Goal: Task Accomplishment & Management: Use online tool/utility

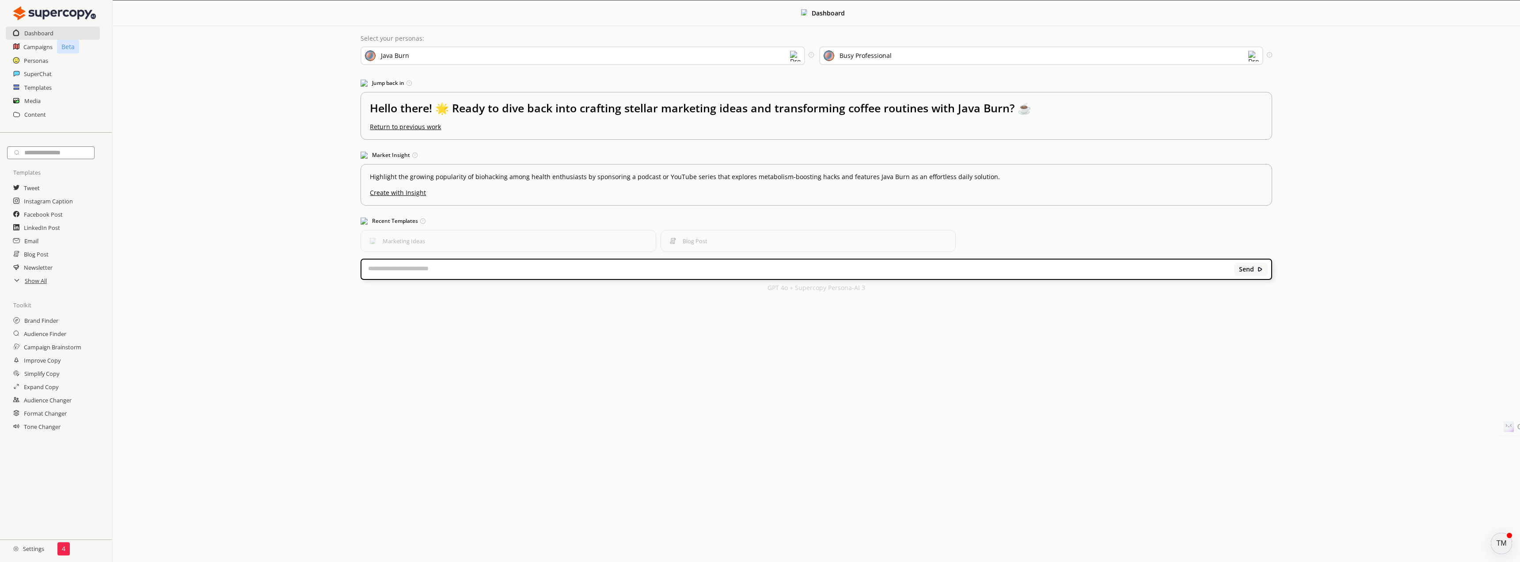
click at [795, 53] on img at bounding box center [795, 56] width 11 height 11
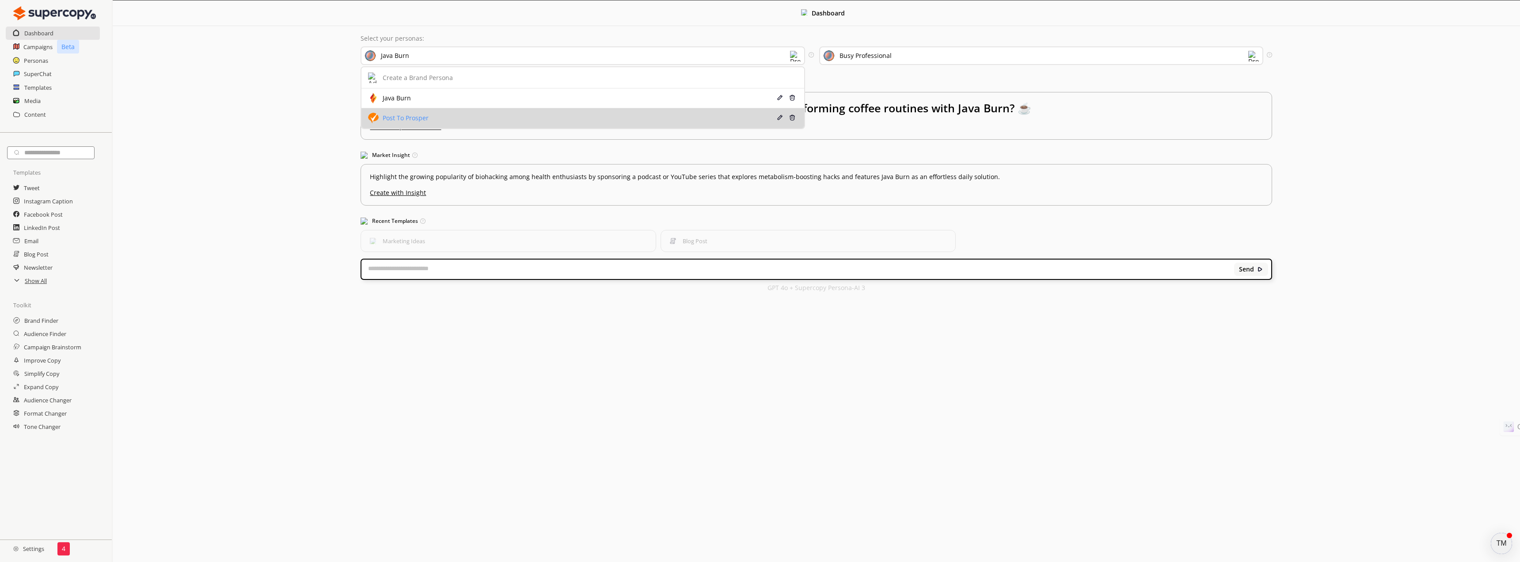
click at [710, 118] on div "Post To Prosper" at bounding box center [542, 118] width 349 height 11
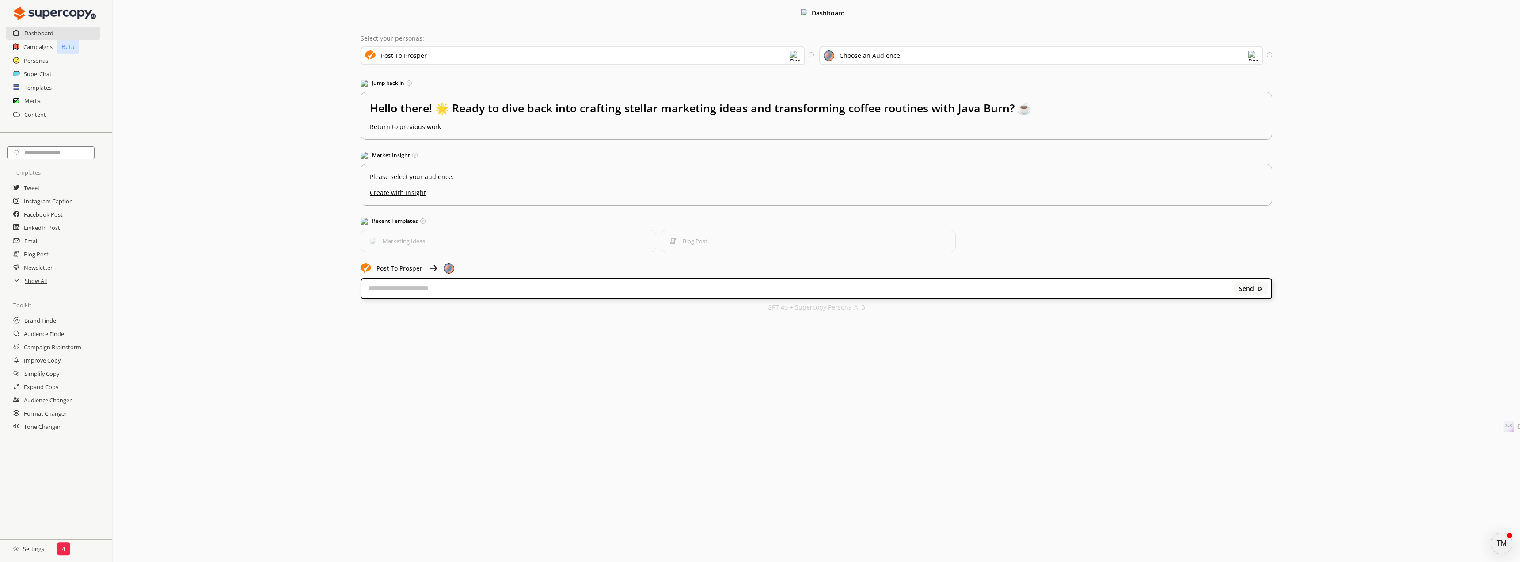
click at [1209, 54] on div "Choose an Audience" at bounding box center [1041, 55] width 444 height 19
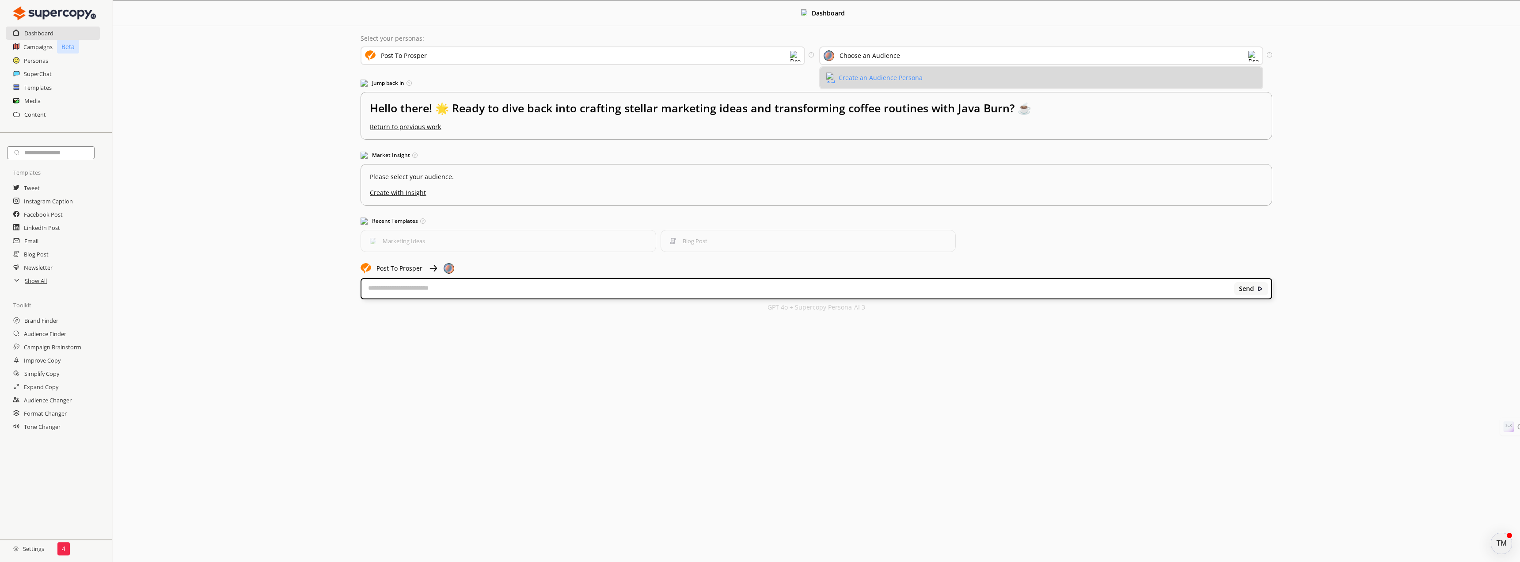
click at [905, 76] on div "Create an Audience Persona" at bounding box center [881, 77] width 84 height 7
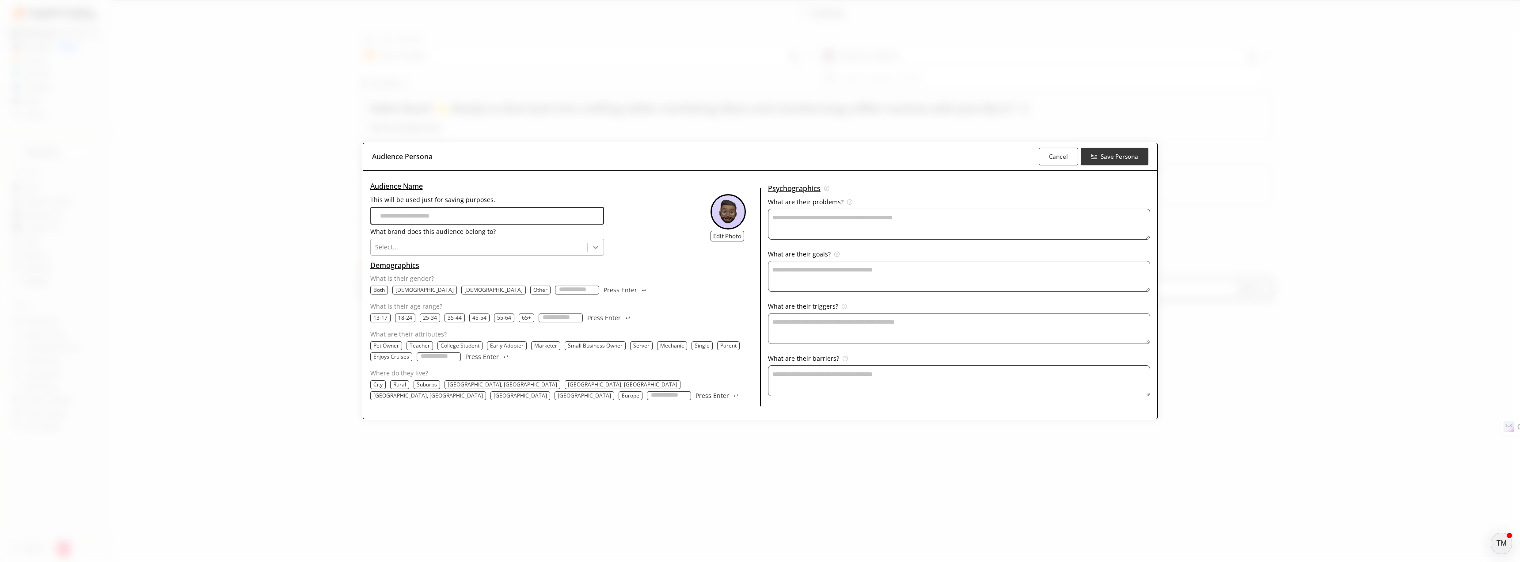
click at [598, 247] on icon at bounding box center [595, 247] width 5 height 3
click at [596, 281] on div "Post To Prosper" at bounding box center [487, 282] width 234 height 14
click at [605, 217] on input "This will be used just for saving purposes." at bounding box center [487, 216] width 234 height 18
click at [1049, 158] on b "Cancel" at bounding box center [1059, 156] width 20 height 8
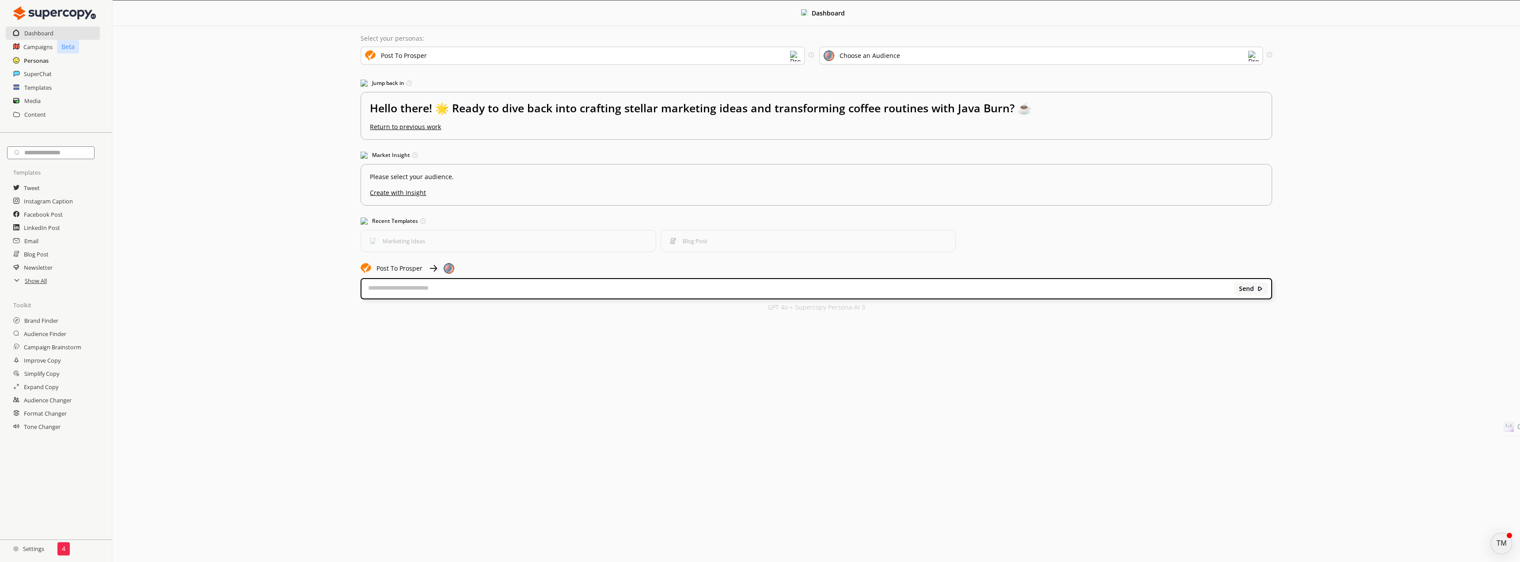
click at [31, 57] on h2 "Personas" at bounding box center [36, 60] width 25 height 13
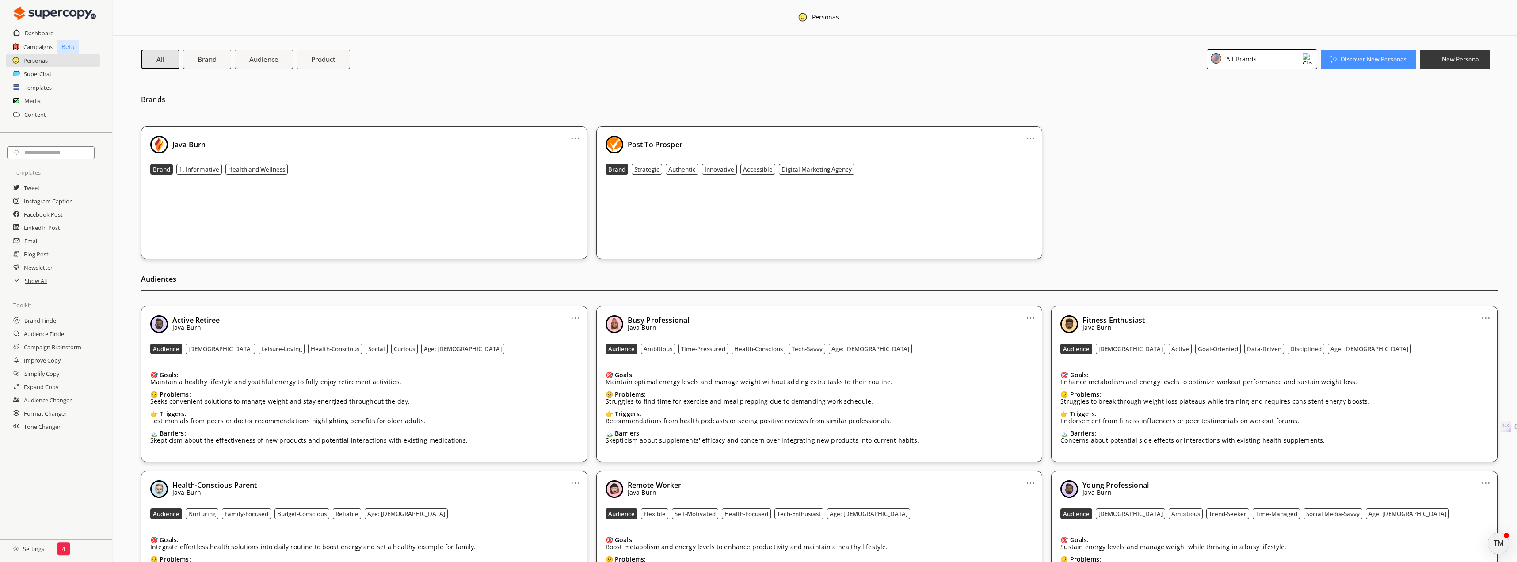
click at [1301, 57] on div "All Brands" at bounding box center [1262, 59] width 111 height 20
click at [1267, 114] on div "Post To Prosper" at bounding box center [1249, 117] width 46 height 7
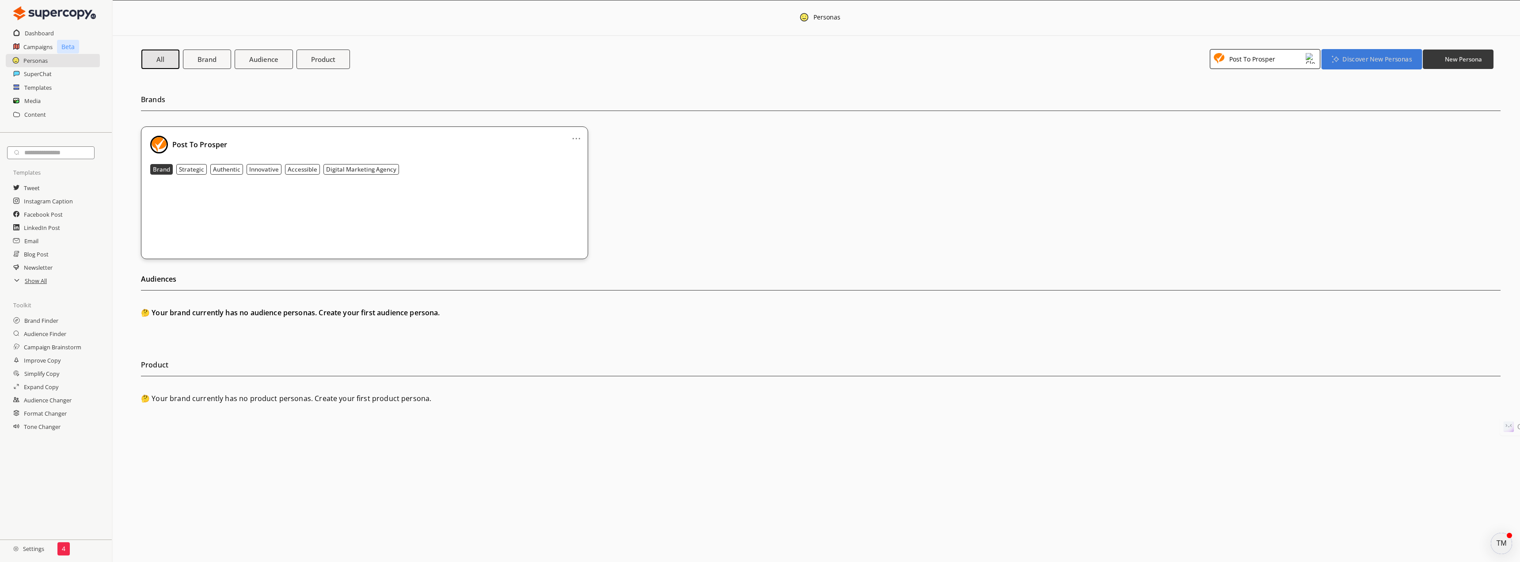
click at [1361, 60] on b "Discover New Personas" at bounding box center [1377, 59] width 69 height 8
click at [1364, 96] on li "Audience Finder" at bounding box center [1372, 96] width 95 height 16
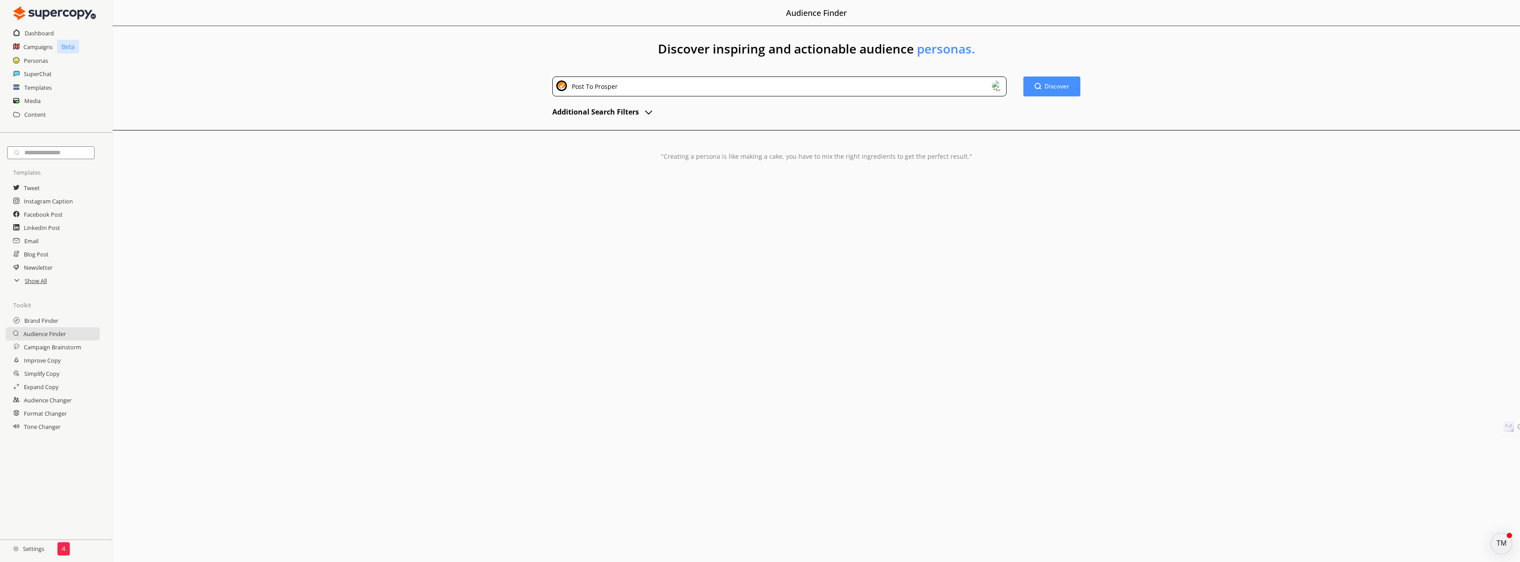
click at [649, 114] on img "advanced-inputs" at bounding box center [649, 112] width 11 height 11
click at [1058, 87] on b "Discover" at bounding box center [1058, 86] width 26 height 8
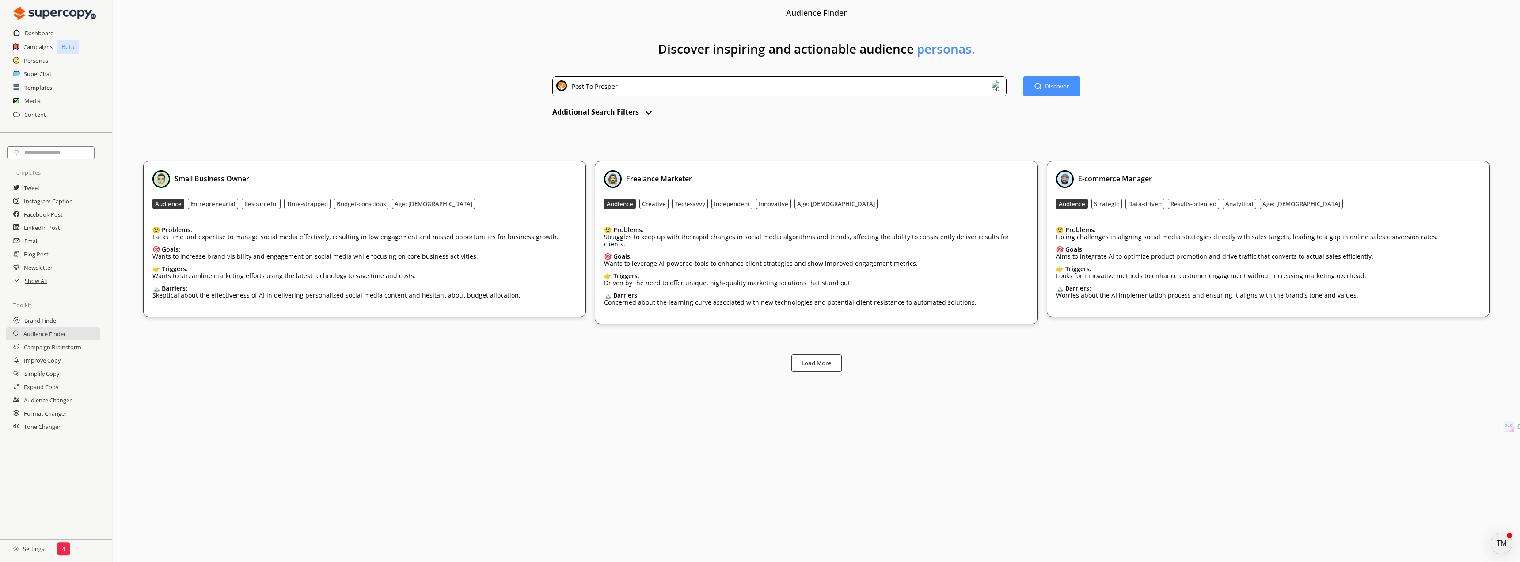
click at [36, 87] on h2 "Templates" at bounding box center [38, 87] width 28 height 13
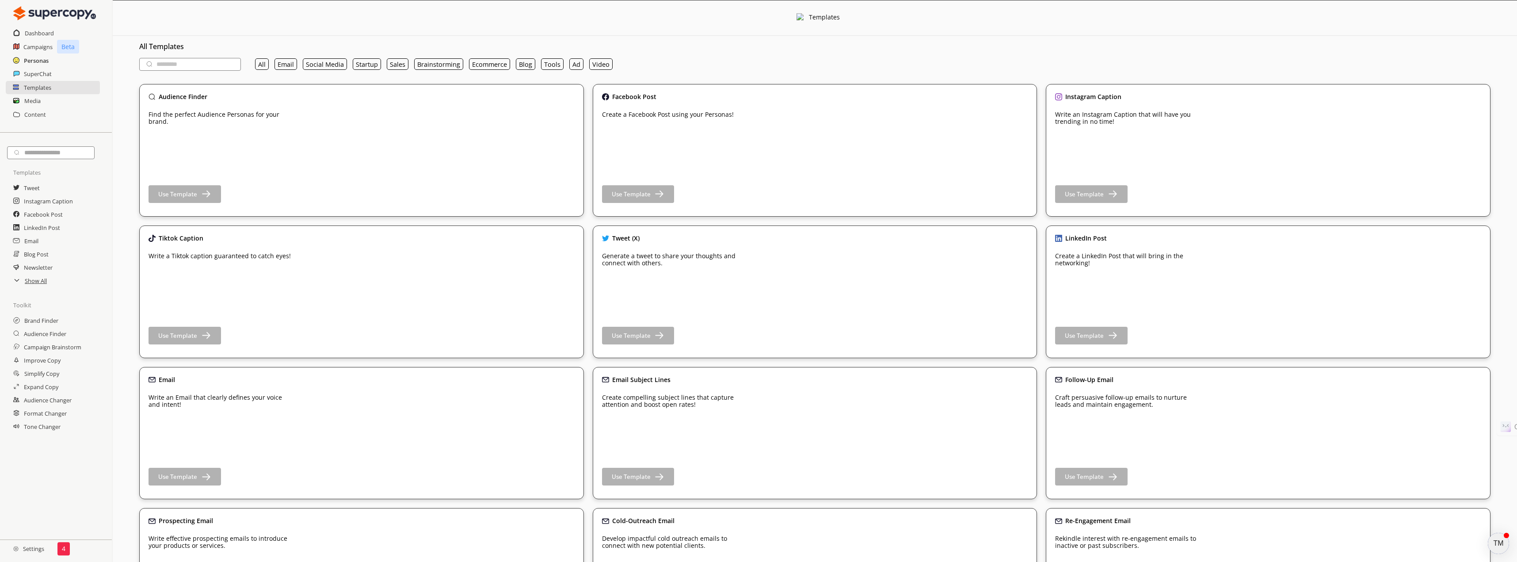
click at [35, 61] on h2 "Personas" at bounding box center [36, 60] width 25 height 13
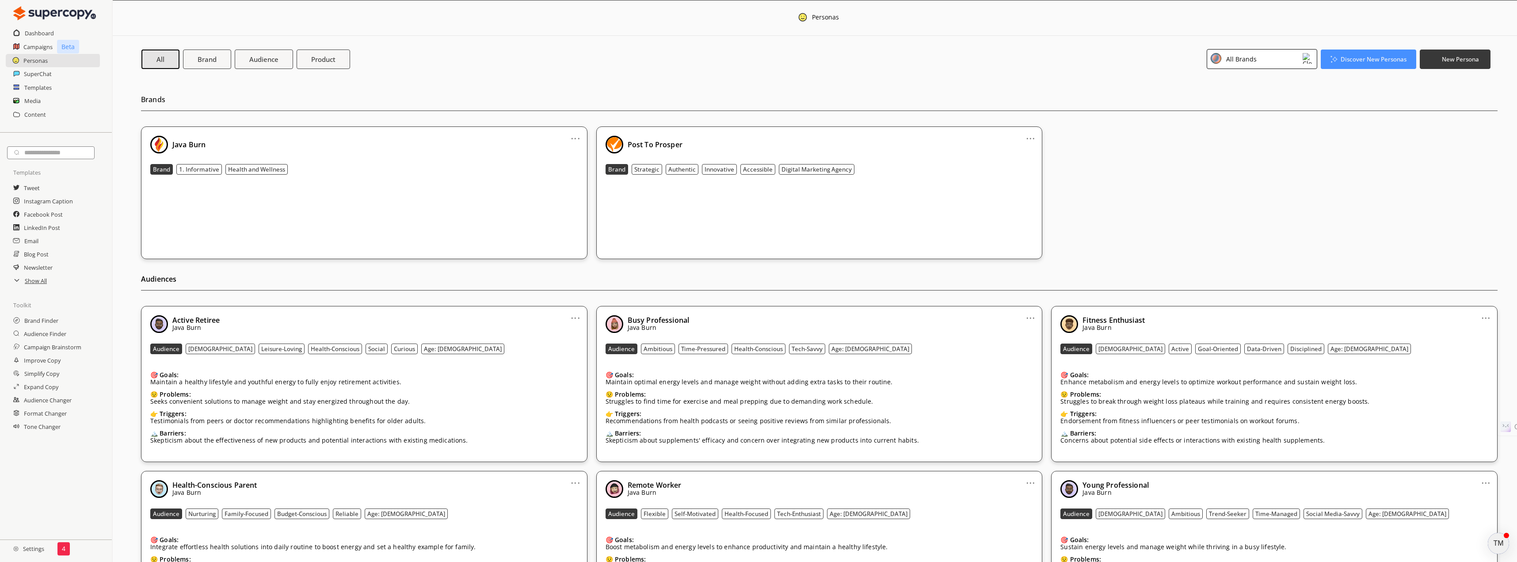
click at [951, 140] on div "Post To Prosper" at bounding box center [820, 145] width 428 height 18
click at [1301, 60] on div "All Brands" at bounding box center [1262, 59] width 111 height 20
click at [1263, 112] on div "Post To Prosper" at bounding box center [1254, 117] width 83 height 11
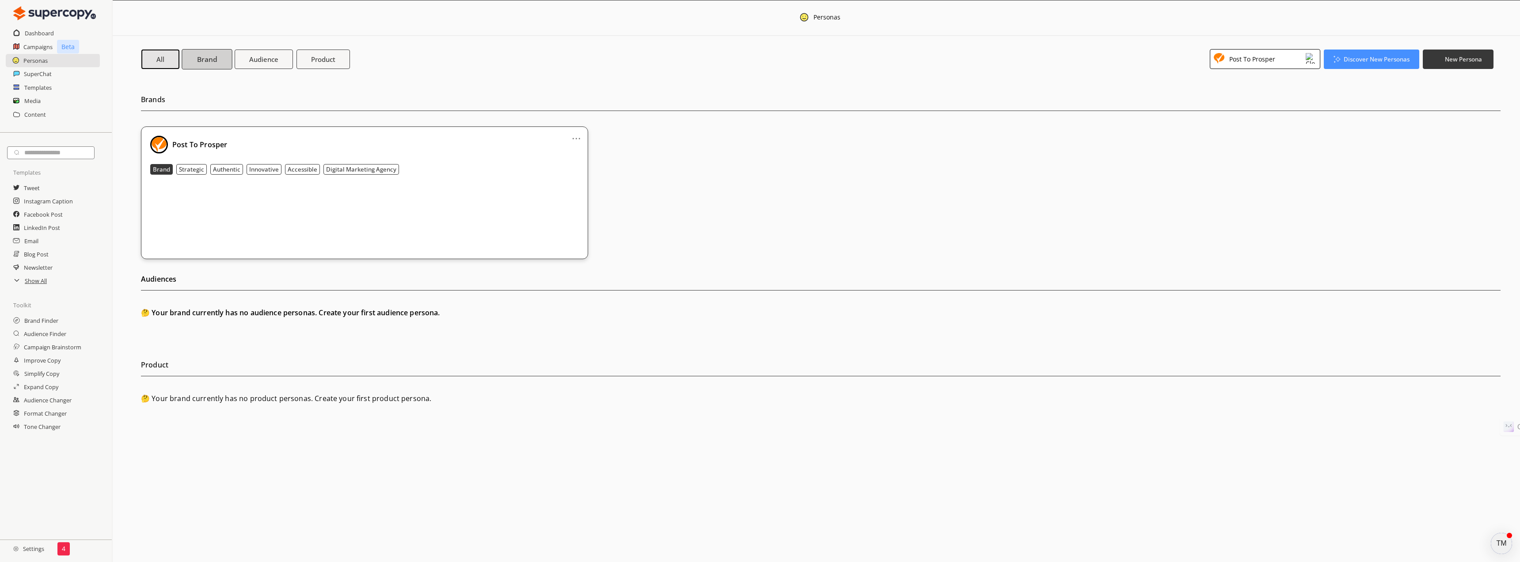
click at [198, 61] on b "Brand" at bounding box center [207, 58] width 20 height 9
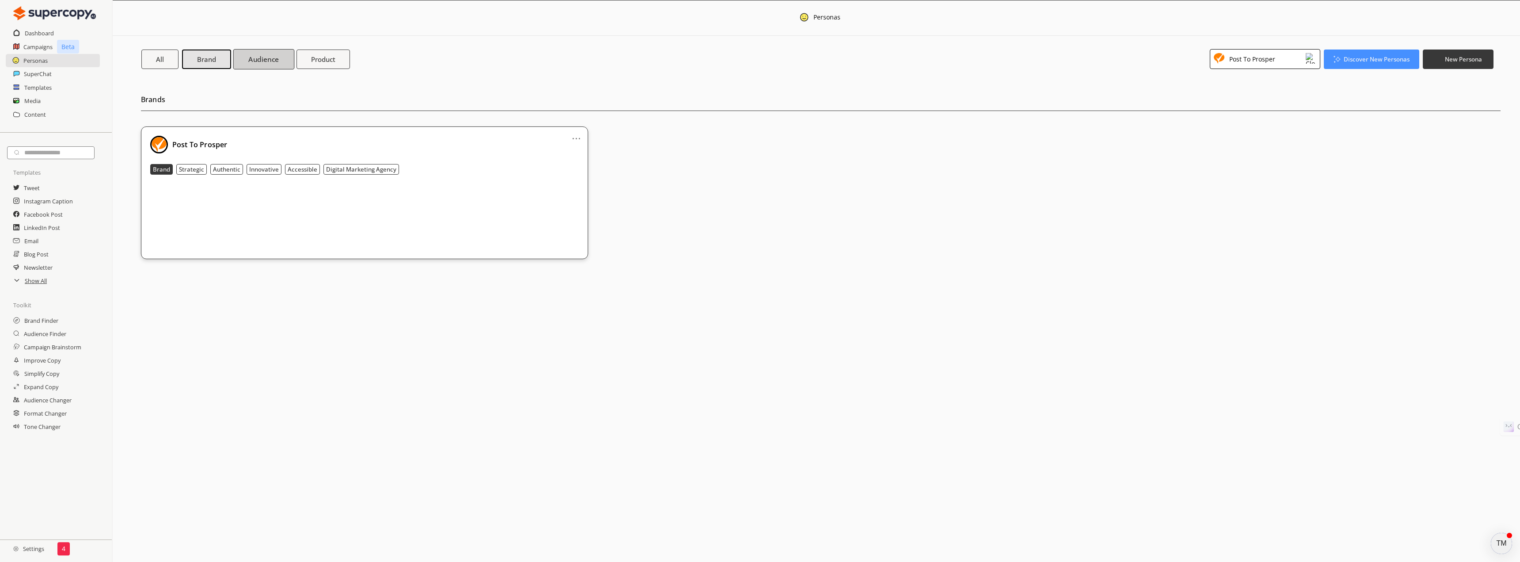
click at [261, 57] on b "Audience" at bounding box center [263, 58] width 30 height 9
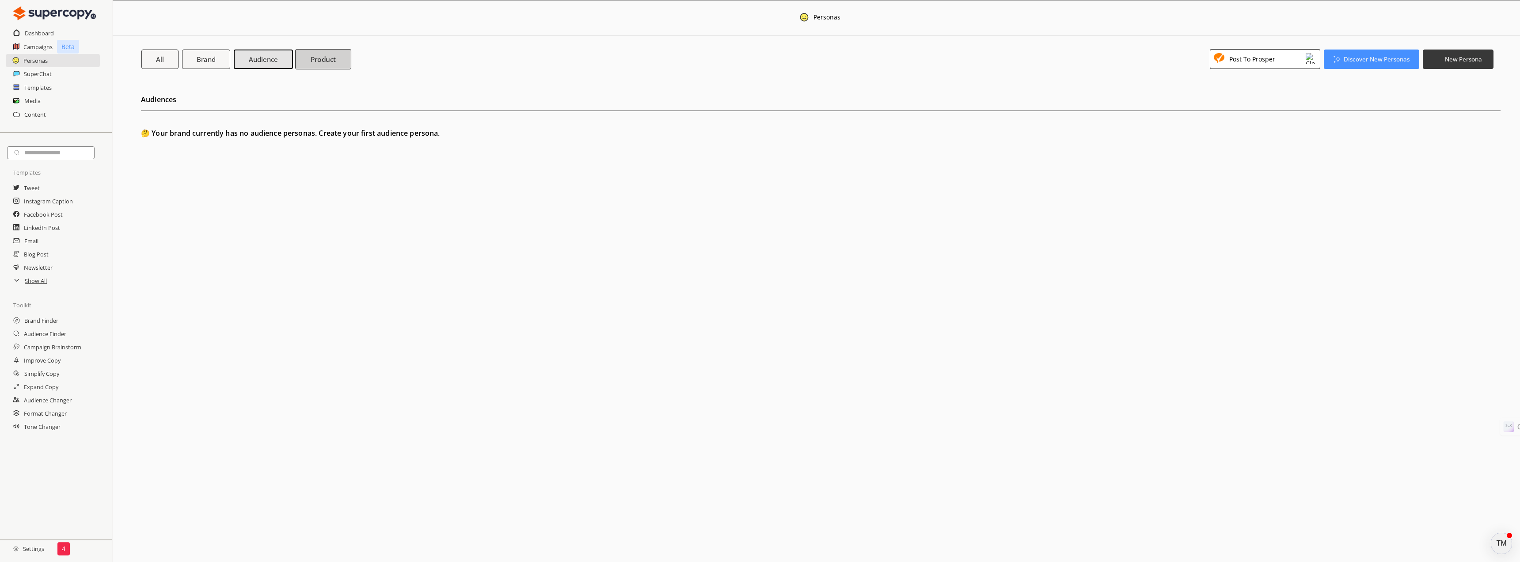
click at [316, 60] on b "Product" at bounding box center [324, 58] width 26 height 9
click at [38, 321] on h2 "Brand Finder" at bounding box center [41, 320] width 35 height 13
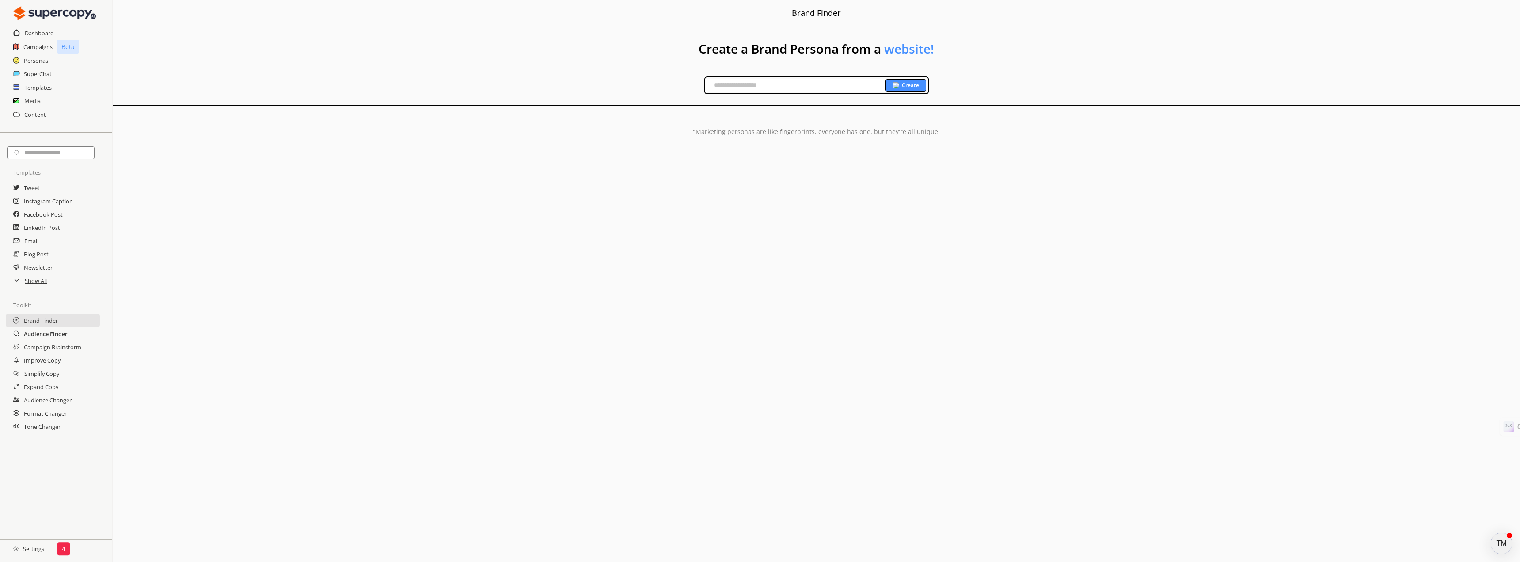
click at [44, 337] on h2 "Audience Finder" at bounding box center [46, 333] width 44 height 13
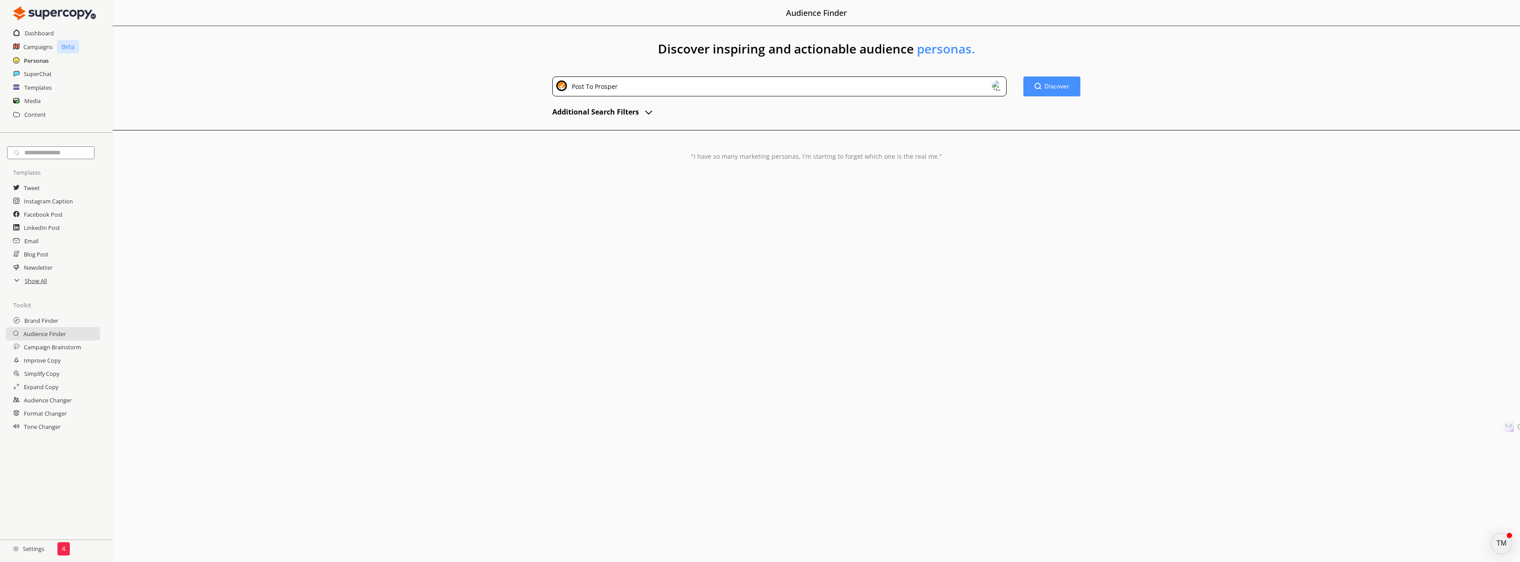
click at [34, 57] on h2 "Personas" at bounding box center [36, 60] width 25 height 13
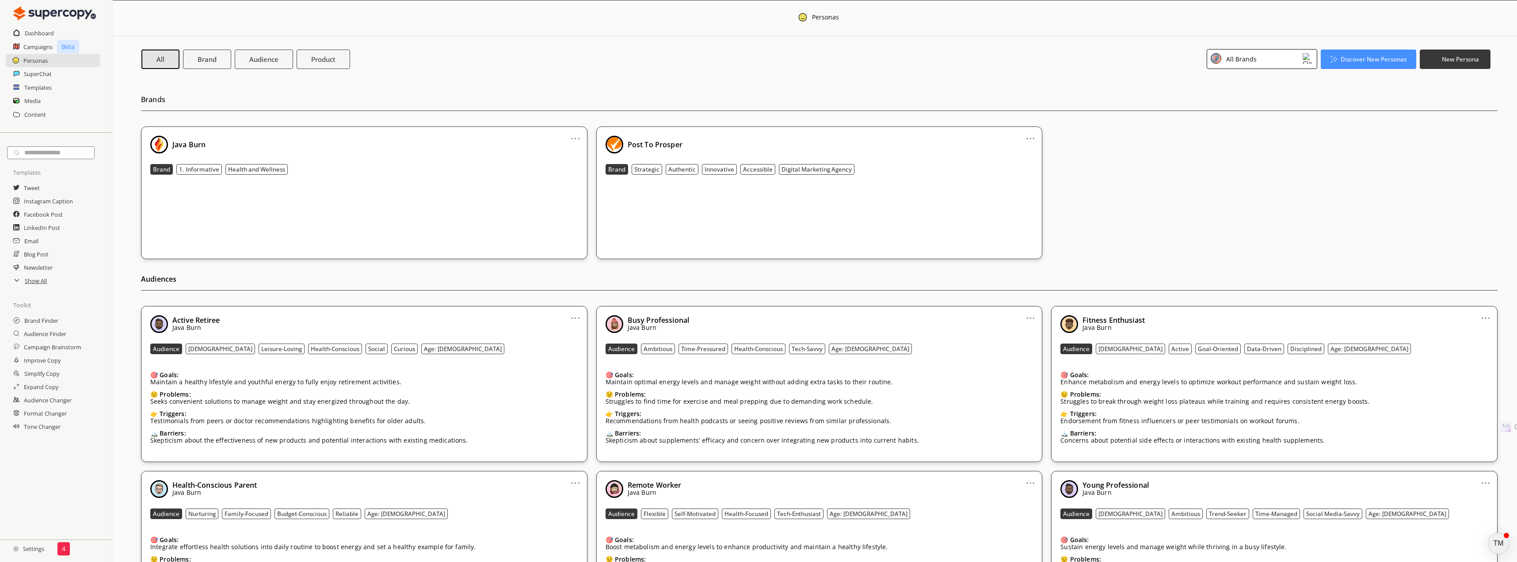
click at [1309, 58] on img at bounding box center [1308, 58] width 11 height 11
click at [1270, 114] on div "Post To Prosper" at bounding box center [1249, 117] width 46 height 7
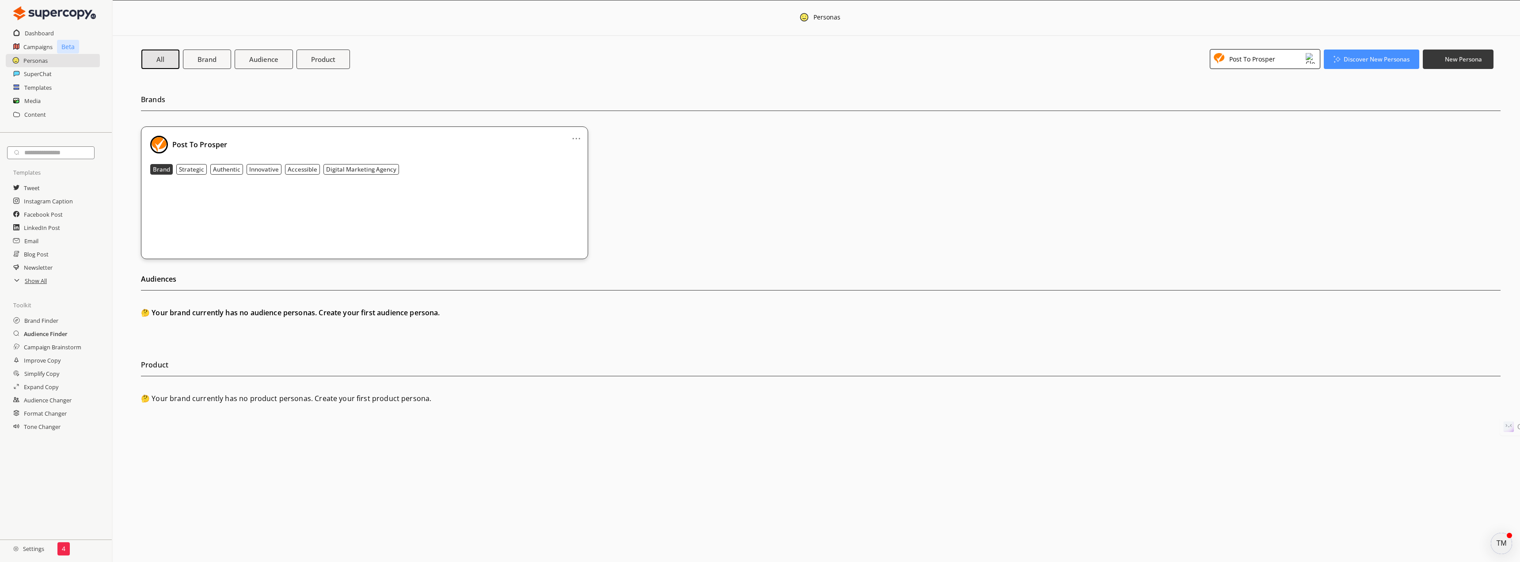
click at [50, 335] on h2 "Audience Finder" at bounding box center [46, 333] width 44 height 13
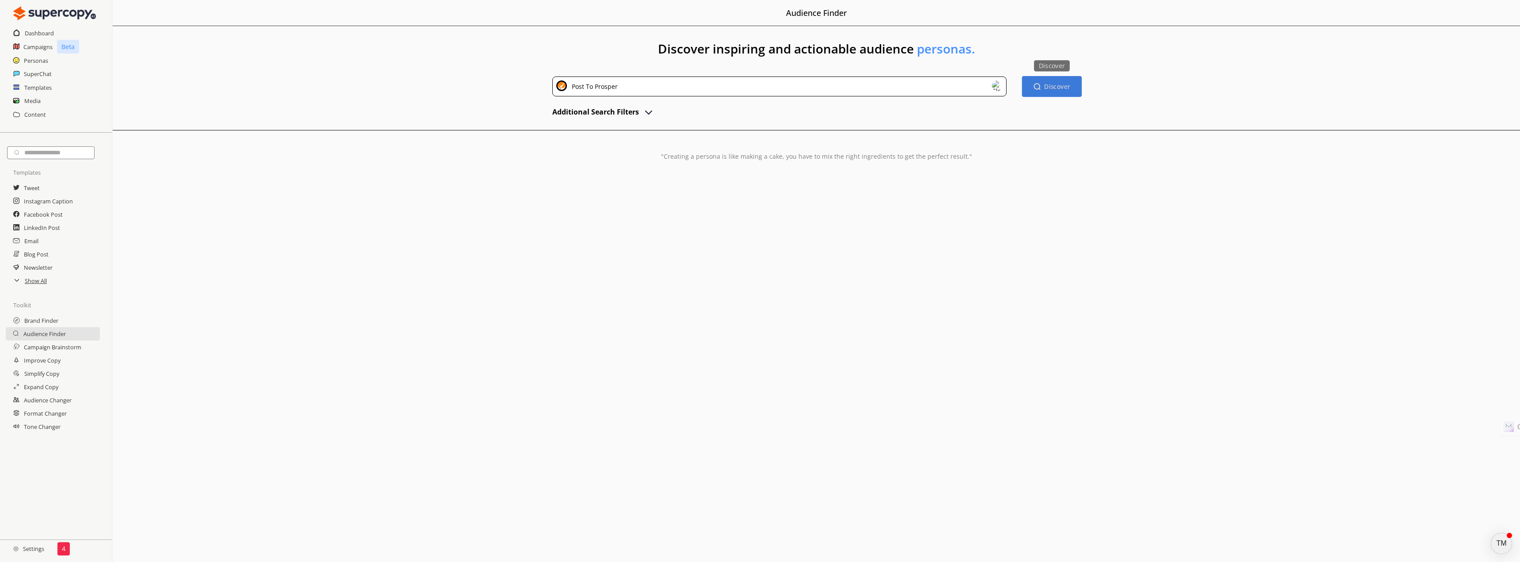
click at [1057, 87] on b "Discover" at bounding box center [1058, 86] width 26 height 8
click at [918, 86] on div "Please Select a Brand" at bounding box center [780, 86] width 454 height 20
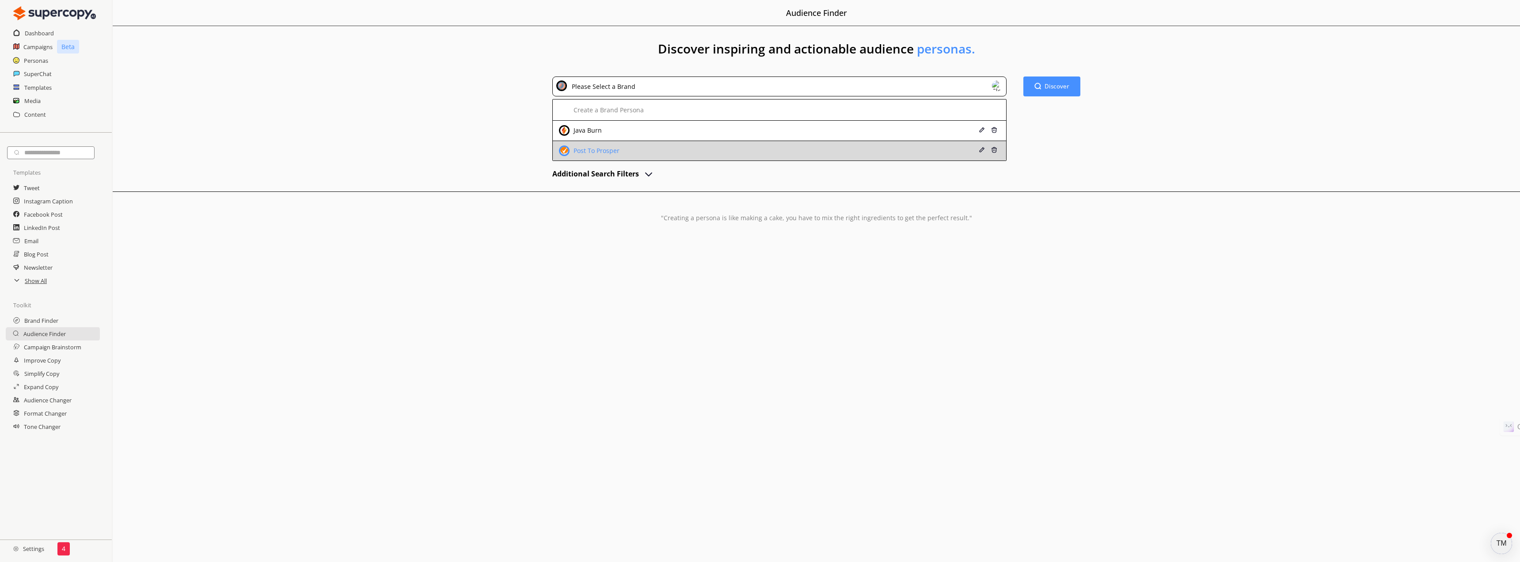
click at [838, 149] on div "Post To Prosper" at bounding box center [738, 150] width 358 height 11
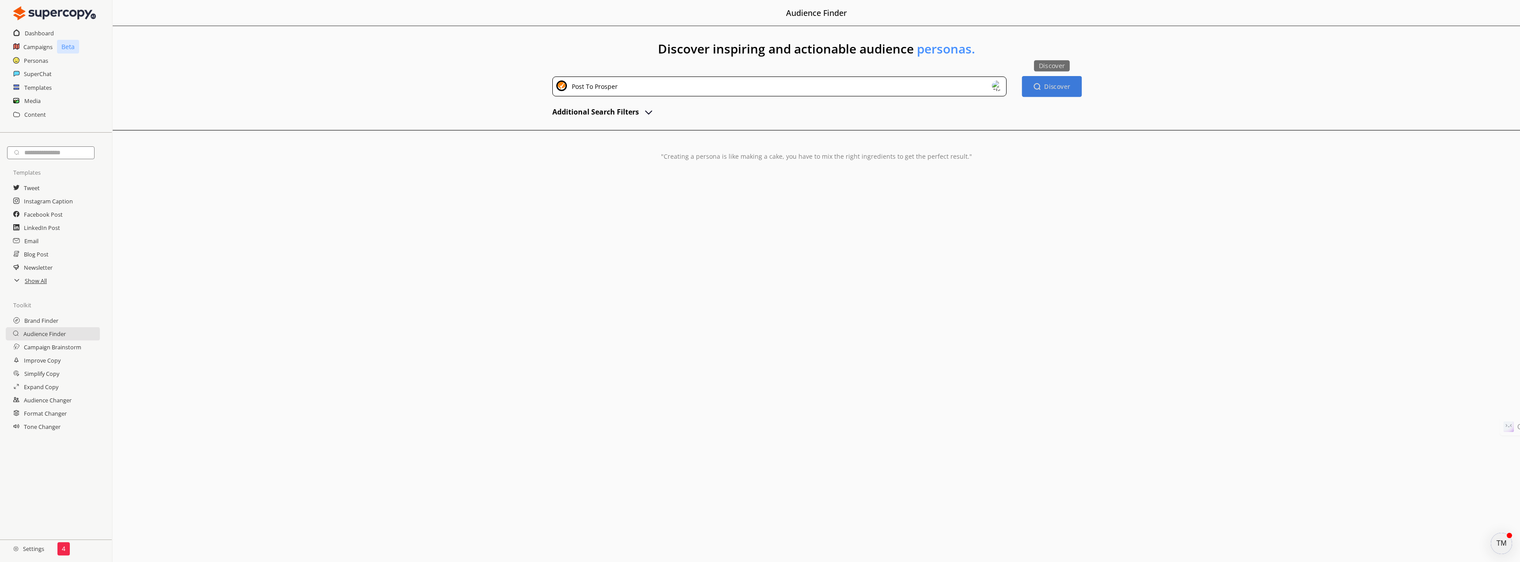
click at [1042, 89] on button "Discover Discover" at bounding box center [1052, 86] width 60 height 21
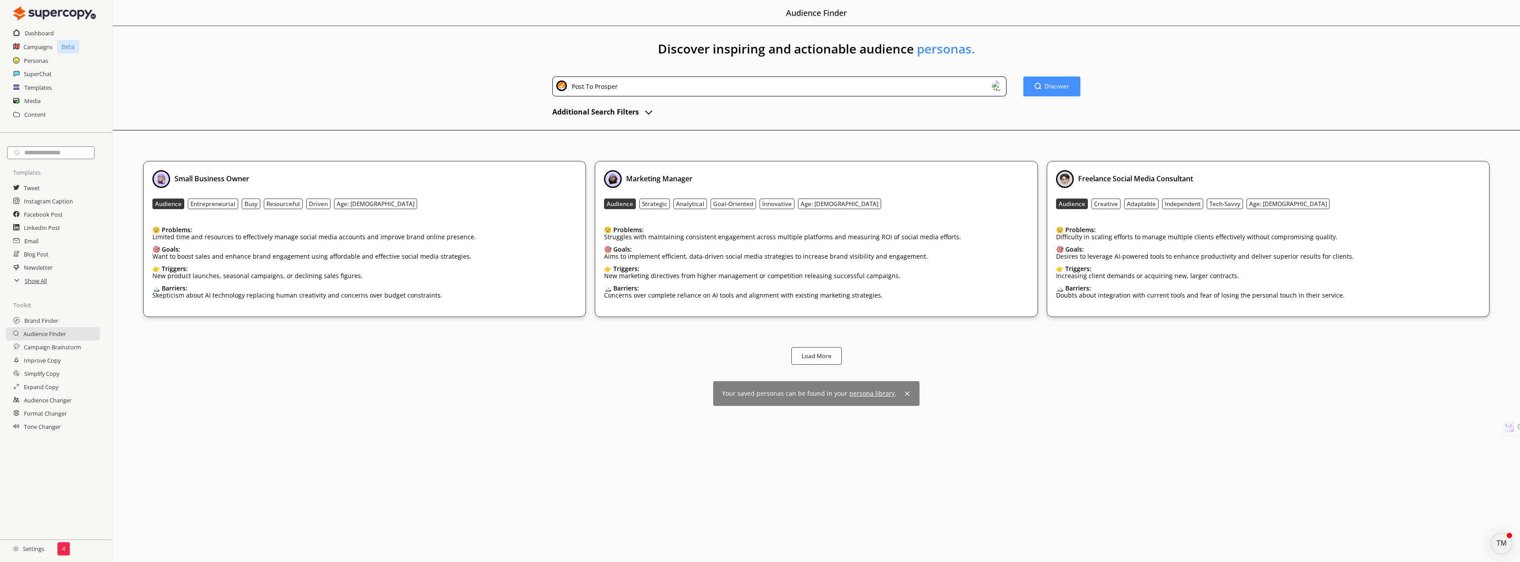
click at [875, 391] on span "persona library" at bounding box center [873, 393] width 46 height 8
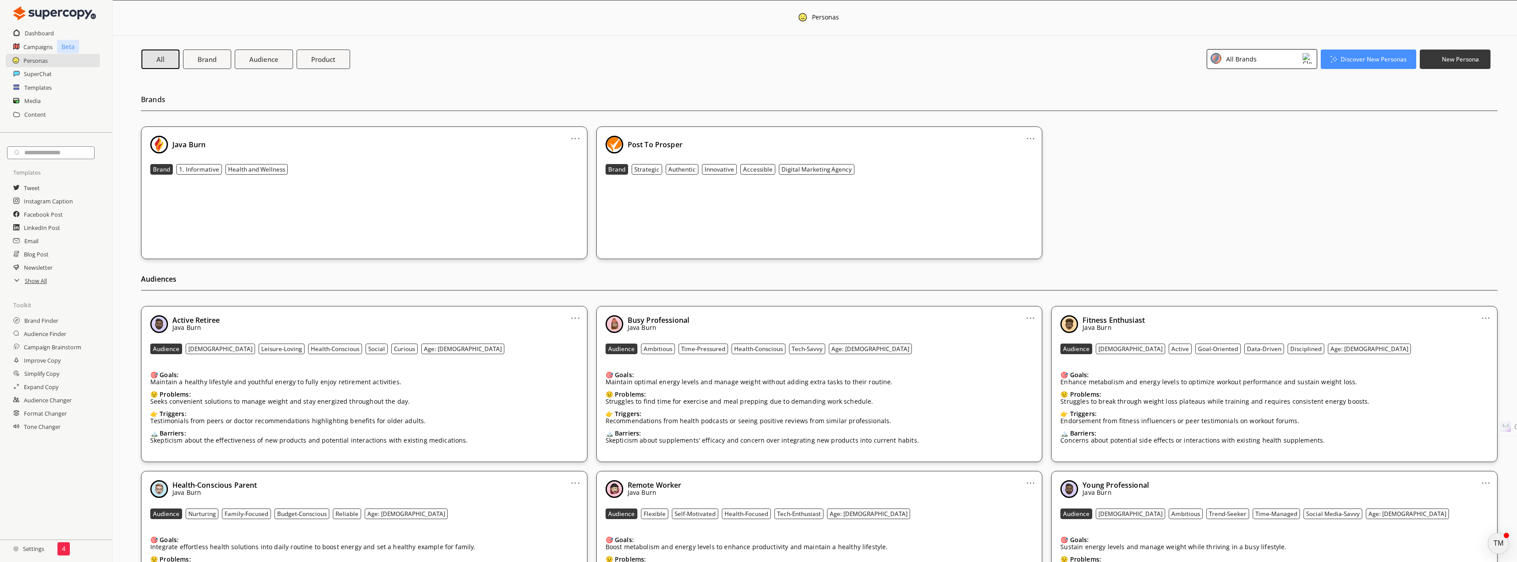
click at [1296, 53] on div "All Brands" at bounding box center [1262, 59] width 111 height 20
click at [1282, 122] on div "Post To Prosper" at bounding box center [1254, 117] width 83 height 11
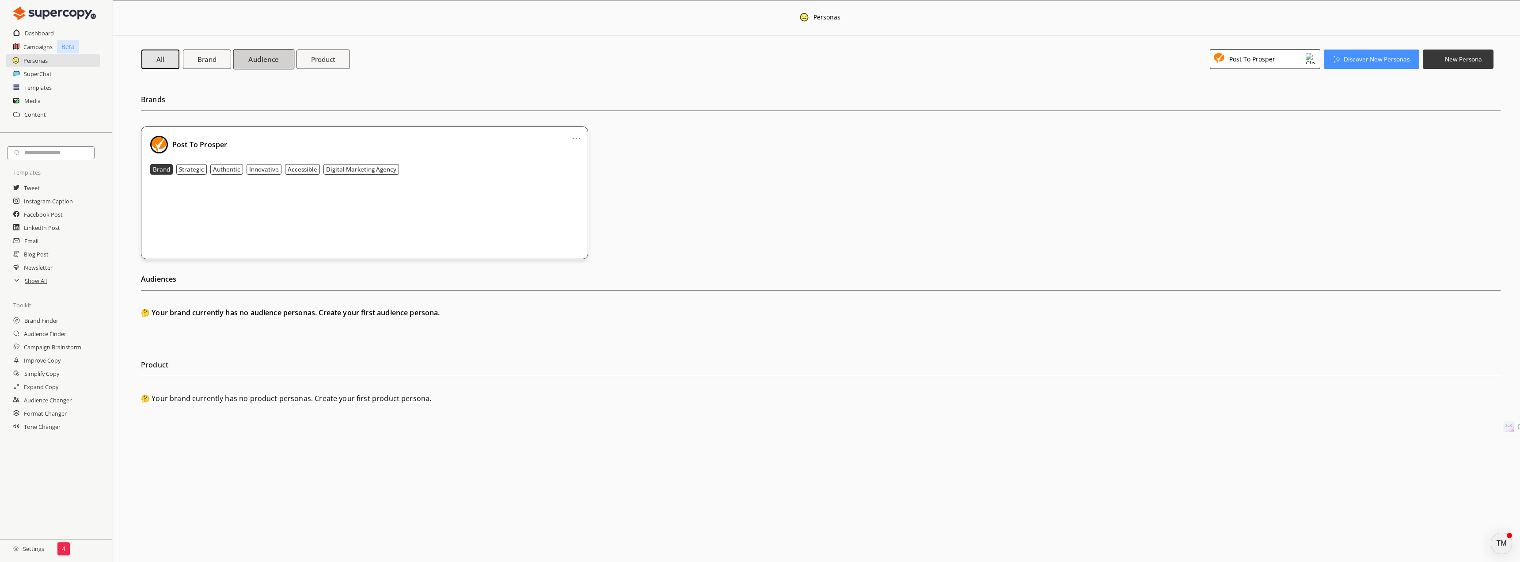
click at [260, 64] on b "Audience" at bounding box center [263, 58] width 30 height 9
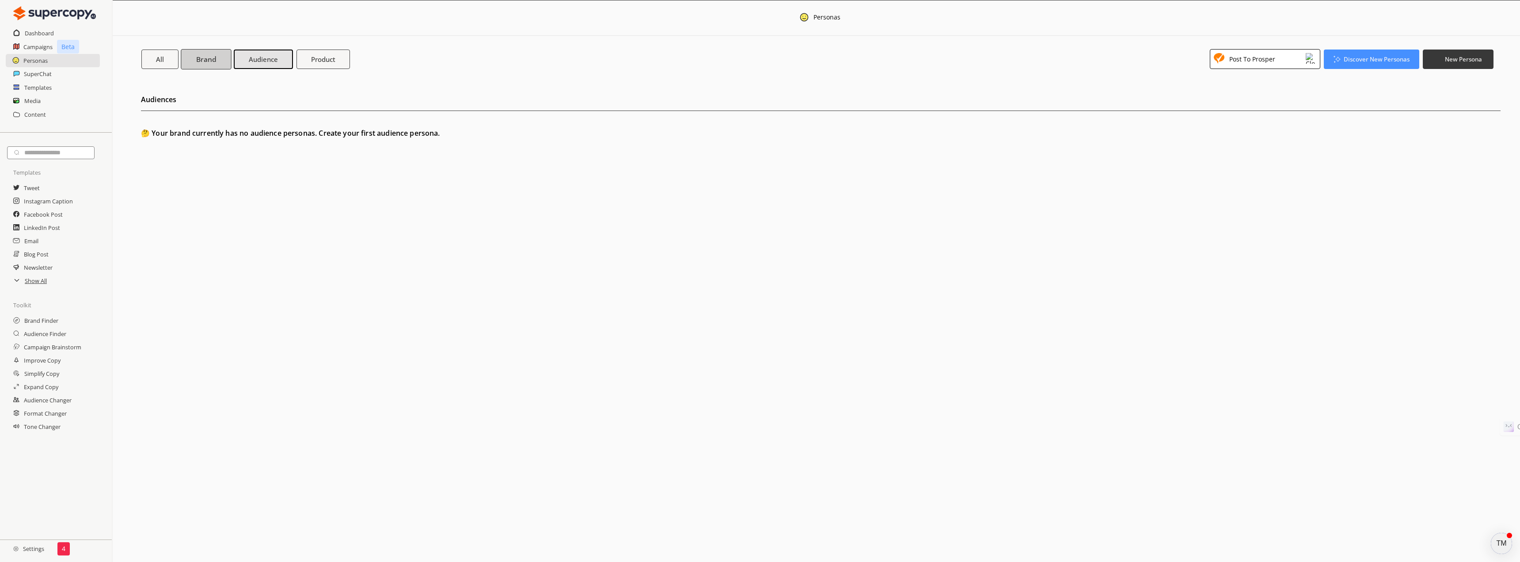
click at [212, 61] on b "Brand" at bounding box center [206, 58] width 20 height 9
click at [192, 168] on b "Strategic" at bounding box center [191, 169] width 25 height 8
click at [53, 322] on h2 "Brand Finder" at bounding box center [41, 320] width 35 height 13
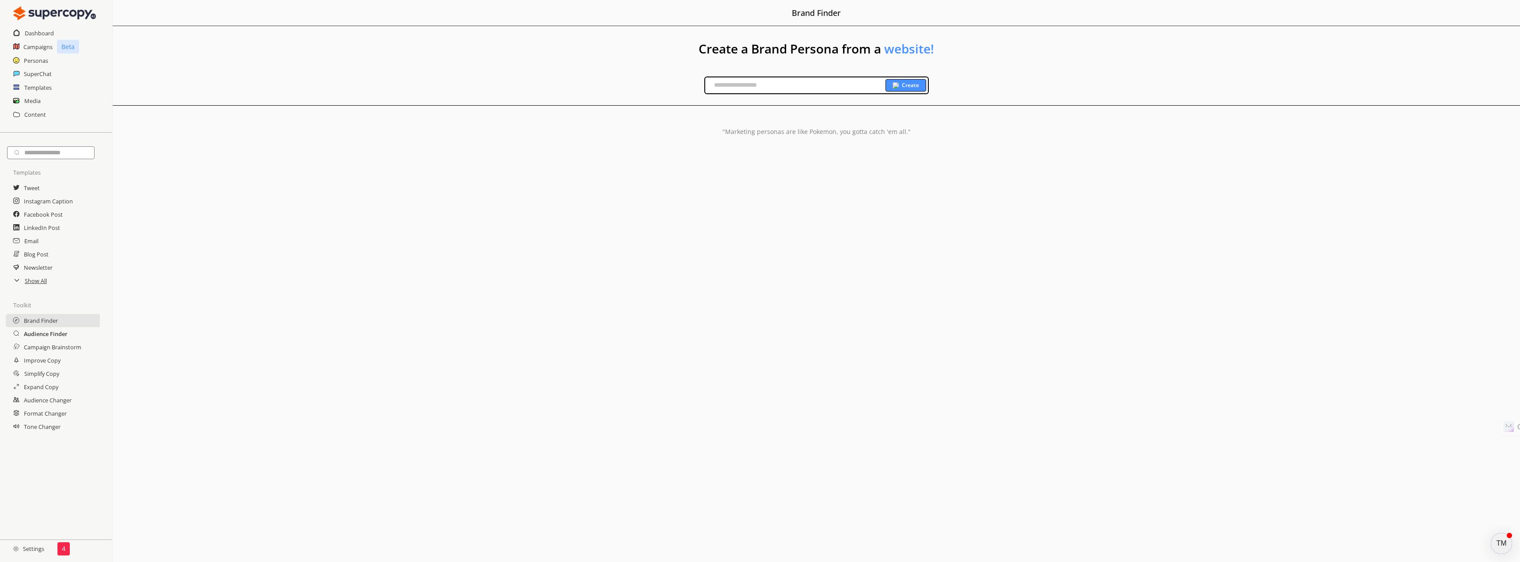
click at [51, 334] on h2 "Audience Finder" at bounding box center [46, 333] width 44 height 13
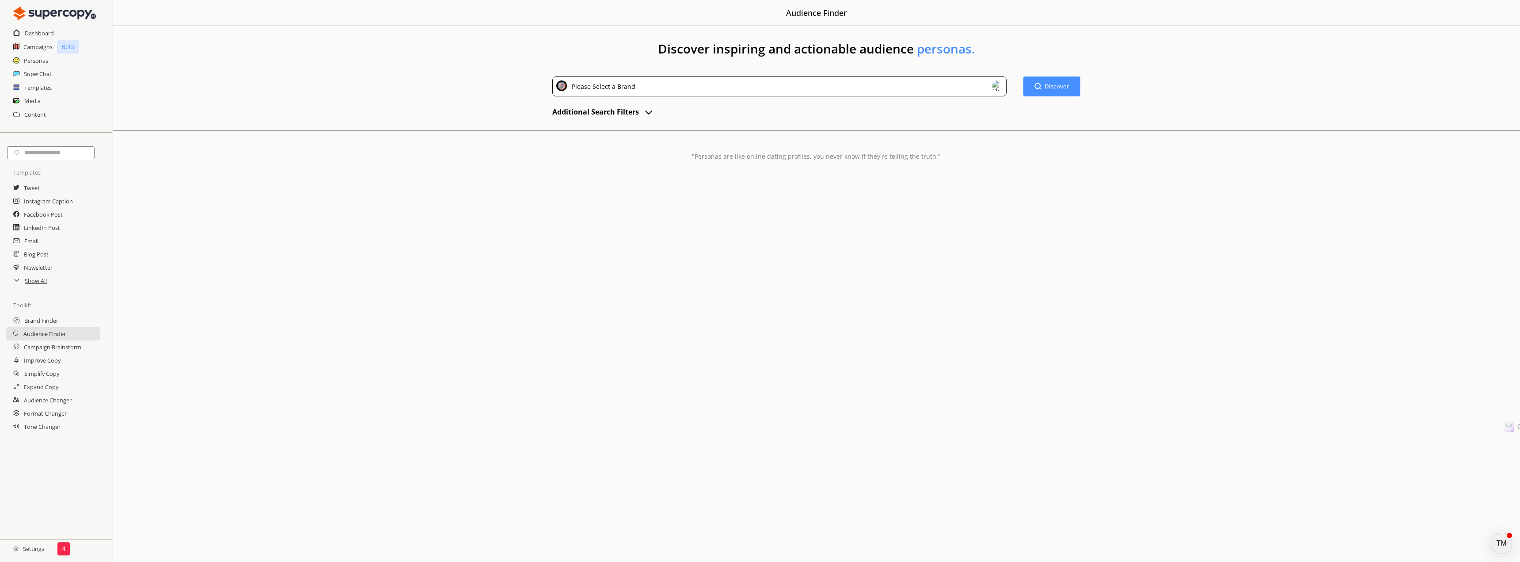
click at [765, 90] on div "Please Select a Brand" at bounding box center [780, 86] width 454 height 20
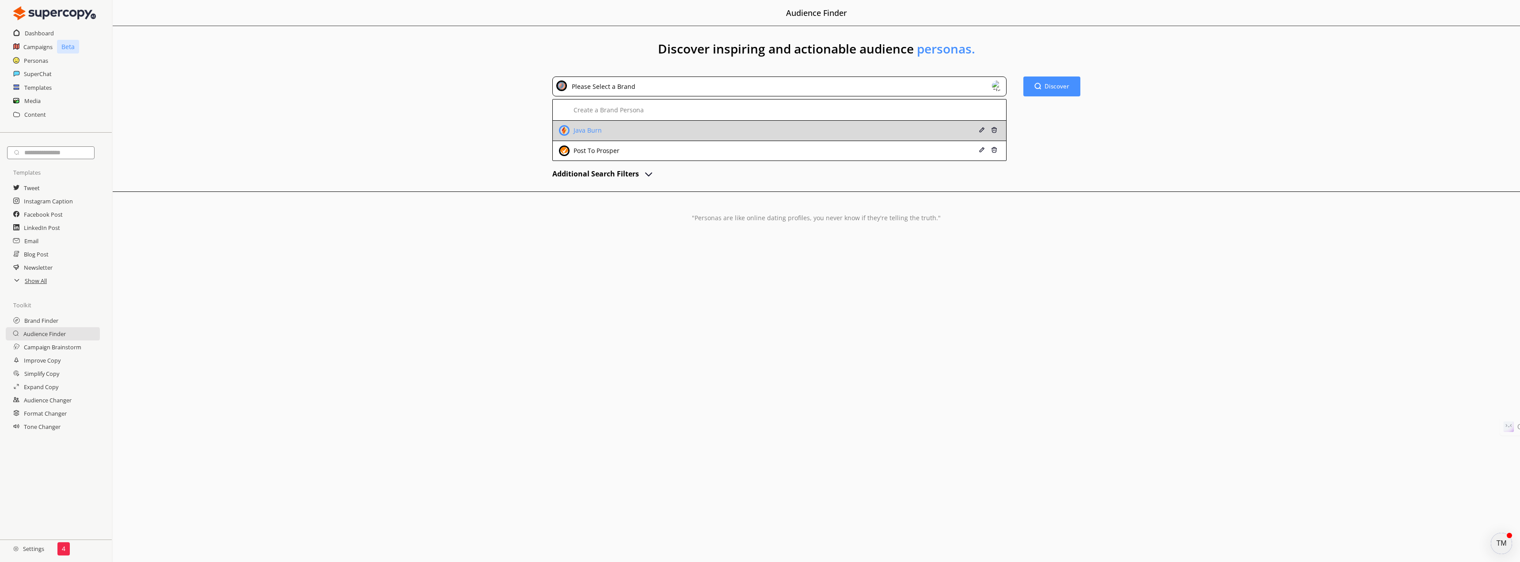
click at [709, 134] on div "Java Burn" at bounding box center [738, 130] width 358 height 11
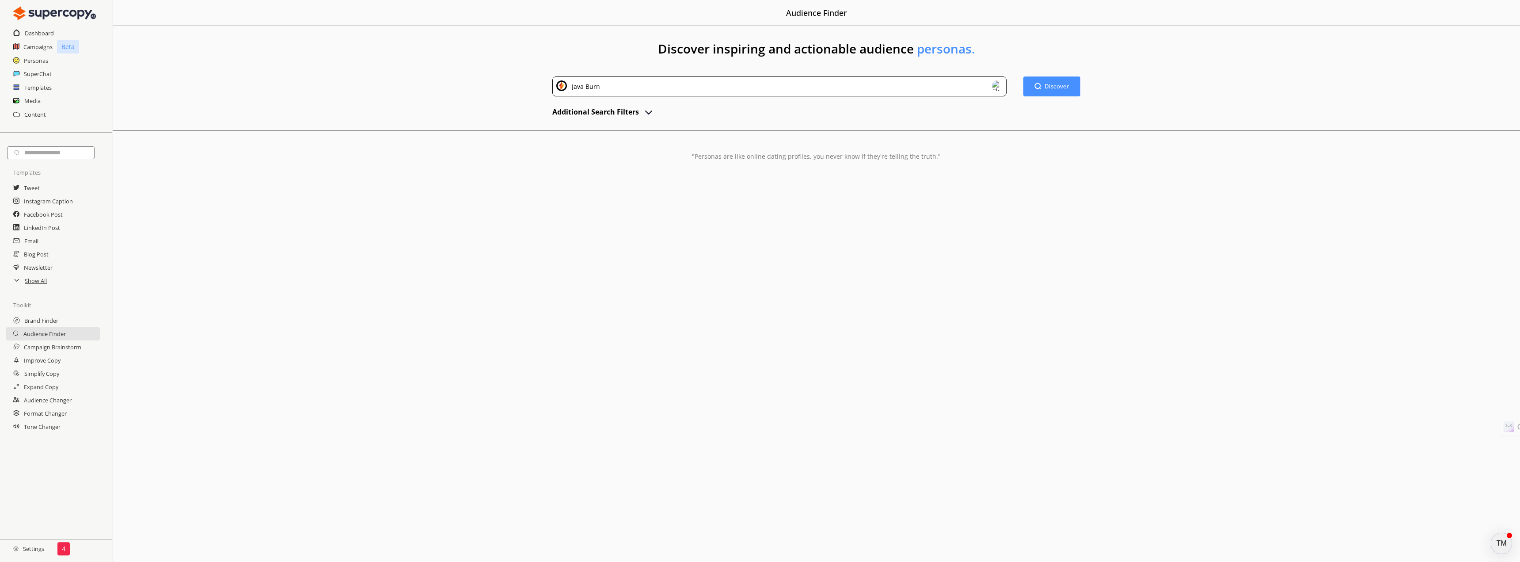
click at [718, 87] on div "Java Burn" at bounding box center [780, 86] width 454 height 20
click at [700, 148] on div "Post To Prosper" at bounding box center [738, 150] width 358 height 11
click at [45, 348] on h2 "Campaign Brainstorm" at bounding box center [53, 346] width 59 height 13
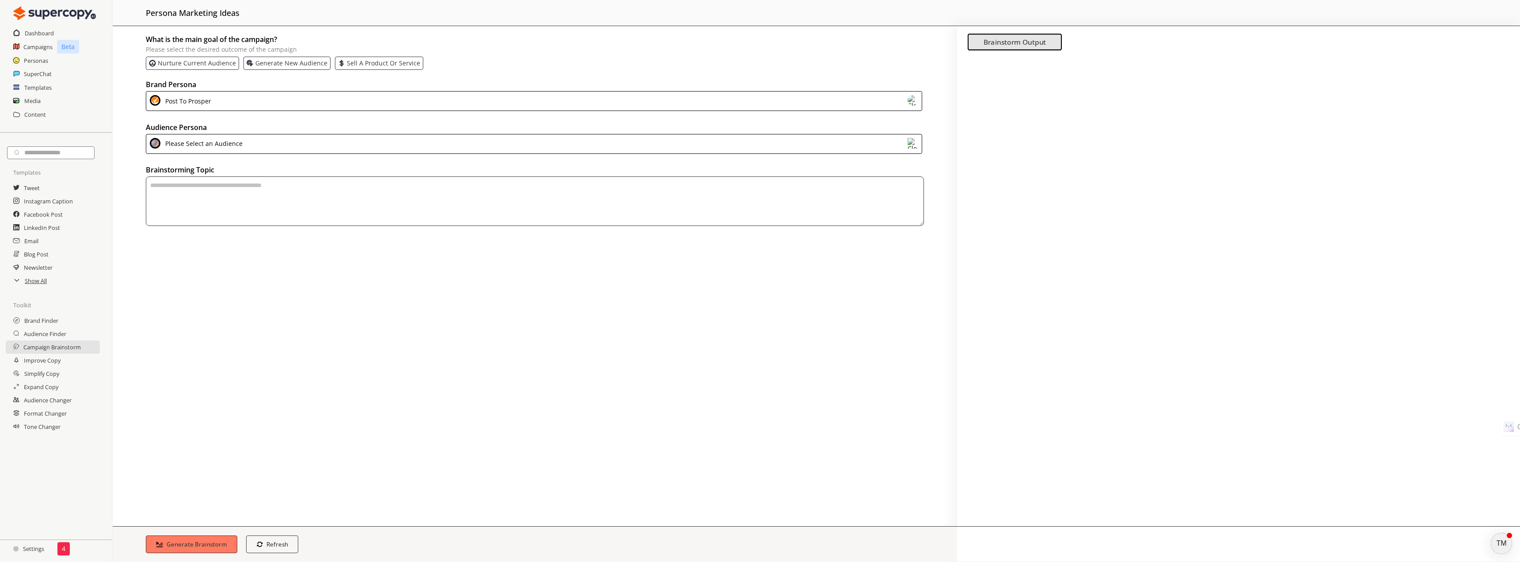
click at [910, 145] on img at bounding box center [913, 143] width 11 height 11
click at [37, 73] on h2 "SuperChat" at bounding box center [38, 73] width 28 height 13
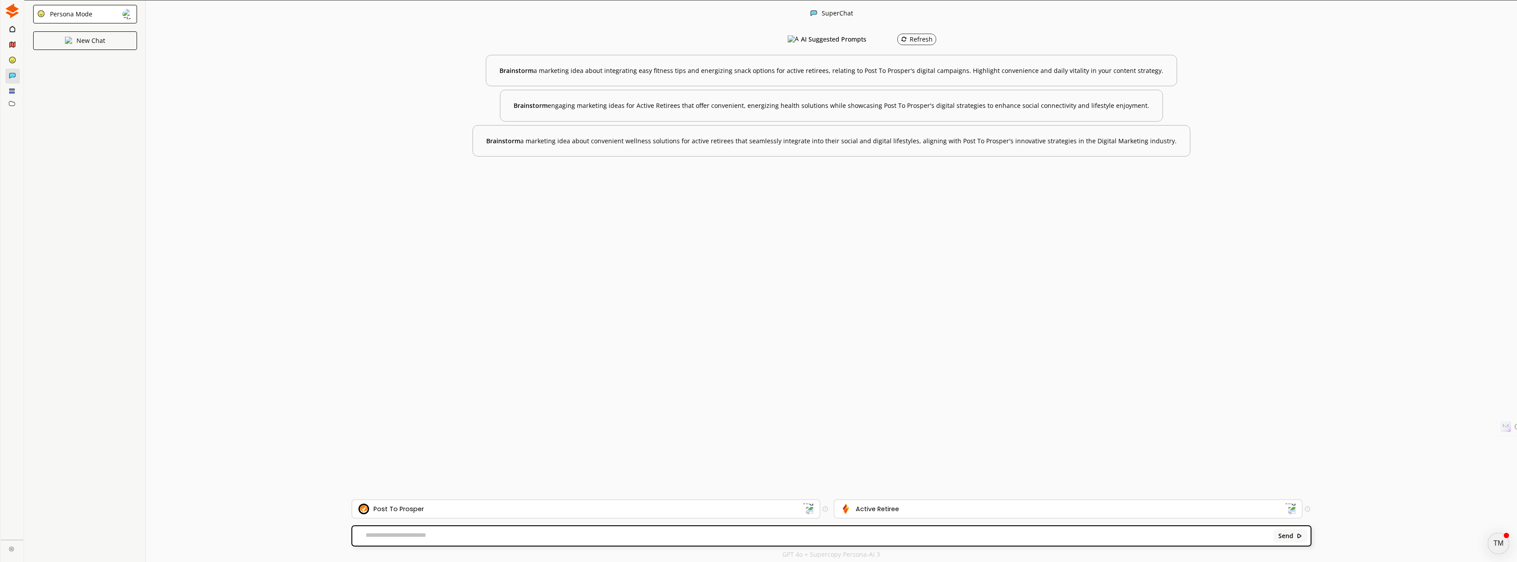
click at [11, 9] on img at bounding box center [12, 11] width 15 height 15
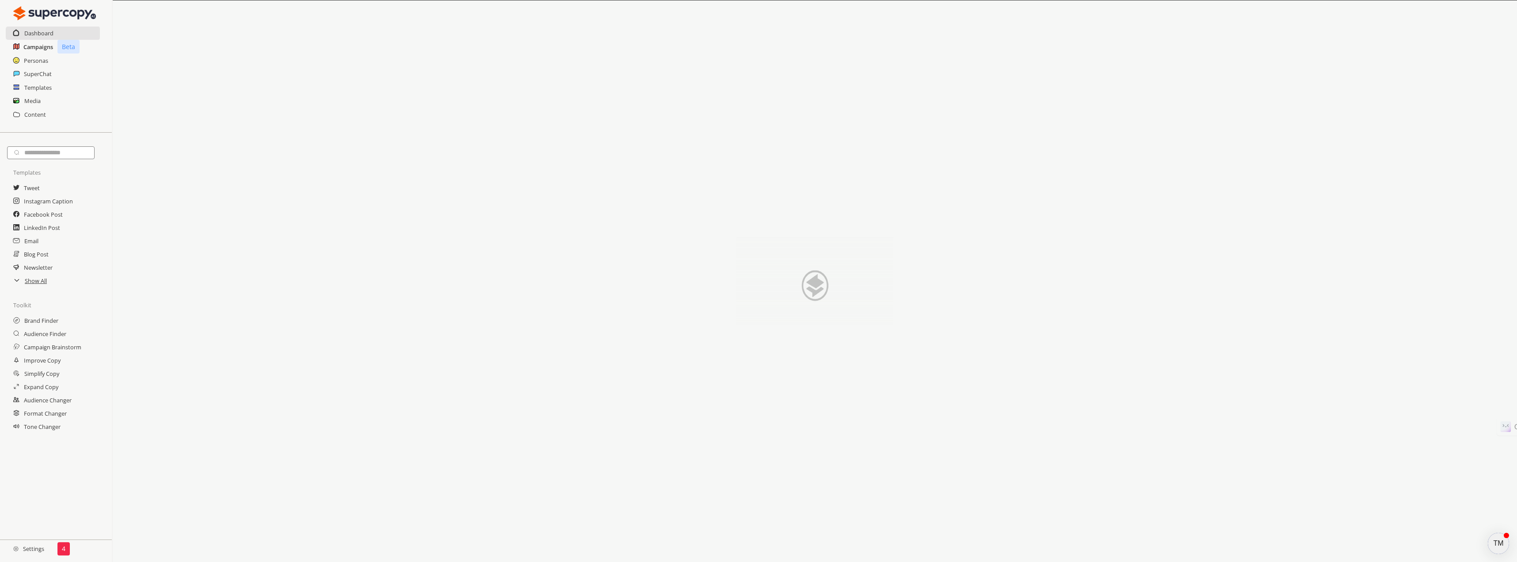
click at [34, 45] on h2 "Campaigns" at bounding box center [38, 46] width 30 height 13
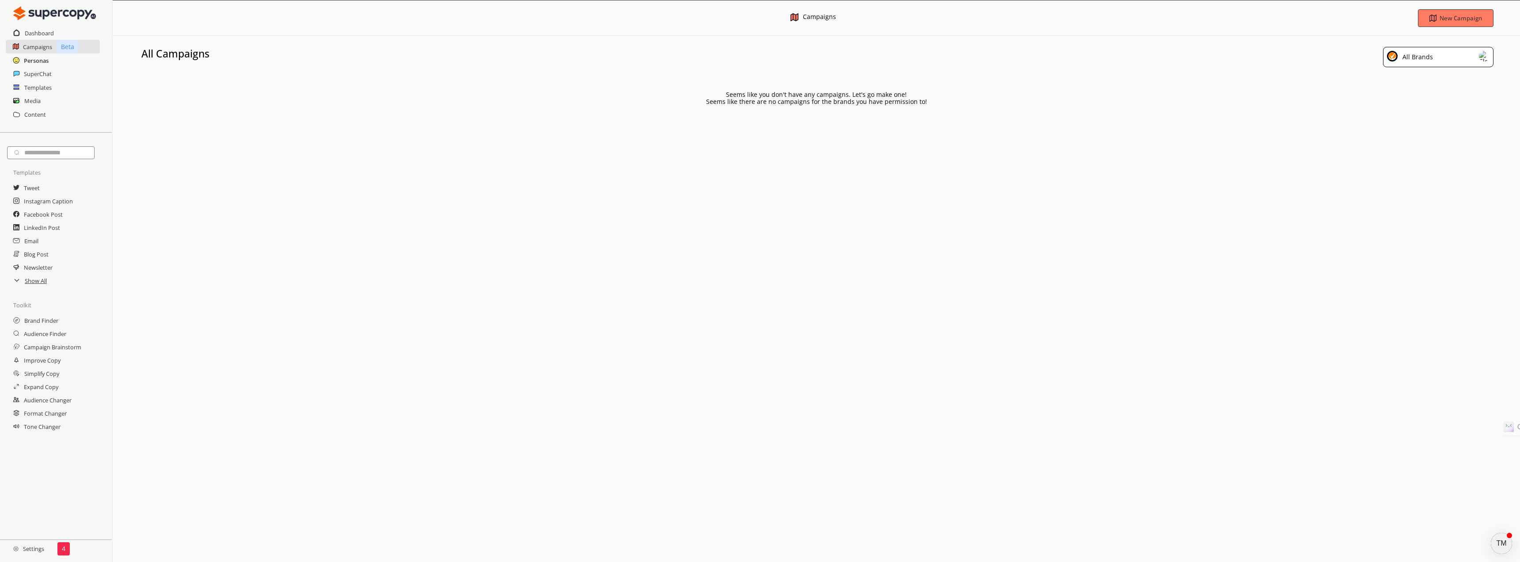
click at [30, 59] on h2 "Personas" at bounding box center [36, 60] width 25 height 13
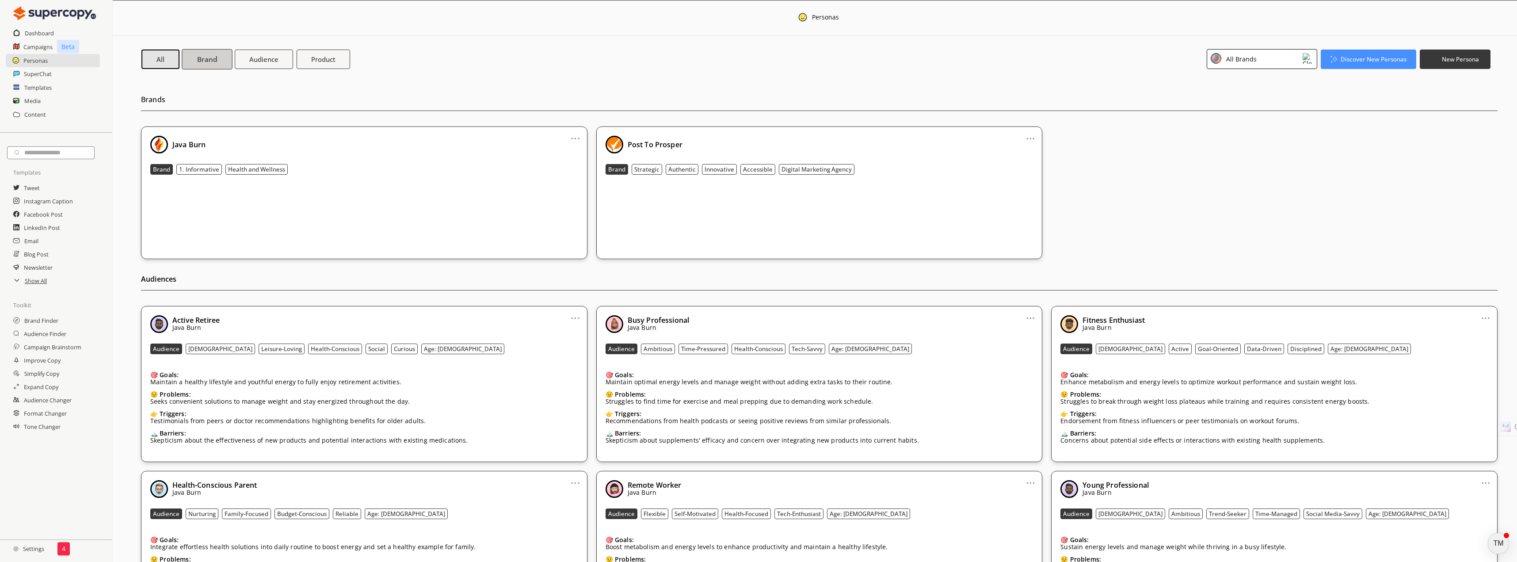
click at [202, 56] on b "Brand" at bounding box center [207, 58] width 20 height 9
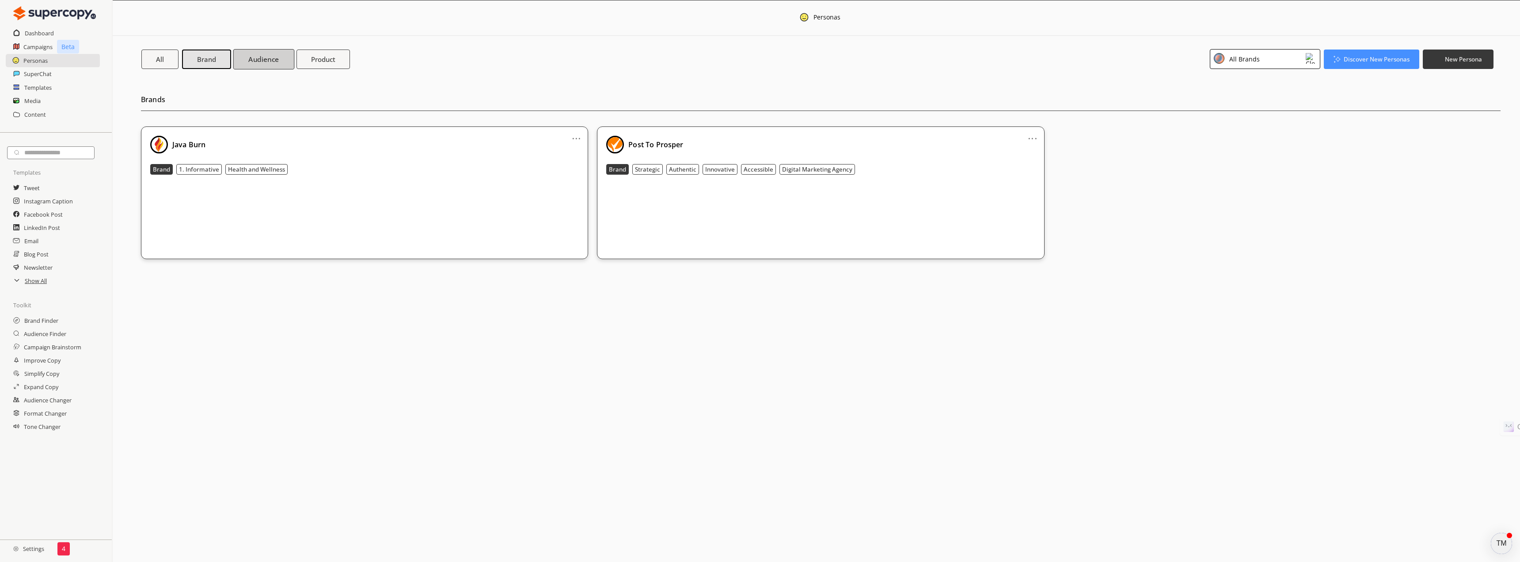
click at [274, 64] on b "Audience" at bounding box center [263, 58] width 30 height 9
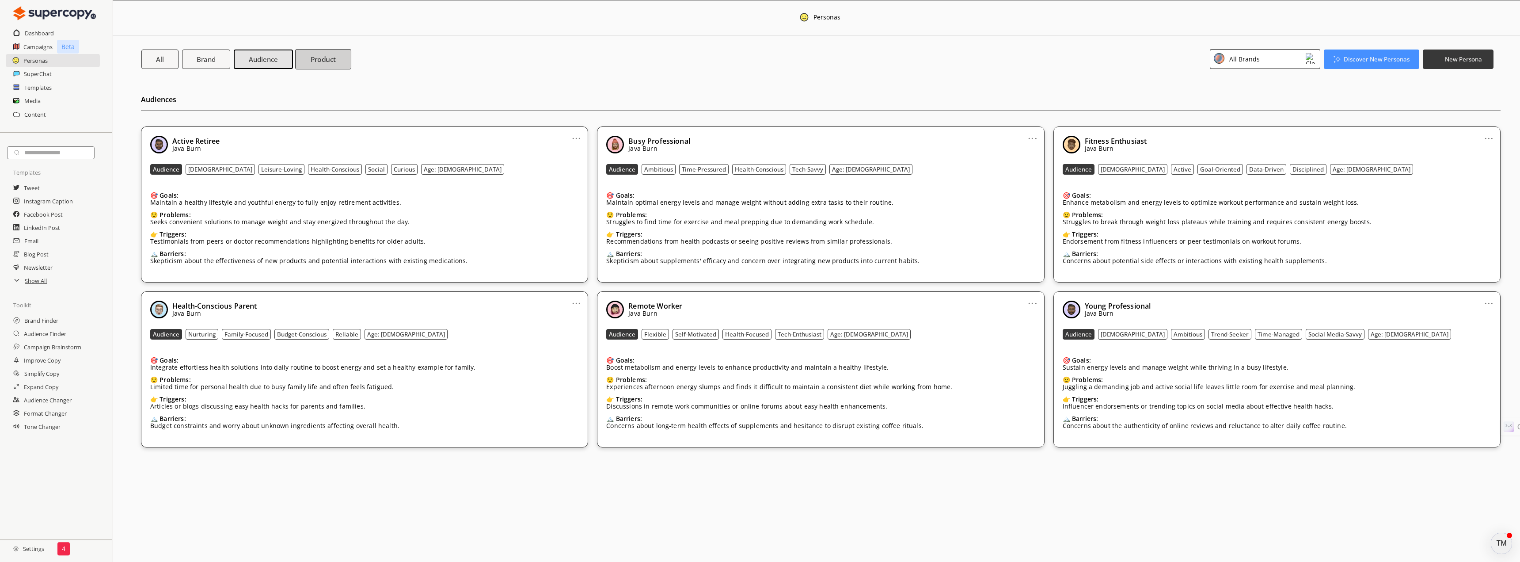
click at [321, 55] on b "Product" at bounding box center [324, 58] width 26 height 9
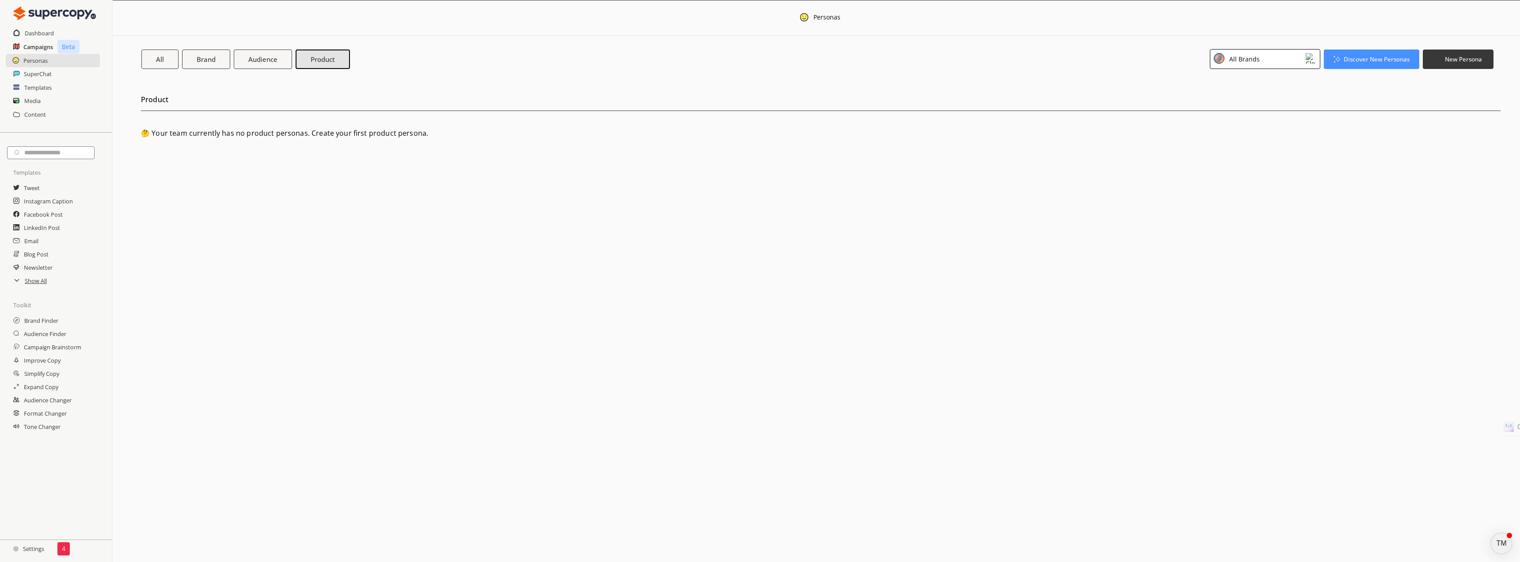
click at [36, 43] on h2 "Campaigns" at bounding box center [38, 46] width 30 height 13
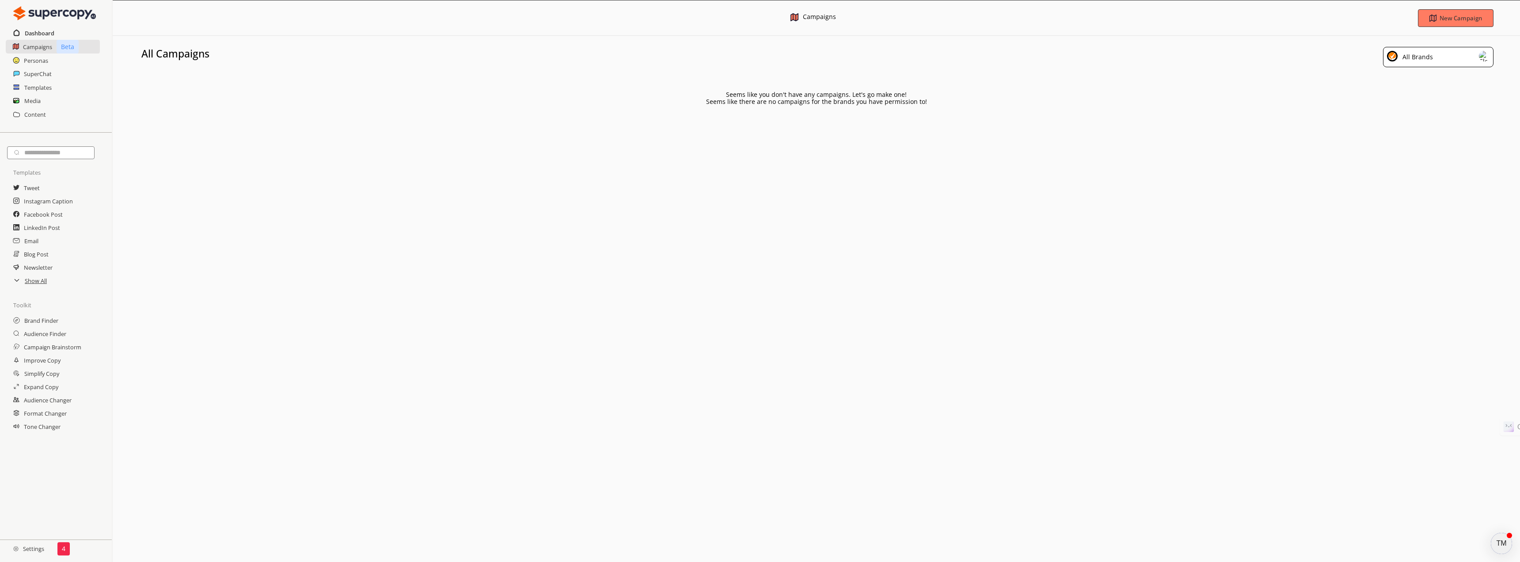
click at [36, 30] on h2 "Dashboard" at bounding box center [40, 33] width 30 height 13
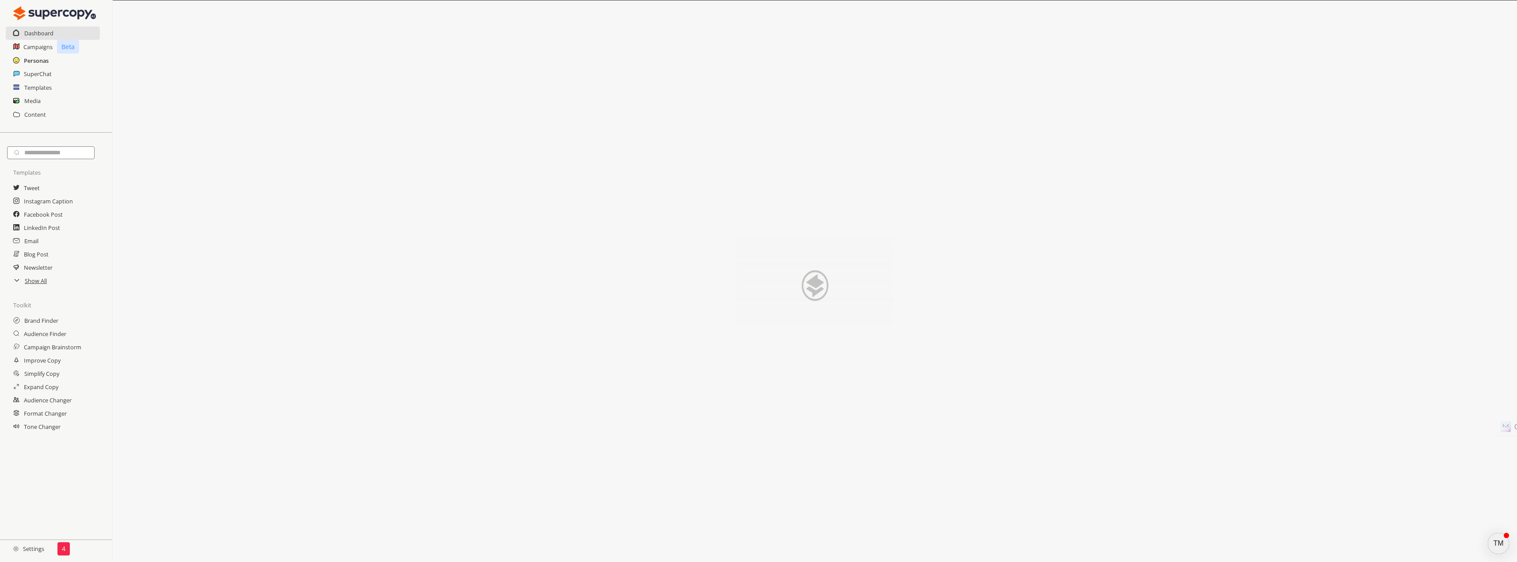
click at [31, 58] on h2 "Personas" at bounding box center [36, 60] width 25 height 13
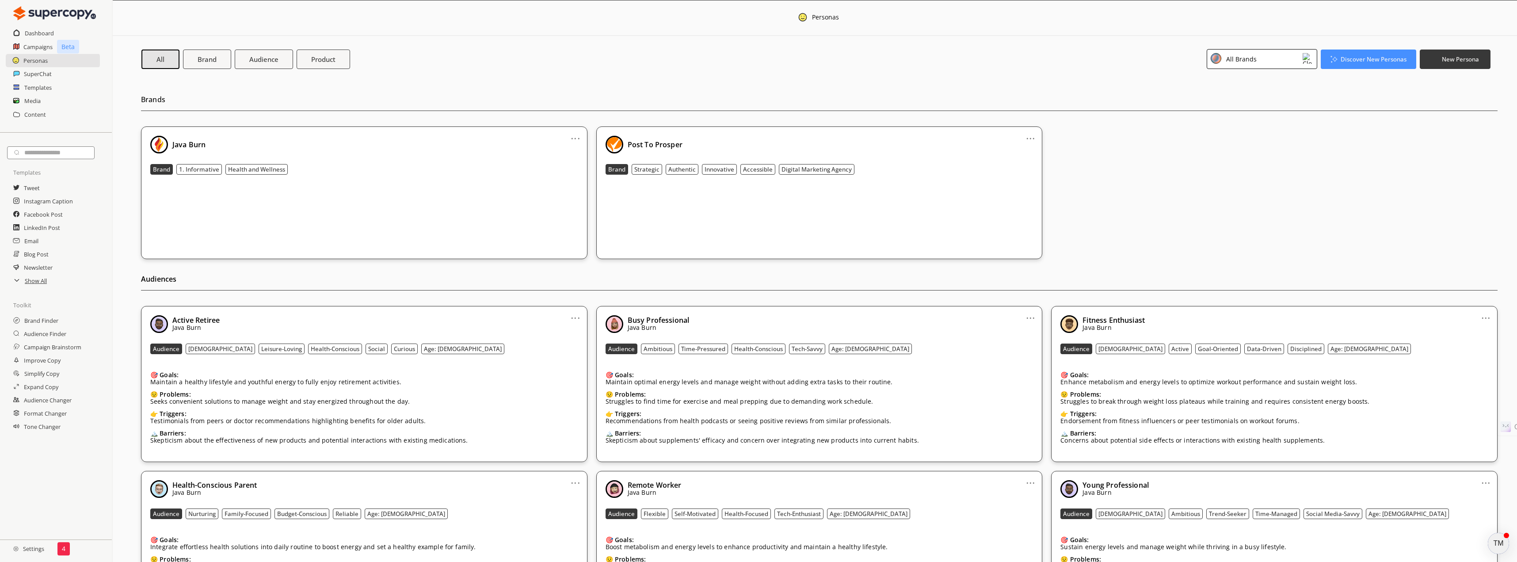
click at [35, 553] on h2 "Settings" at bounding box center [28, 549] width 57 height 18
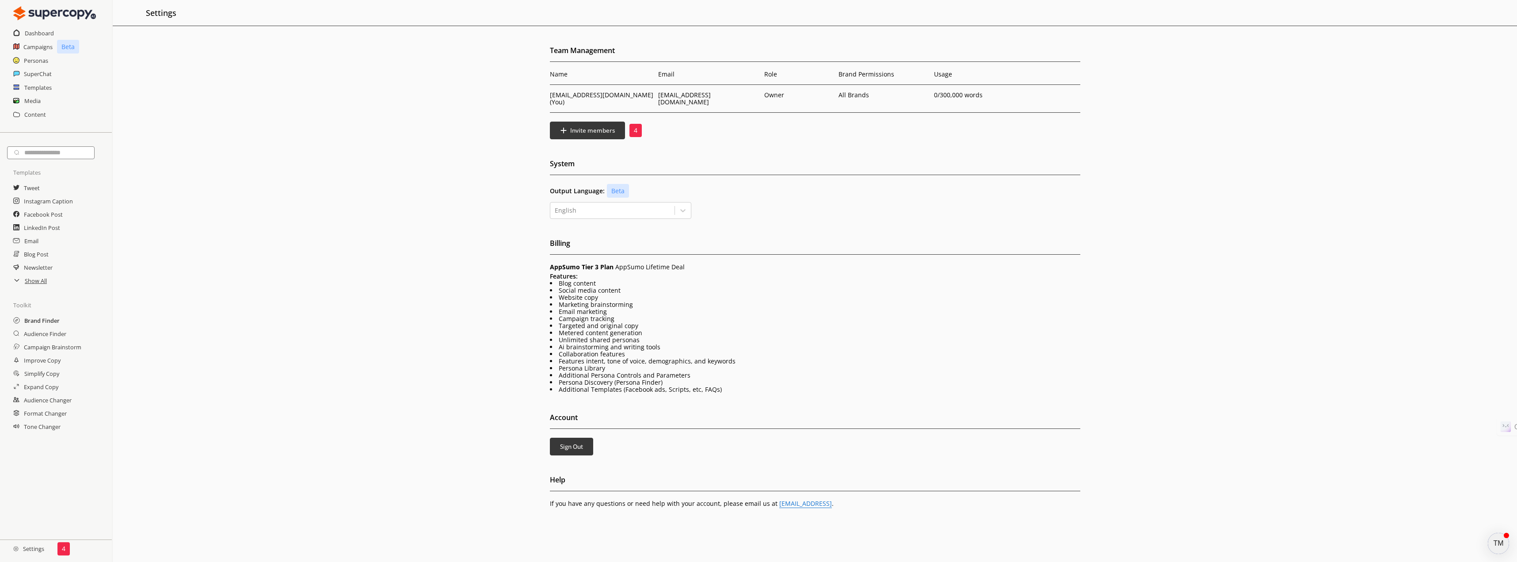
click at [28, 324] on h2 "Brand Finder" at bounding box center [41, 320] width 35 height 13
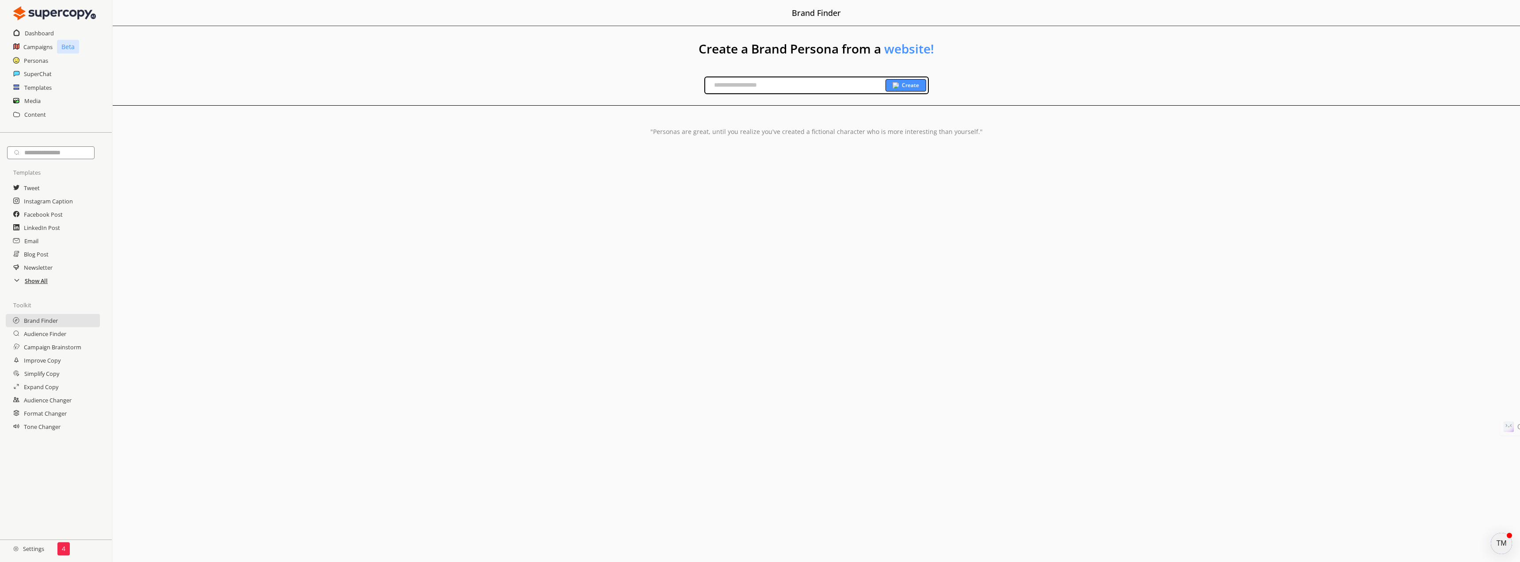
click at [34, 283] on h2 "Show All" at bounding box center [36, 280] width 23 height 13
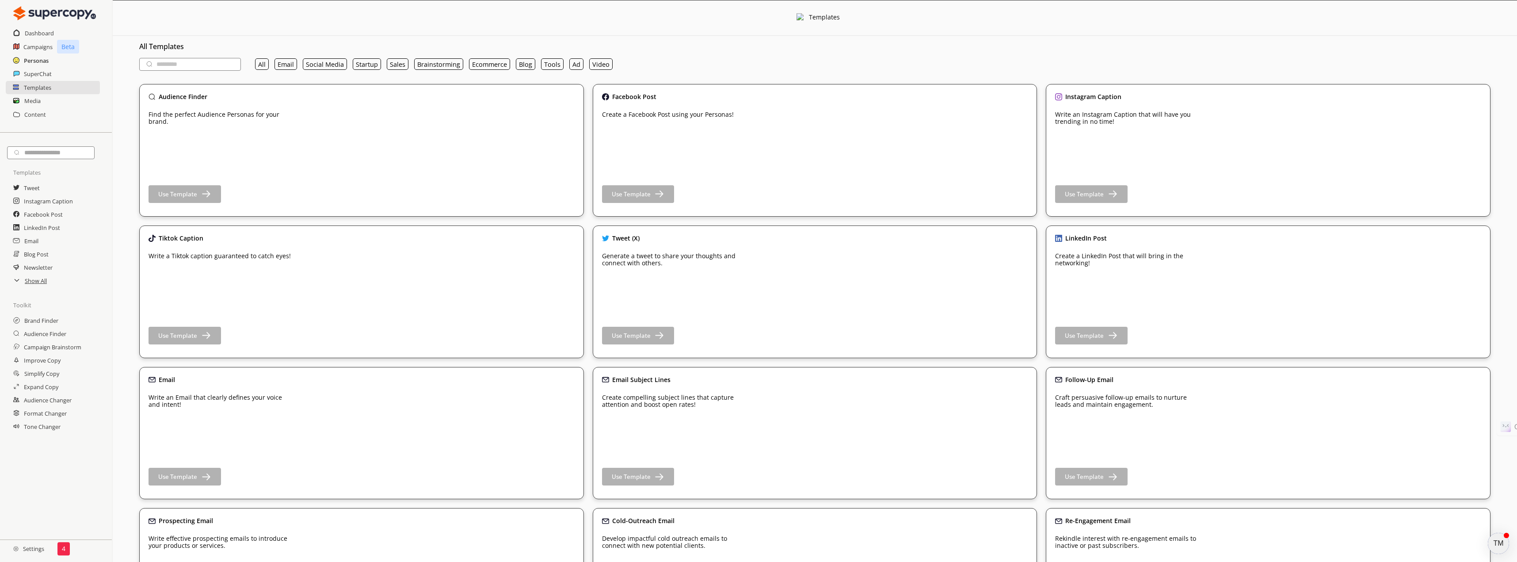
click at [27, 58] on h2 "Personas" at bounding box center [36, 60] width 25 height 13
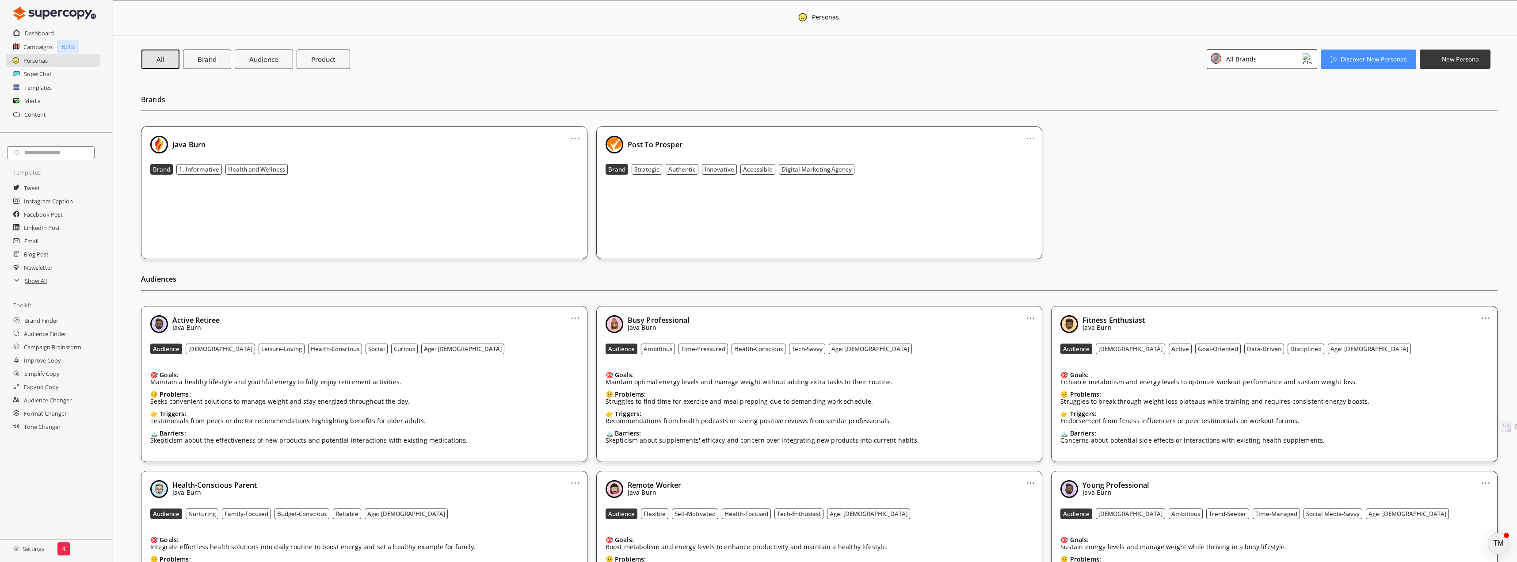
click at [576, 138] on link "..." at bounding box center [575, 134] width 9 height 7
click at [559, 186] on li "Remove" at bounding box center [564, 186] width 51 height 16
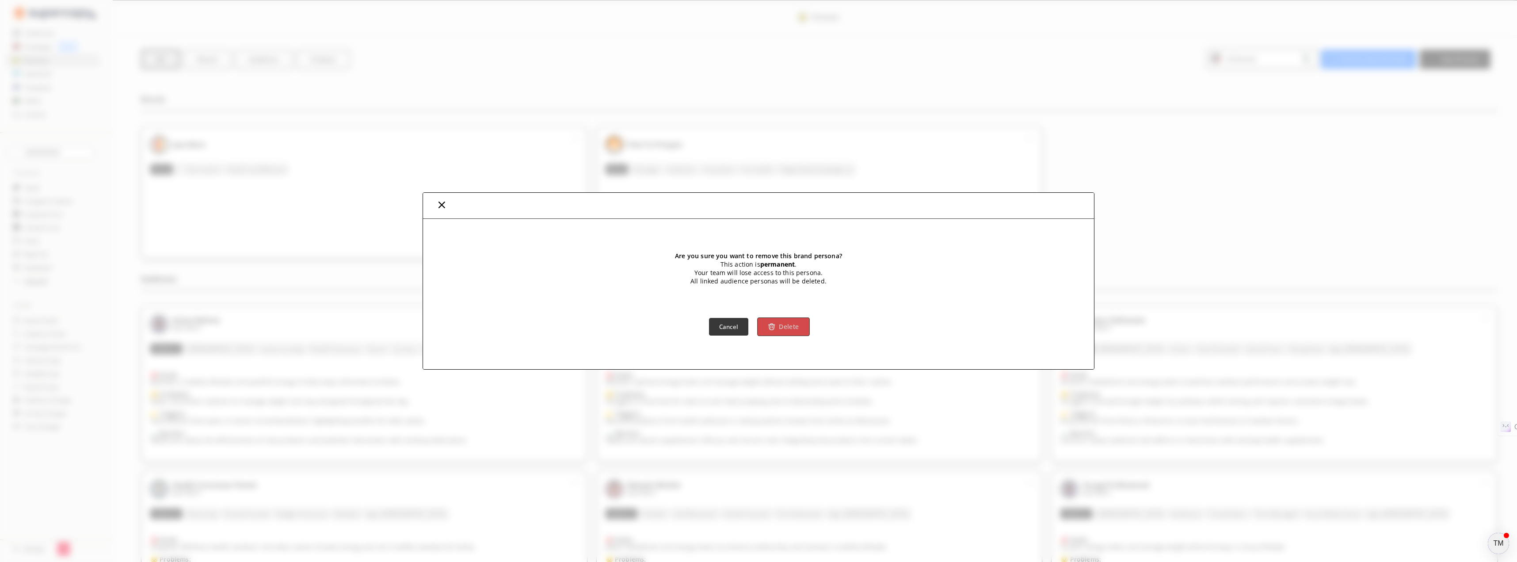
click at [783, 326] on b "Delete" at bounding box center [789, 327] width 20 height 8
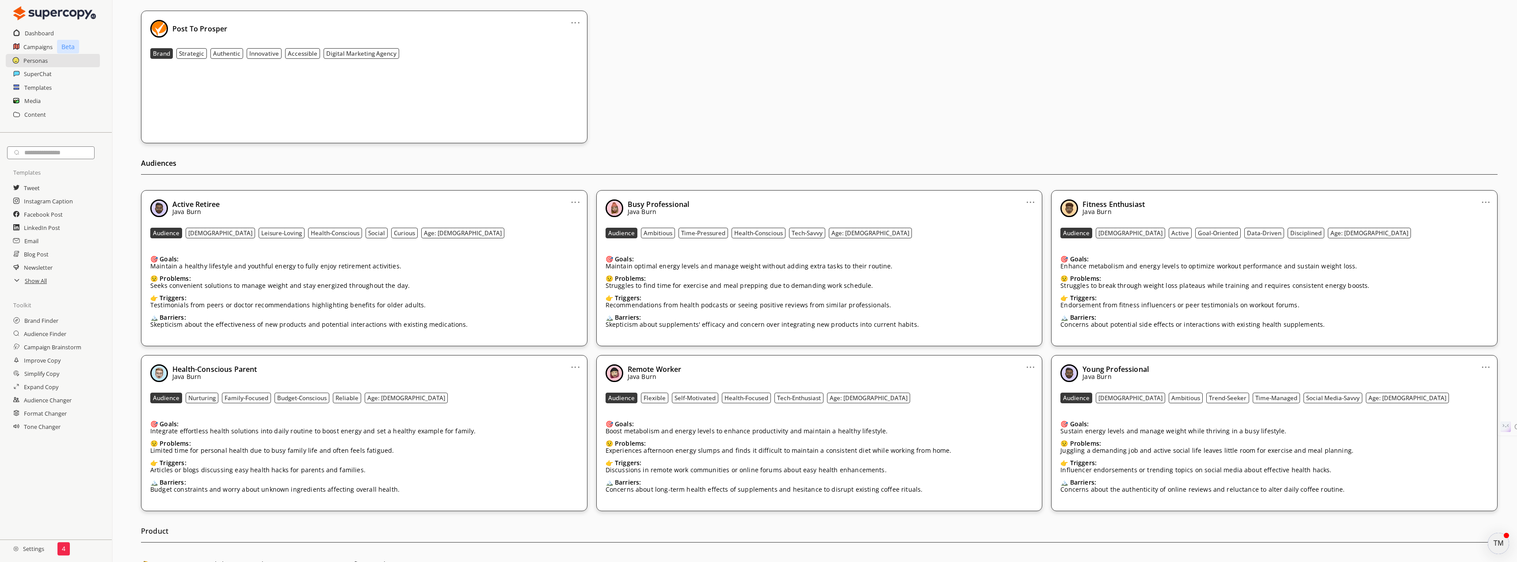
scroll to position [133, 0]
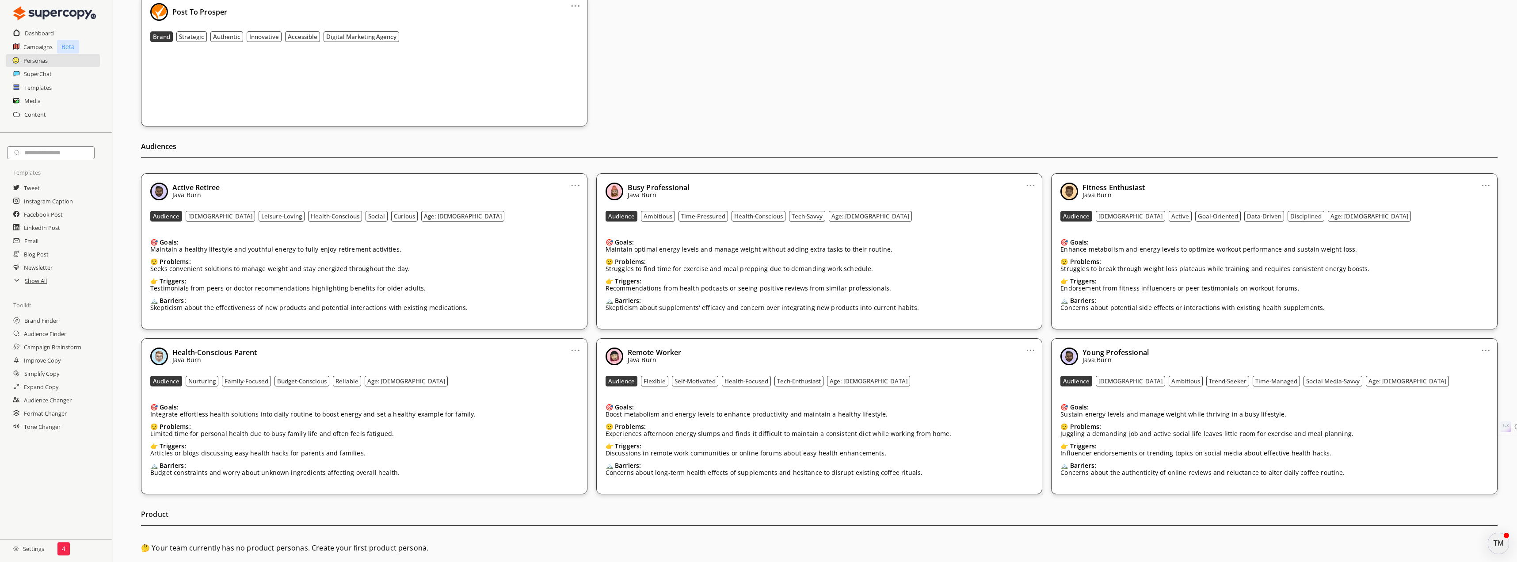
click at [578, 185] on link "..." at bounding box center [575, 181] width 9 height 7
click at [572, 229] on li "Remove" at bounding box center [564, 233] width 51 height 16
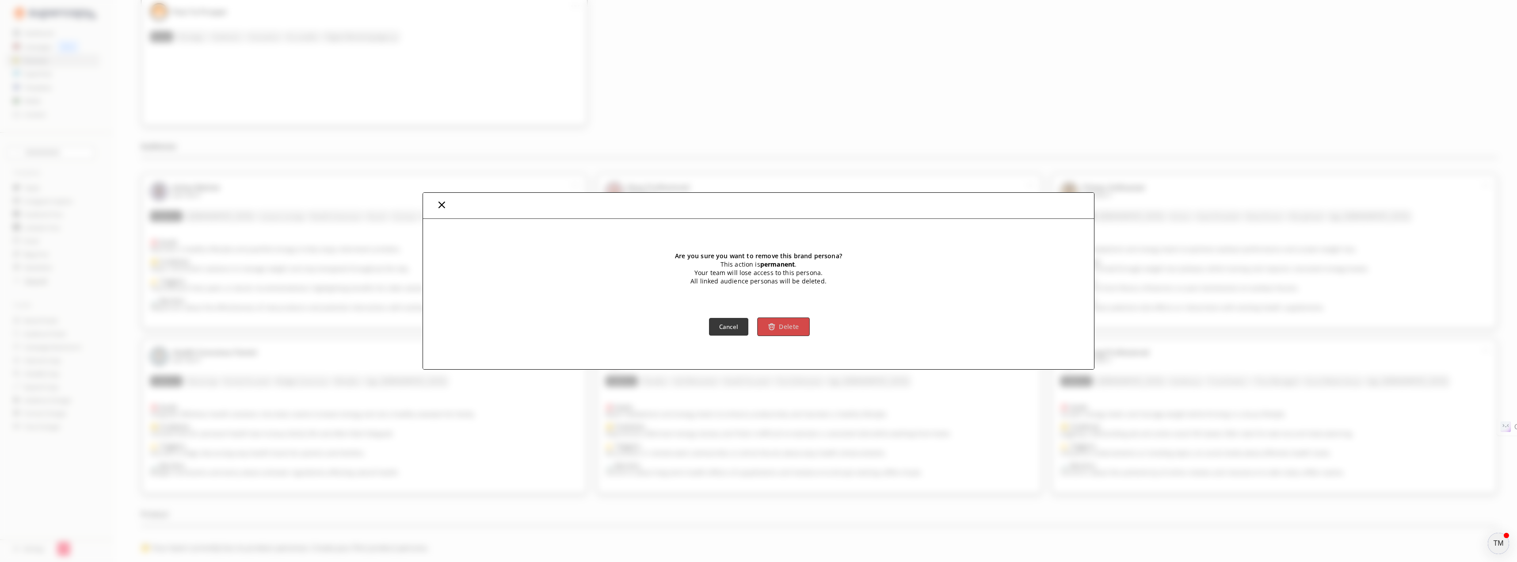
click at [793, 327] on b "Delete" at bounding box center [789, 327] width 20 height 8
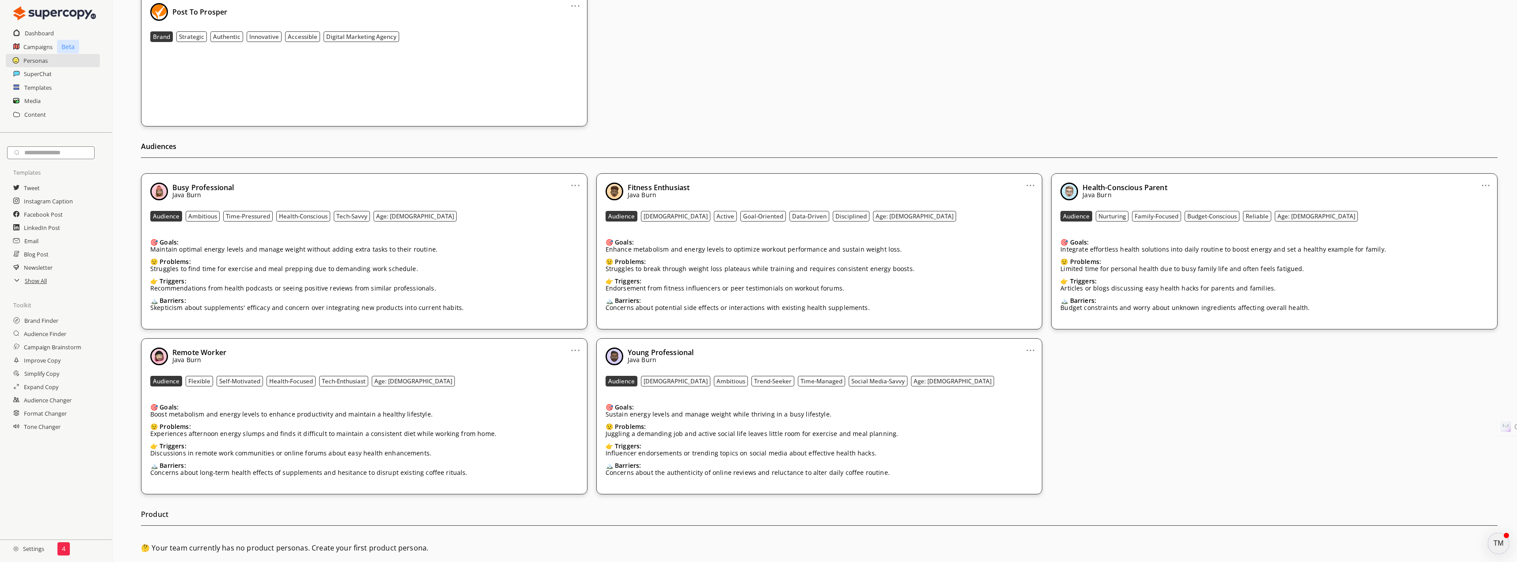
click at [579, 185] on link "..." at bounding box center [575, 181] width 9 height 7
click at [574, 230] on li "Remove" at bounding box center [564, 233] width 51 height 16
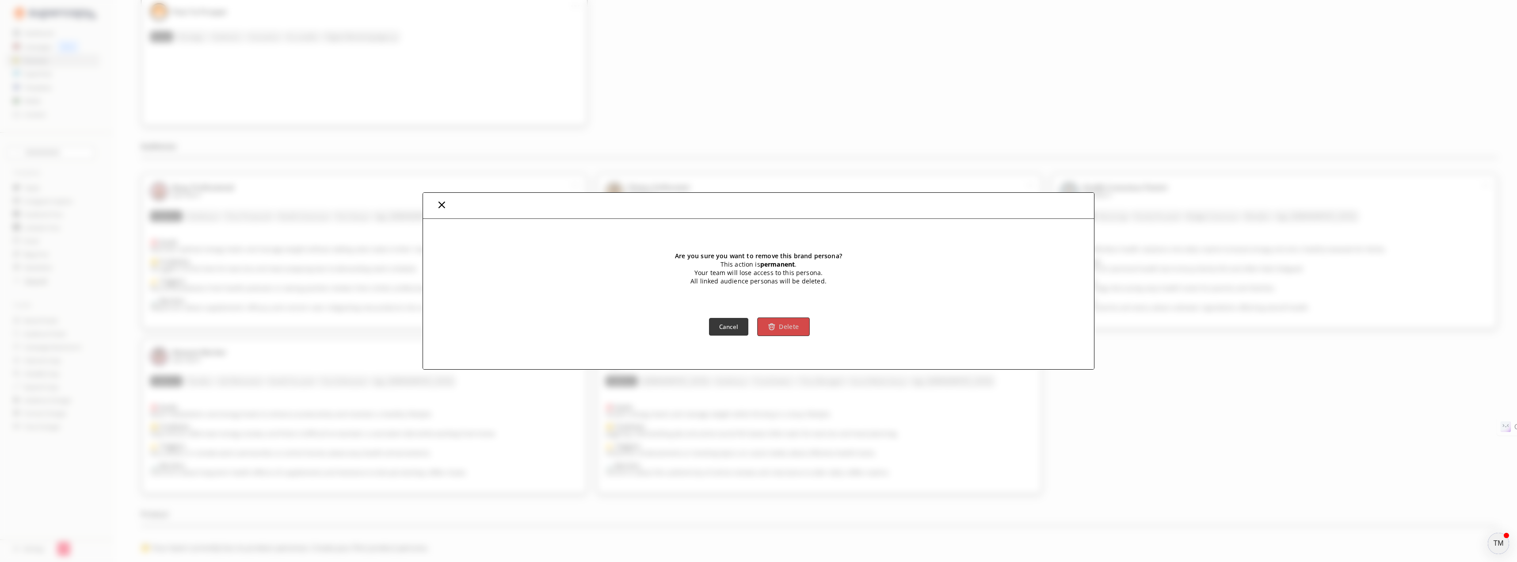
click at [778, 323] on button "Delete" at bounding box center [783, 326] width 52 height 19
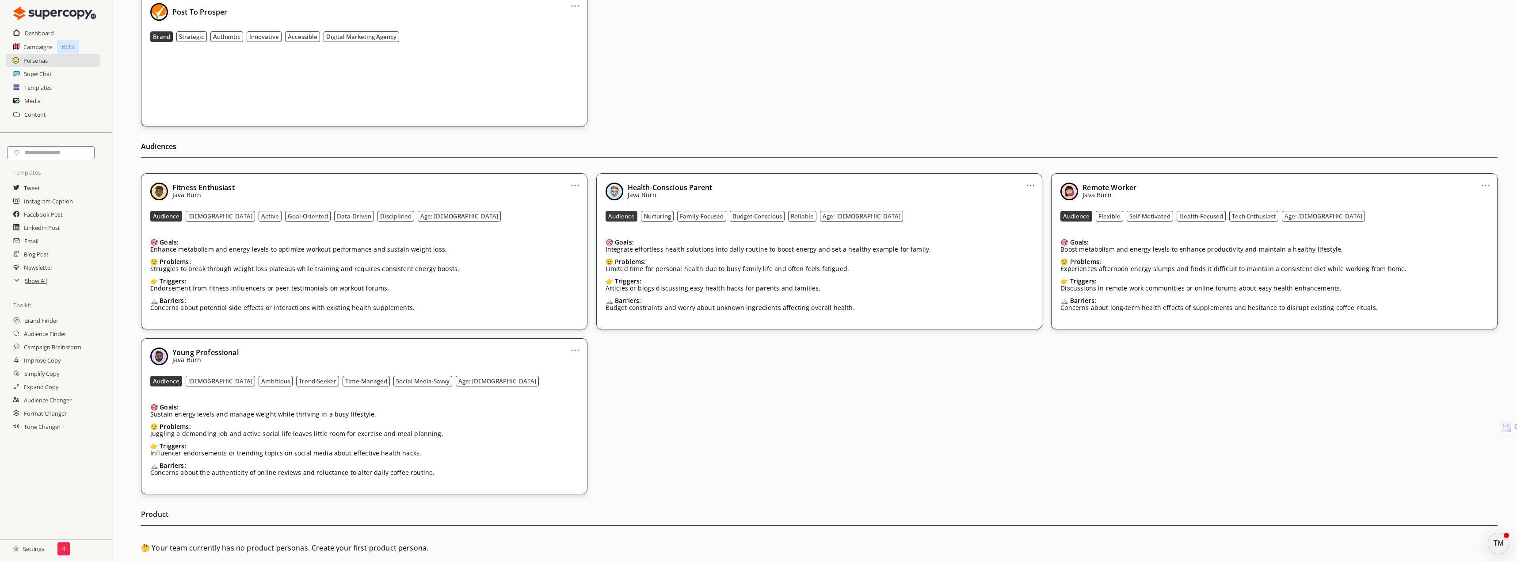
click at [575, 185] on link "..." at bounding box center [575, 181] width 9 height 7
click at [579, 234] on li "Remove" at bounding box center [564, 233] width 51 height 16
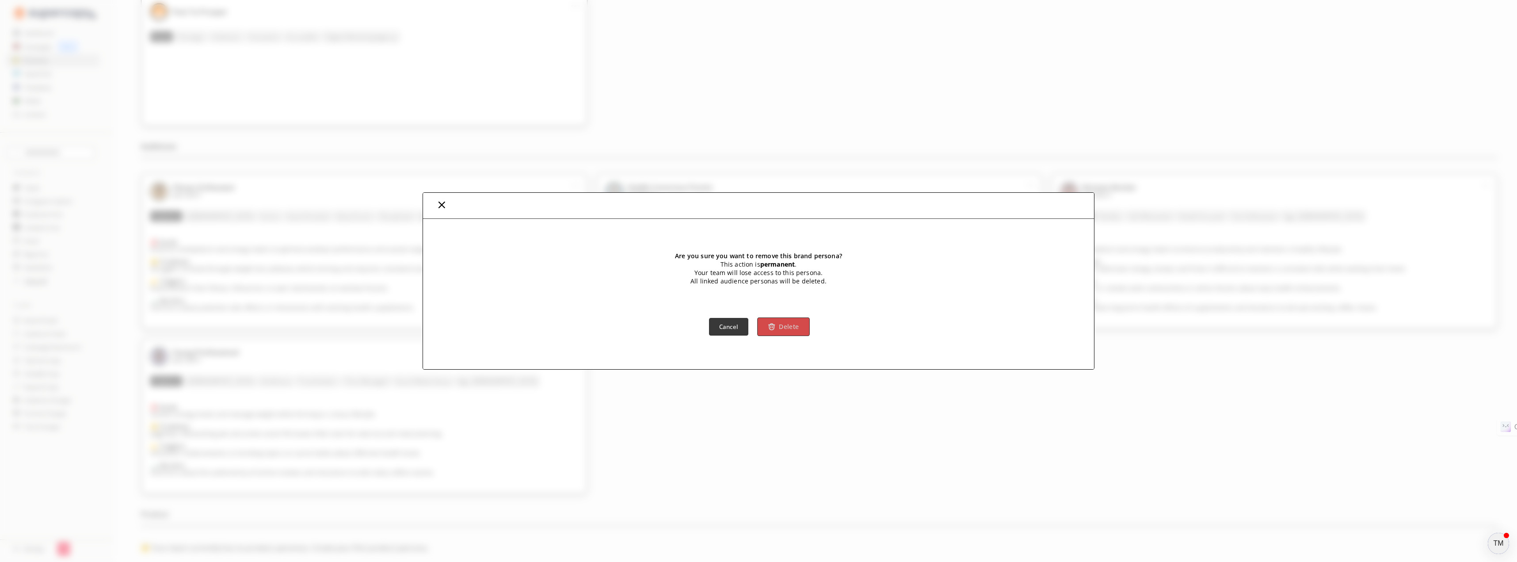
click at [783, 324] on b "Delete" at bounding box center [789, 327] width 20 height 8
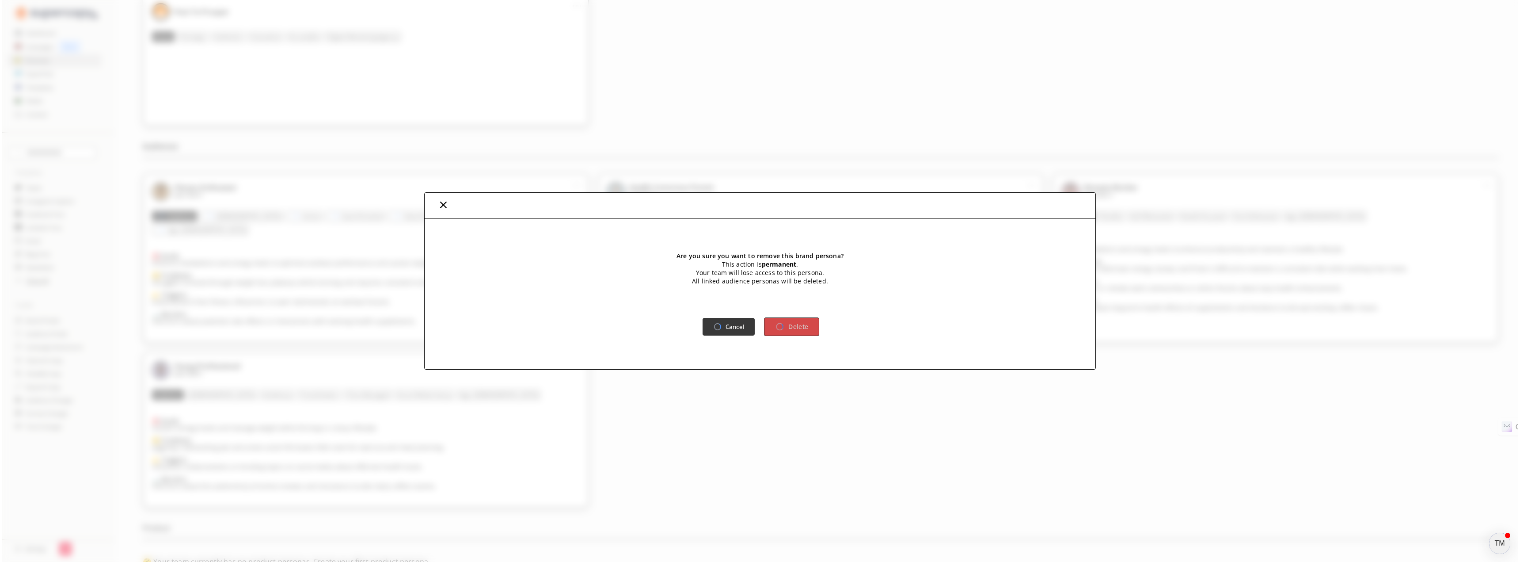
scroll to position [0, 0]
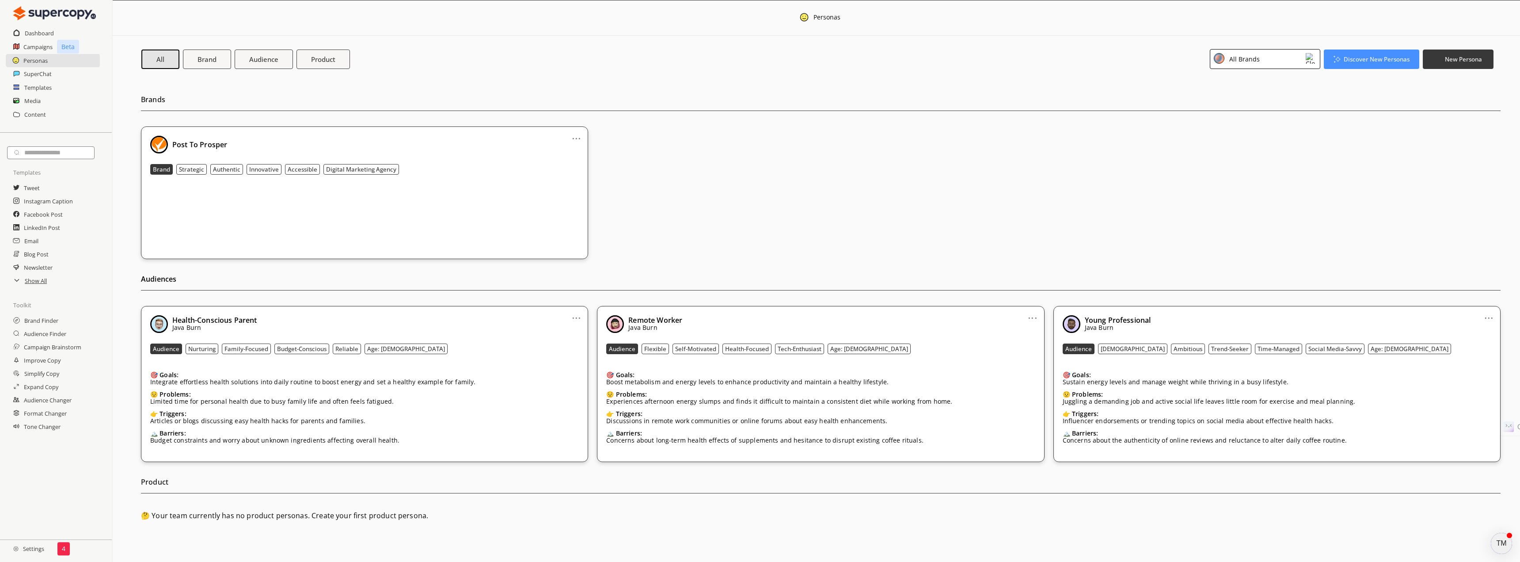
click at [579, 318] on link "..." at bounding box center [576, 314] width 9 height 7
click at [575, 366] on li "Remove" at bounding box center [565, 365] width 51 height 16
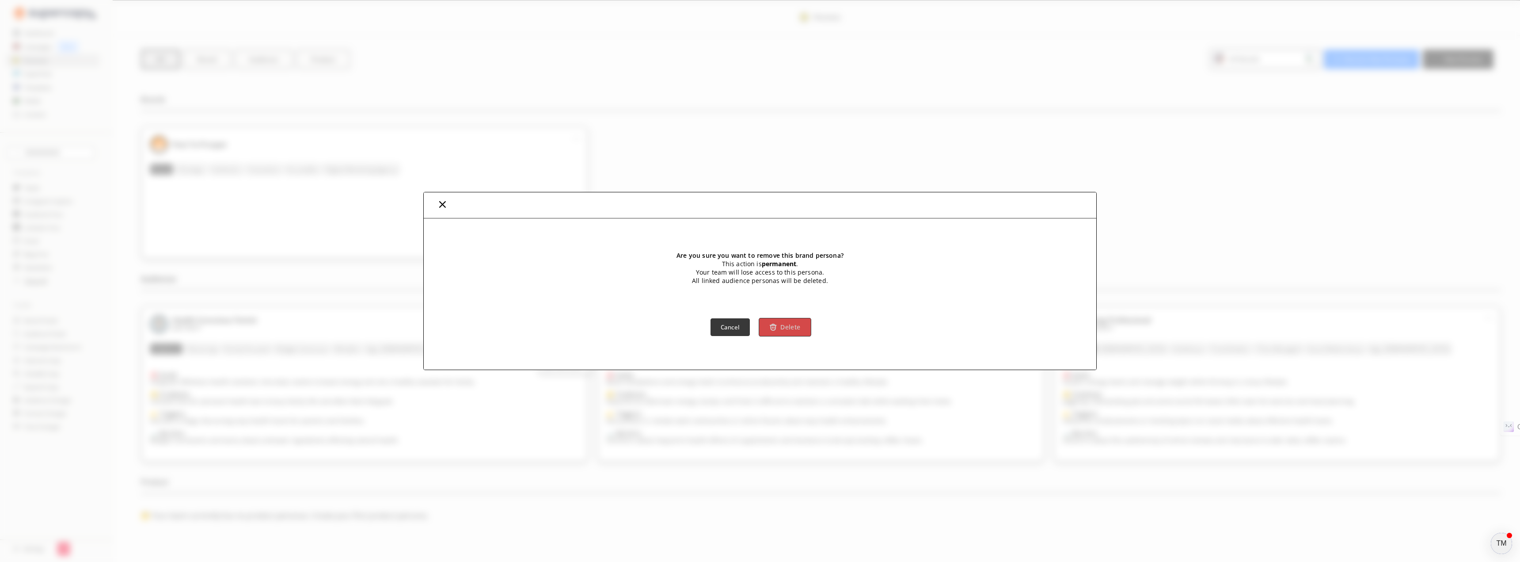
click at [777, 331] on button "Delete" at bounding box center [785, 327] width 52 height 19
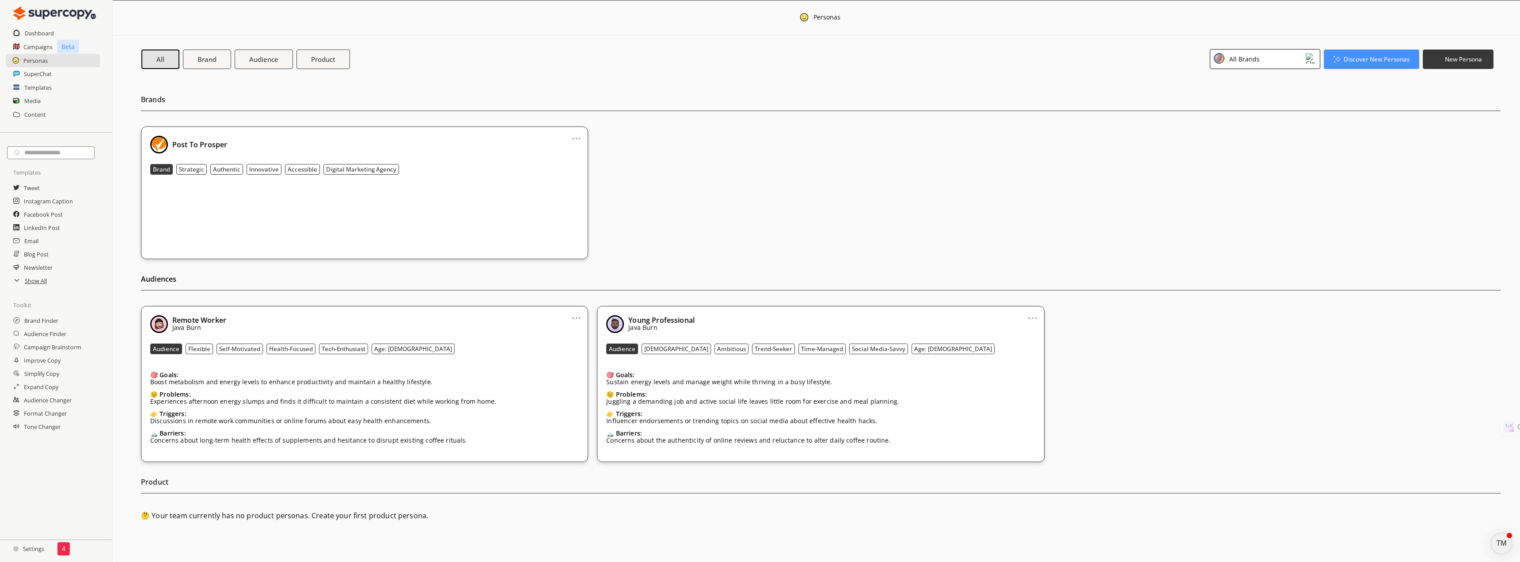
click at [581, 316] on link "..." at bounding box center [576, 314] width 9 height 7
click at [565, 365] on li "Remove" at bounding box center [565, 365] width 51 height 16
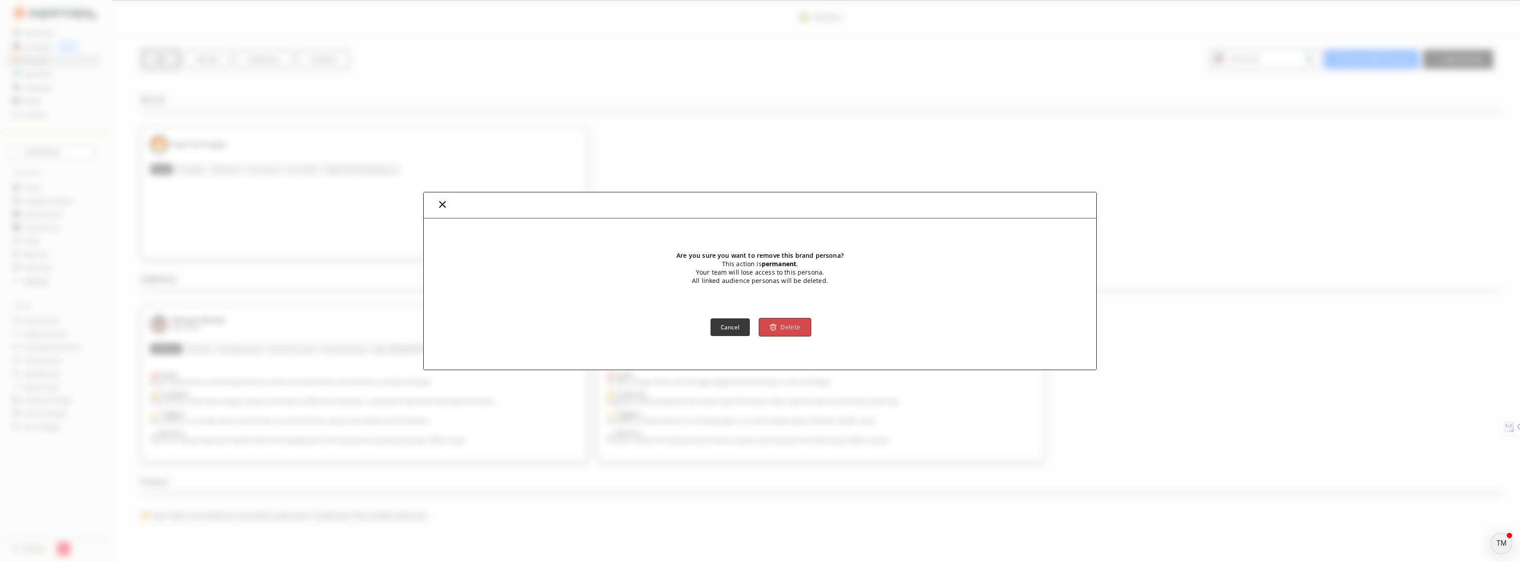
click at [775, 328] on img "button" at bounding box center [774, 327] width 8 height 8
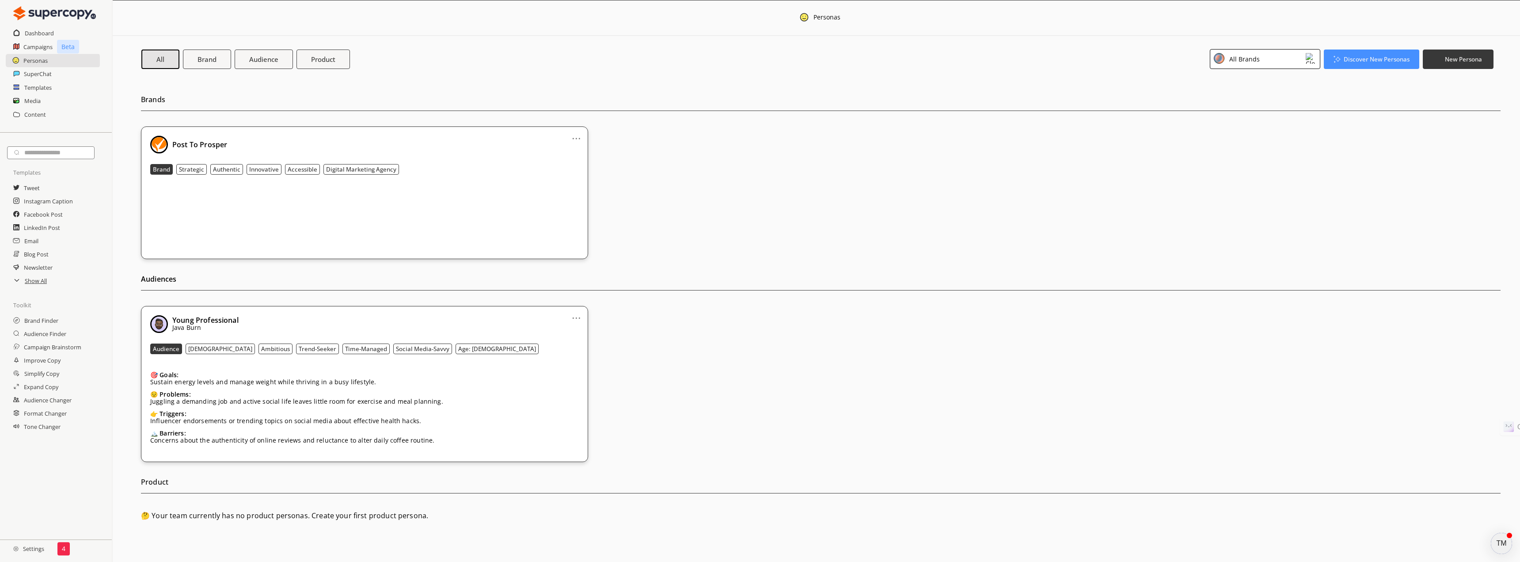
click at [579, 317] on link "..." at bounding box center [576, 314] width 9 height 7
click at [560, 363] on li "Remove" at bounding box center [565, 365] width 51 height 16
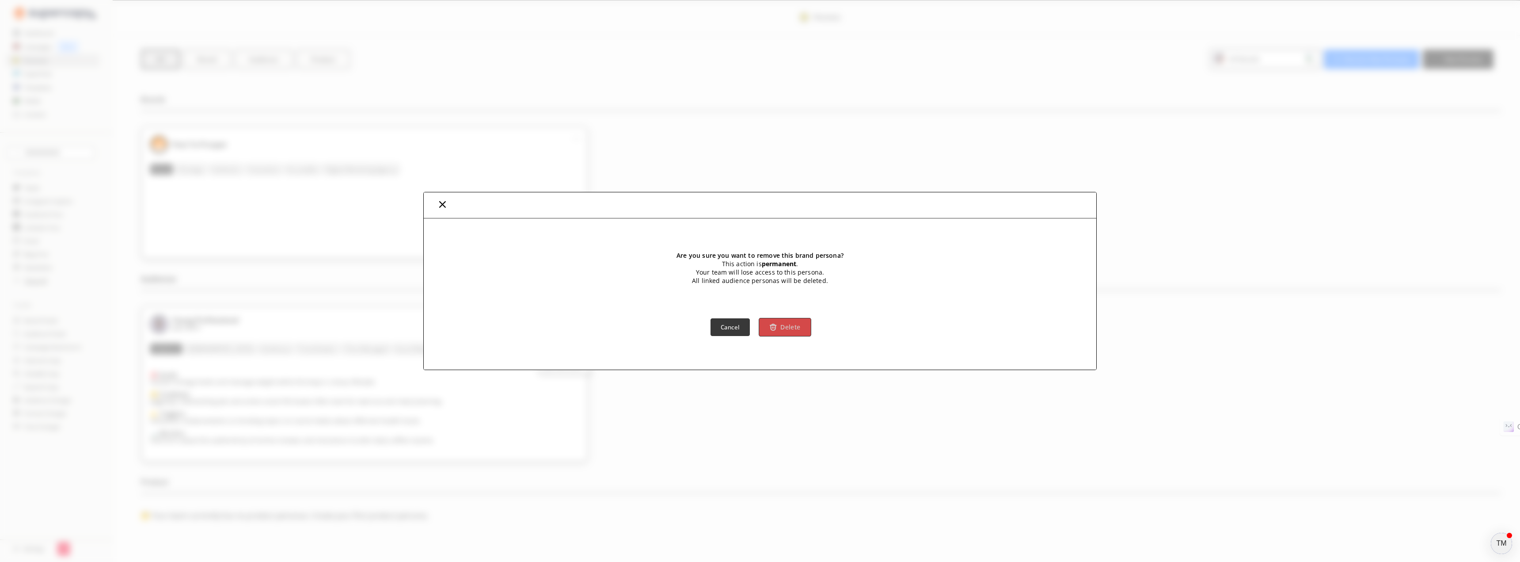
click at [780, 326] on button "Delete" at bounding box center [785, 327] width 52 height 19
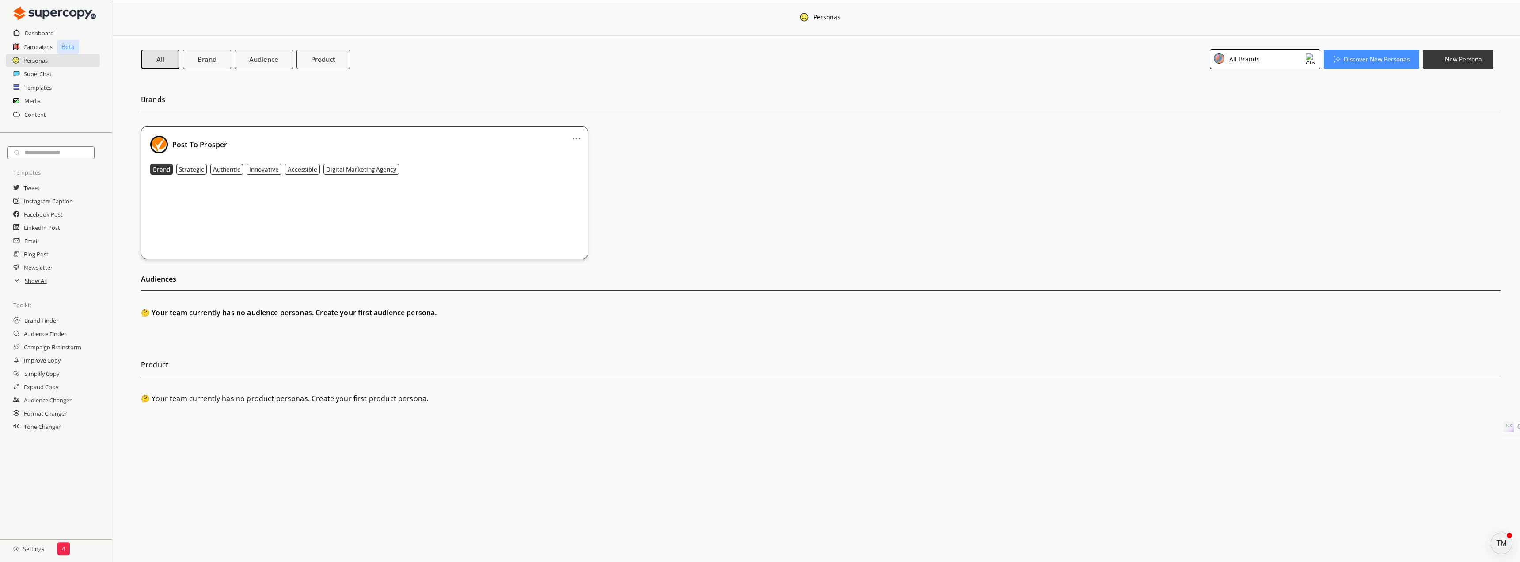
click at [192, 169] on b "Strategic" at bounding box center [191, 169] width 25 height 8
click at [229, 169] on b "Authentic" at bounding box center [226, 169] width 27 height 8
click at [259, 171] on b "Innovative" at bounding box center [264, 169] width 30 height 8
click at [577, 138] on link "..." at bounding box center [576, 134] width 9 height 7
click at [215, 63] on b "Brand" at bounding box center [207, 58] width 20 height 9
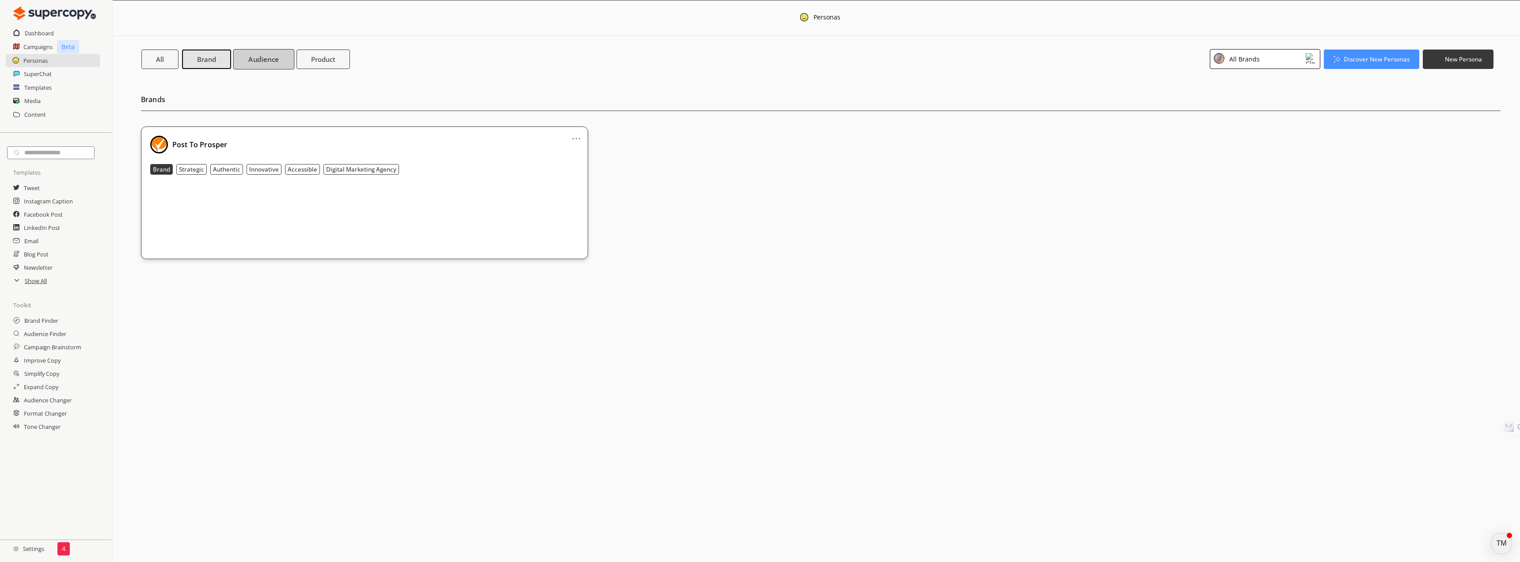
click at [254, 58] on b "Audience" at bounding box center [263, 58] width 30 height 9
click at [1311, 57] on img at bounding box center [1311, 58] width 11 height 11
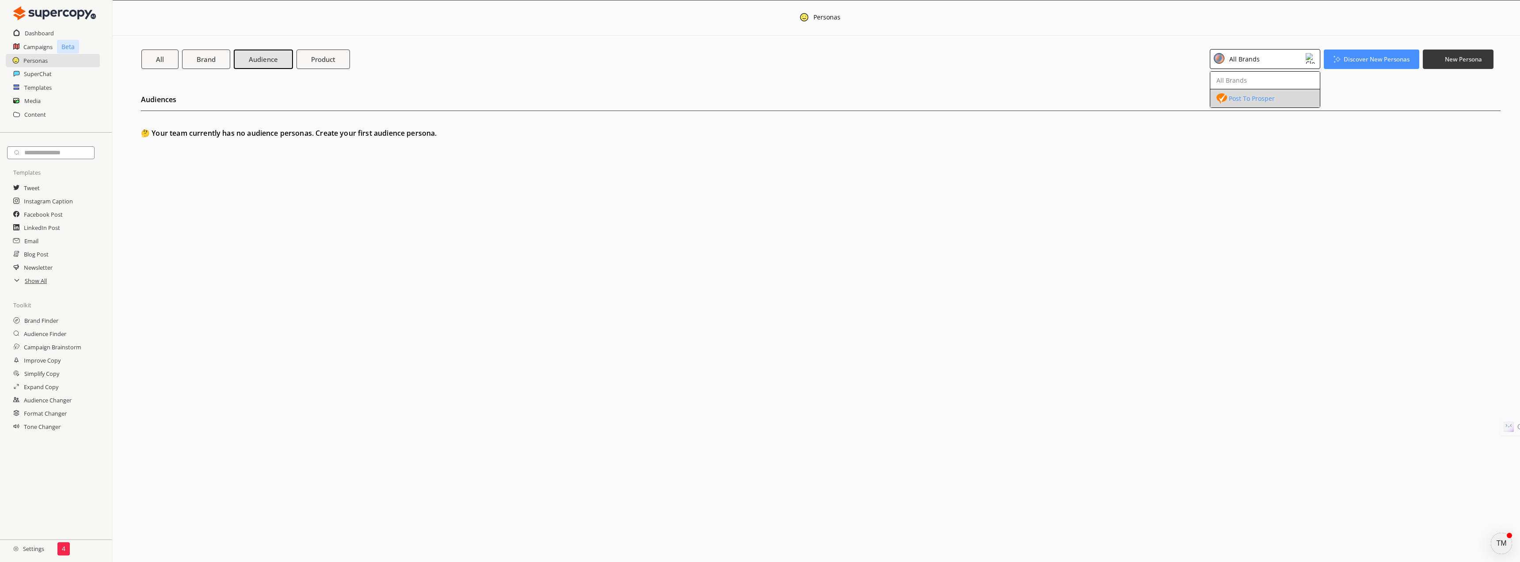
click at [1297, 96] on div "Post To Prosper" at bounding box center [1258, 98] width 83 height 11
click at [1445, 57] on b "New Persona" at bounding box center [1463, 59] width 39 height 8
click at [1455, 78] on li "Brand Persona" at bounding box center [1459, 80] width 70 height 16
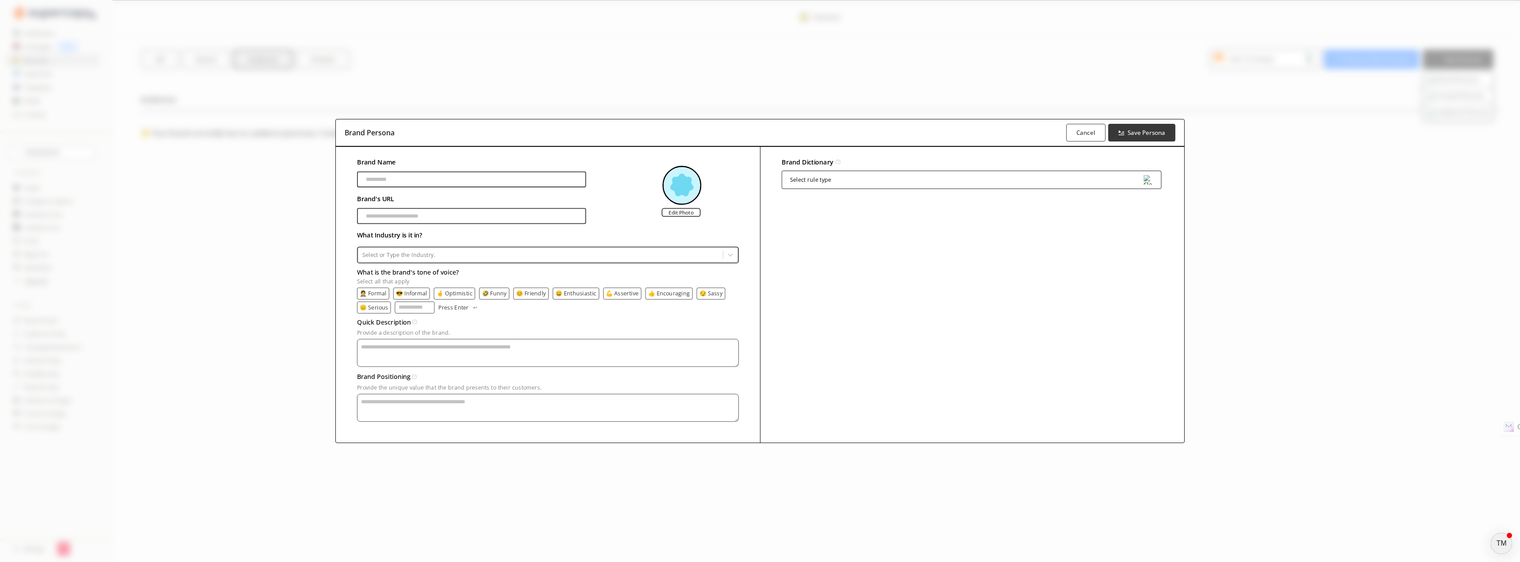
click at [570, 180] on input "Brand Name" at bounding box center [471, 179] width 229 height 16
click at [568, 220] on input "Brand Name" at bounding box center [471, 216] width 229 height 16
click at [1083, 131] on b "Cancel" at bounding box center [1086, 132] width 20 height 8
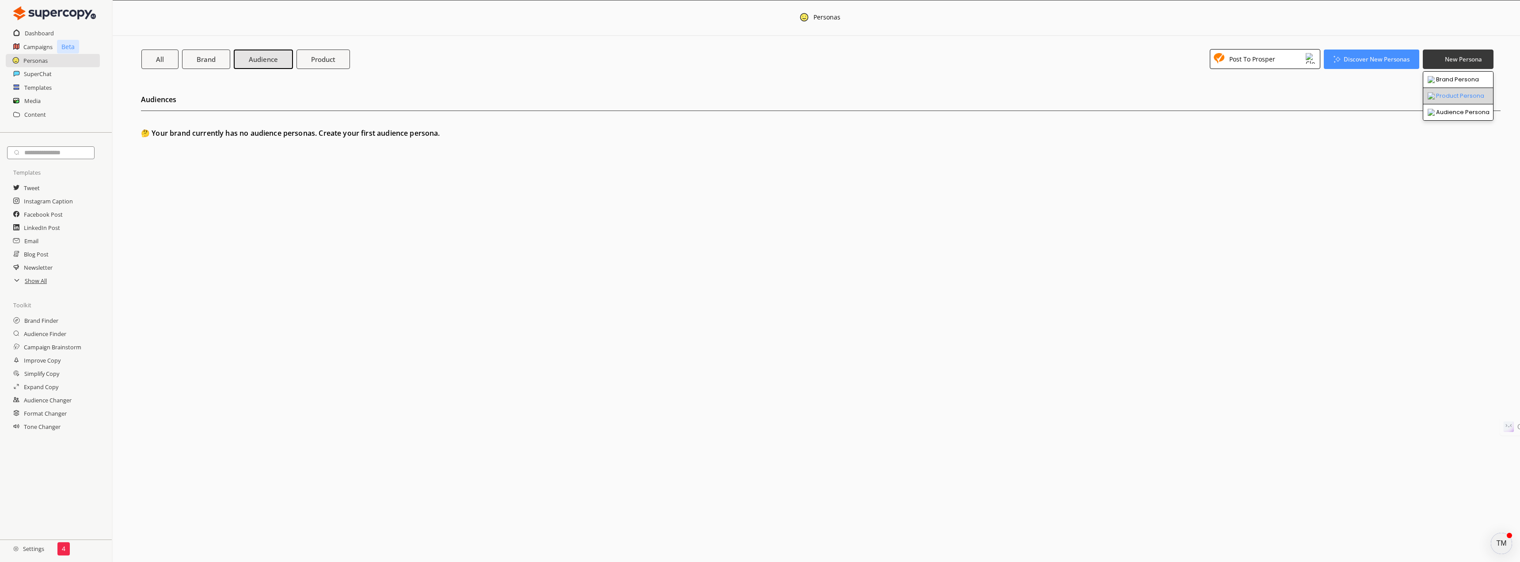
click at [1458, 94] on li "Product Persona" at bounding box center [1459, 96] width 70 height 16
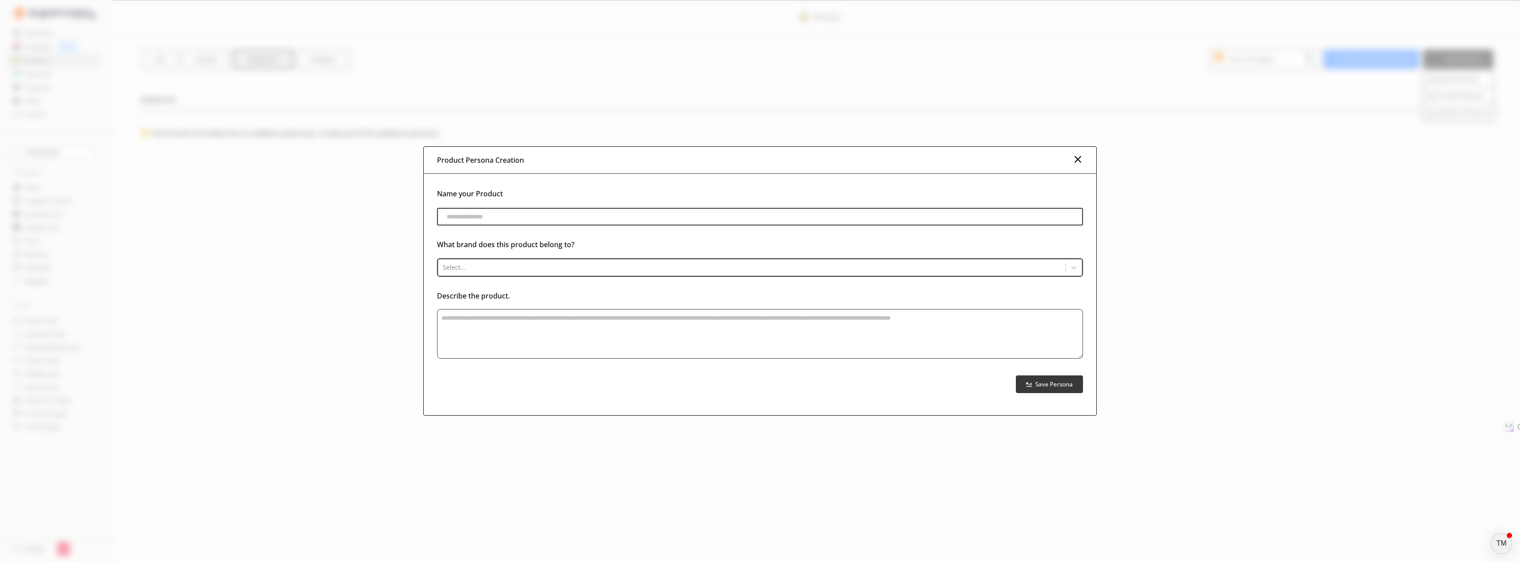
click at [724, 213] on input "product-persona-input-input" at bounding box center [760, 217] width 646 height 18
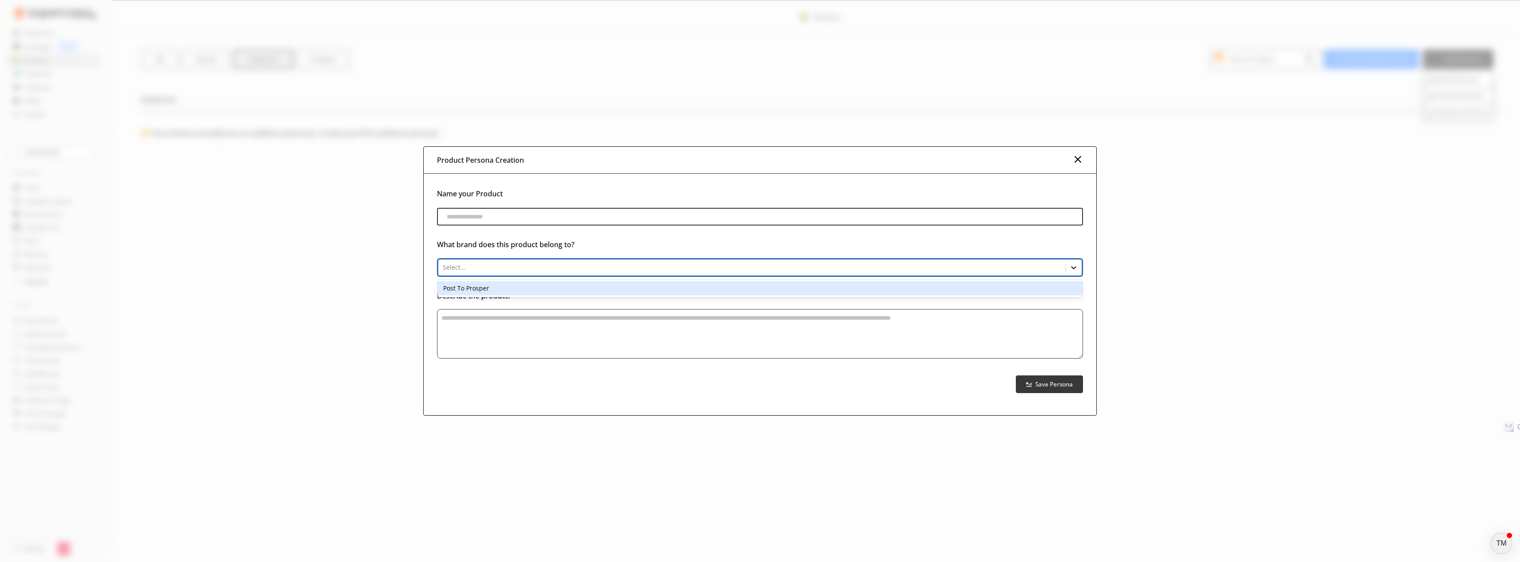
click at [1077, 266] on icon at bounding box center [1074, 267] width 9 height 9
click at [492, 286] on div "Post To Prosper" at bounding box center [760, 288] width 644 height 14
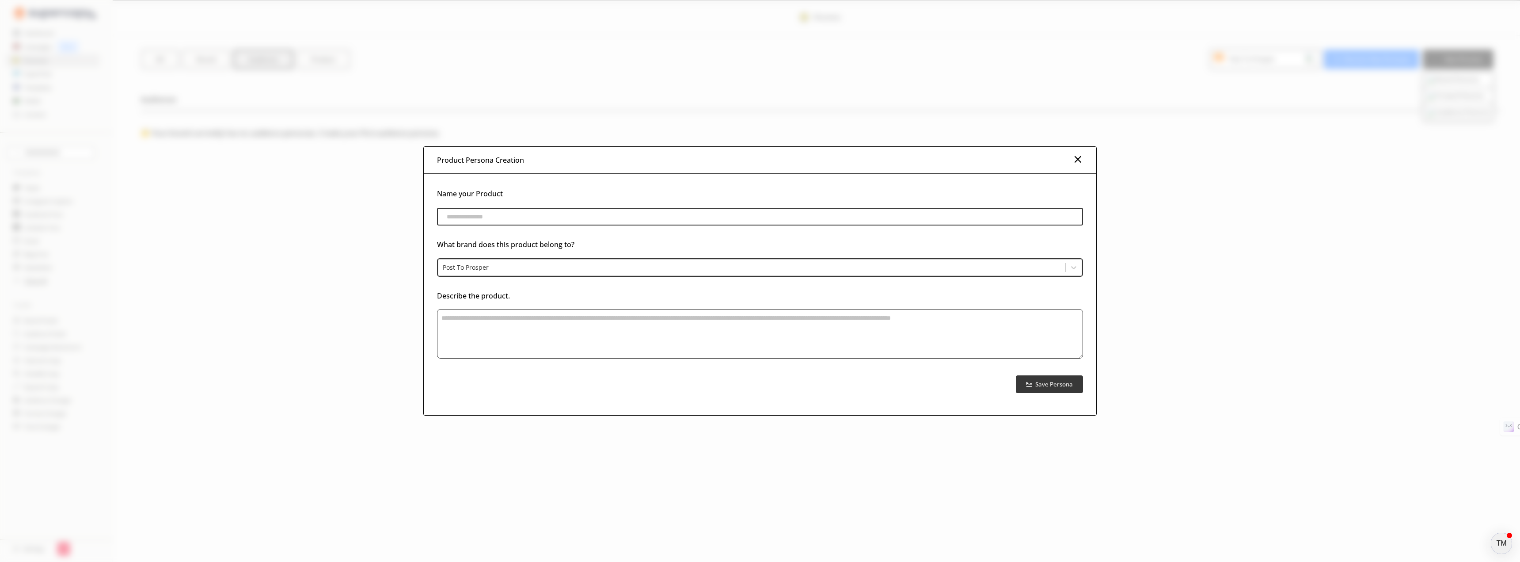
click at [484, 213] on input "product-persona-input-input" at bounding box center [760, 217] width 646 height 18
click at [1077, 156] on img at bounding box center [1078, 159] width 11 height 11
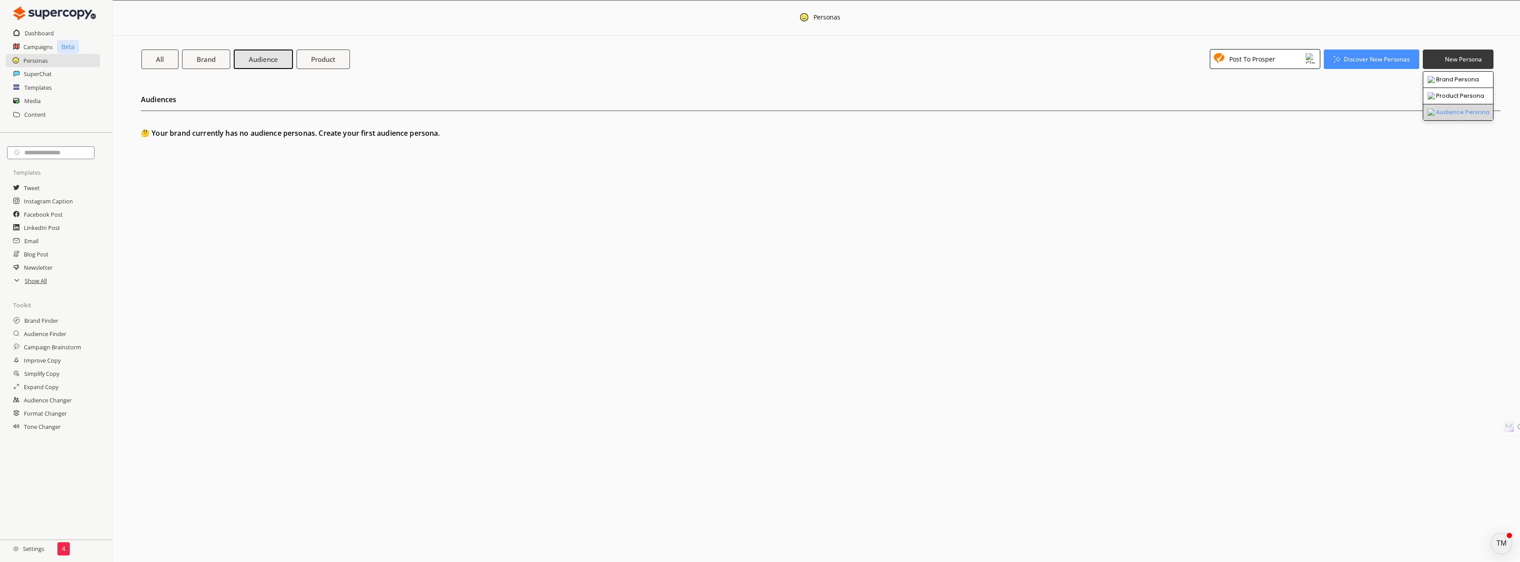
click at [1478, 112] on li "Audience Persona" at bounding box center [1459, 112] width 70 height 16
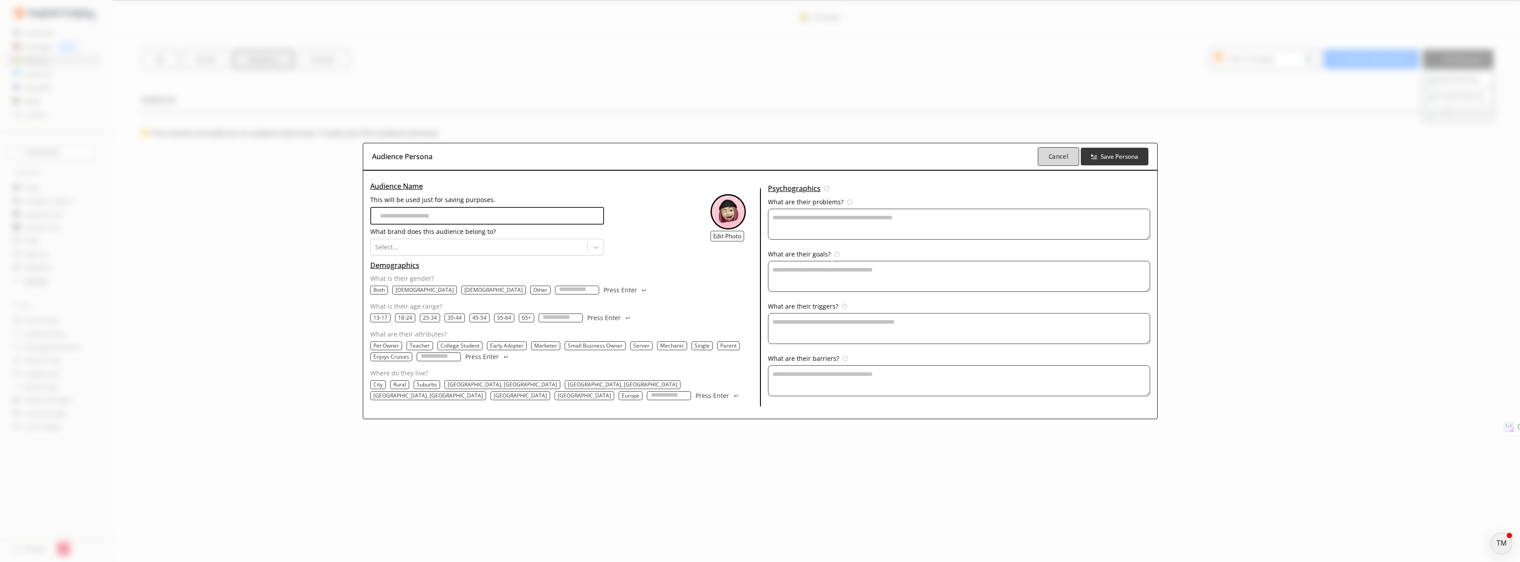
click at [1049, 154] on b "Cancel" at bounding box center [1059, 156] width 20 height 8
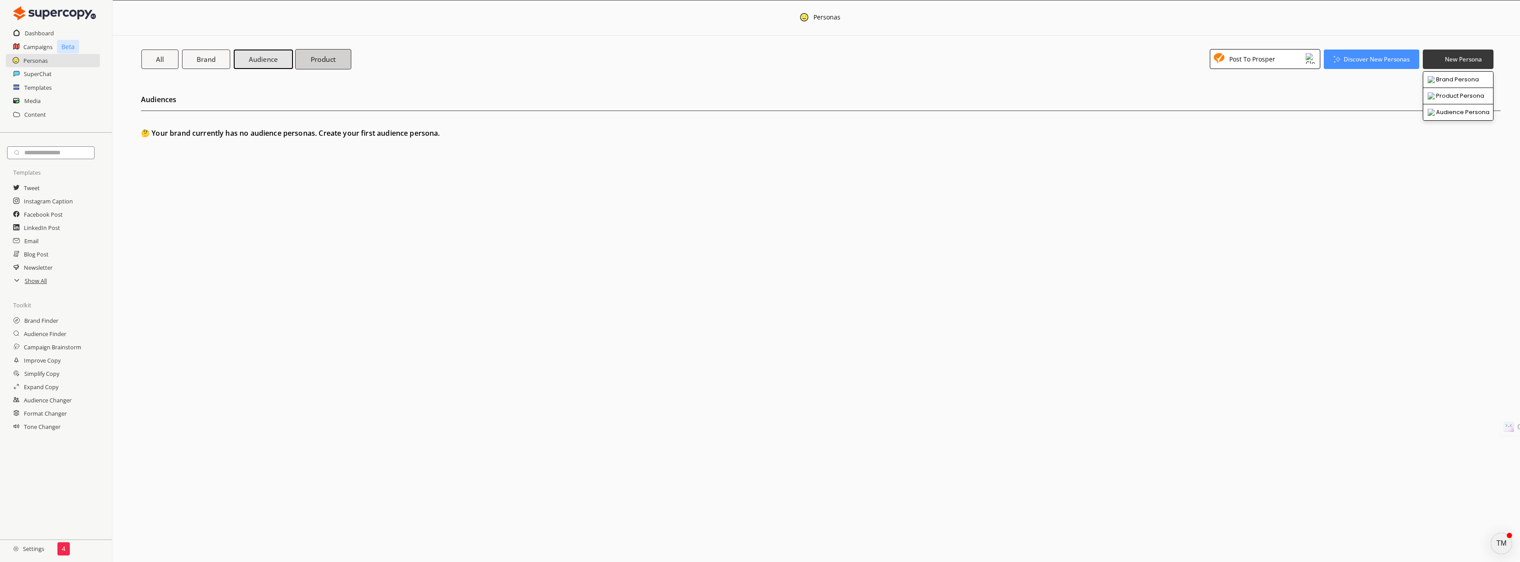
click at [312, 57] on b "Product" at bounding box center [324, 58] width 26 height 9
click at [1356, 60] on b "Discover New Personas" at bounding box center [1377, 59] width 69 height 8
click at [1361, 78] on li "Brand Finder" at bounding box center [1372, 80] width 95 height 16
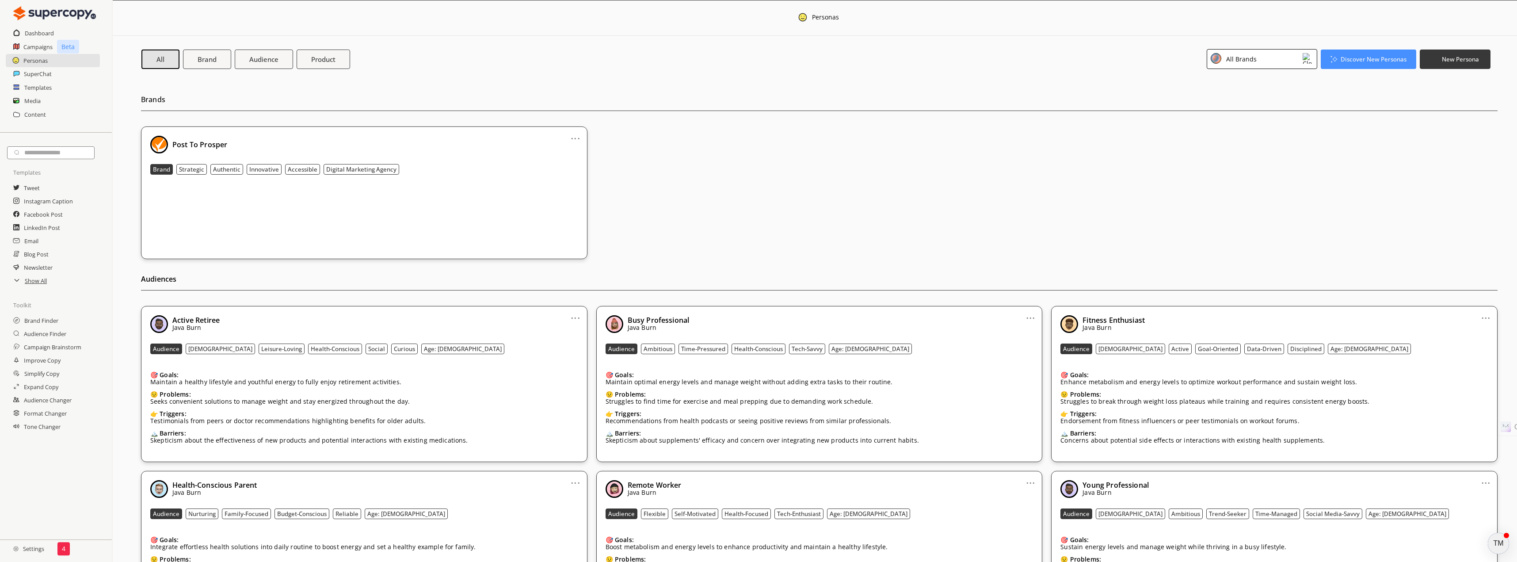
click at [1310, 65] on div "All Brands" at bounding box center [1262, 59] width 111 height 20
click at [1297, 93] on li "Post To Prosper" at bounding box center [1262, 98] width 110 height 18
click at [1245, 98] on div "Post To Prosper" at bounding box center [1249, 98] width 46 height 7
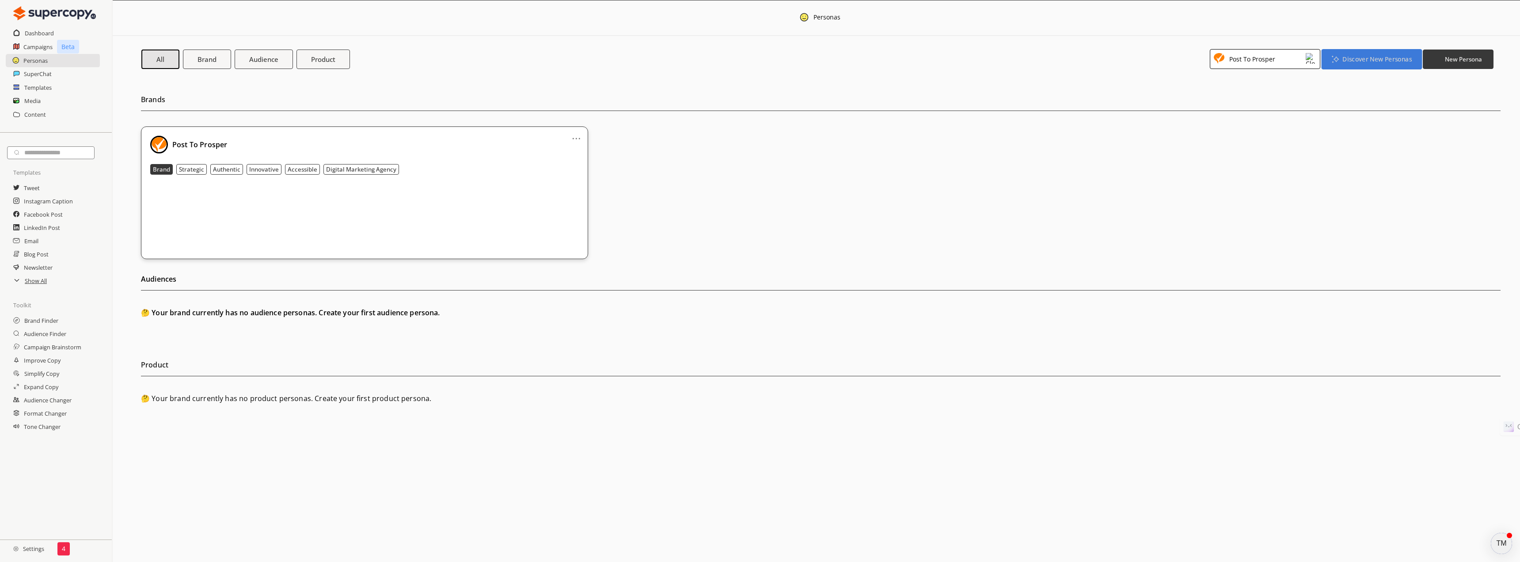
click at [1357, 58] on b "Discover New Personas" at bounding box center [1377, 59] width 69 height 8
click at [1362, 95] on li "Audience Finder" at bounding box center [1372, 96] width 95 height 16
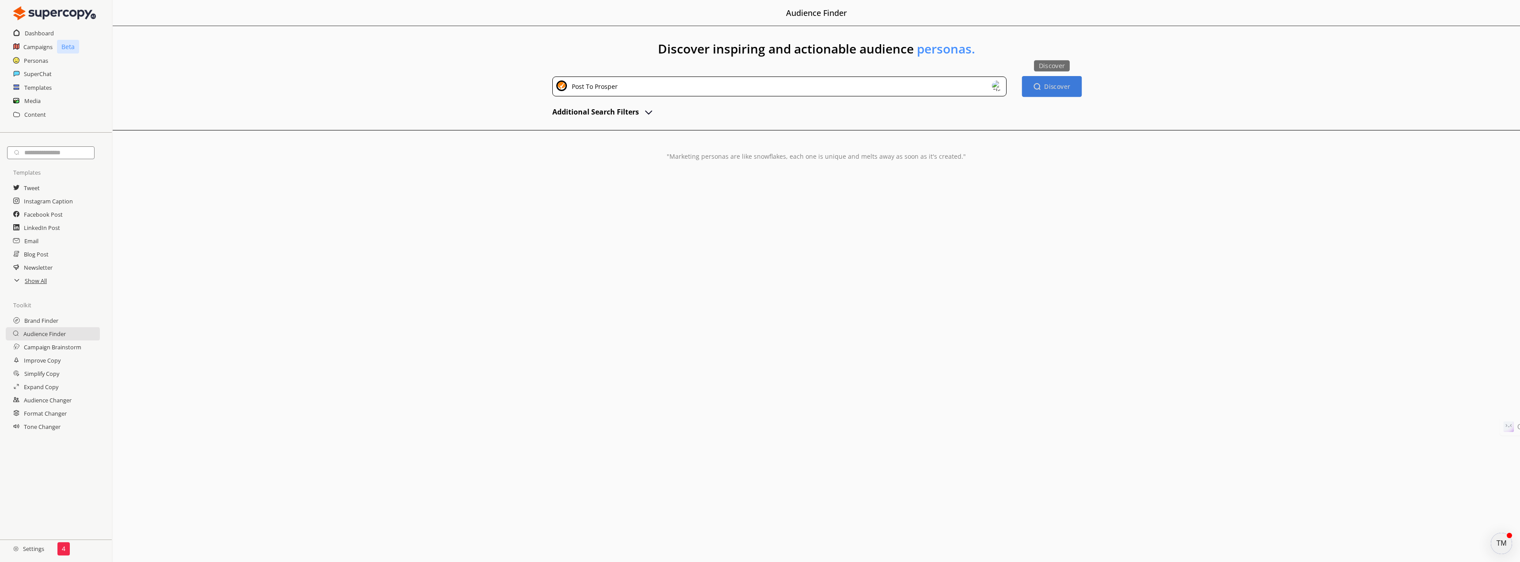
click at [1050, 87] on b "Discover" at bounding box center [1058, 86] width 26 height 8
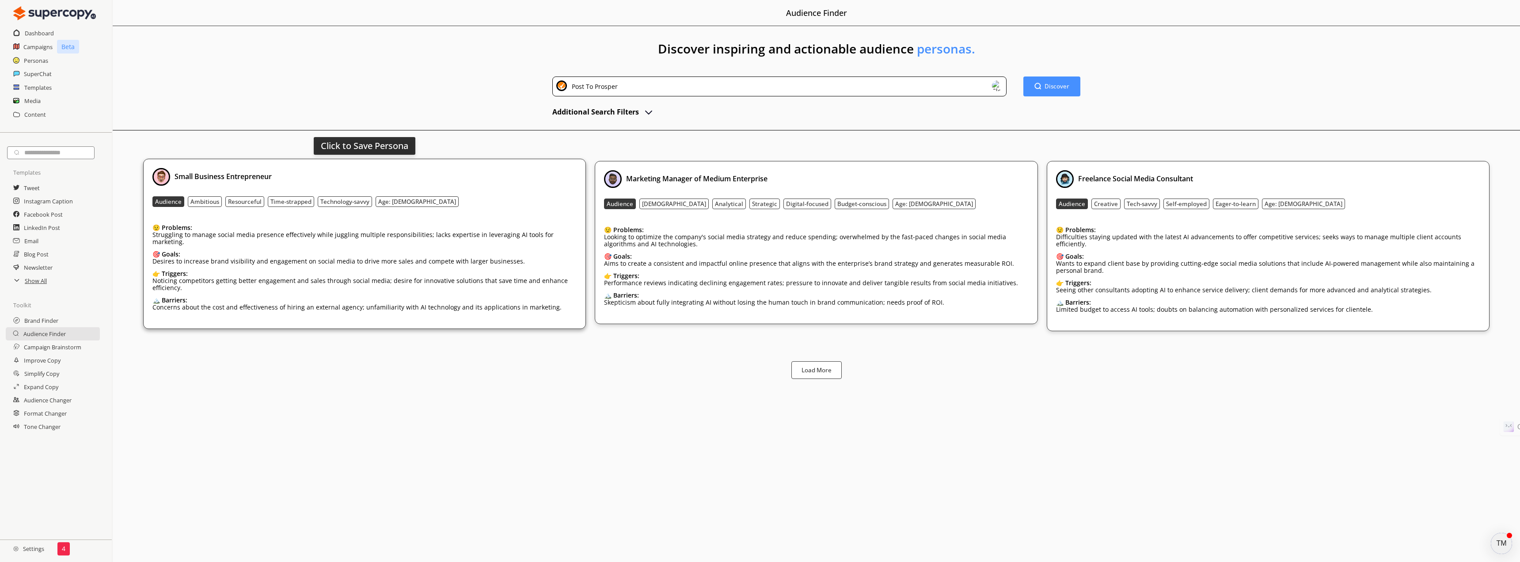
click at [368, 172] on div "Small Business Entrepreneur" at bounding box center [364, 177] width 424 height 18
click at [955, 175] on div "Marketing Manager of Medium Enterprise" at bounding box center [816, 177] width 424 height 18
click at [829, 366] on b "Load More" at bounding box center [816, 370] width 31 height 8
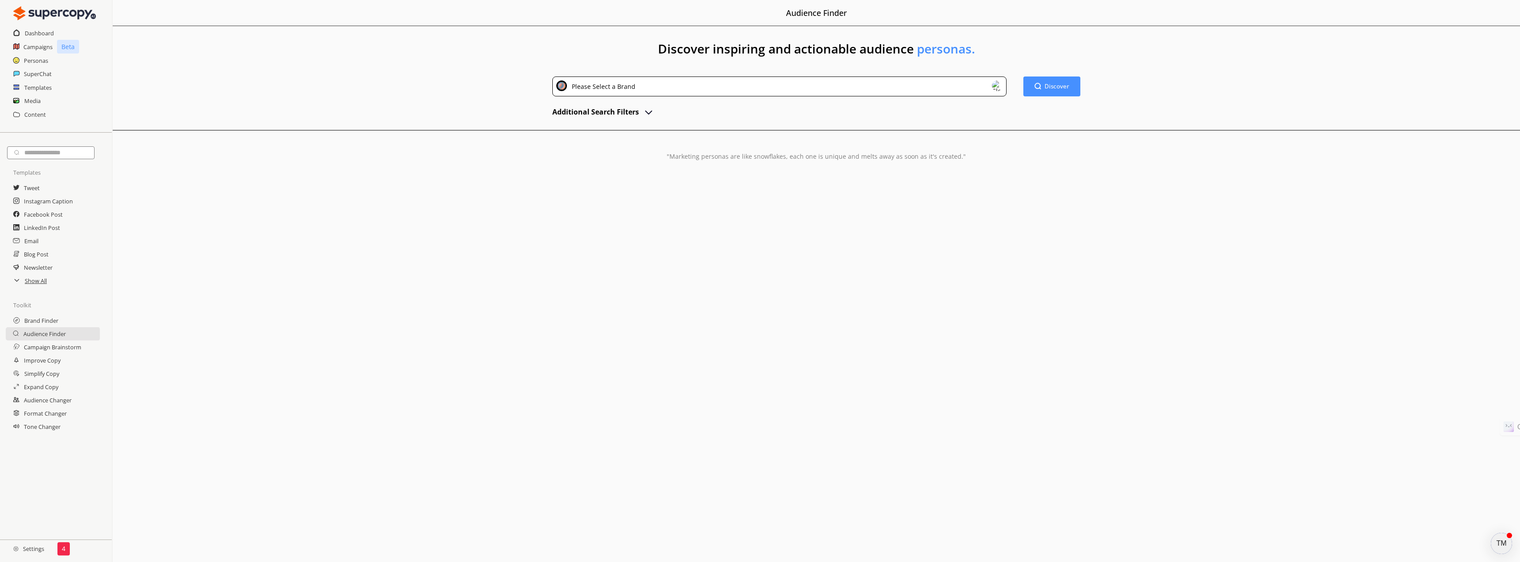
click at [1498, 542] on div "TM" at bounding box center [1501, 543] width 21 height 21
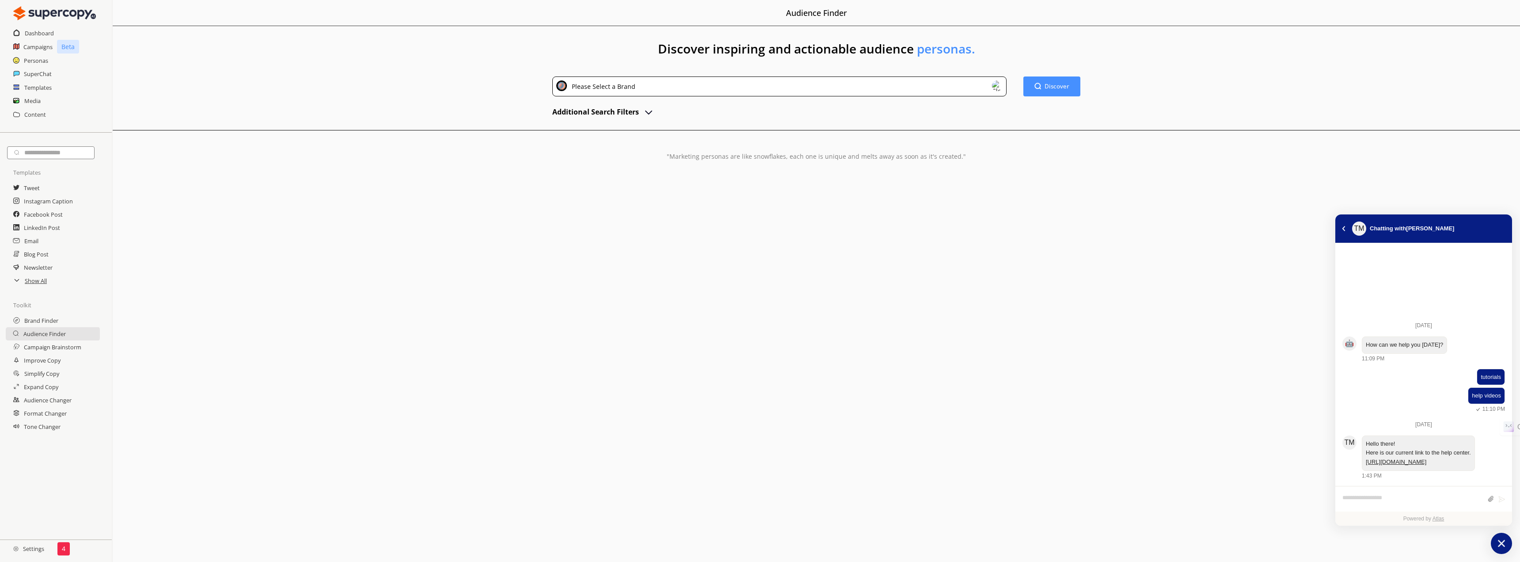
click at [1502, 540] on icon "atlas-launcher" at bounding box center [1502, 543] width 13 height 13
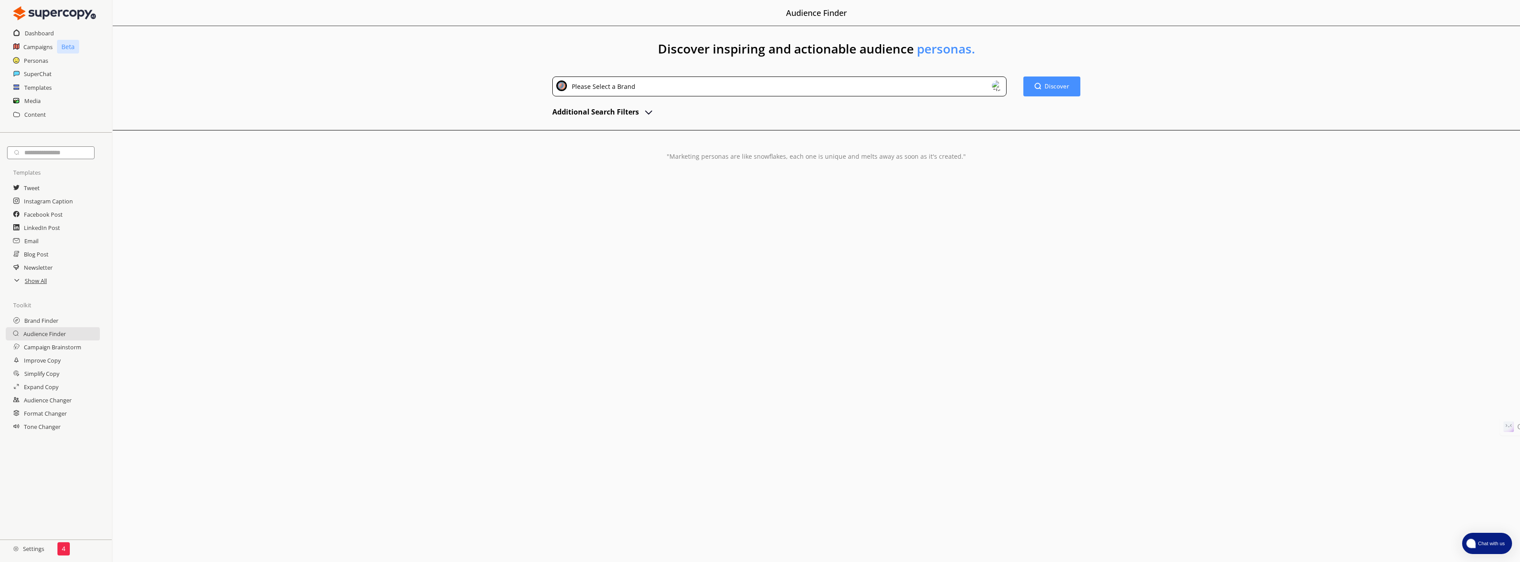
click at [1499, 546] on span "Chat with us" at bounding box center [1491, 543] width 32 height 7
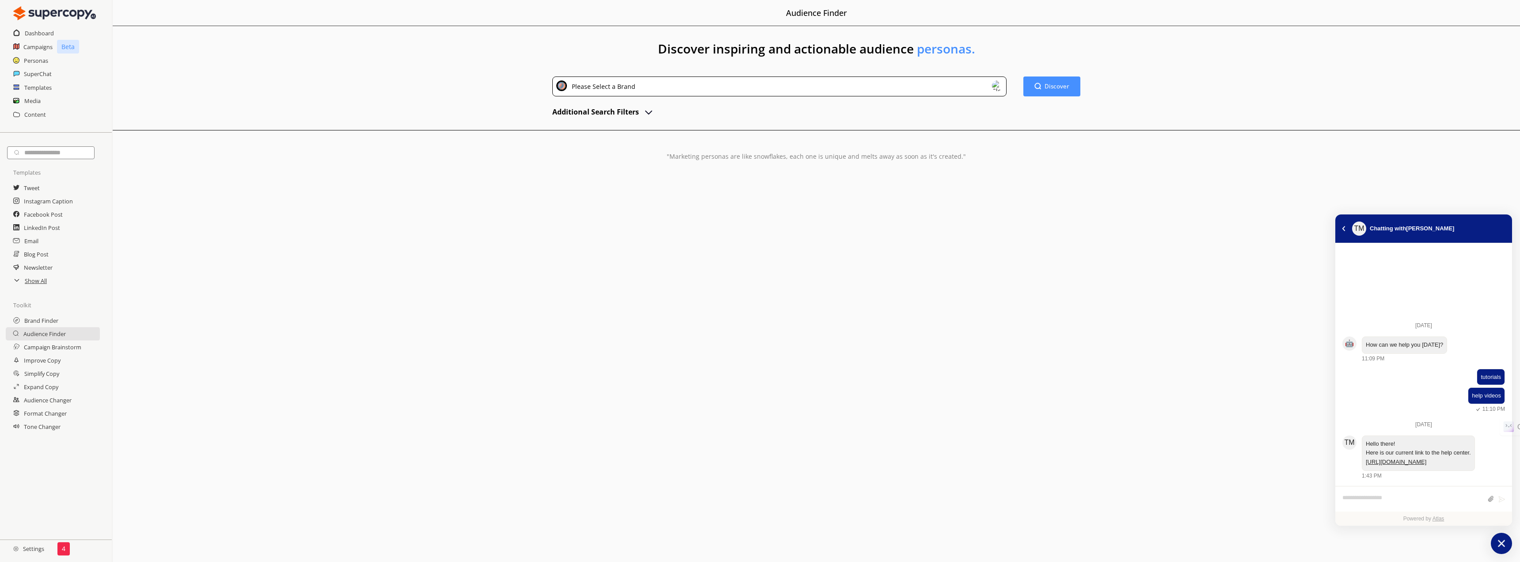
click at [1499, 547] on icon "atlas-launcher" at bounding box center [1502, 543] width 13 height 13
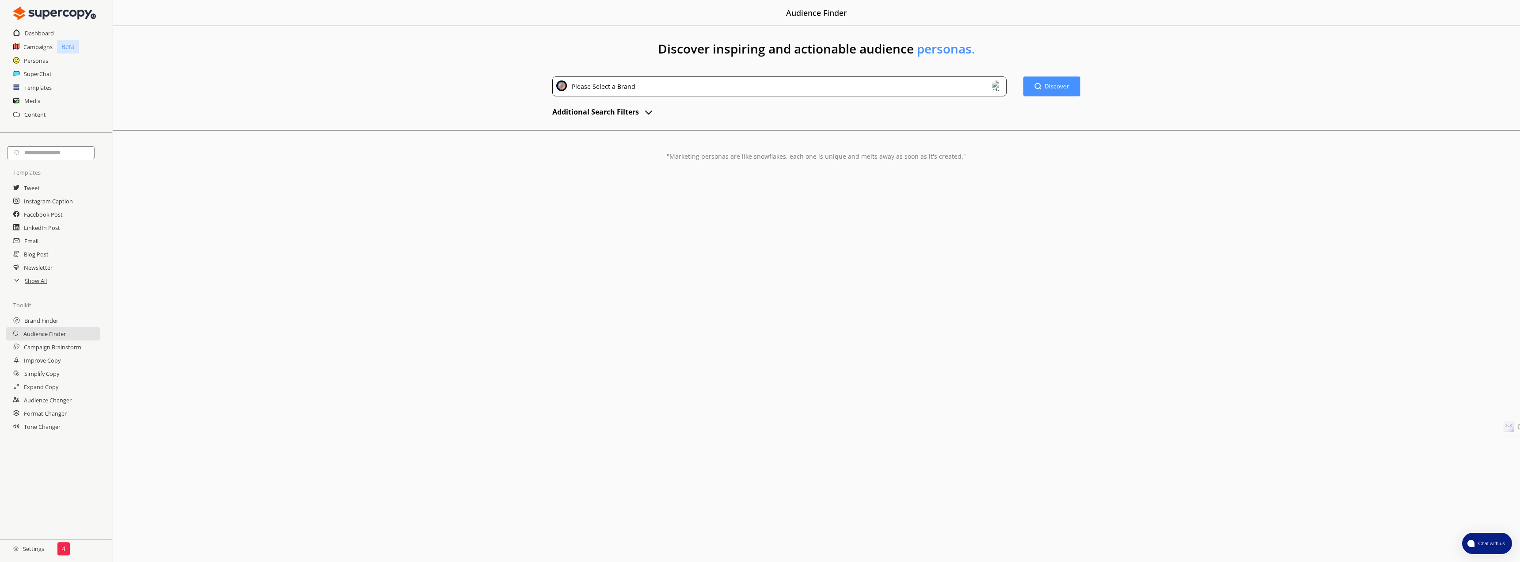
click at [750, 84] on div "Please Select a Brand" at bounding box center [780, 86] width 454 height 20
click at [716, 131] on div "Post To Prosper" at bounding box center [738, 130] width 358 height 11
click at [1048, 86] on b "Discover" at bounding box center [1058, 86] width 26 height 8
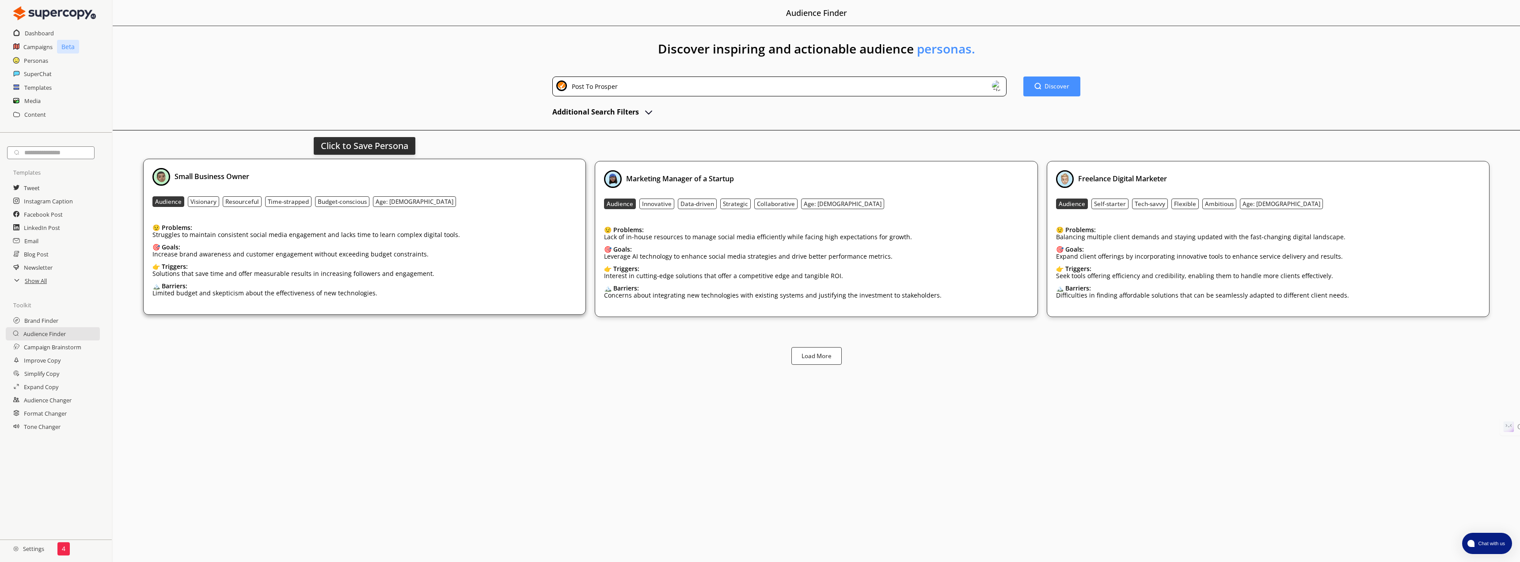
click at [205, 204] on b "Visionary" at bounding box center [204, 202] width 26 height 8
click at [817, 355] on b "Load More" at bounding box center [816, 356] width 31 height 8
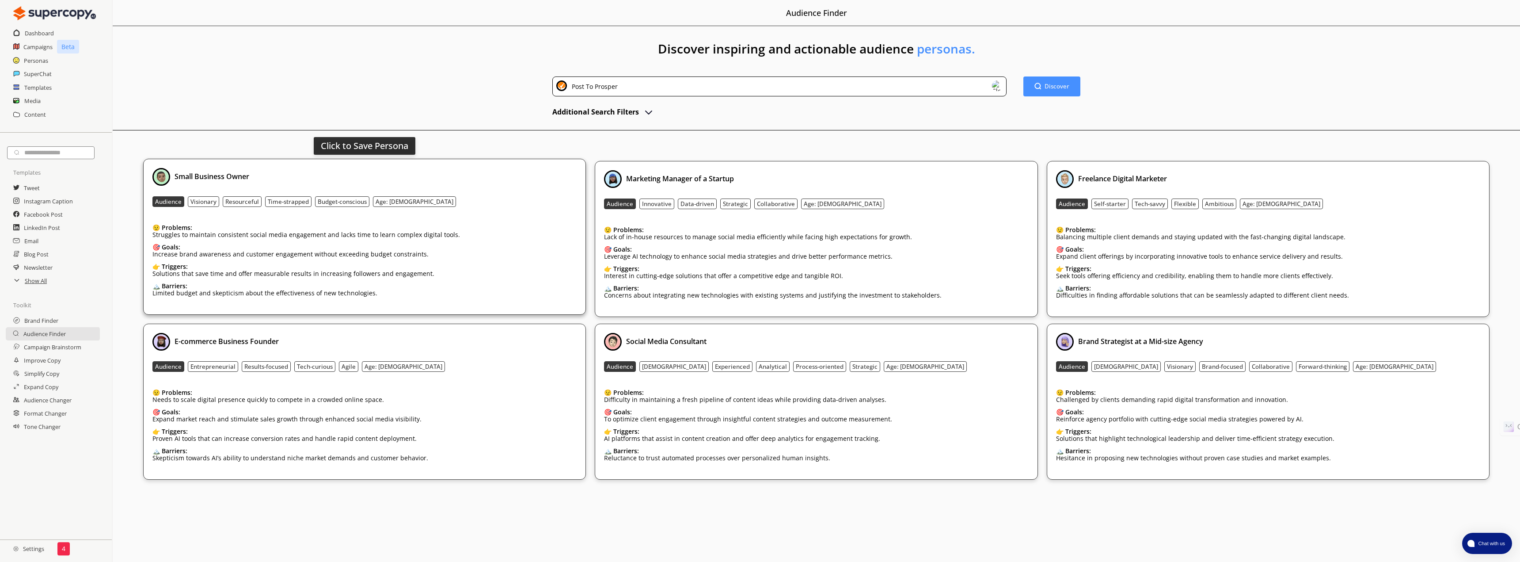
click at [390, 174] on div "Small Business Owner" at bounding box center [364, 177] width 424 height 18
click at [36, 59] on h2 "Personas" at bounding box center [36, 60] width 25 height 13
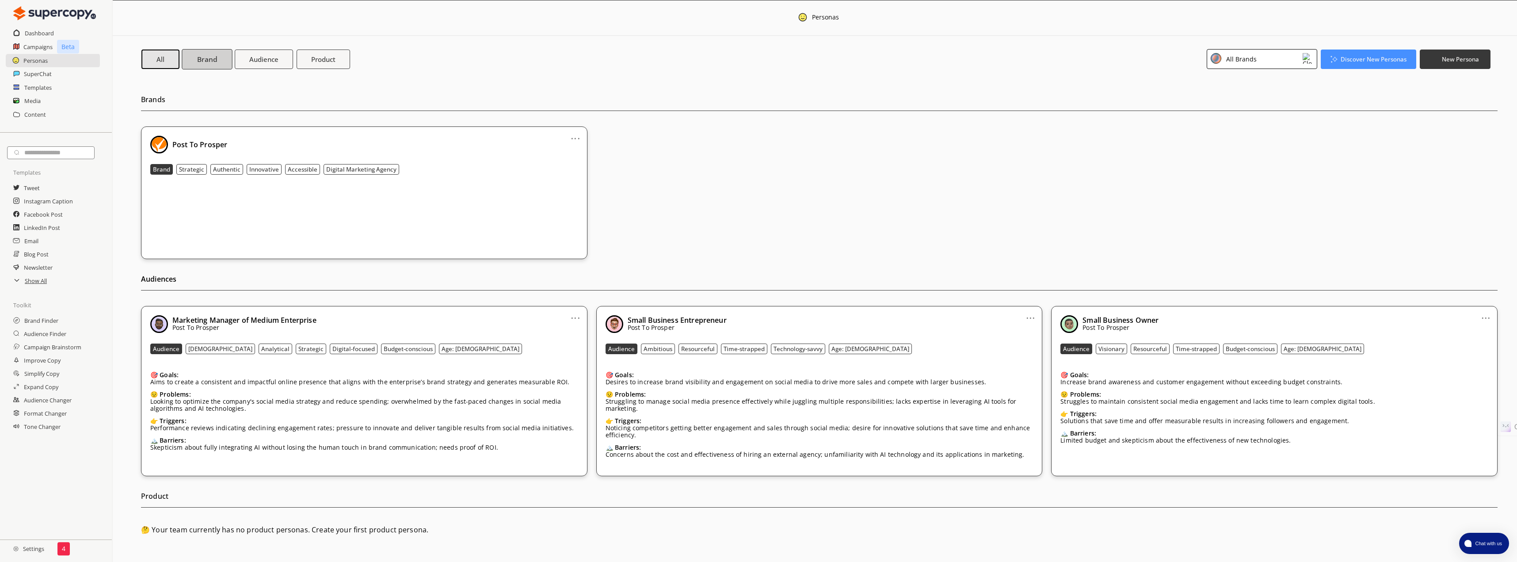
click at [202, 61] on b "Brand" at bounding box center [207, 58] width 20 height 9
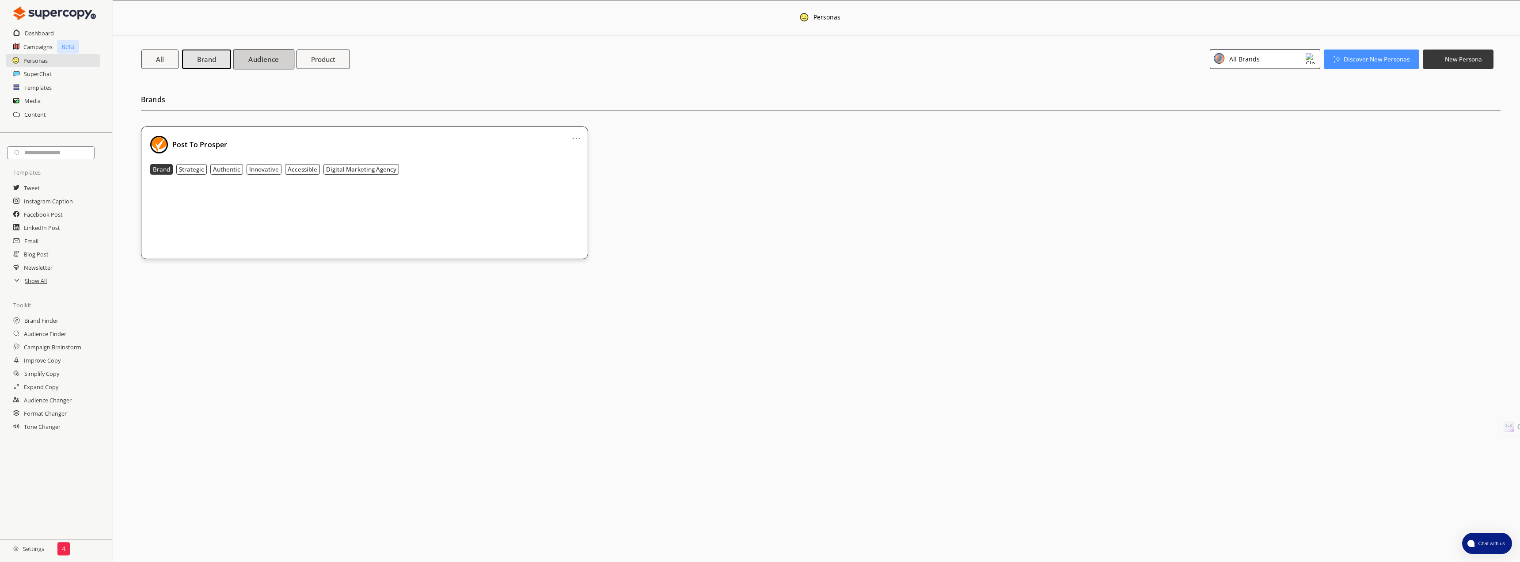
click at [260, 55] on b "Audience" at bounding box center [263, 58] width 30 height 9
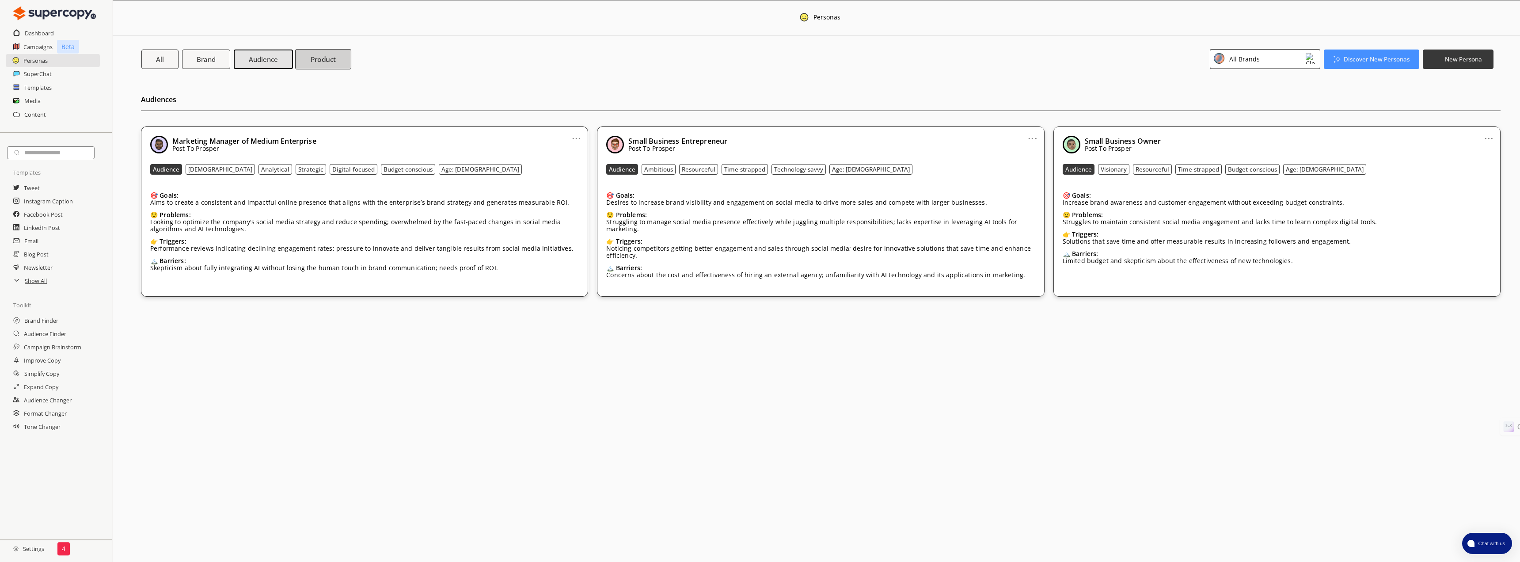
click at [315, 58] on b "Product" at bounding box center [324, 58] width 26 height 9
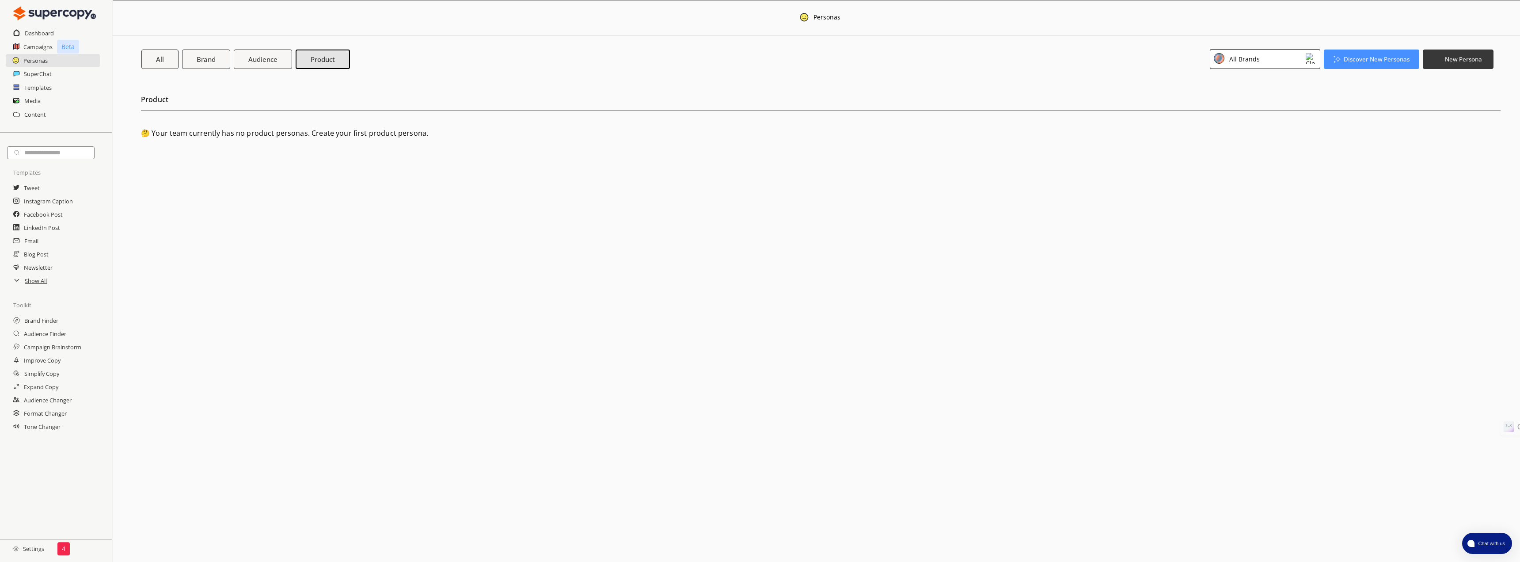
click at [1257, 56] on div "All Brands" at bounding box center [1244, 59] width 34 height 12
click at [1242, 100] on div "Post To Prosper" at bounding box center [1252, 98] width 46 height 7
click at [1367, 60] on b "Discover New Personas" at bounding box center [1377, 59] width 69 height 8
click at [256, 64] on button "Audience" at bounding box center [262, 59] width 61 height 20
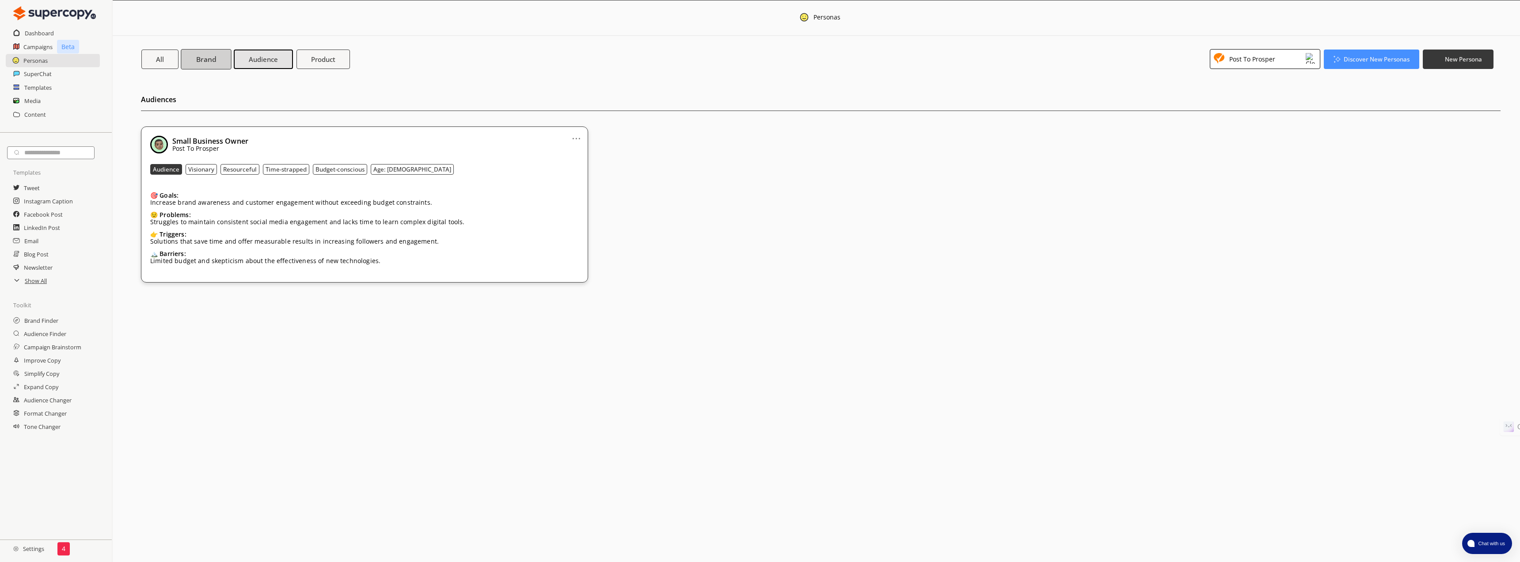
click at [214, 59] on b "Brand" at bounding box center [206, 58] width 20 height 9
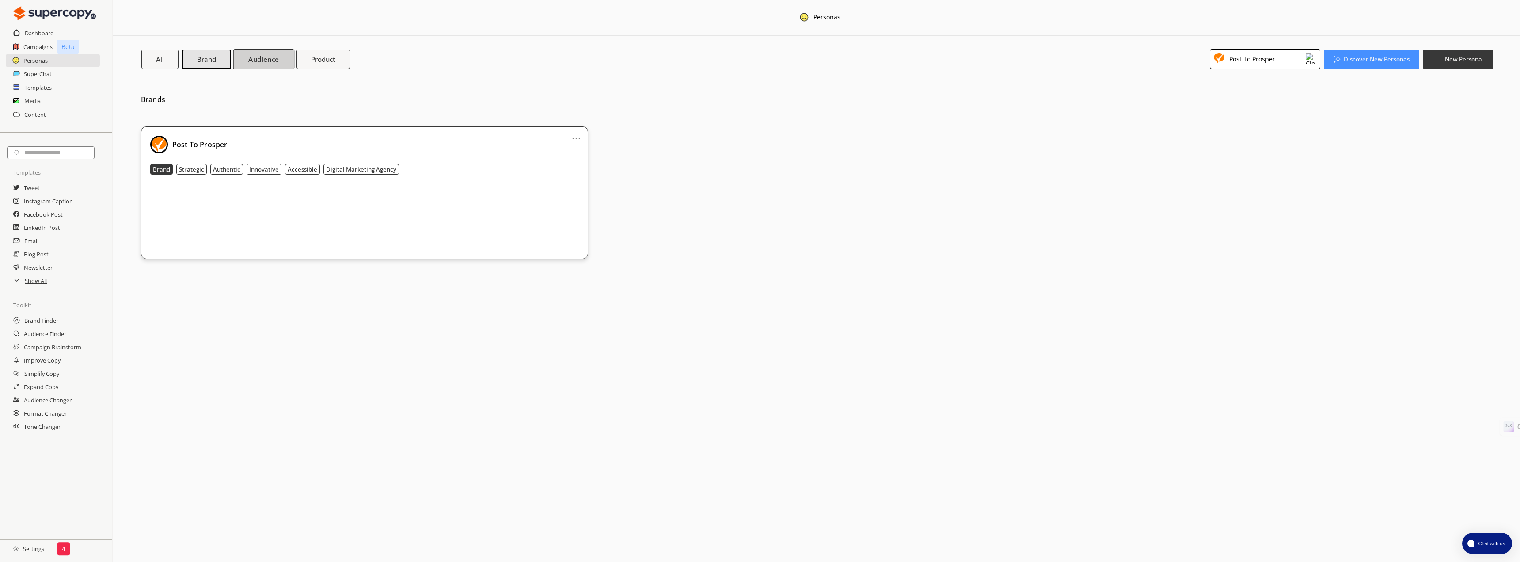
click at [257, 53] on button "Audience" at bounding box center [263, 59] width 61 height 20
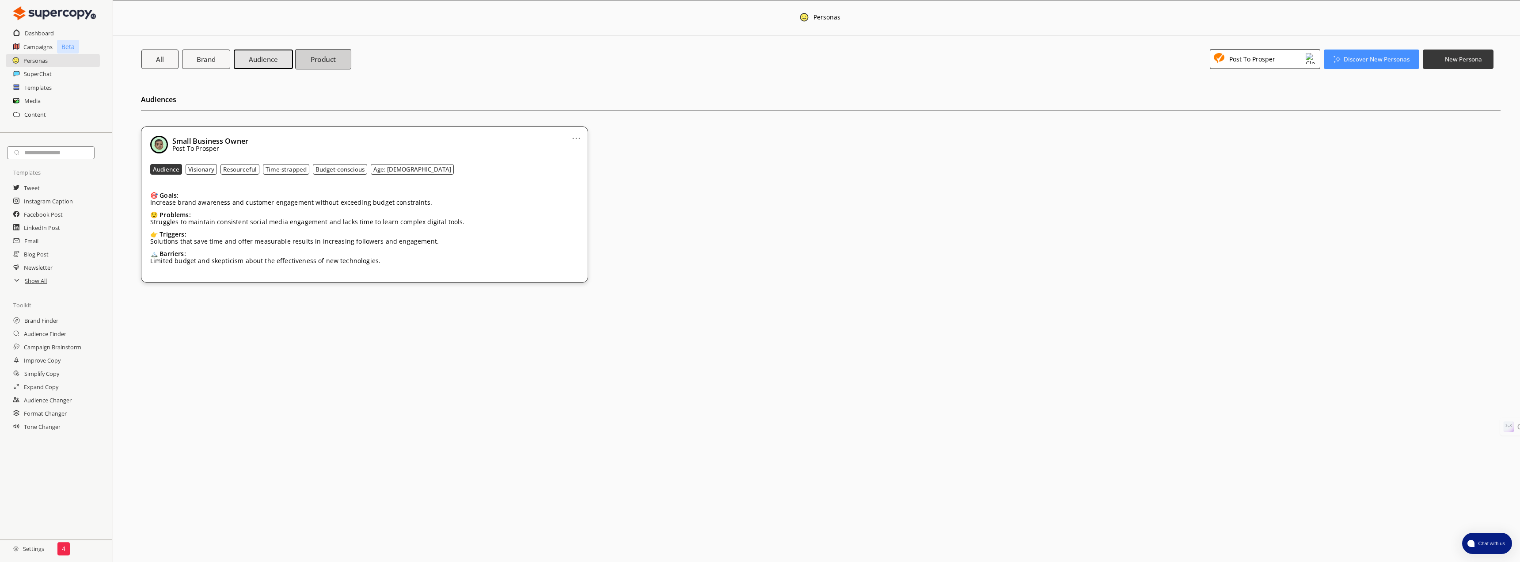
click at [327, 58] on b "Product" at bounding box center [324, 58] width 26 height 9
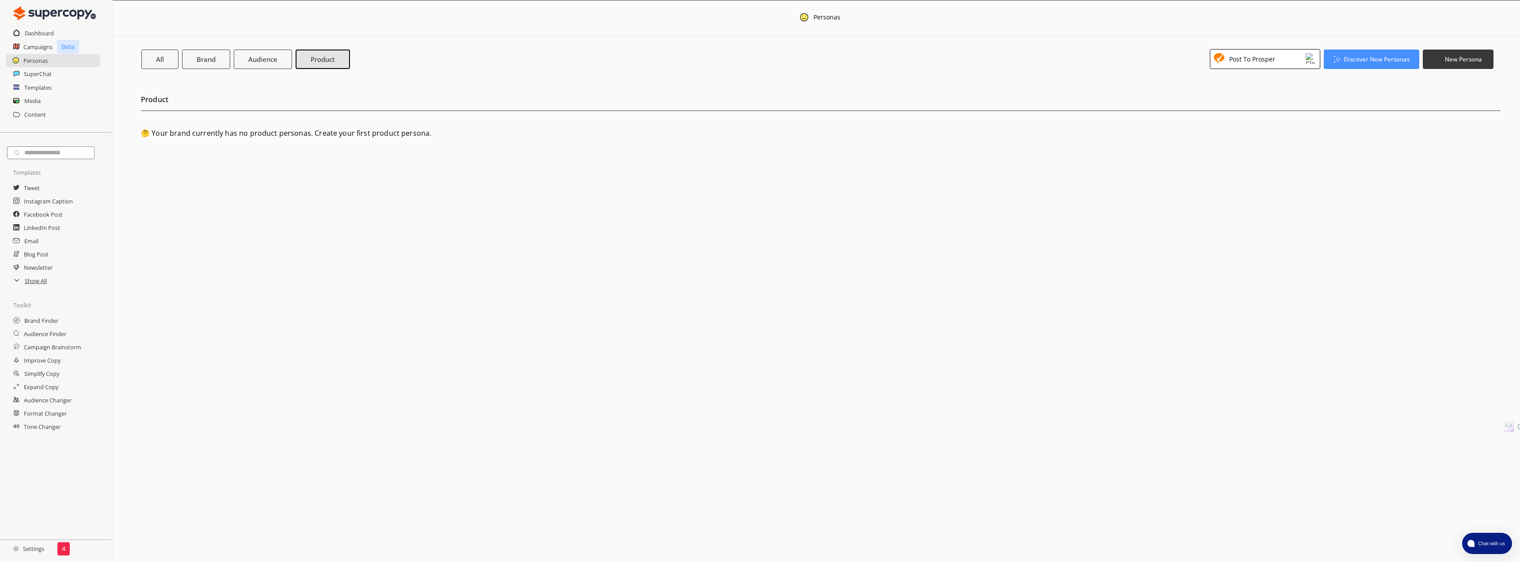
click at [1282, 60] on div "Post To Prosper" at bounding box center [1265, 59] width 111 height 20
click at [1270, 103] on div "Post To Prosper" at bounding box center [1258, 98] width 83 height 11
click at [1348, 60] on b "Discover New Personas" at bounding box center [1377, 59] width 69 height 8
click at [1358, 80] on li "Brand Finder" at bounding box center [1372, 80] width 95 height 16
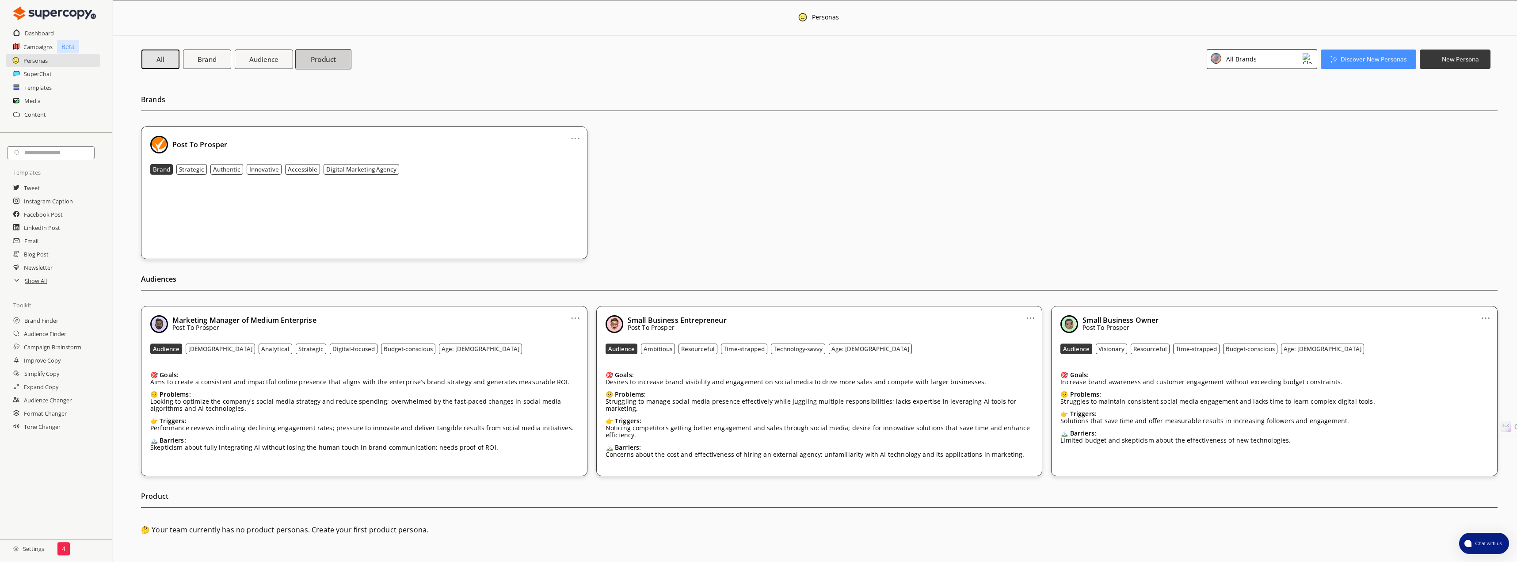
click at [329, 58] on b "Product" at bounding box center [324, 58] width 26 height 9
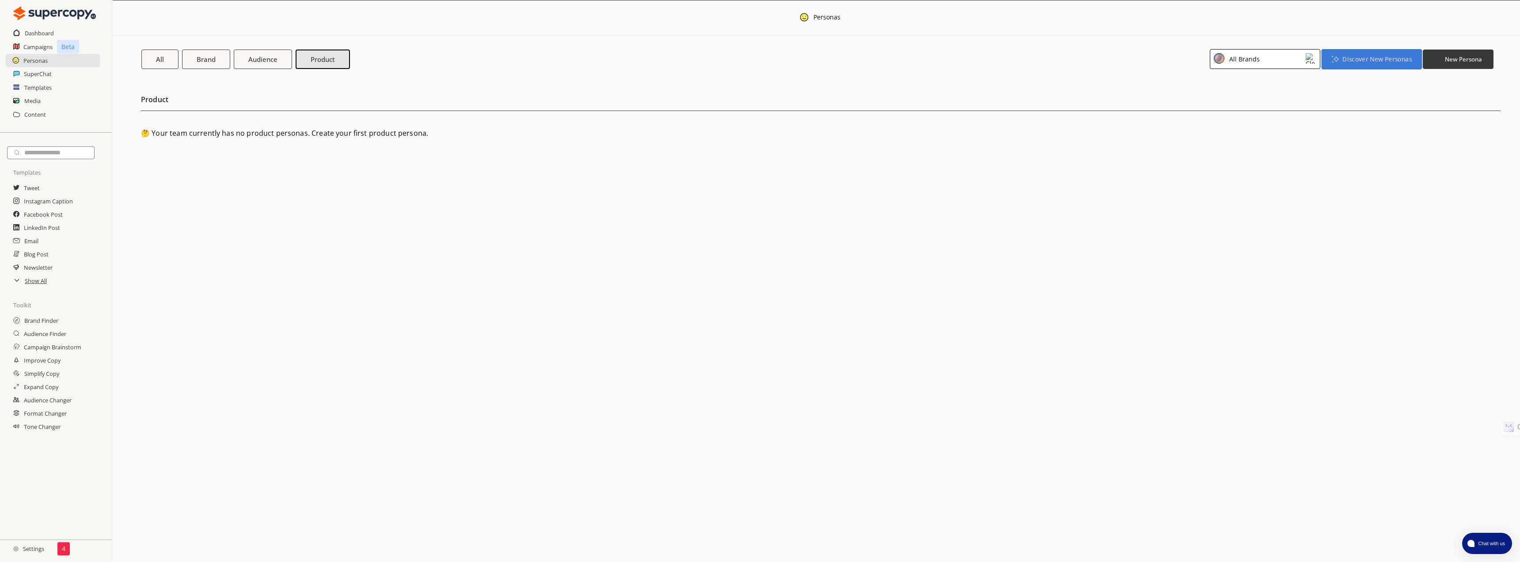
click at [1372, 61] on b "Discover New Personas" at bounding box center [1377, 59] width 69 height 8
click at [1376, 98] on li "Audience Finder" at bounding box center [1372, 96] width 95 height 16
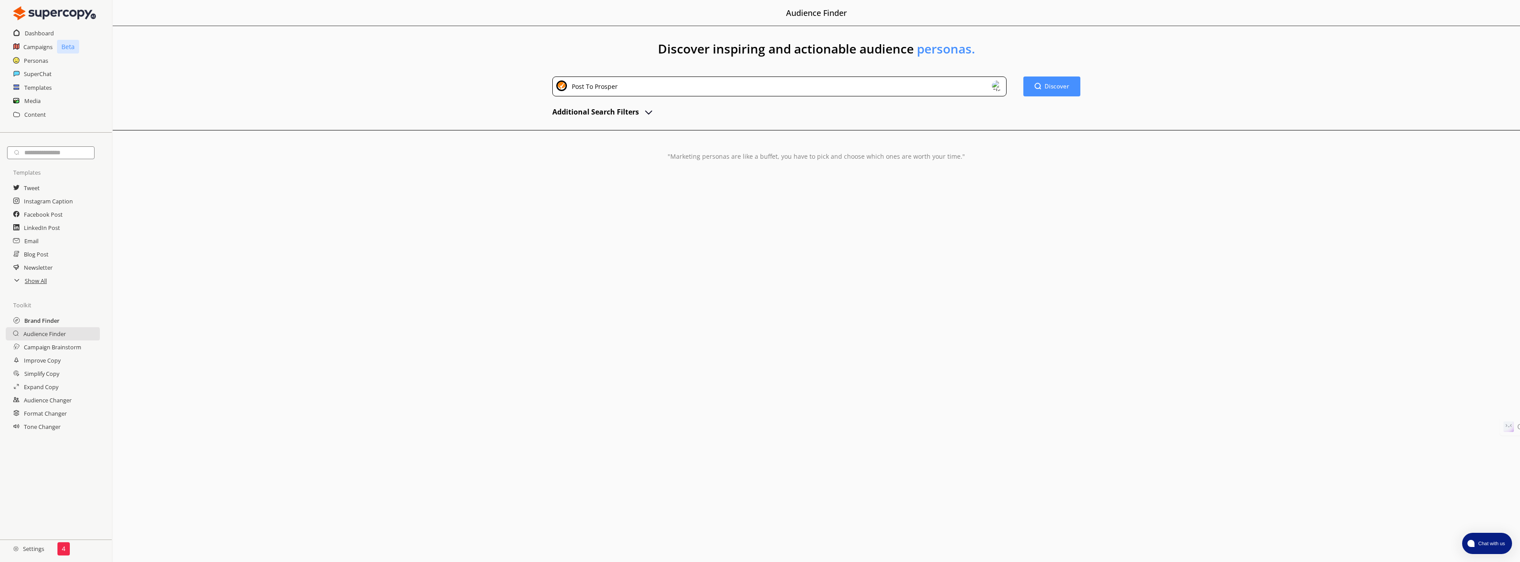
click at [39, 321] on h2 "Brand Finder" at bounding box center [41, 320] width 35 height 13
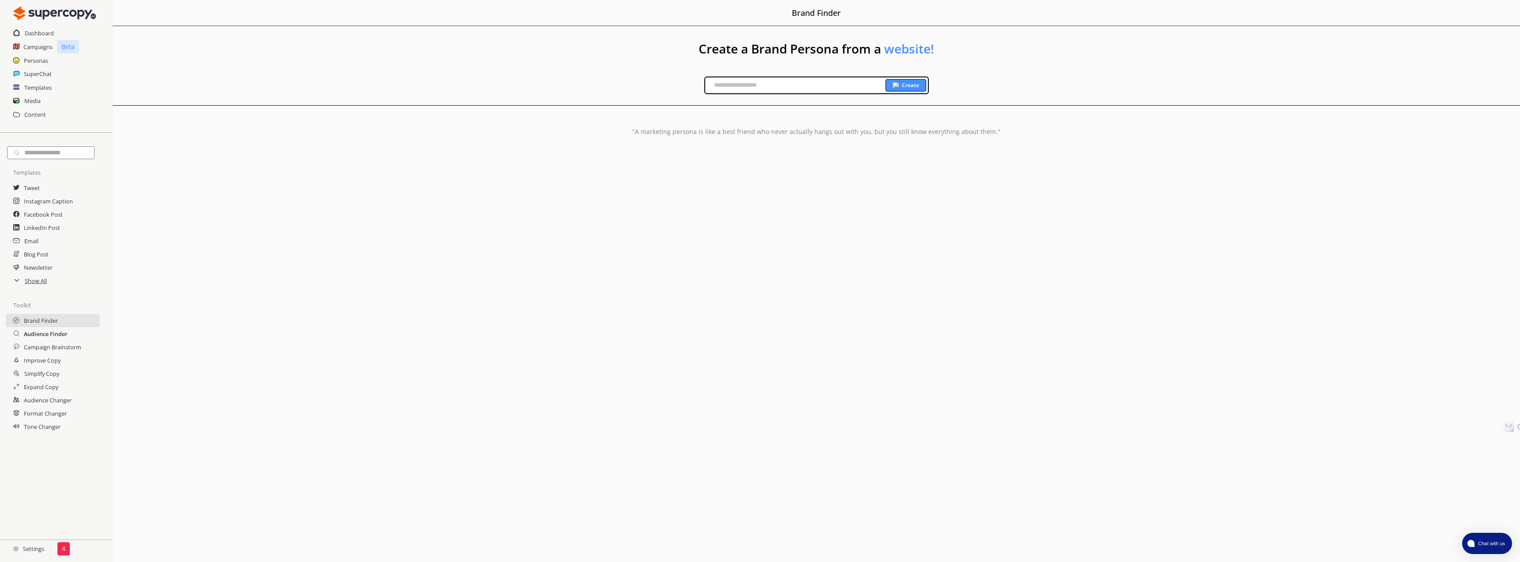
click at [28, 333] on h2 "Audience Finder" at bounding box center [46, 333] width 44 height 13
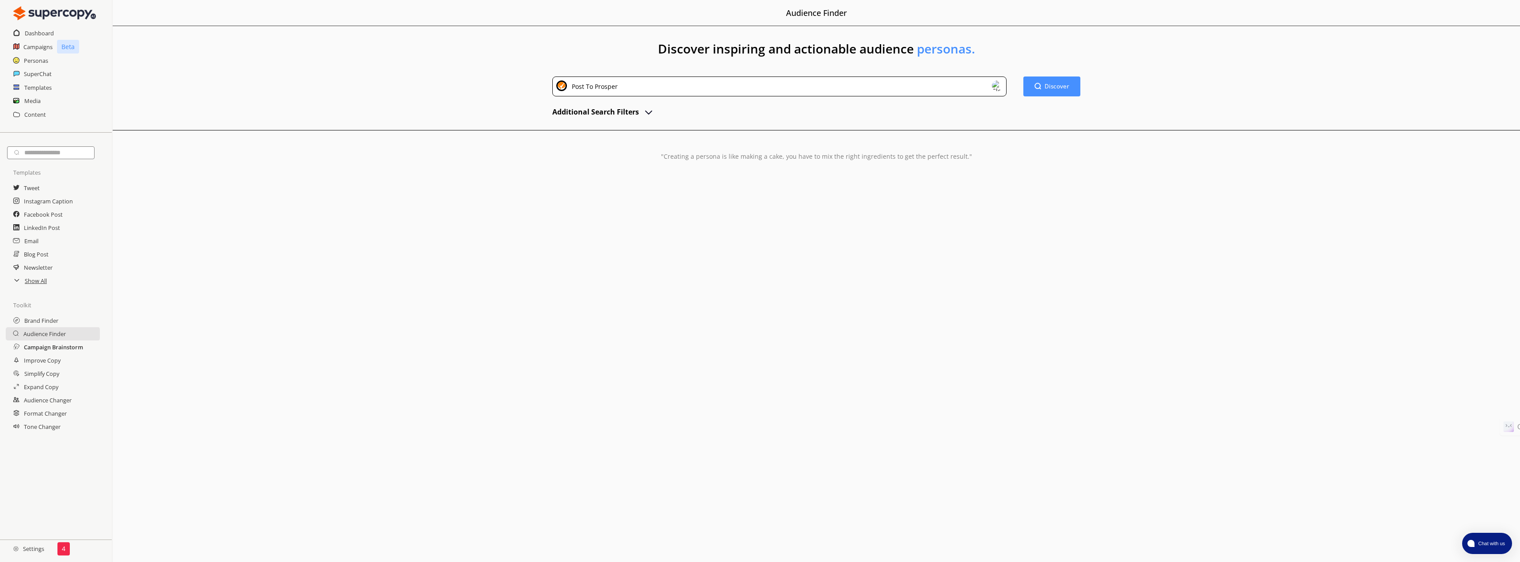
click at [39, 350] on h2 "Campaign Brainstorm" at bounding box center [53, 346] width 59 height 13
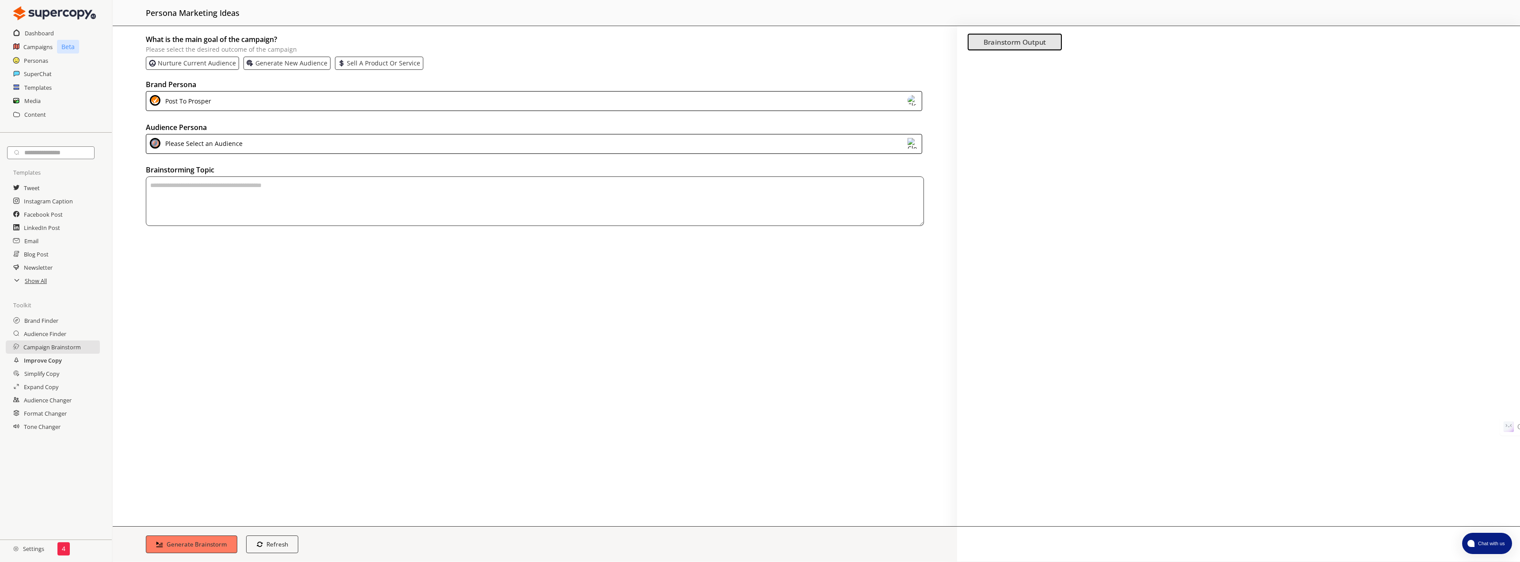
click at [39, 362] on h2 "Improve Copy" at bounding box center [43, 360] width 38 height 13
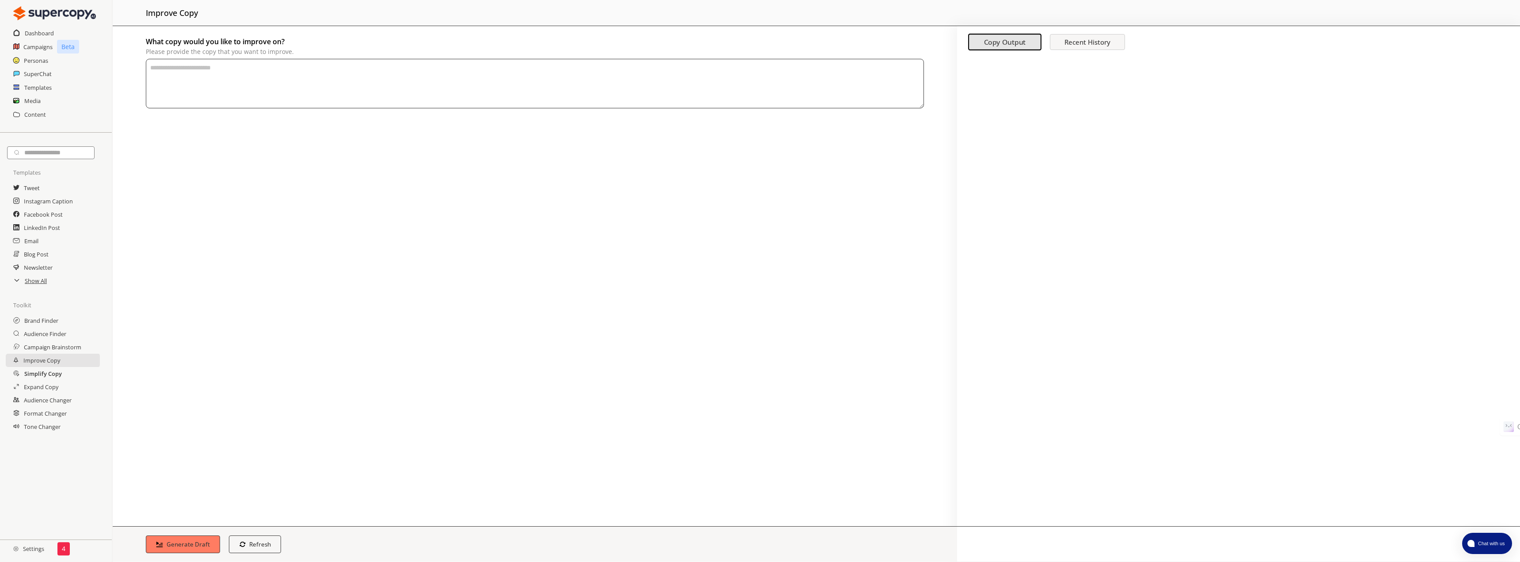
click at [39, 373] on h2 "Simplify Copy" at bounding box center [43, 373] width 38 height 13
click at [43, 402] on h2 "Audience Changer" at bounding box center [48, 399] width 49 height 13
click at [29, 61] on h2 "Personas" at bounding box center [36, 60] width 25 height 13
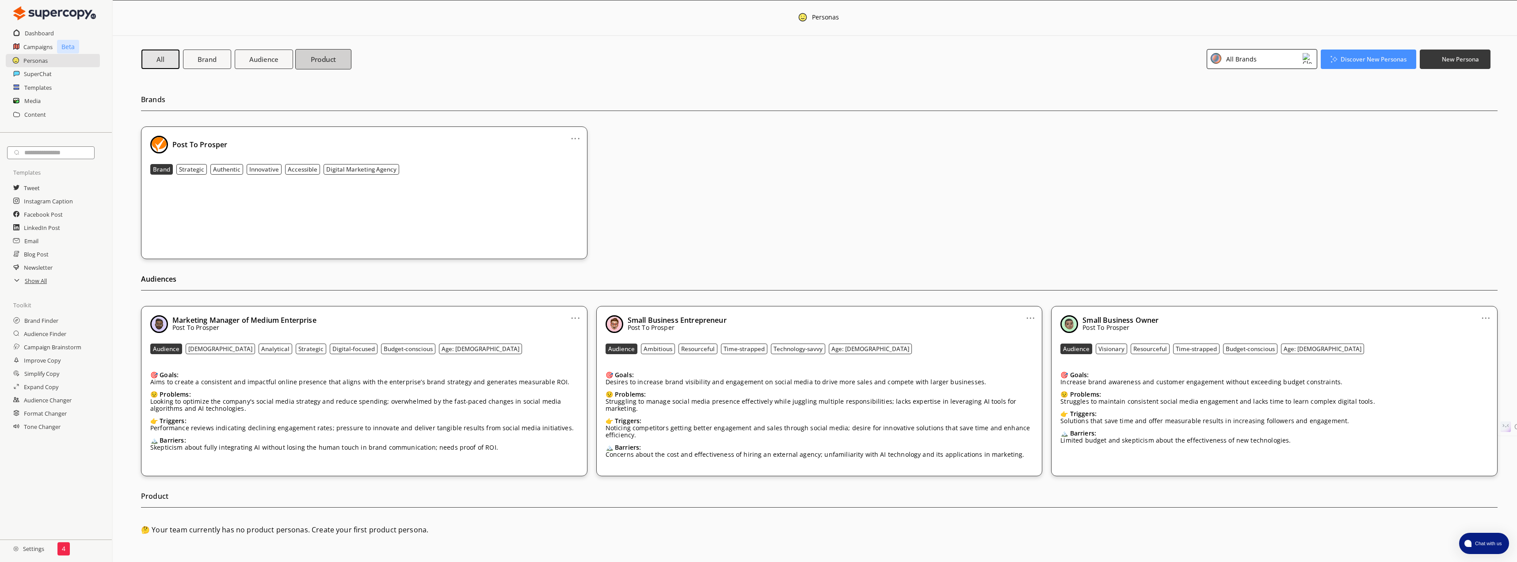
click at [336, 55] on b "Product" at bounding box center [324, 58] width 26 height 9
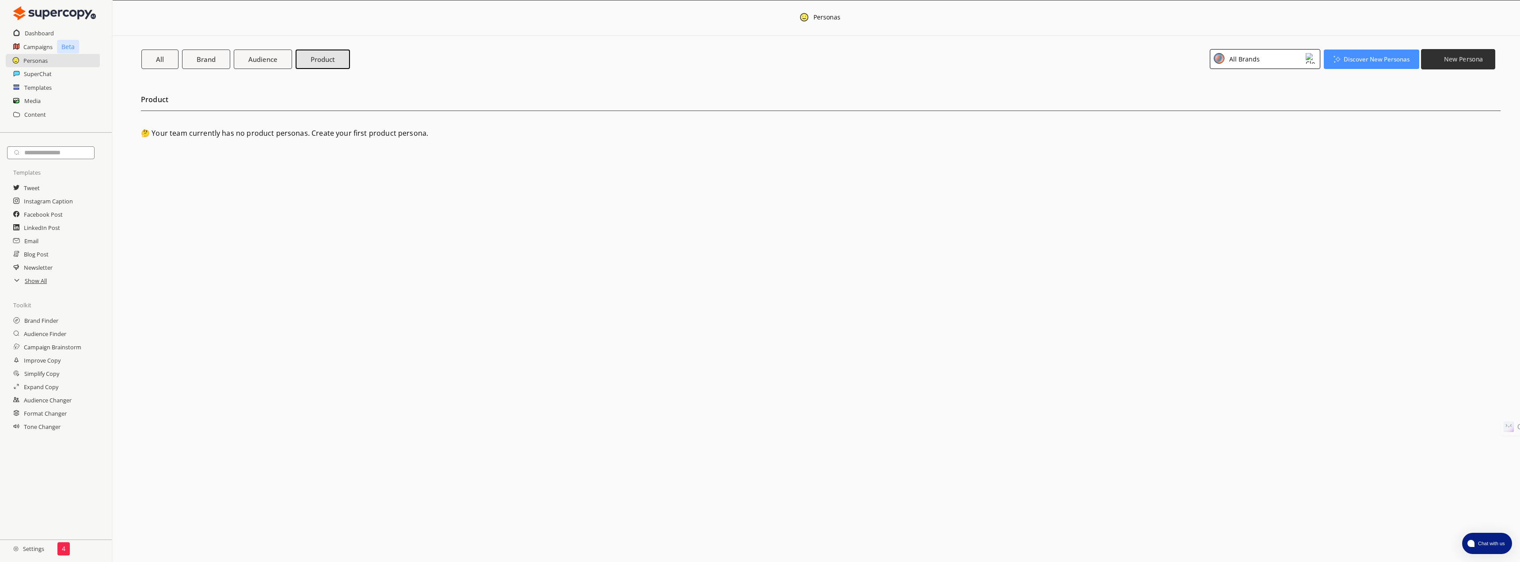
click at [1454, 58] on b "New Persona" at bounding box center [1463, 59] width 39 height 8
click at [1451, 94] on li "Product Persona" at bounding box center [1459, 96] width 70 height 16
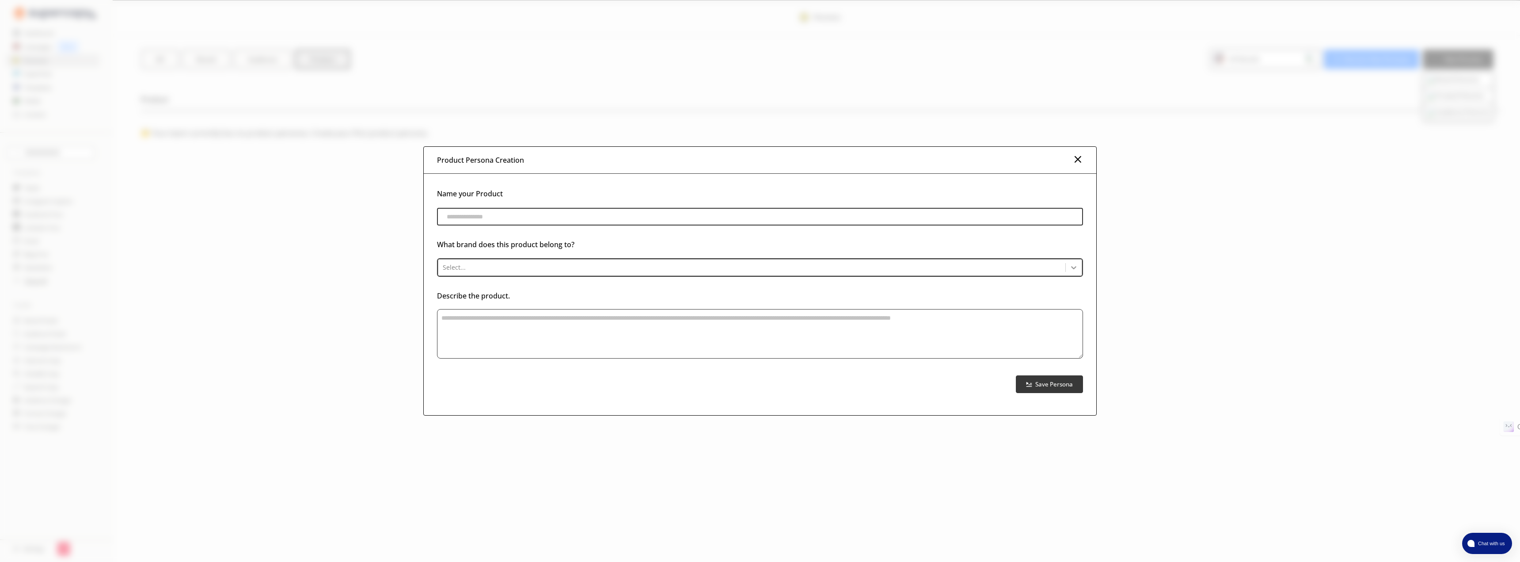
click at [1068, 269] on div at bounding box center [1074, 267] width 16 height 16
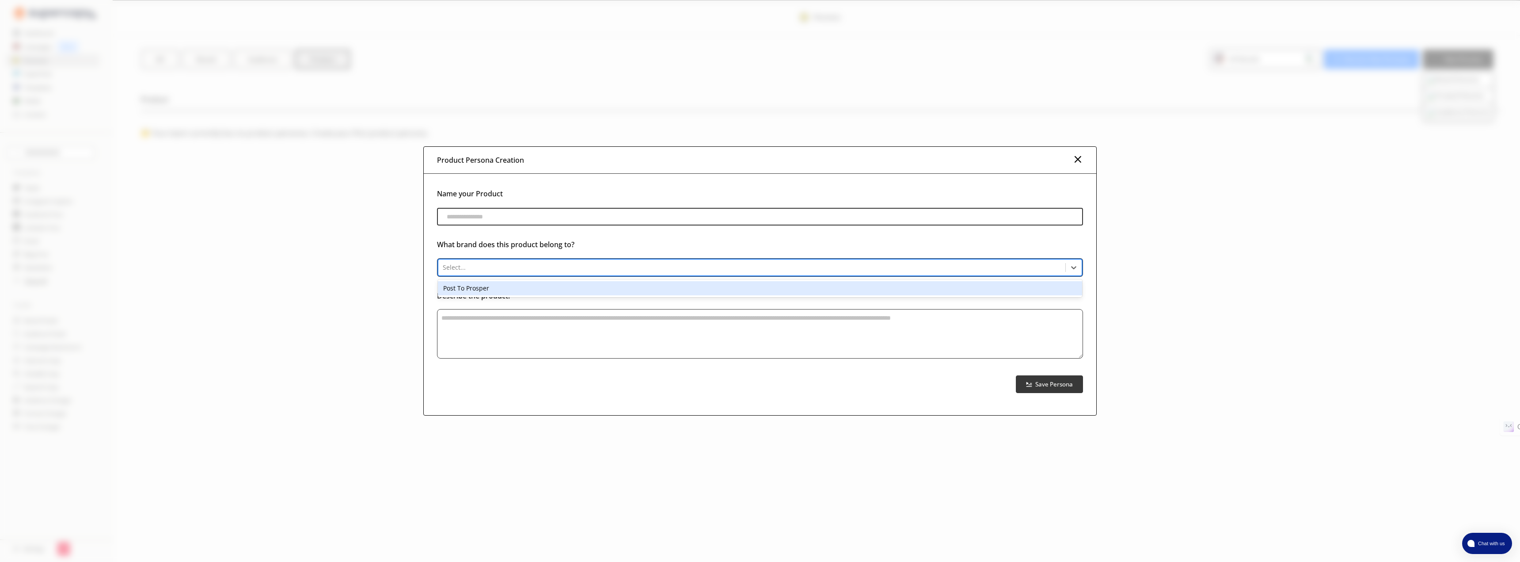
click at [485, 288] on div "Post To Prosper" at bounding box center [760, 288] width 644 height 14
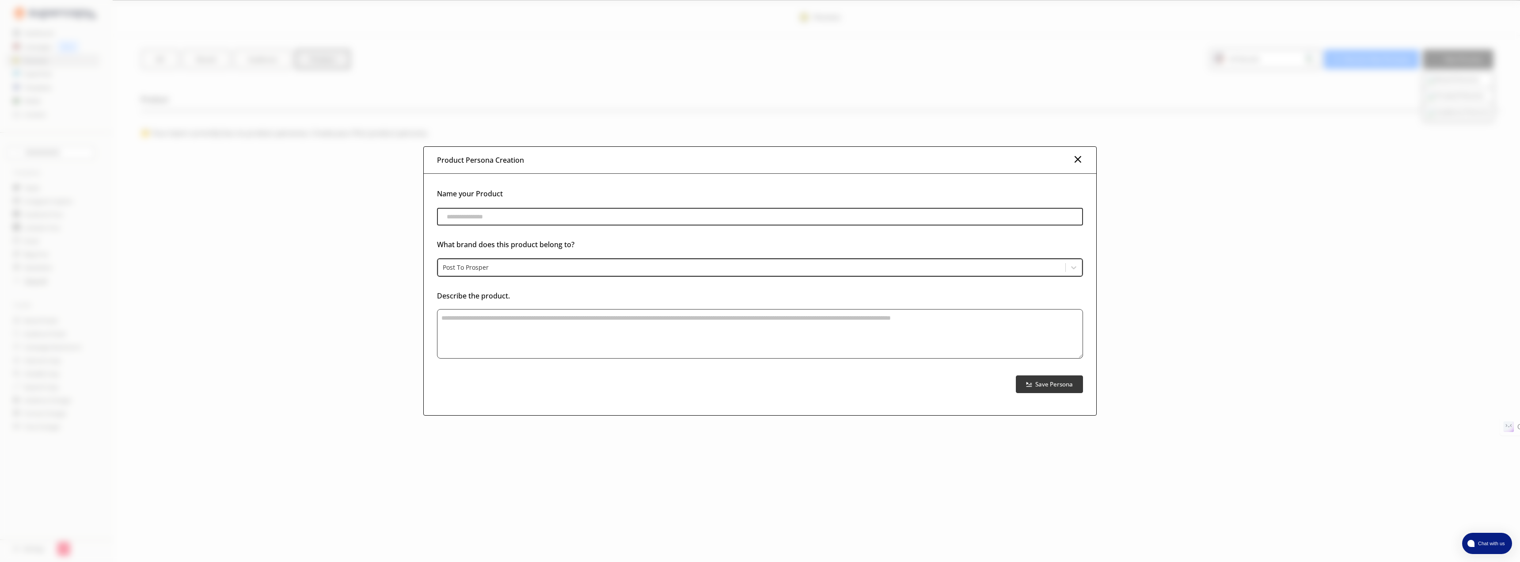
paste input "**********"
type input "**********"
paste textarea "**********"
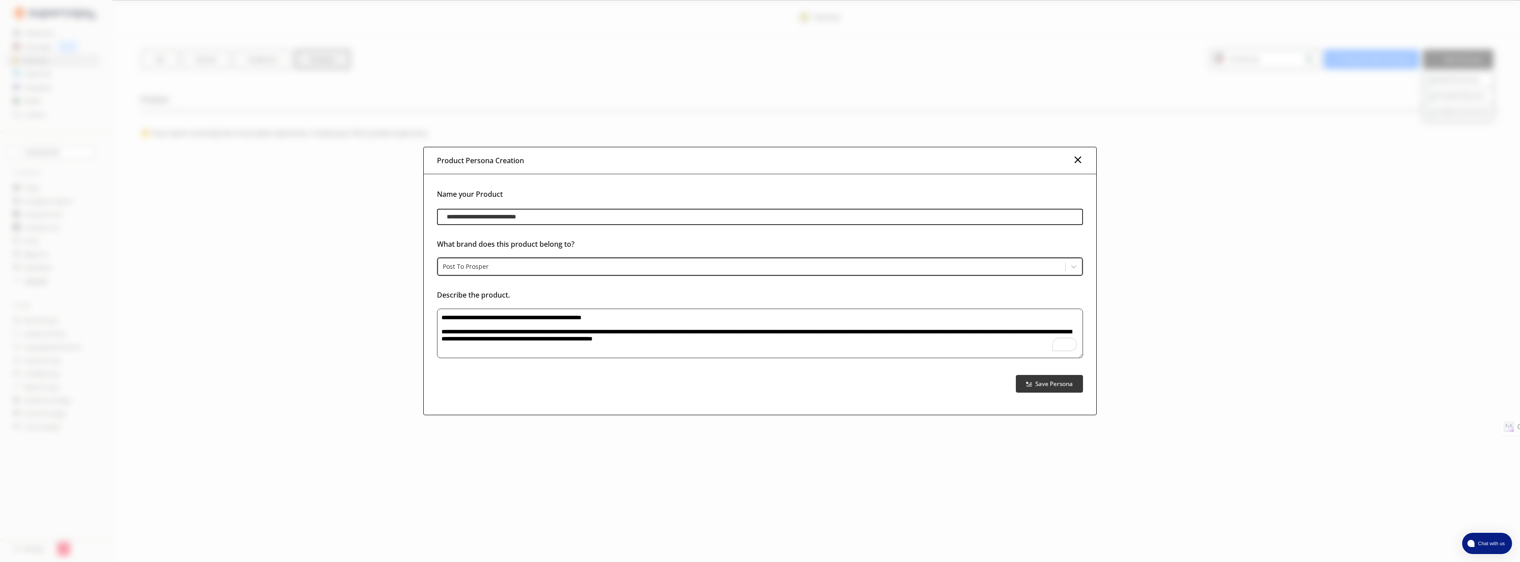
scroll to position [13, 0]
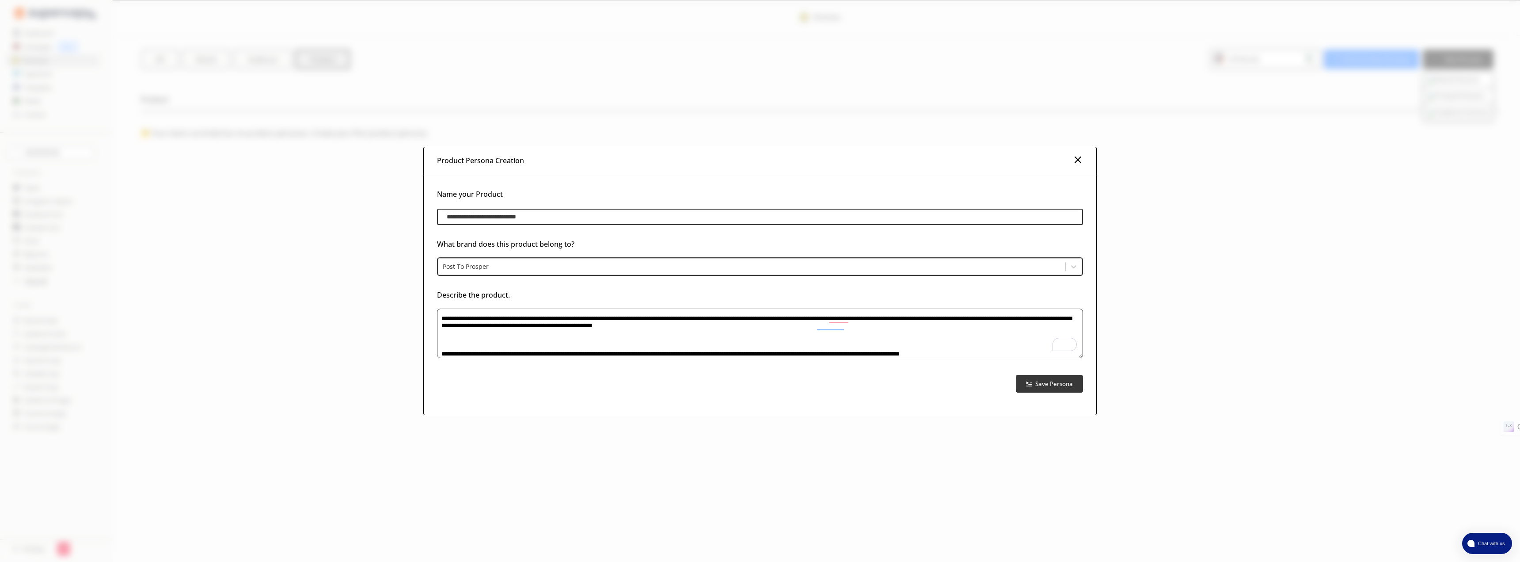
click at [443, 353] on textarea "**********" at bounding box center [760, 334] width 646 height 50
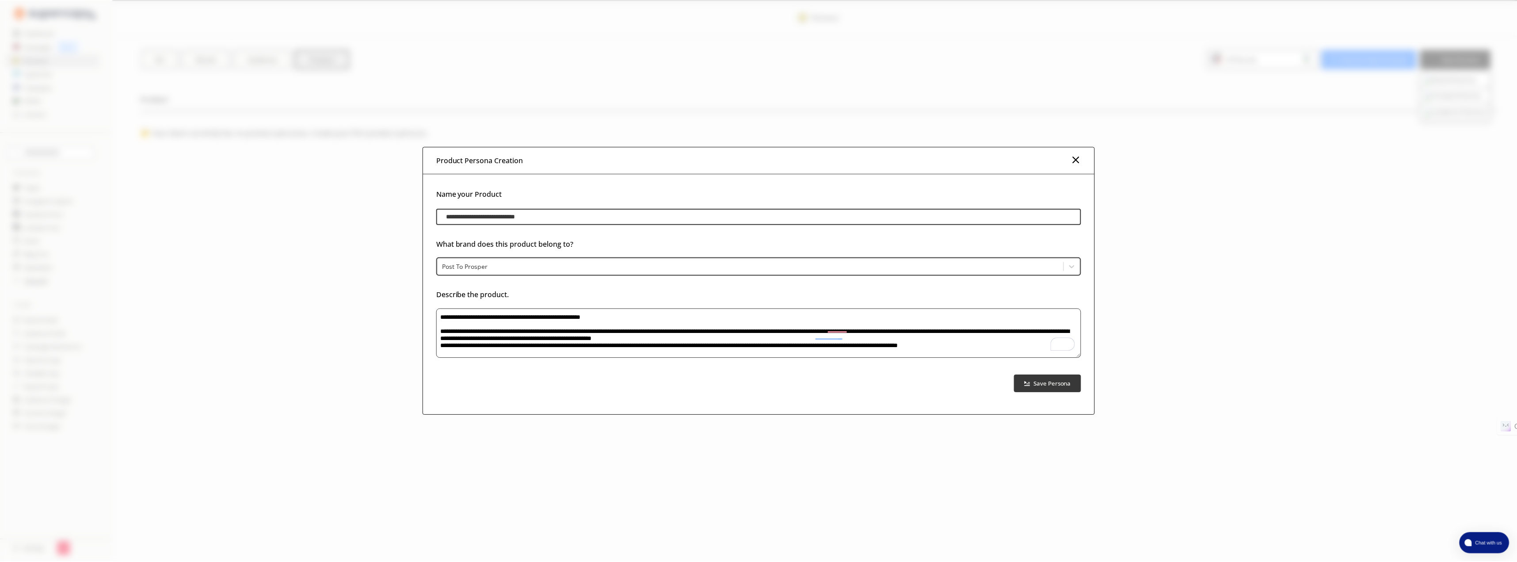
scroll to position [0, 0]
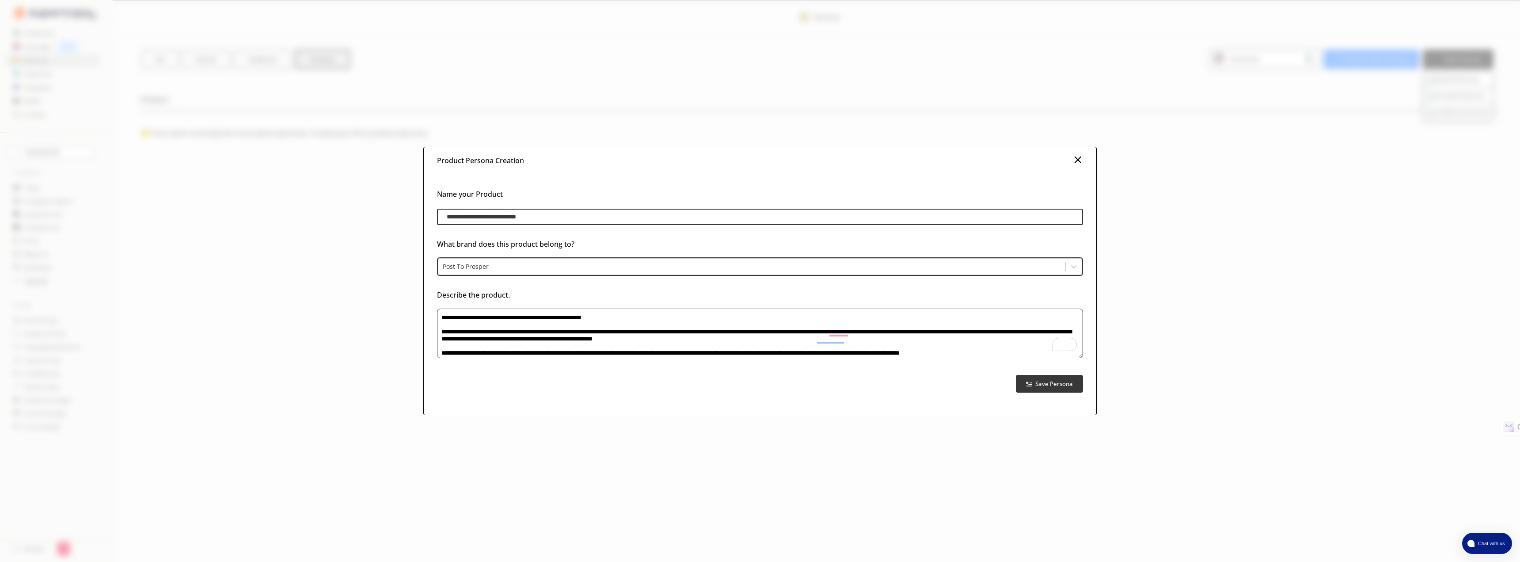
click at [1037, 353] on textarea "**********" at bounding box center [760, 334] width 646 height 50
type textarea "**********"
click at [1049, 387] on b "Save Persona" at bounding box center [1054, 383] width 39 height 8
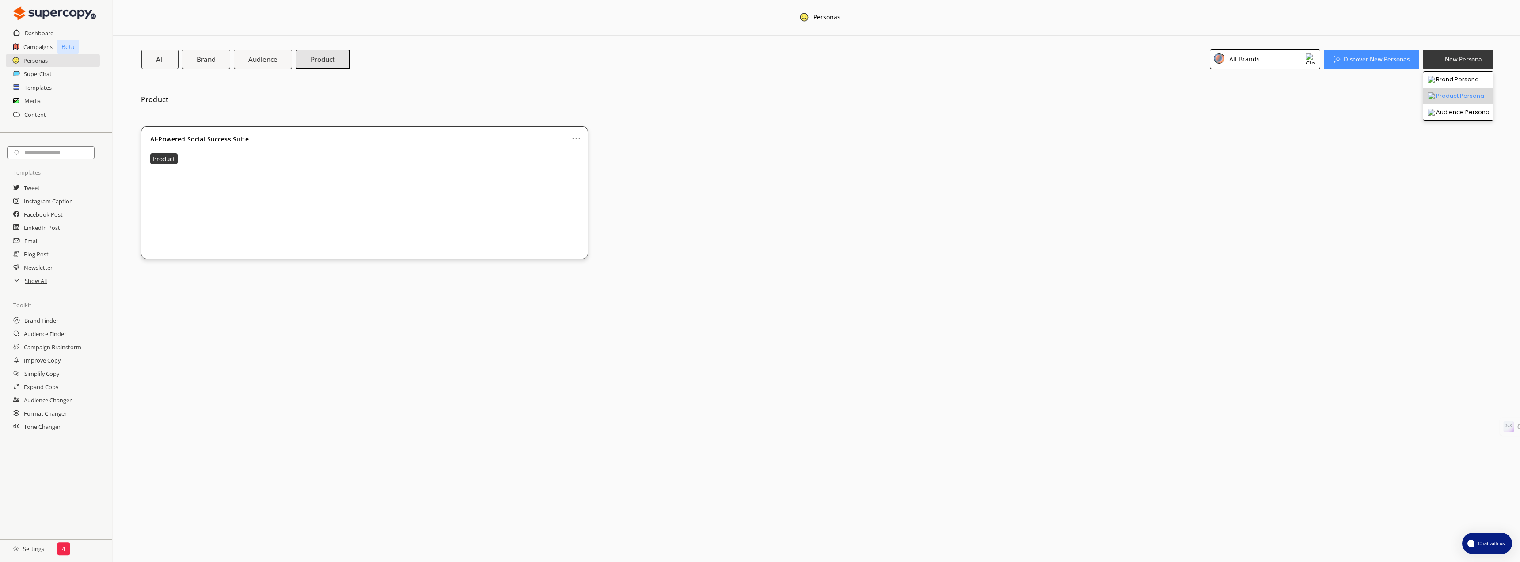
click at [1468, 97] on li "Product Persona" at bounding box center [1459, 96] width 70 height 16
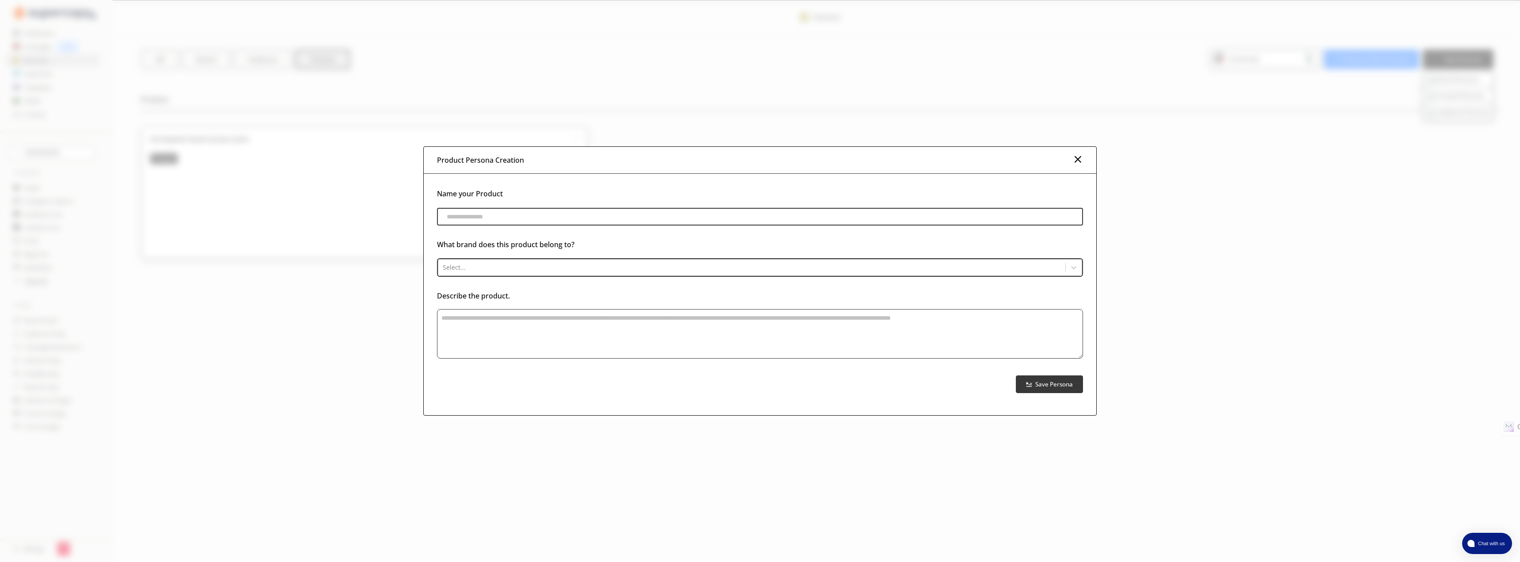
paste input "**********"
type input "**********"
click at [668, 269] on div at bounding box center [752, 266] width 618 height 9
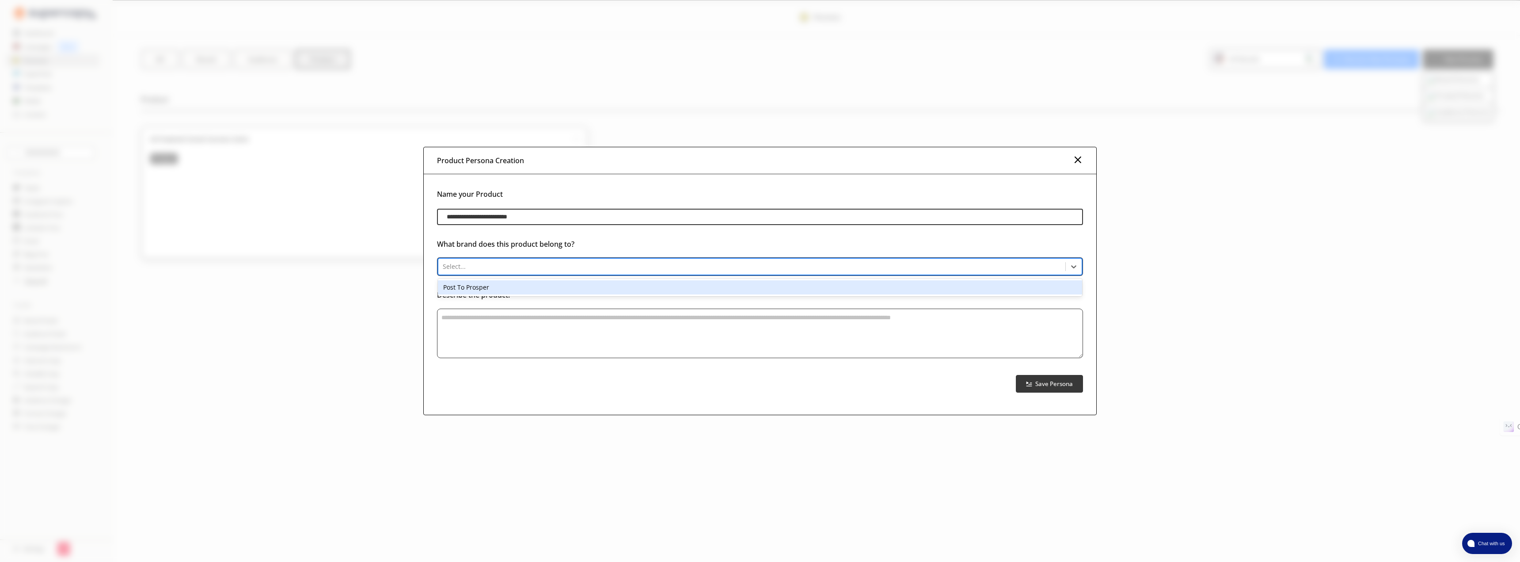
click at [648, 294] on div "Post To Prosper" at bounding box center [760, 287] width 644 height 14
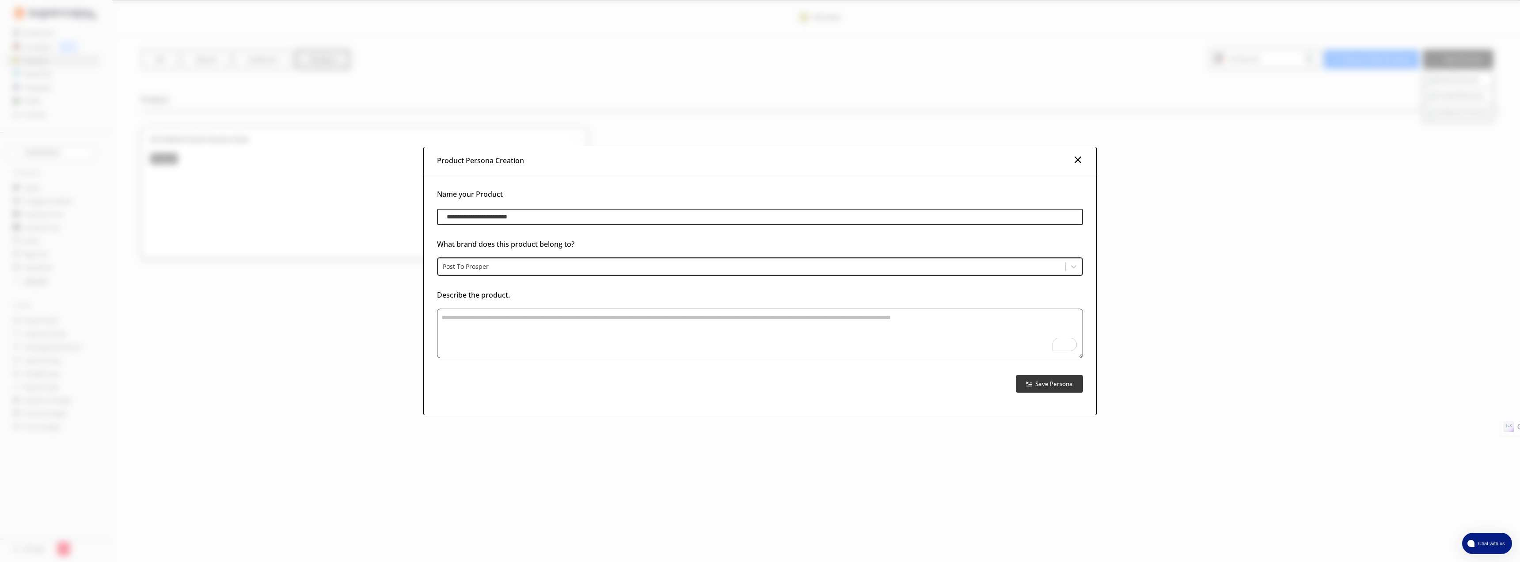
paste textarea "**********"
type textarea "**********"
click at [1050, 387] on b "Save Persona" at bounding box center [1054, 383] width 39 height 8
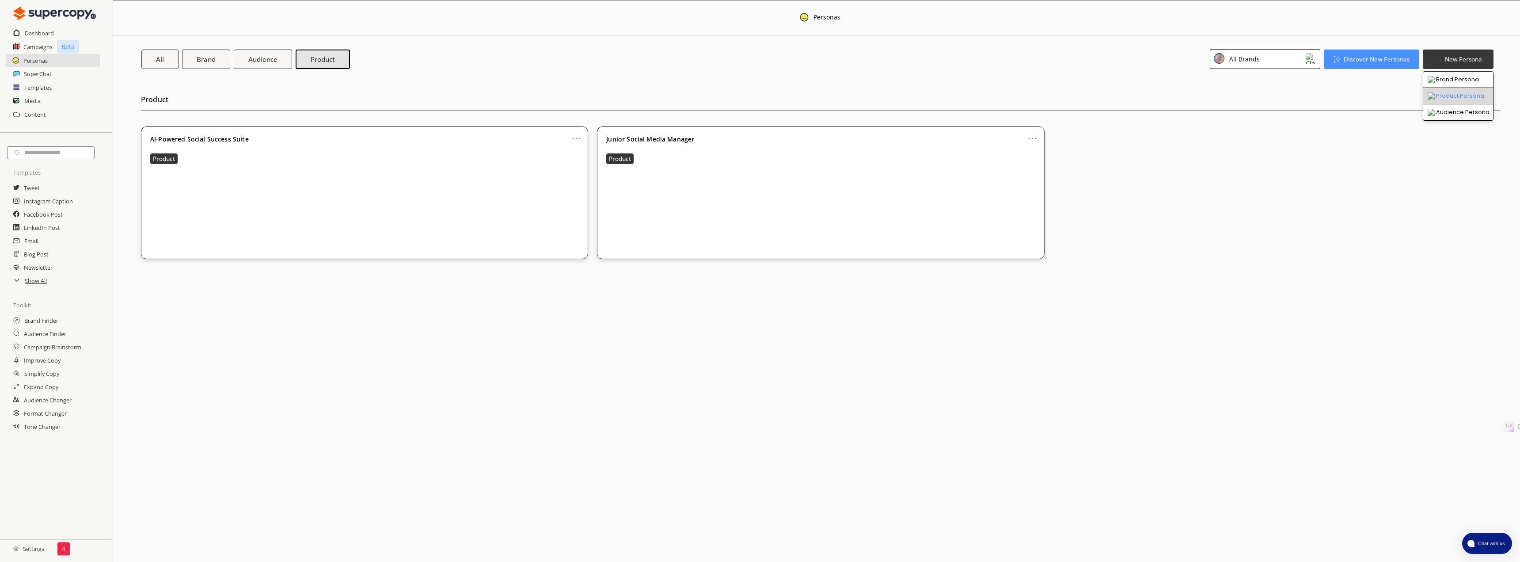
click at [1447, 93] on li "Product Persona" at bounding box center [1459, 96] width 70 height 16
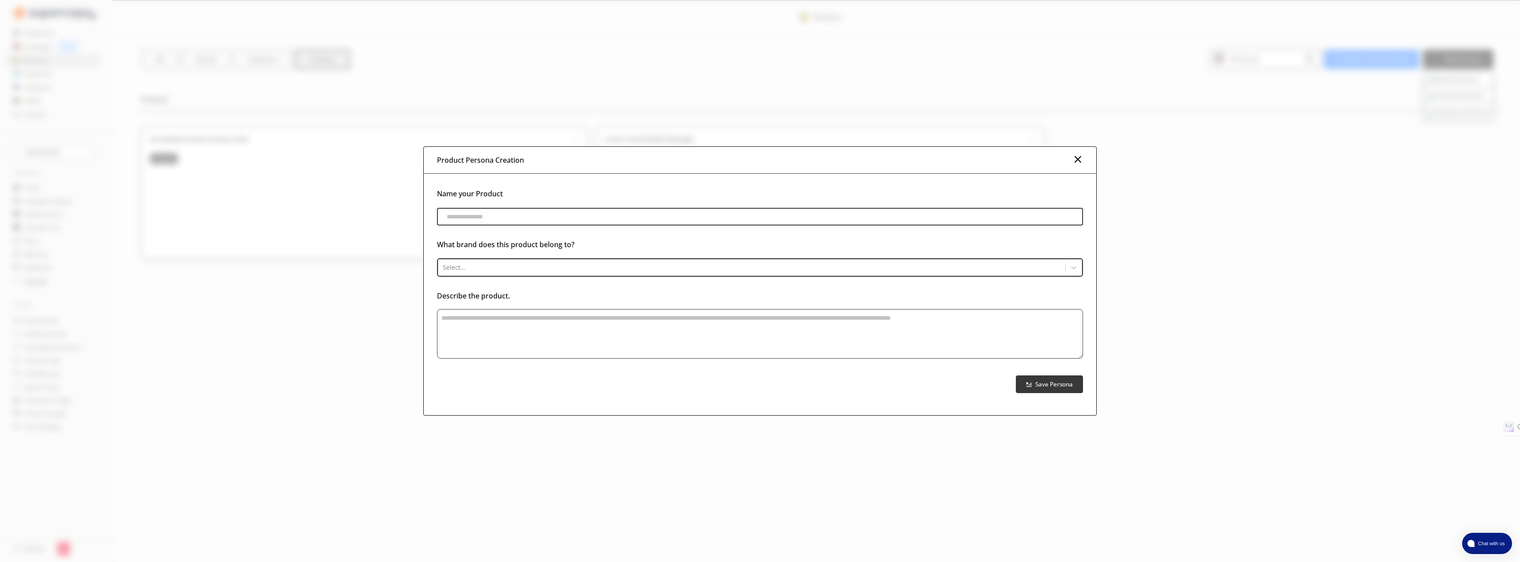
paste input "**********"
type input "**********"
paste textarea "**********"
type textarea "**********"
click at [485, 266] on div at bounding box center [752, 266] width 618 height 9
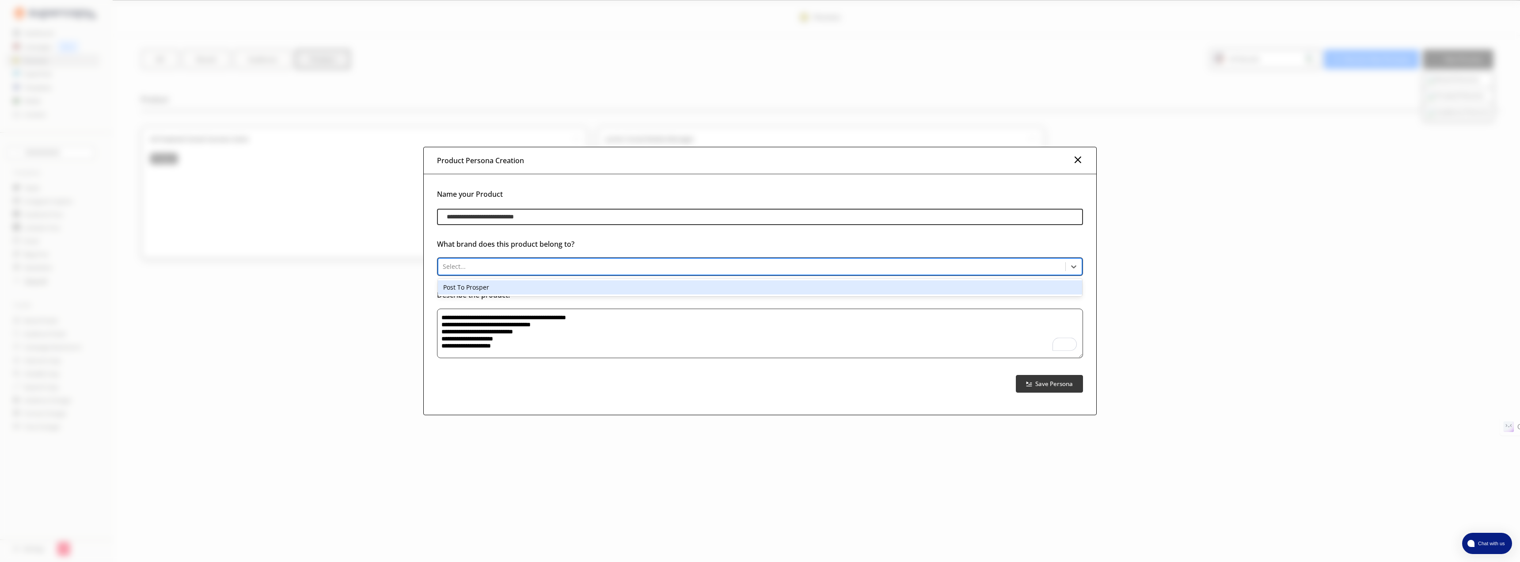
click at [479, 286] on div "Post To Prosper" at bounding box center [760, 287] width 644 height 14
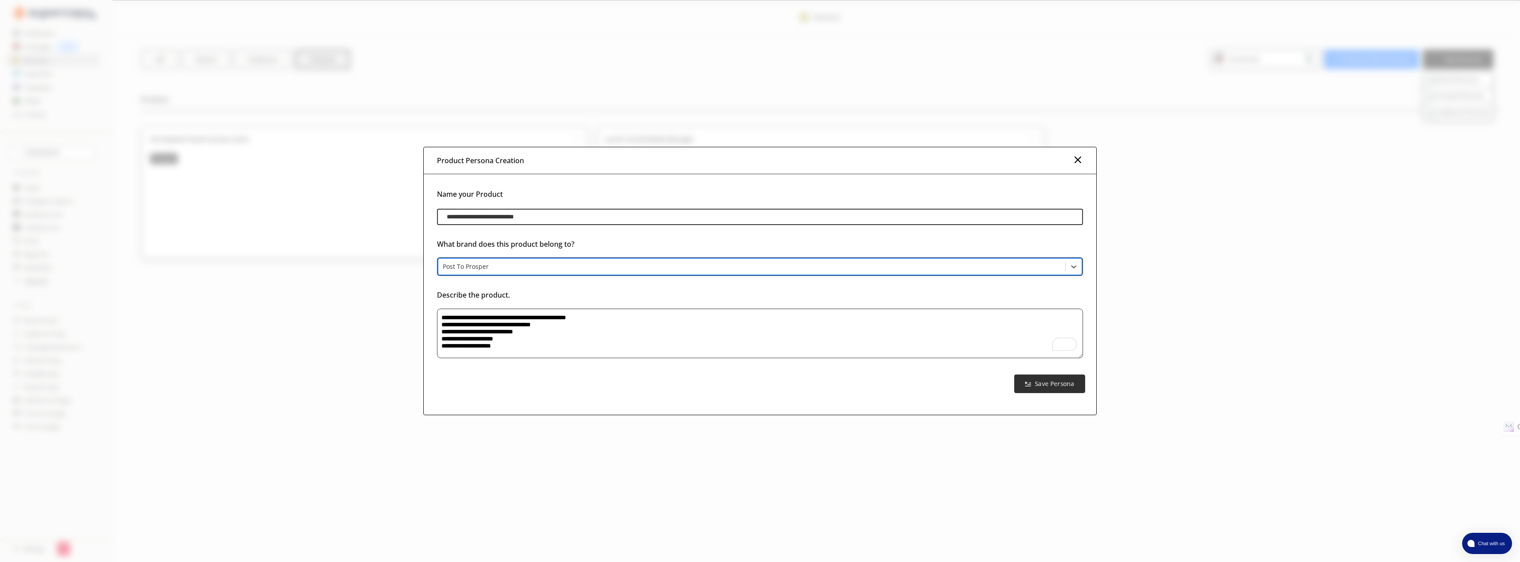
click at [1048, 385] on b "Save Persona" at bounding box center [1054, 383] width 39 height 8
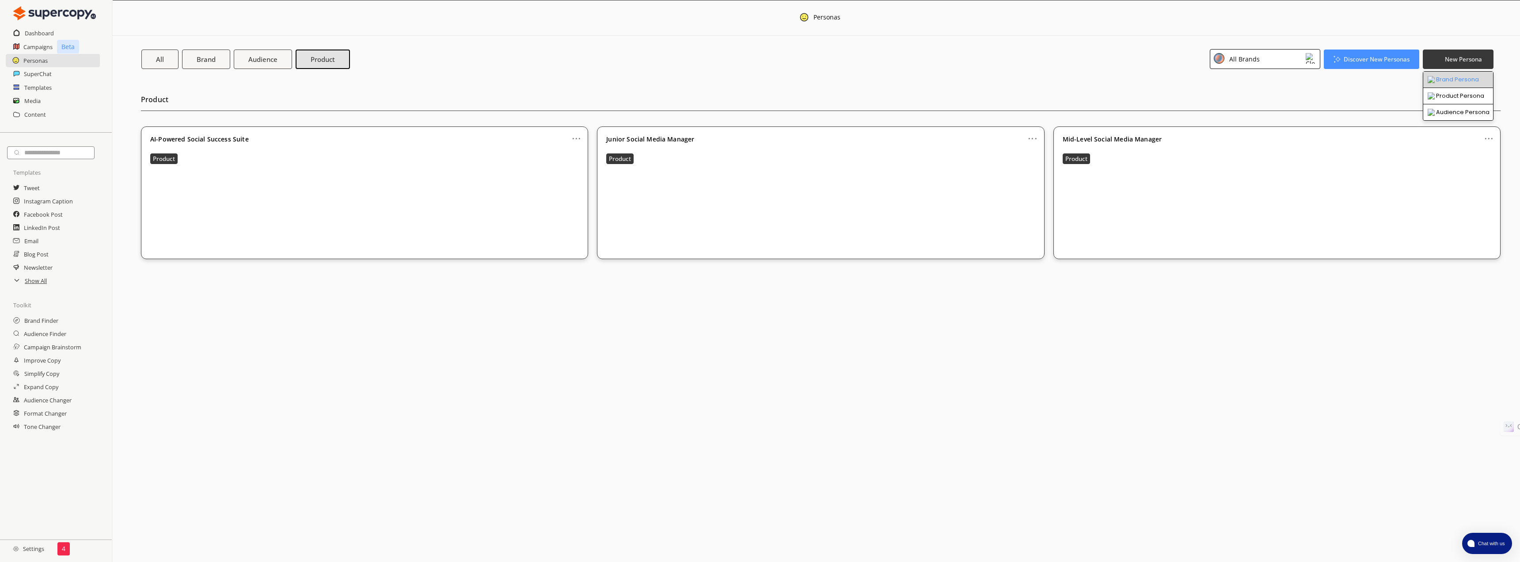
click at [1441, 80] on li "Brand Persona" at bounding box center [1459, 80] width 70 height 16
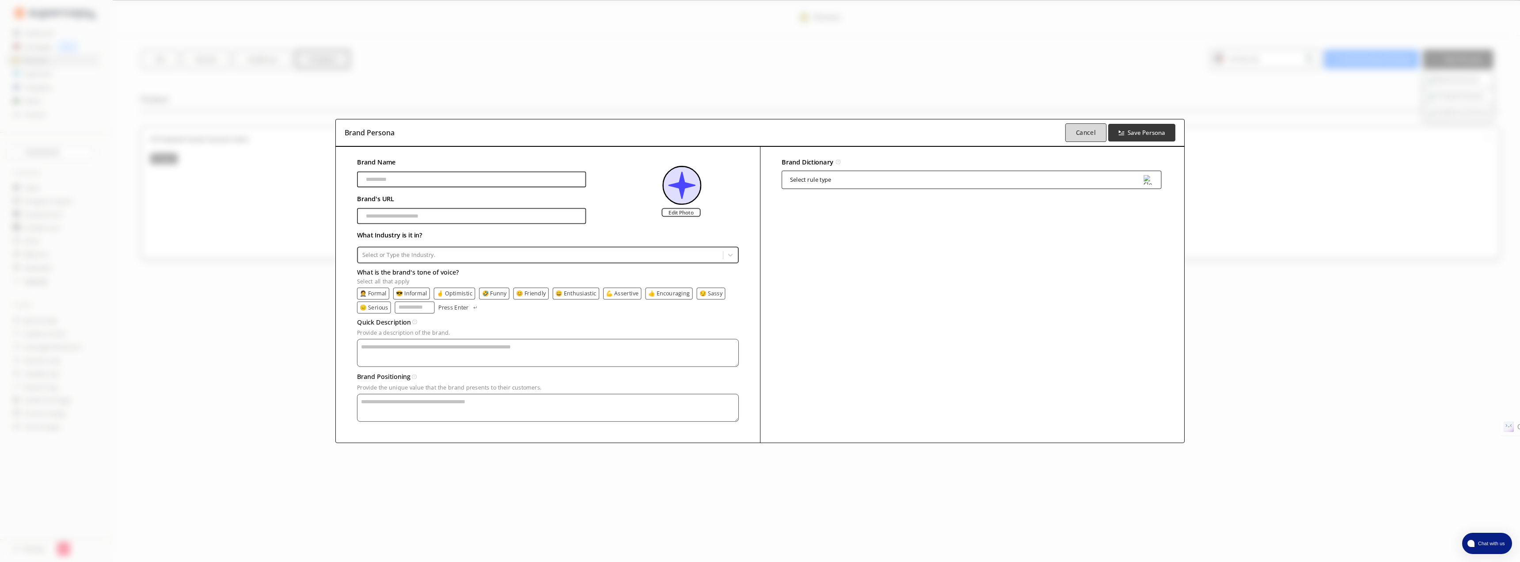
click at [1079, 132] on b "Cancel" at bounding box center [1086, 132] width 20 height 8
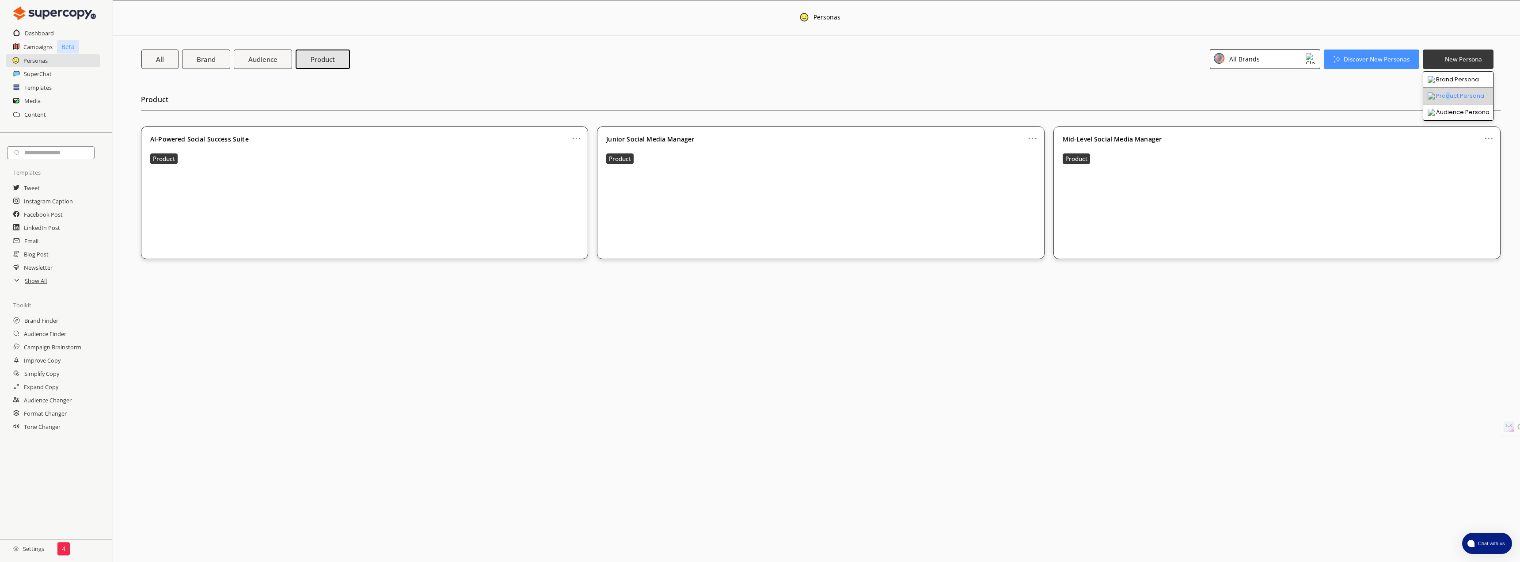
click at [1448, 95] on li "Product Persona" at bounding box center [1459, 96] width 70 height 16
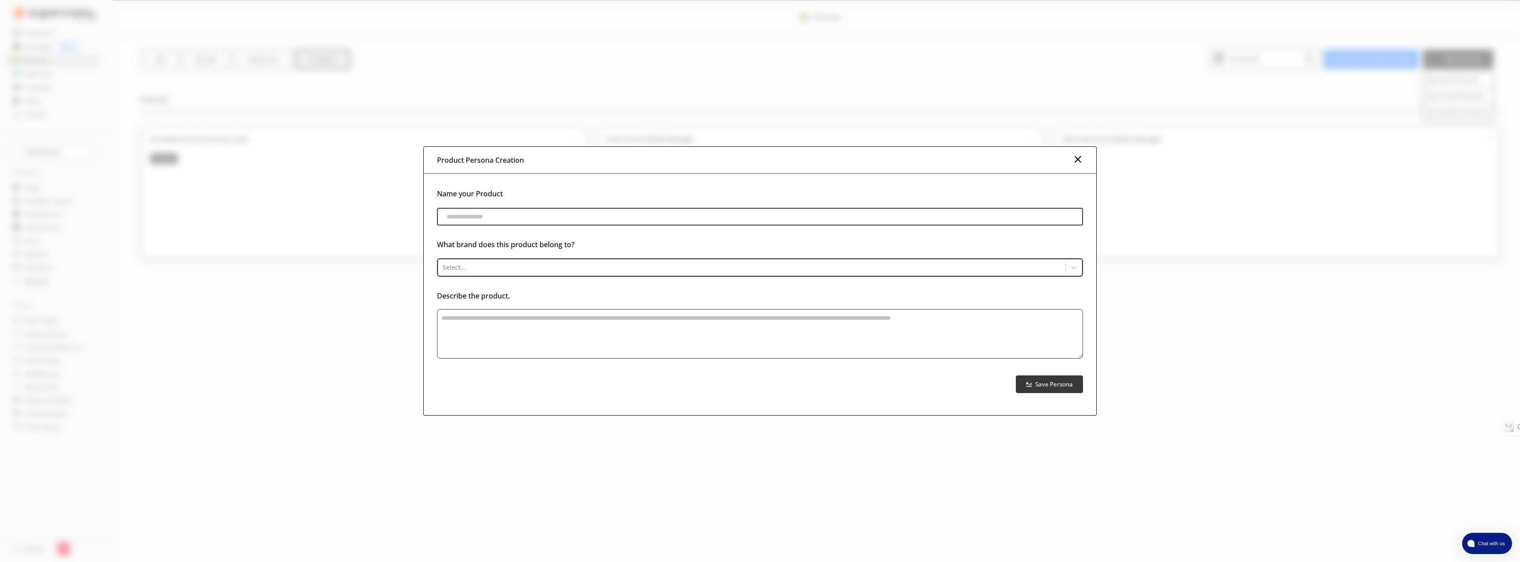
paste input "**********"
type input "**********"
click at [720, 273] on div "Select..." at bounding box center [760, 266] width 644 height 17
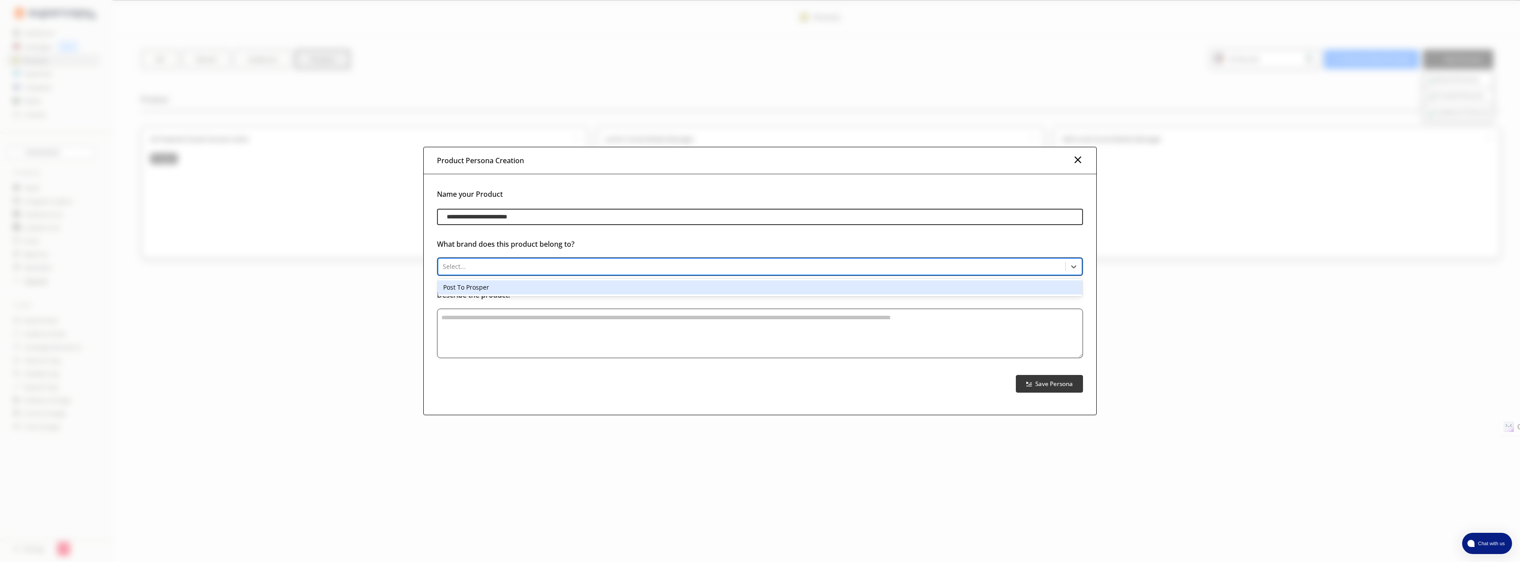
click at [697, 284] on div "Post To Prosper" at bounding box center [760, 287] width 644 height 14
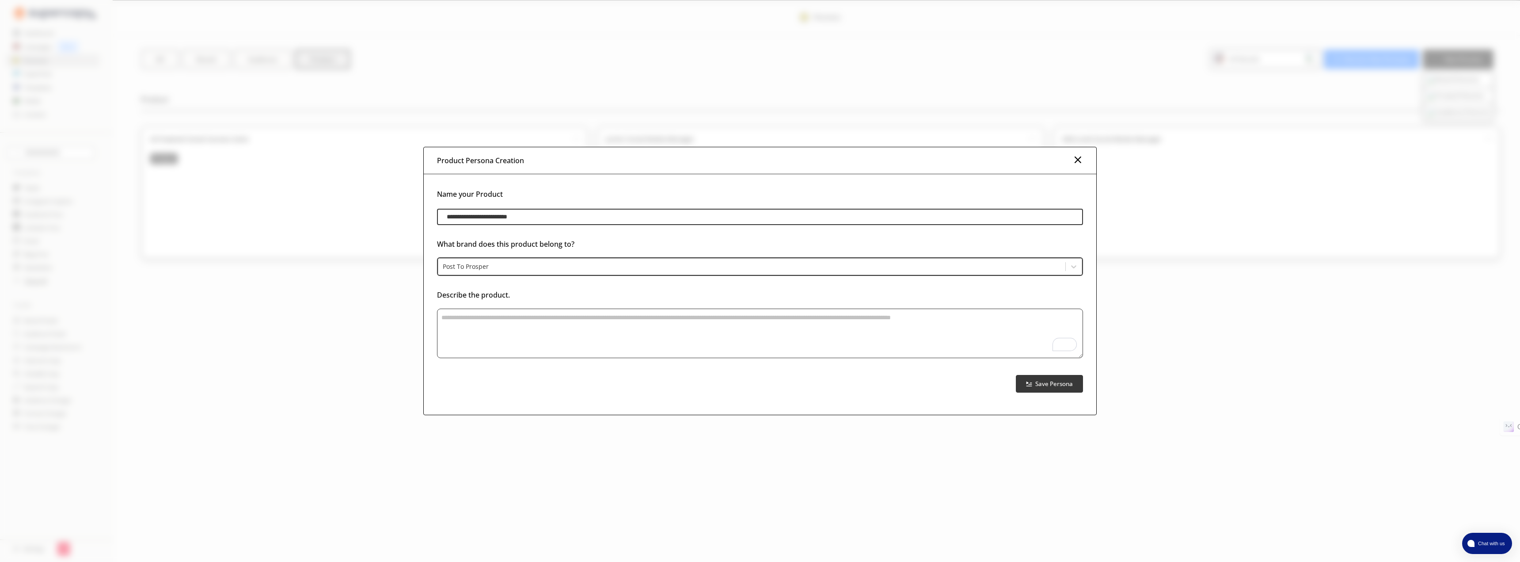
paste textarea "**********"
type textarea "**********"
click at [1052, 382] on b "Save Persona" at bounding box center [1054, 383] width 39 height 8
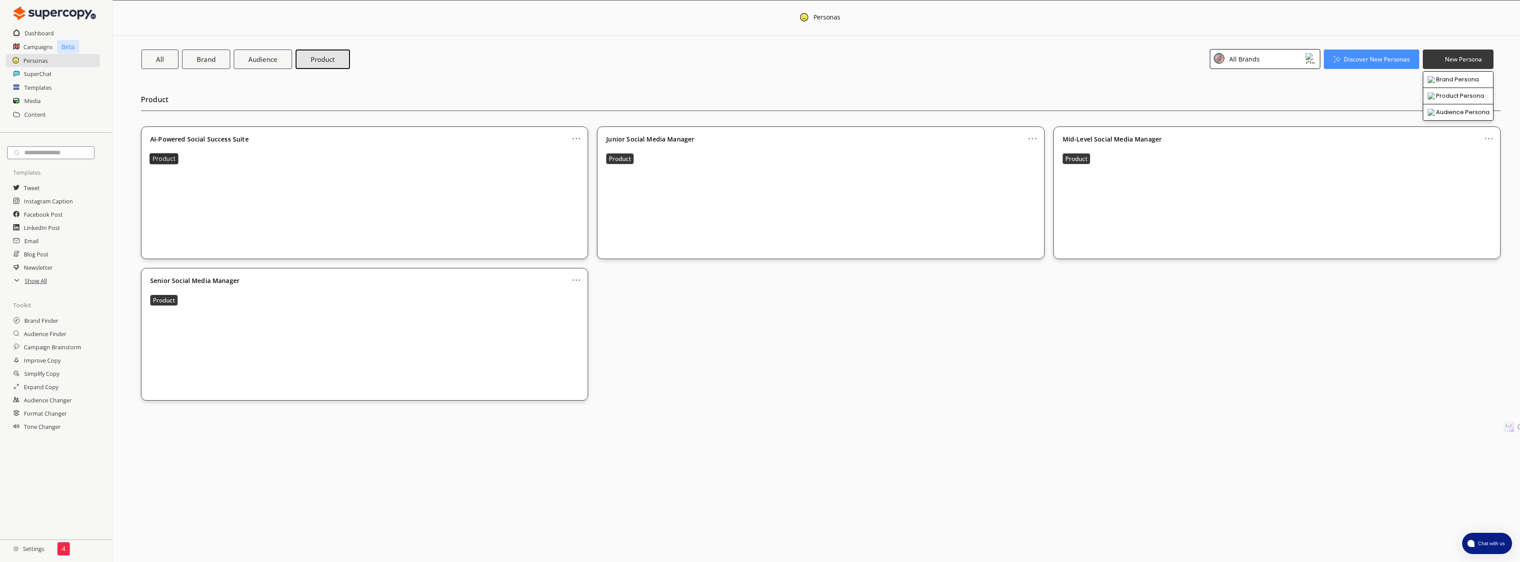
click at [172, 157] on b "Product" at bounding box center [163, 159] width 23 height 8
click at [170, 154] on button "Product" at bounding box center [163, 158] width 29 height 11
click at [1295, 61] on div "All Brands" at bounding box center [1265, 59] width 111 height 20
click at [1266, 93] on div "Post To Prosper" at bounding box center [1258, 98] width 83 height 11
click at [332, 60] on b "Product" at bounding box center [323, 58] width 26 height 9
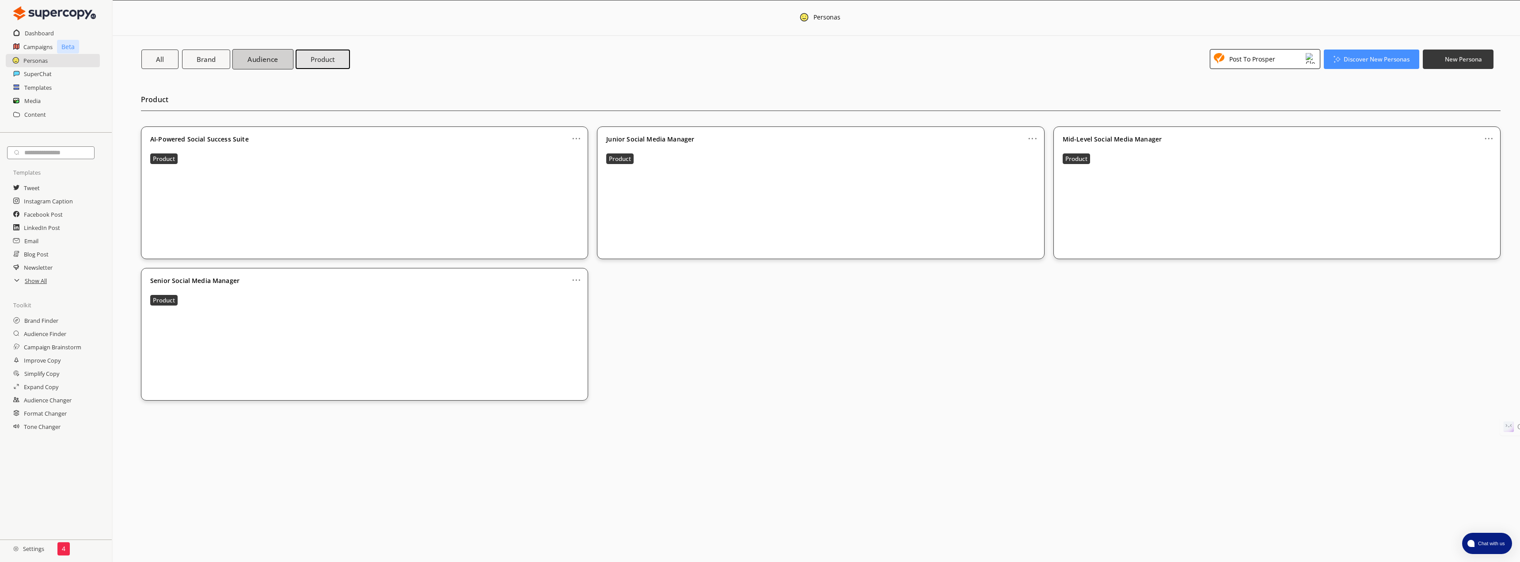
click at [264, 60] on b "Audience" at bounding box center [263, 58] width 30 height 9
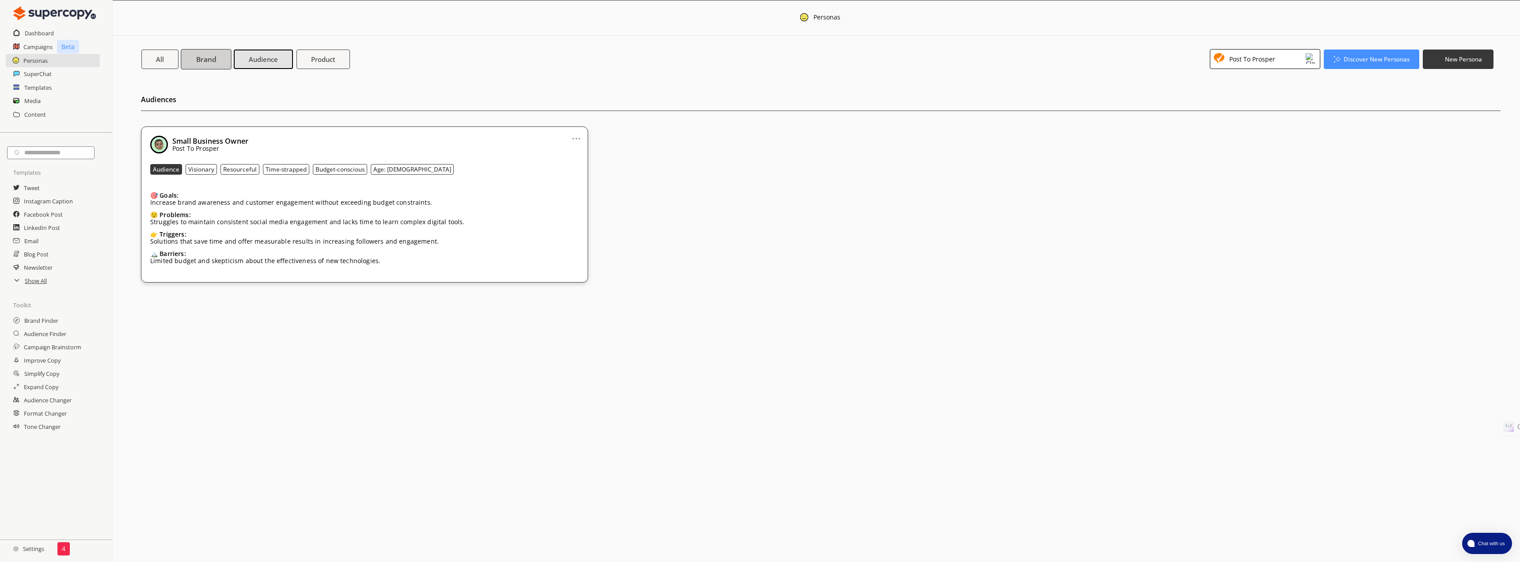
click at [217, 58] on button "Brand" at bounding box center [206, 59] width 50 height 20
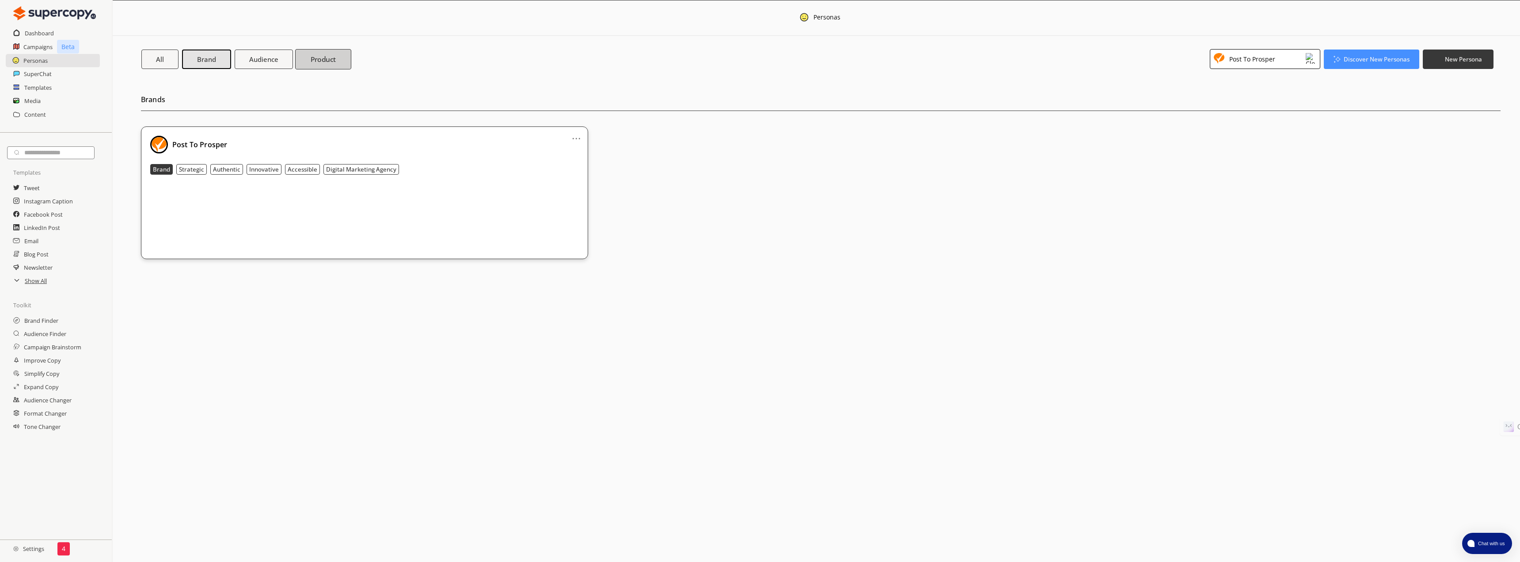
click at [319, 62] on b "Product" at bounding box center [324, 58] width 26 height 9
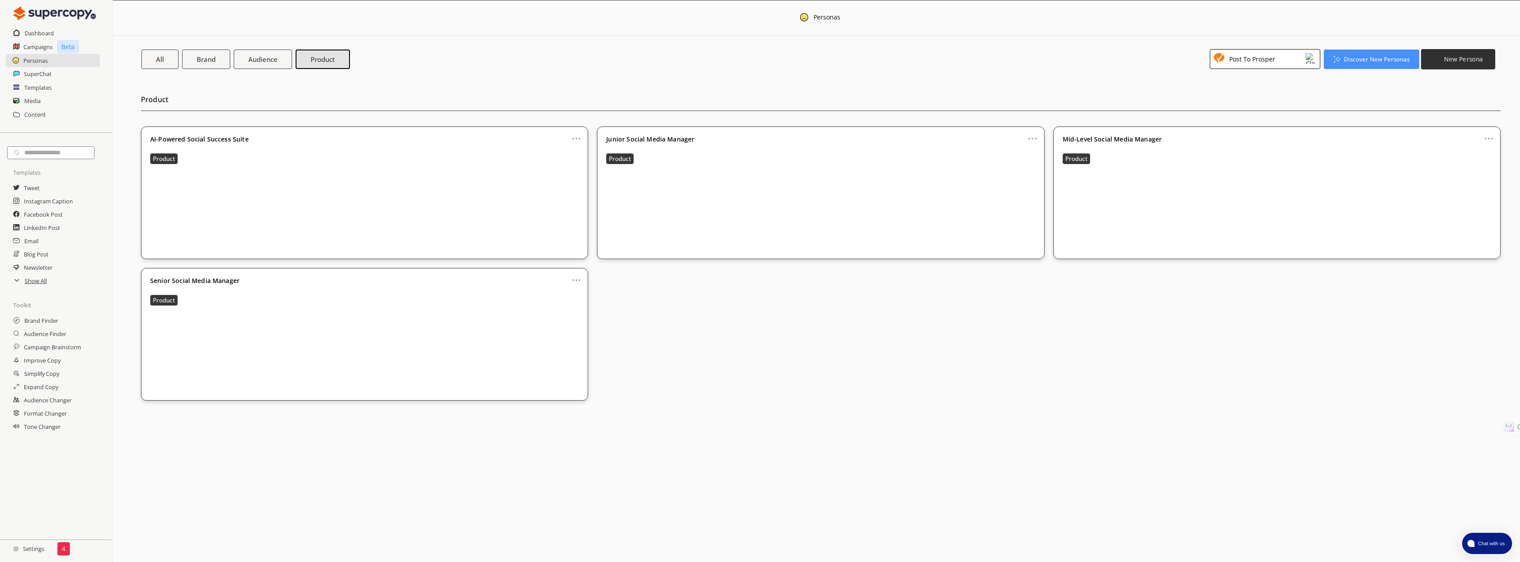
click at [1443, 61] on button "New Persona" at bounding box center [1458, 59] width 74 height 20
click at [1451, 113] on li "Audience Persona" at bounding box center [1459, 112] width 70 height 16
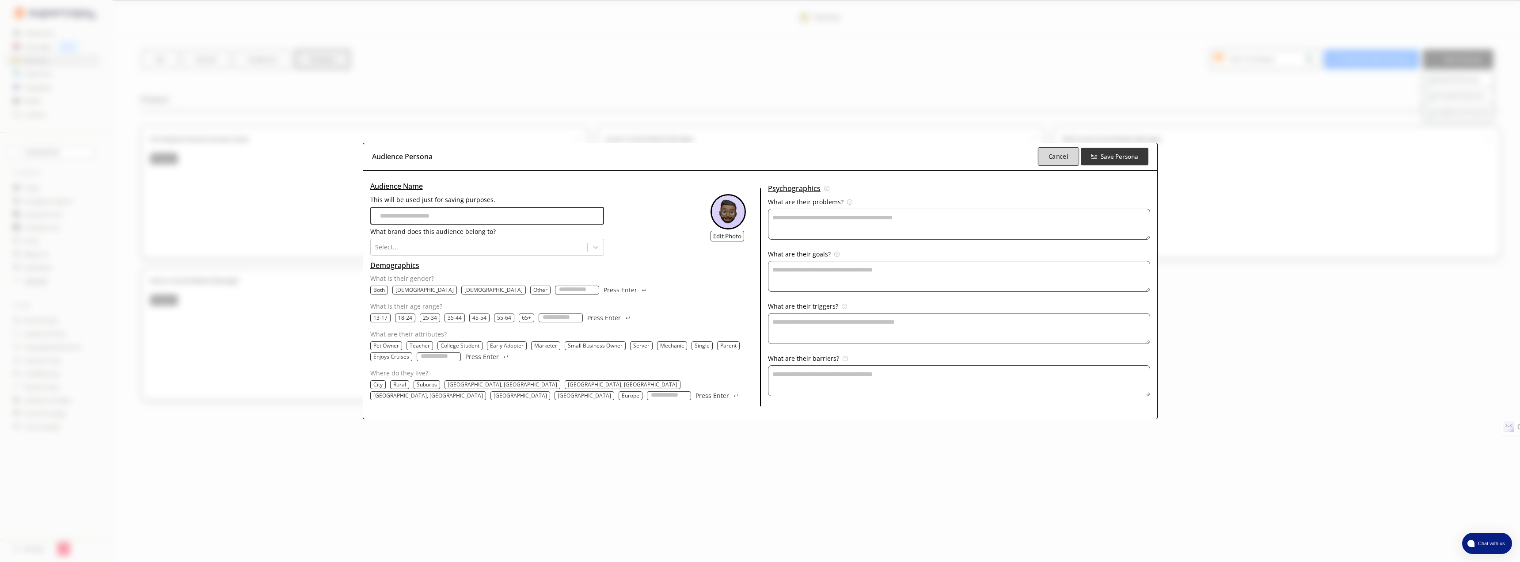
click at [1049, 156] on b "Cancel" at bounding box center [1059, 156] width 20 height 8
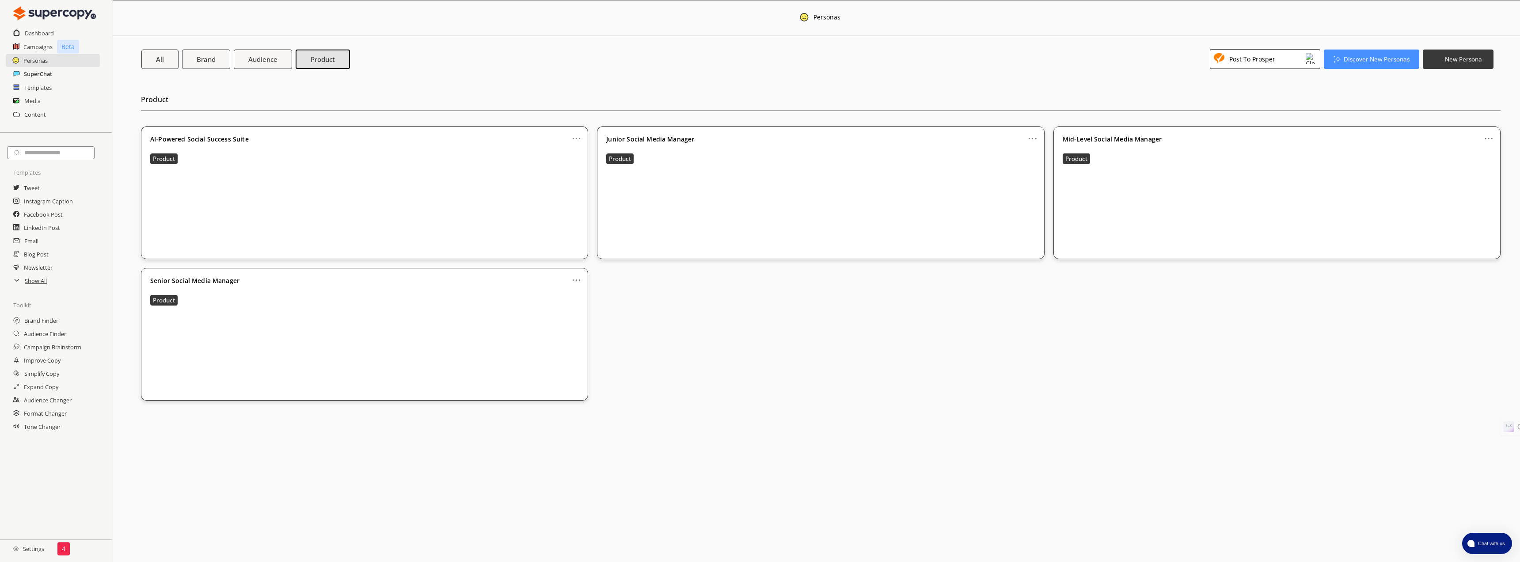
click at [35, 72] on h2 "SuperChat" at bounding box center [38, 73] width 28 height 13
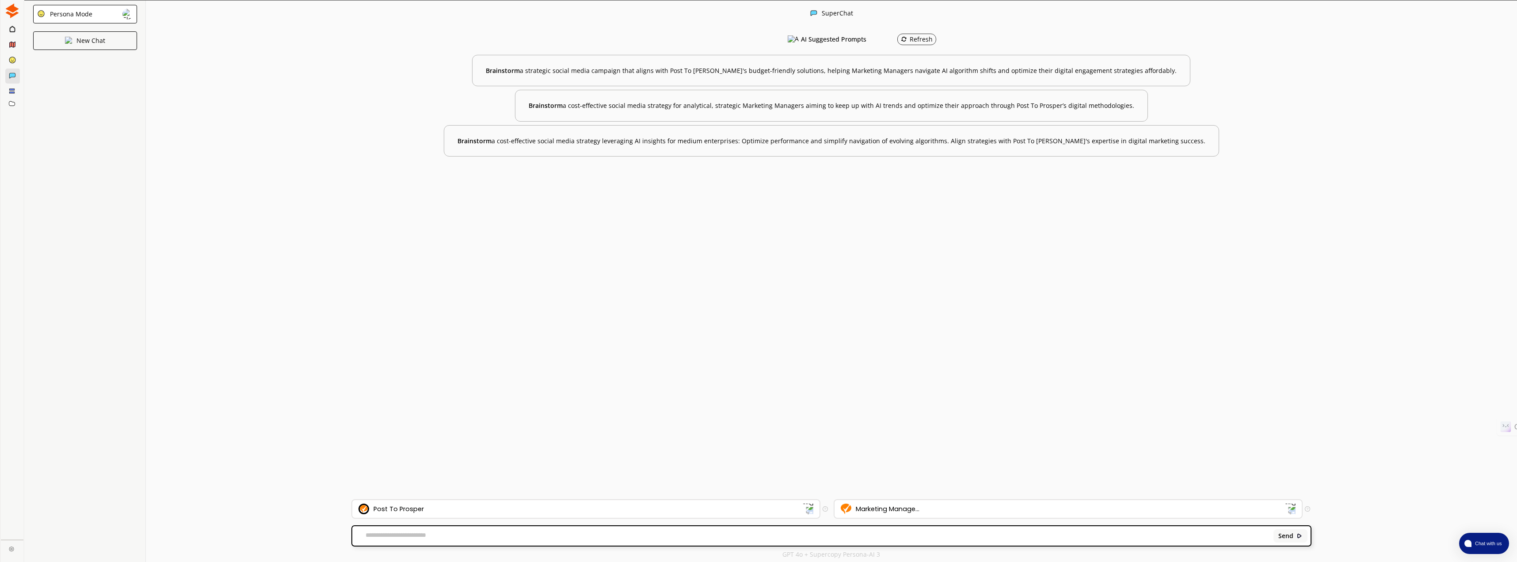
click at [126, 14] on img at bounding box center [127, 14] width 11 height 11
click at [130, 13] on img at bounding box center [127, 14] width 11 height 11
click at [175, 25] on div "SuperChat" at bounding box center [831, 13] width 1371 height 27
click at [13, 12] on img at bounding box center [12, 11] width 15 height 15
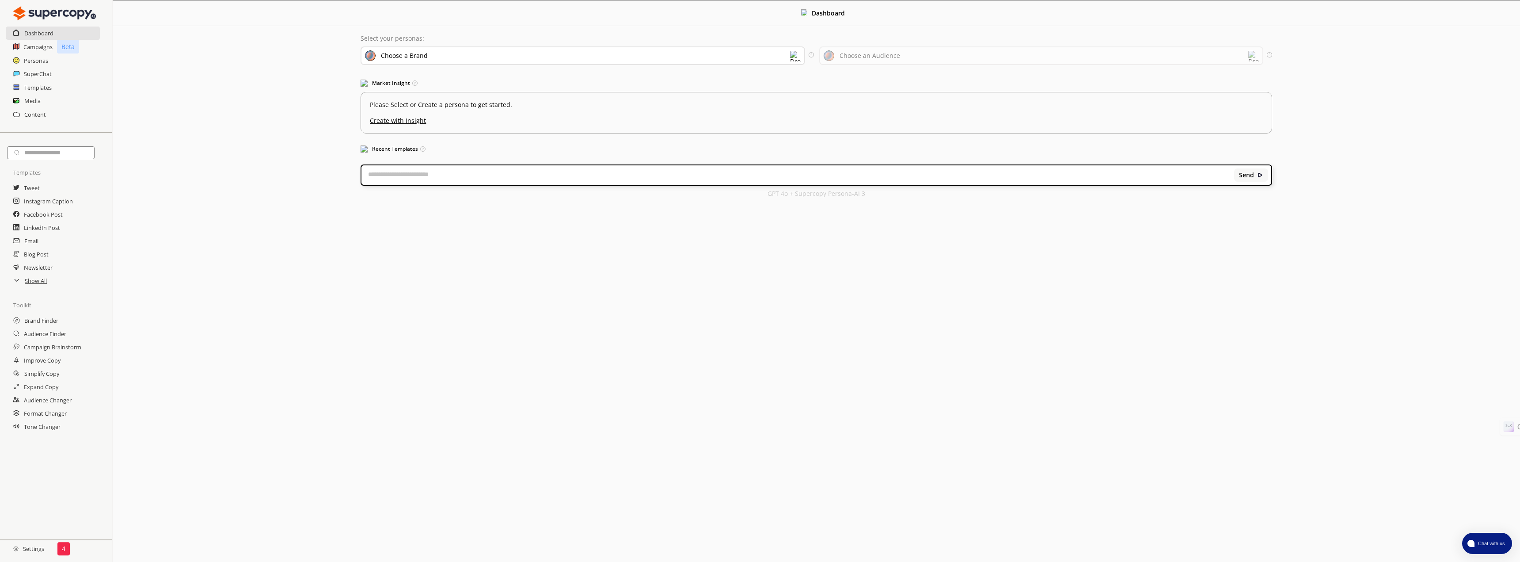
click at [780, 57] on div "Choose a Brand" at bounding box center [583, 55] width 444 height 19
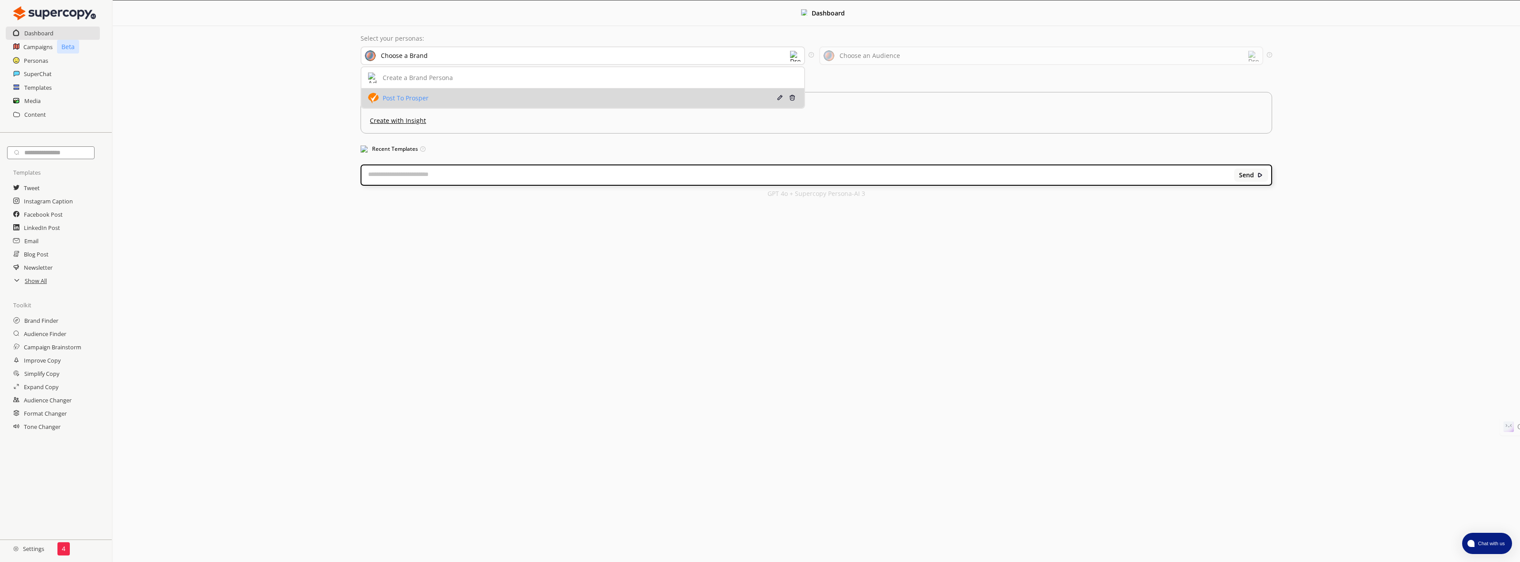
click at [716, 92] on li "Post To Prosper Edit Delete" at bounding box center [583, 97] width 442 height 19
click at [621, 99] on div "Post To Prosper" at bounding box center [542, 98] width 349 height 11
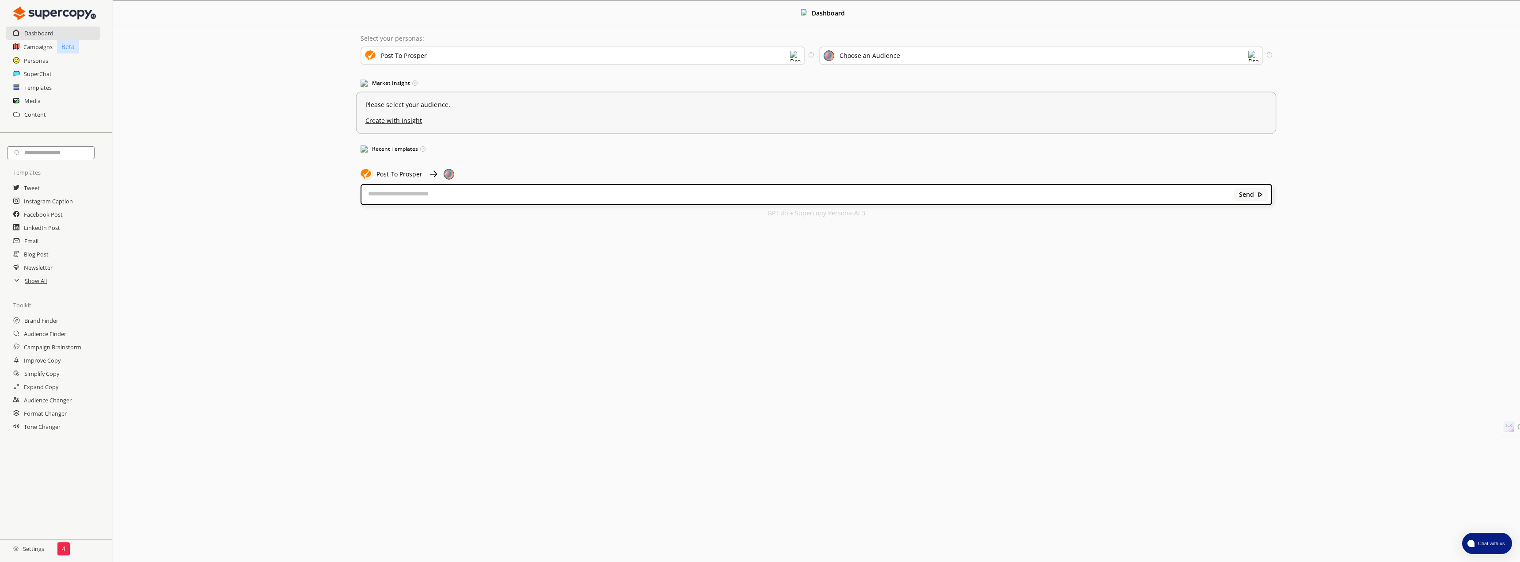
click at [411, 103] on p "Please select your audience." at bounding box center [817, 104] width 902 height 7
click at [1034, 53] on div "Choose an Audience" at bounding box center [1041, 55] width 444 height 19
click at [39, 59] on h2 "Personas" at bounding box center [36, 60] width 25 height 13
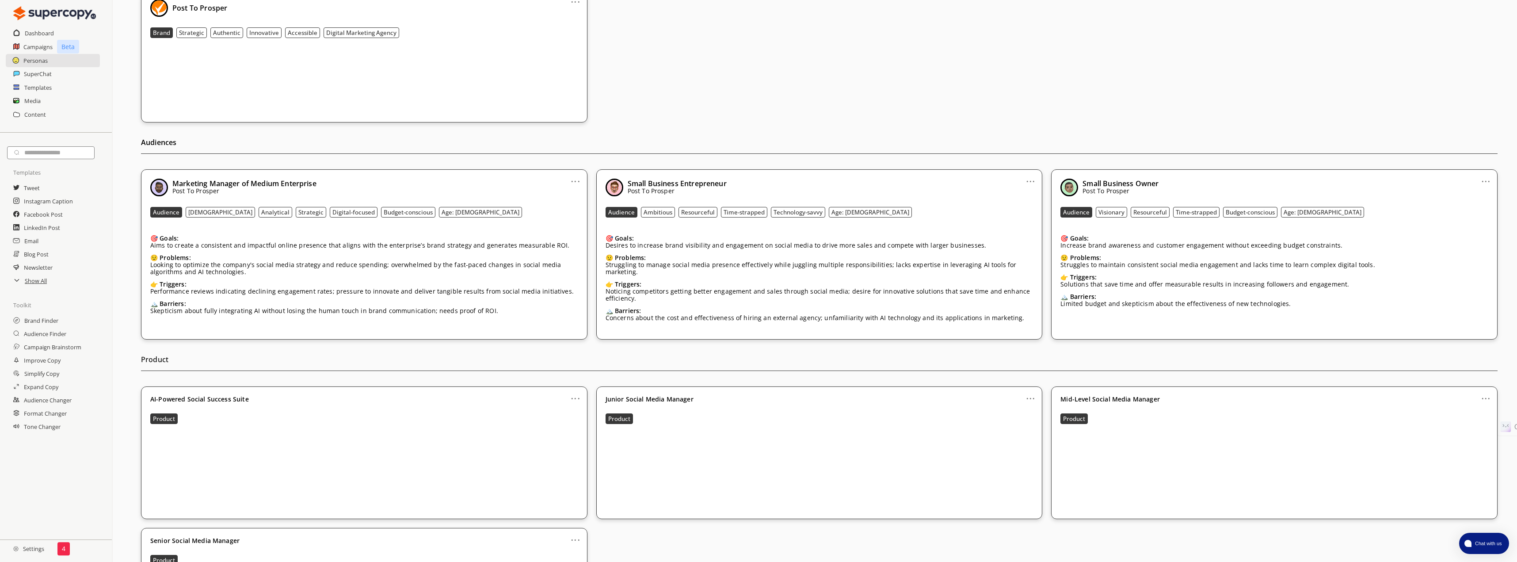
scroll to position [133, 0]
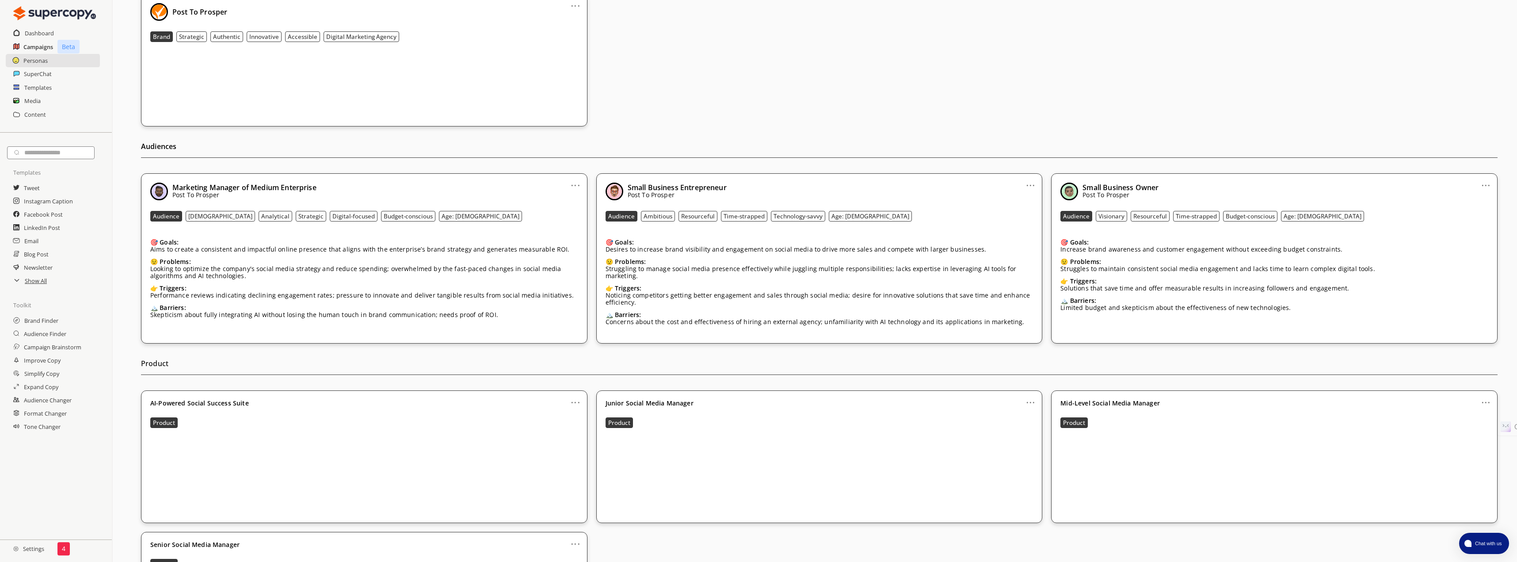
click at [29, 45] on h2 "Campaigns" at bounding box center [38, 46] width 30 height 13
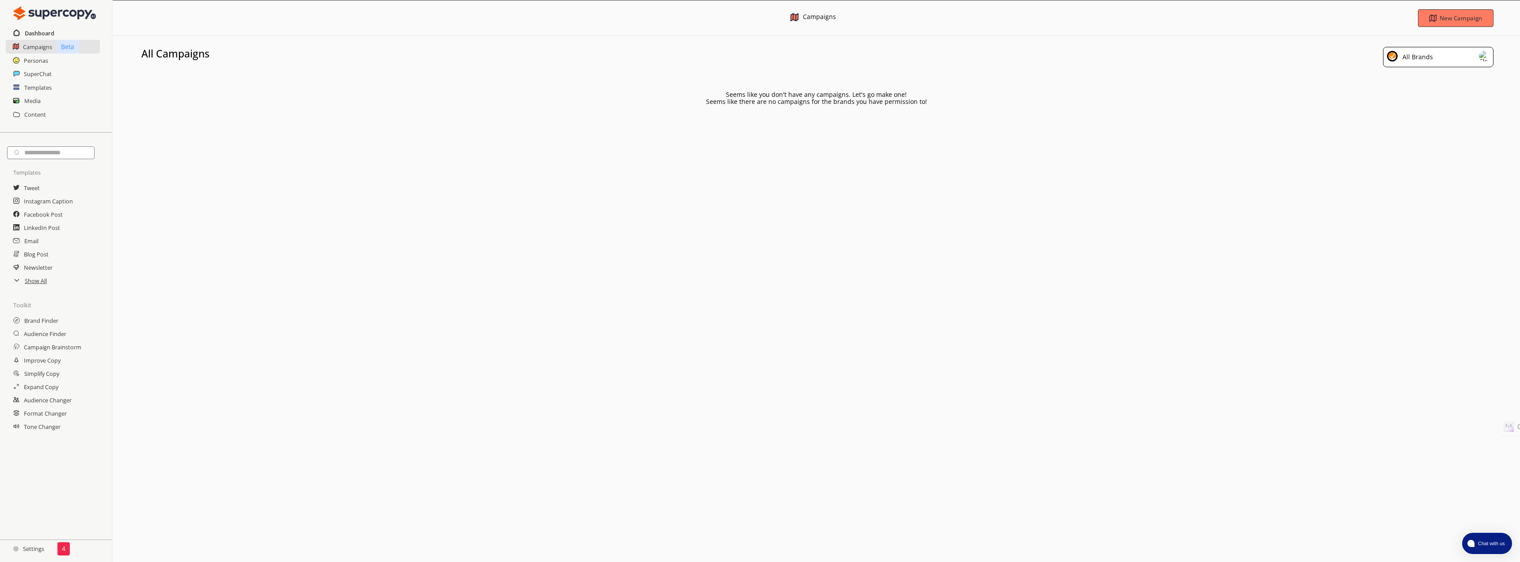
click at [36, 32] on h2 "Dashboard" at bounding box center [40, 33] width 30 height 13
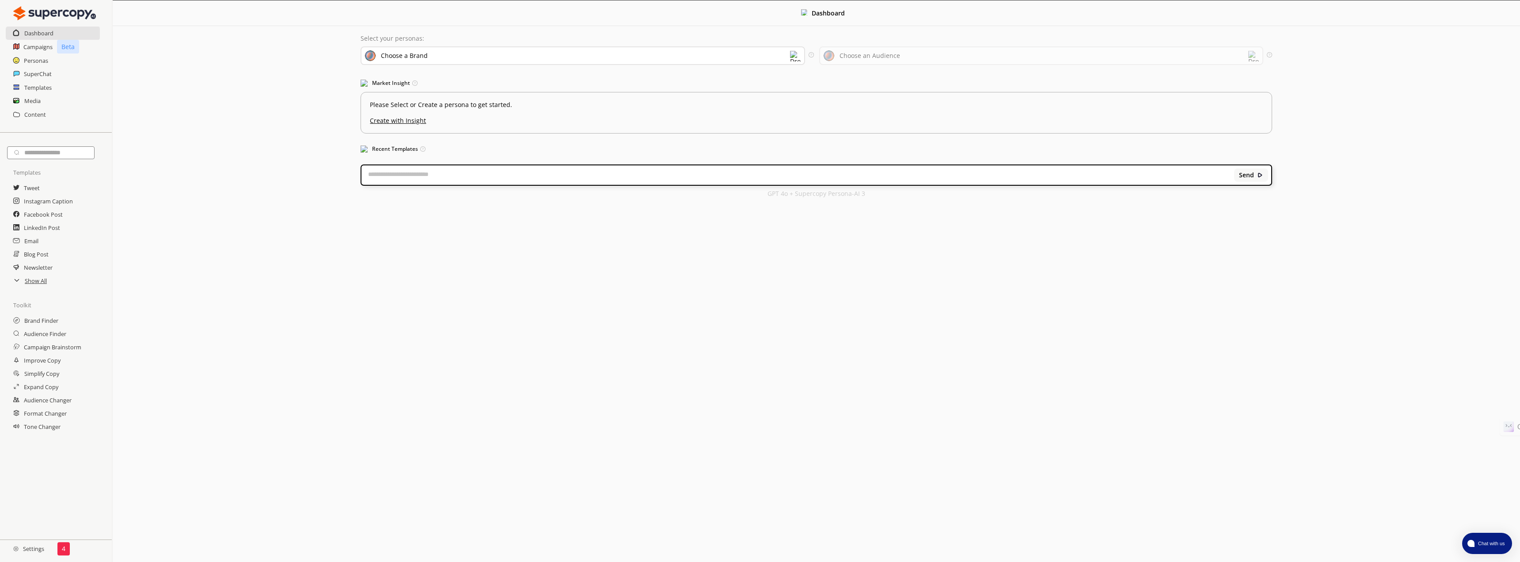
click at [476, 53] on div "Choose a Brand" at bounding box center [583, 55] width 444 height 19
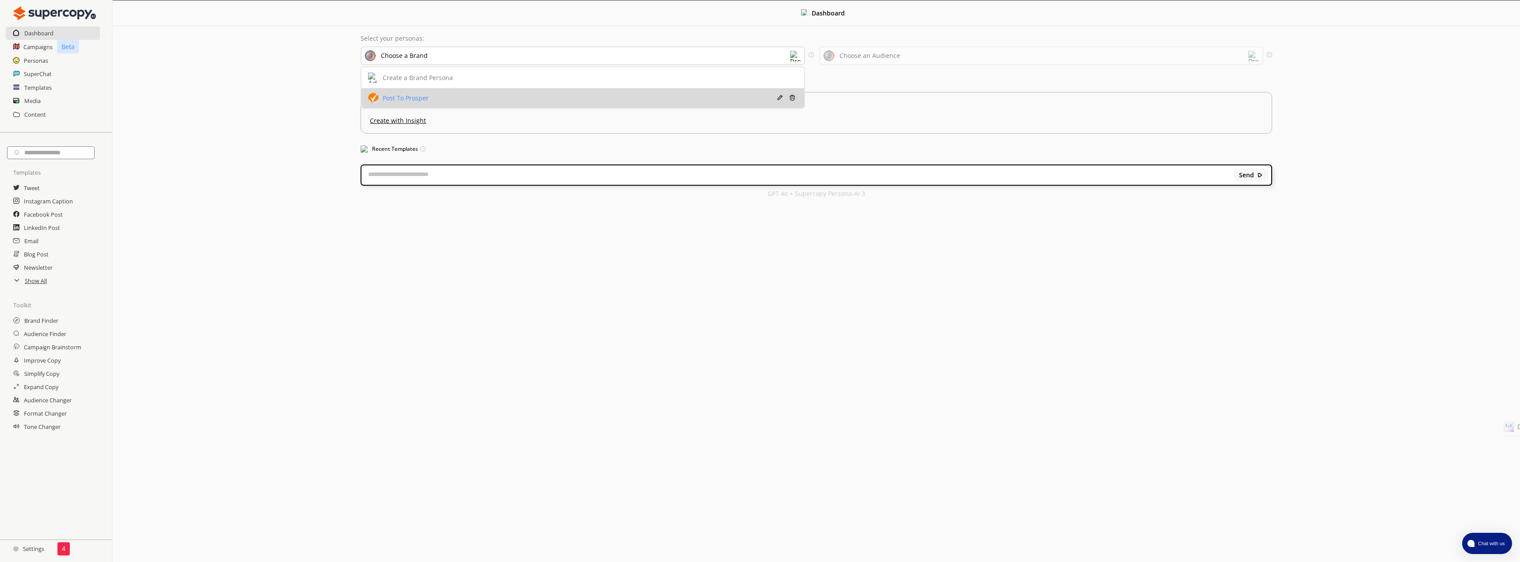
click at [447, 95] on div "Post To Prosper" at bounding box center [542, 98] width 349 height 11
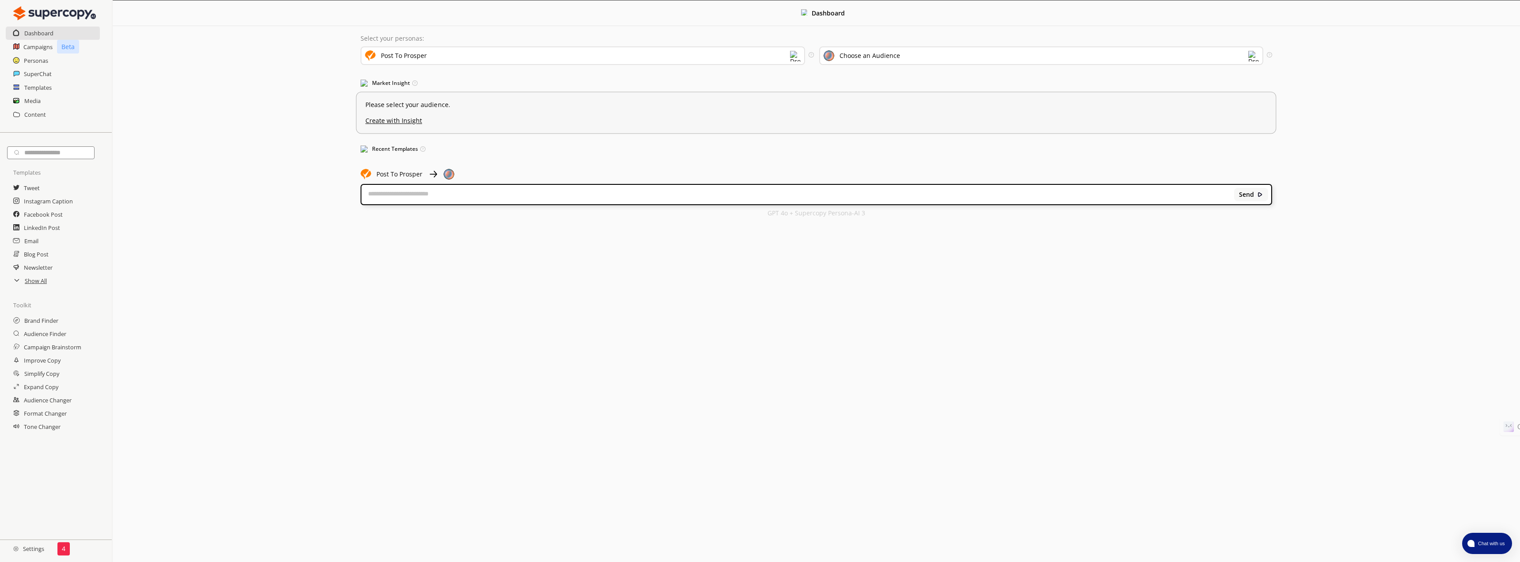
click at [431, 103] on p "Please select your audience." at bounding box center [817, 104] width 902 height 7
click at [419, 103] on p "Please select your audience." at bounding box center [817, 104] width 902 height 7
click at [850, 55] on div "Choose an Audience" at bounding box center [870, 55] width 61 height 7
click at [989, 138] on div "Small Business Owner" at bounding box center [1001, 138] width 349 height 7
click at [442, 194] on textarea at bounding box center [798, 194] width 873 height 9
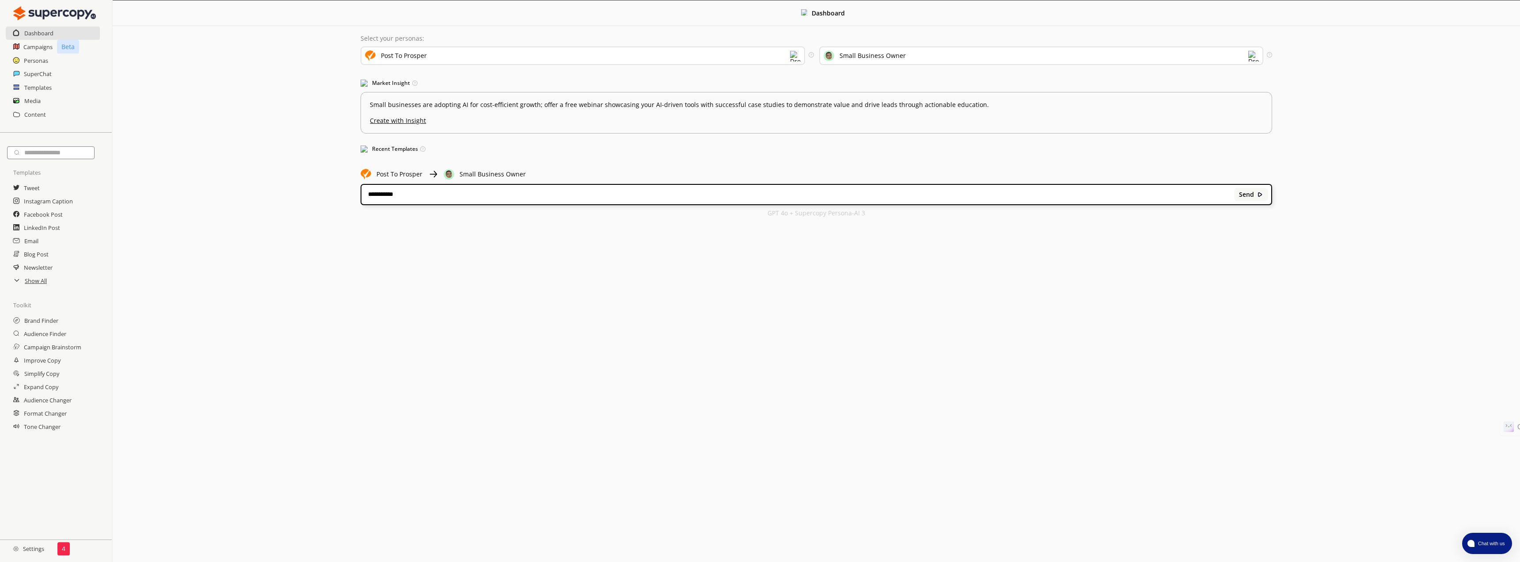
type textarea "**********"
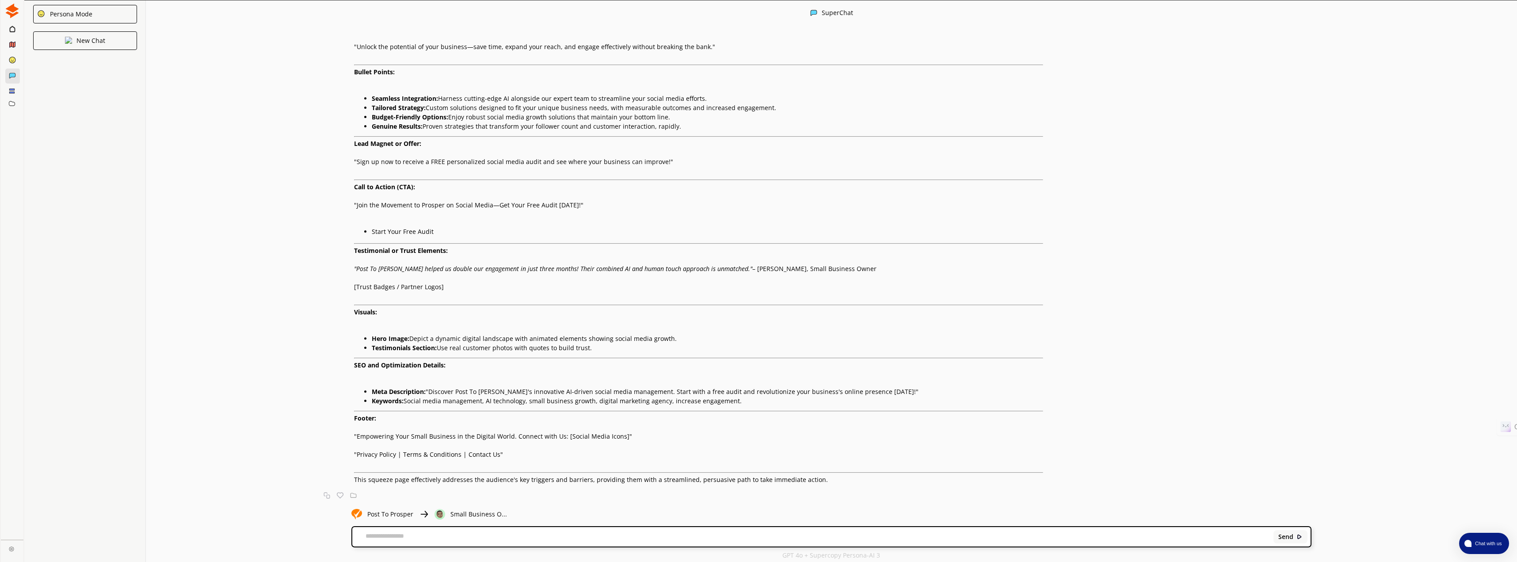
scroll to position [0, 0]
click at [354, 493] on img at bounding box center [353, 495] width 7 height 7
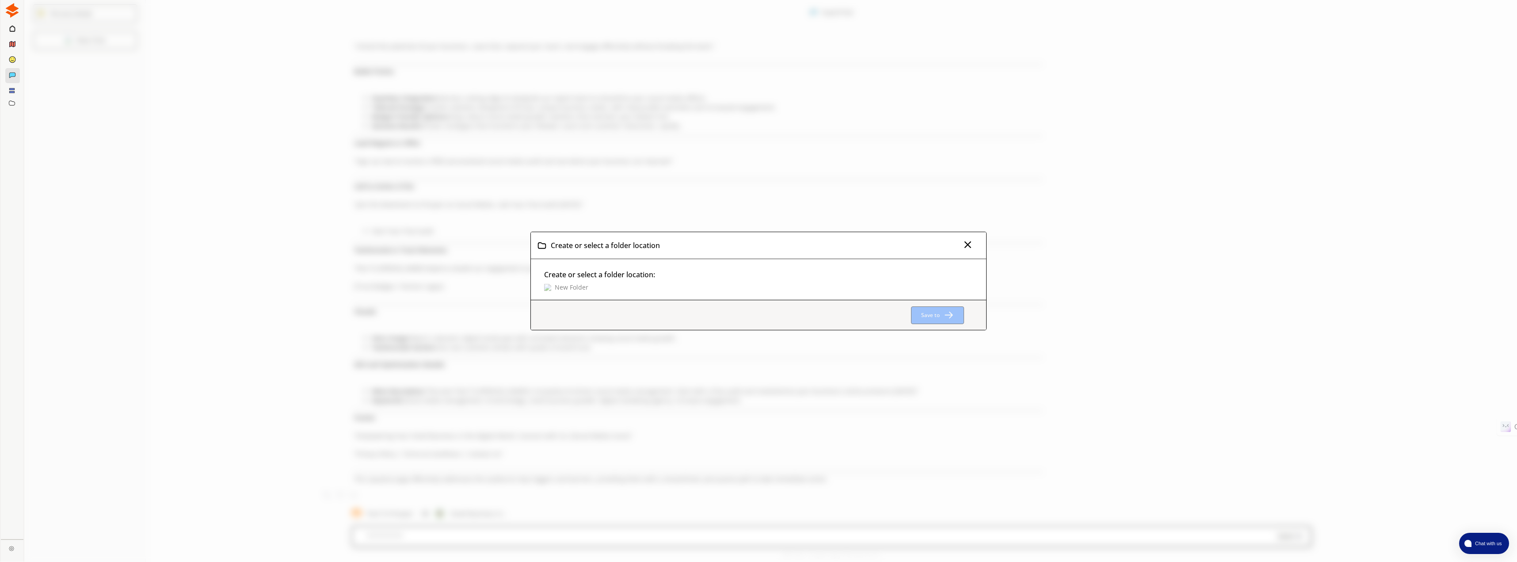
click at [548, 288] on img at bounding box center [547, 287] width 7 height 7
click at [549, 288] on input "text" at bounding box center [590, 287] width 93 height 12
type input "**********"
click at [785, 289] on form "**********" at bounding box center [765, 287] width 442 height 12
click at [649, 286] on img "Create Top-Level Folder" at bounding box center [649, 287] width 6 height 6
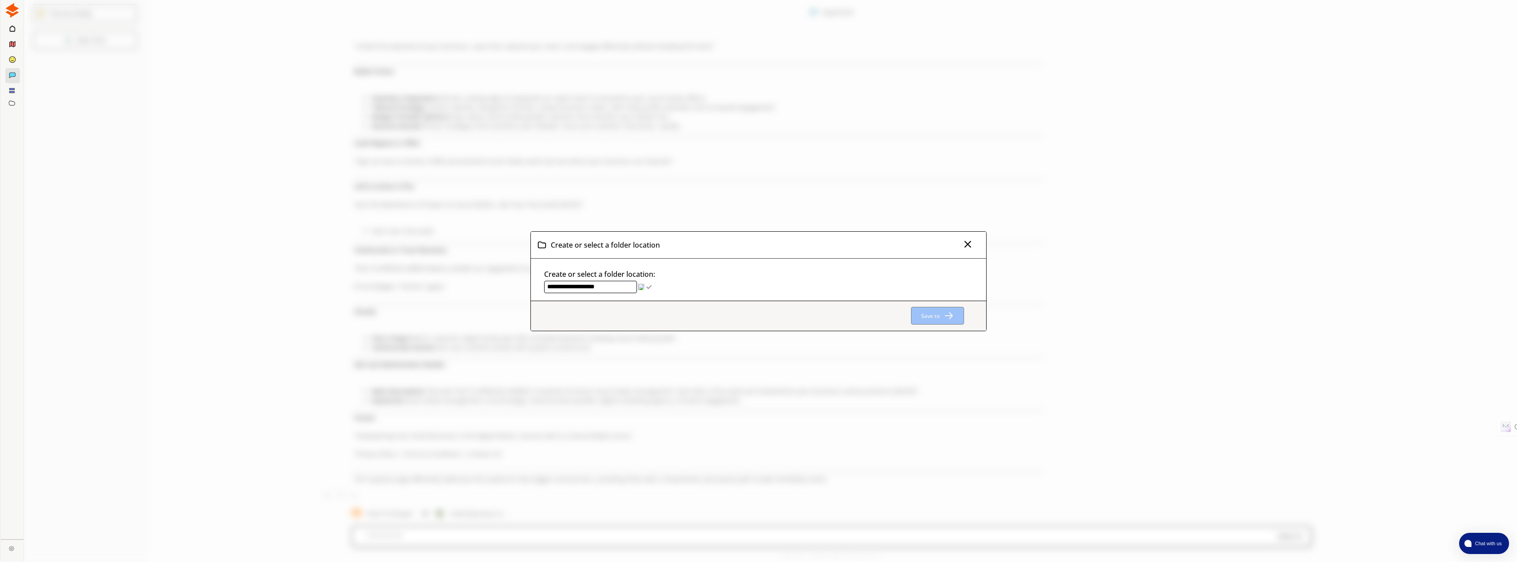
click at [655, 309] on div "Save to" at bounding box center [758, 316] width 455 height 30
click at [551, 293] on img at bounding box center [548, 292] width 8 height 8
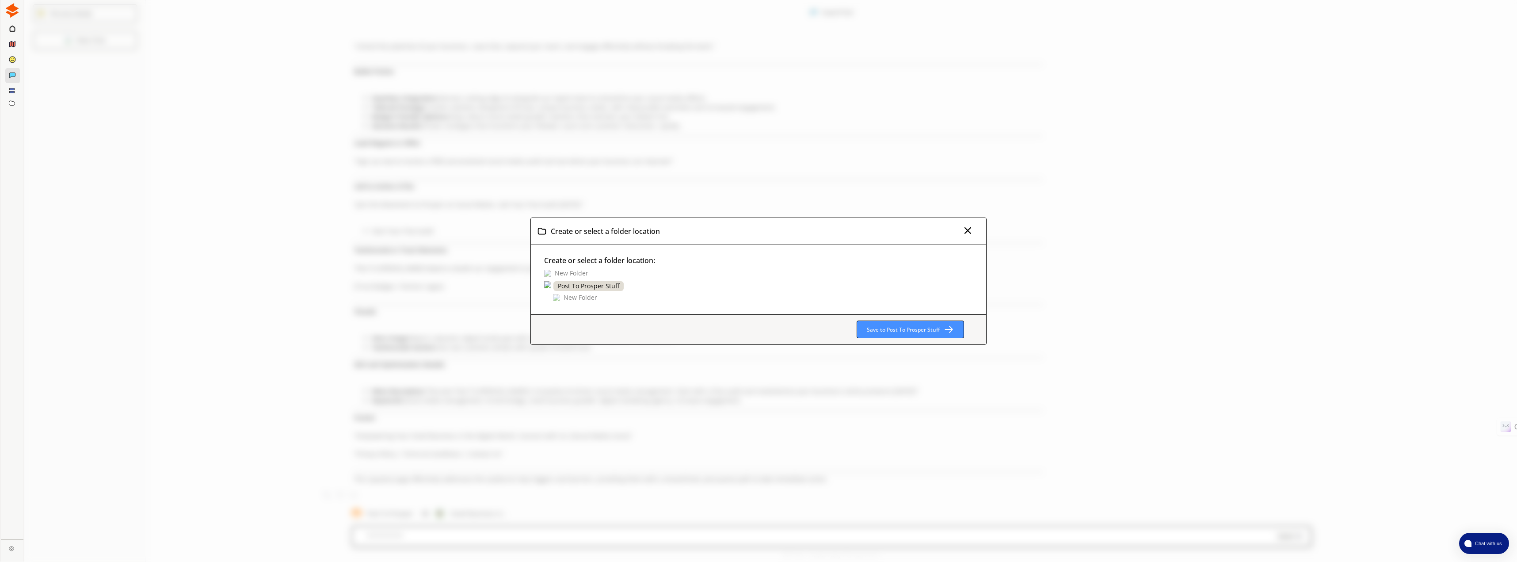
click at [548, 288] on img at bounding box center [548, 285] width 8 height 8
click at [925, 322] on b "Save to Post To Prosper Stuff" at bounding box center [903, 322] width 76 height 8
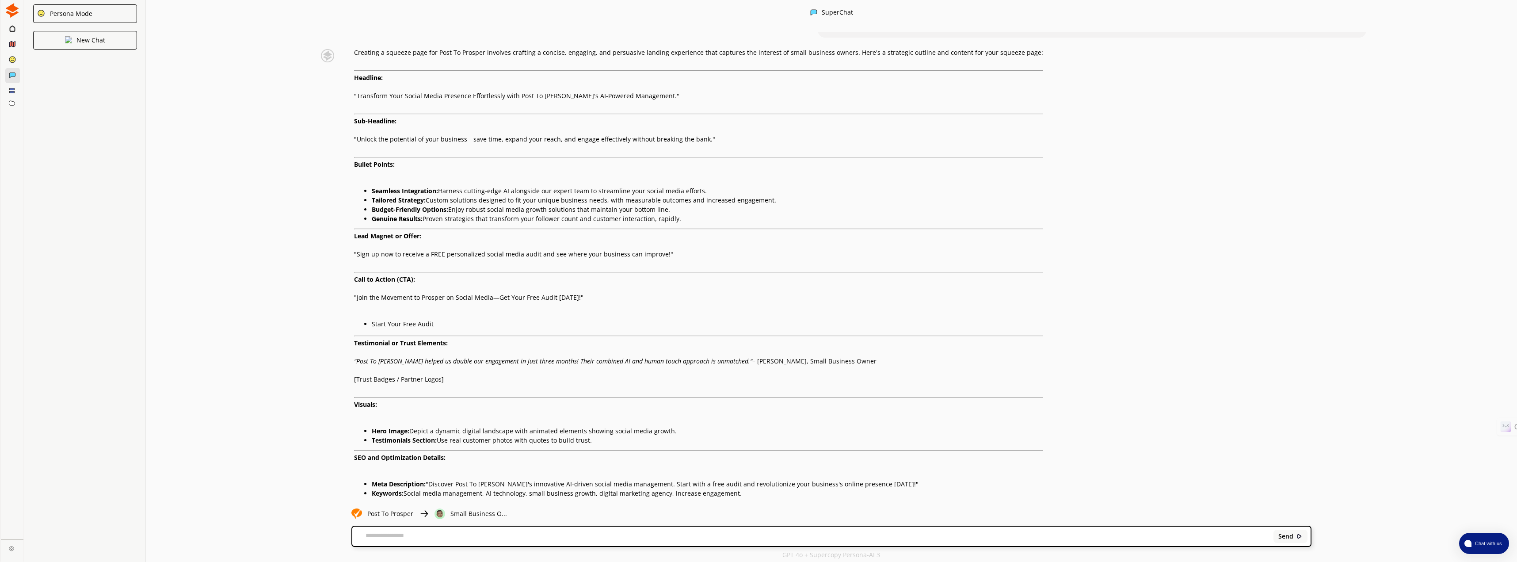
scroll to position [0, 0]
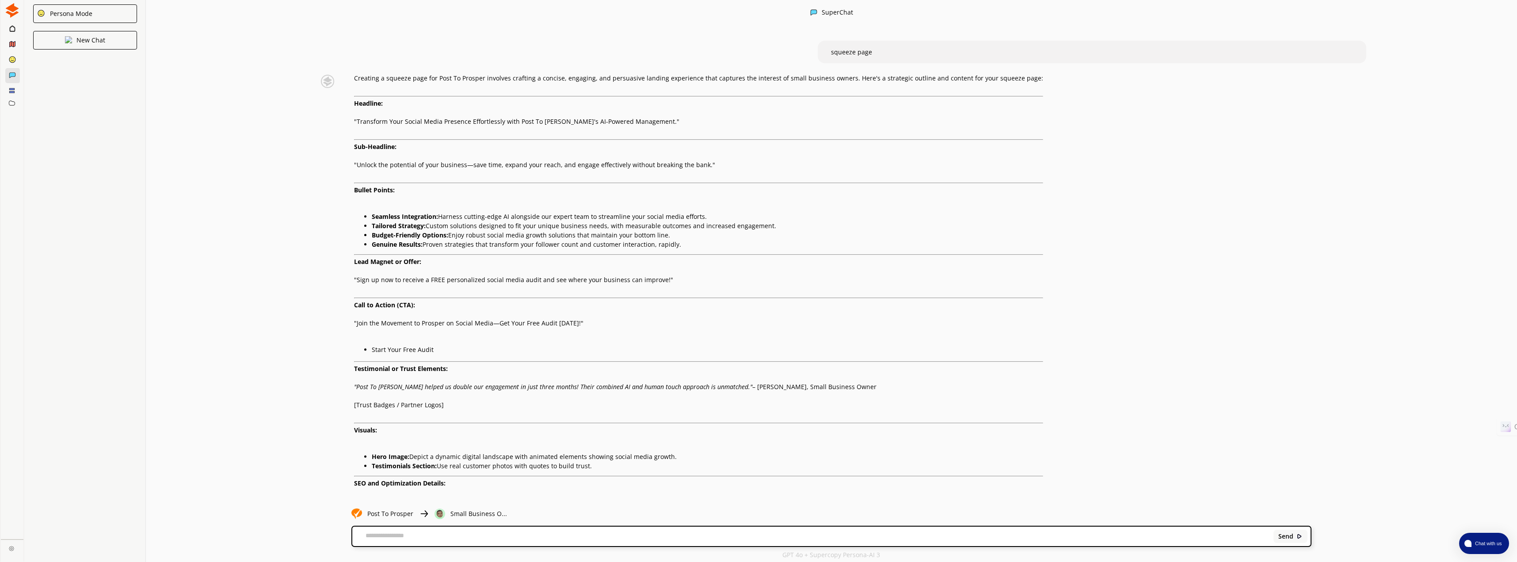
click at [13, 10] on img at bounding box center [12, 10] width 15 height 15
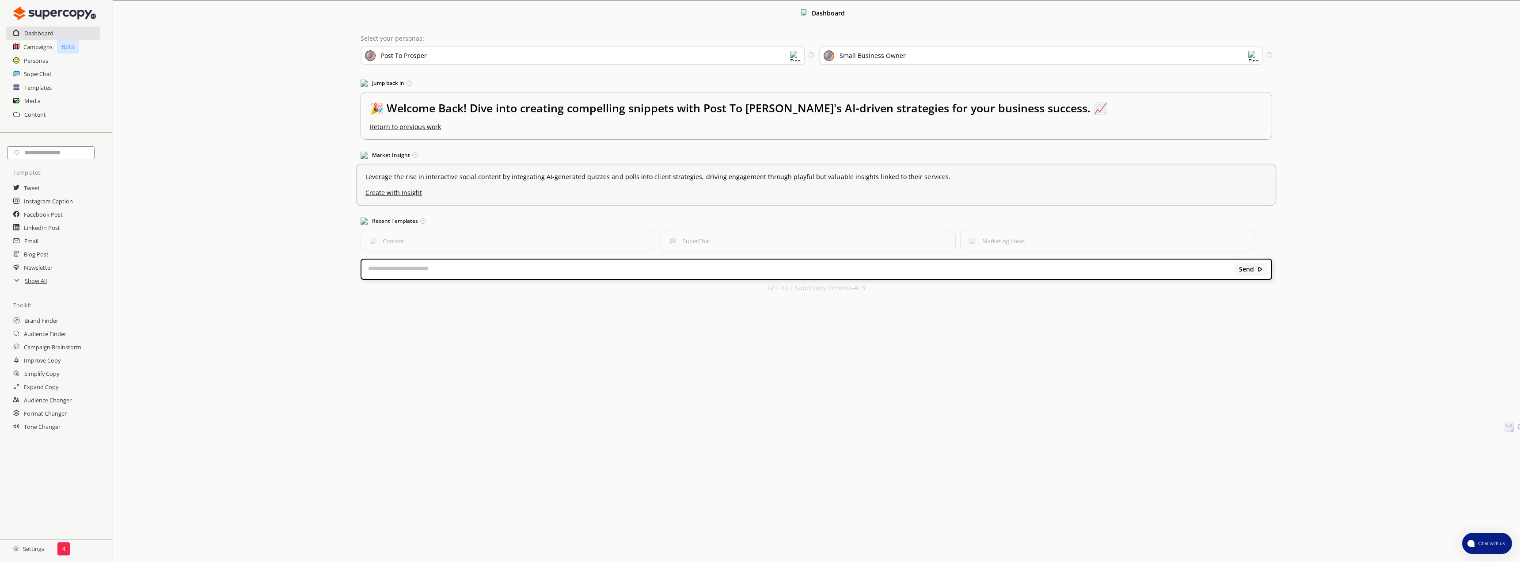
click at [402, 194] on u "Create with Insight" at bounding box center [817, 190] width 902 height 11
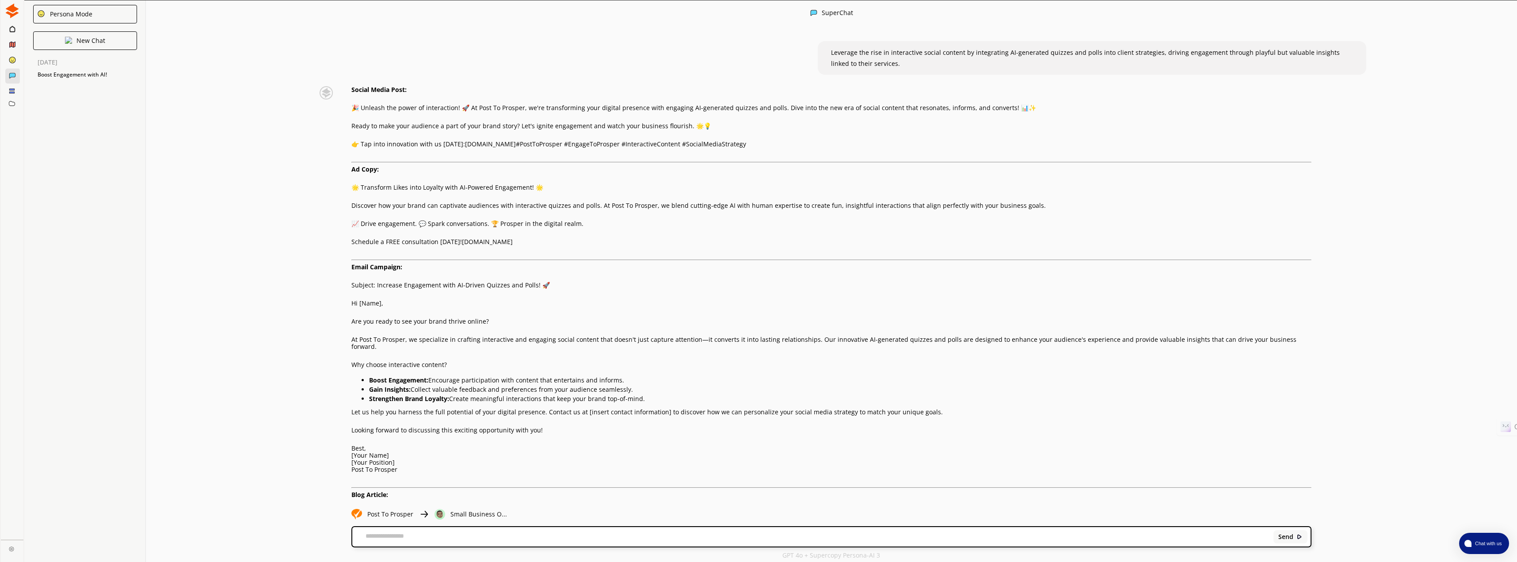
scroll to position [0, 0]
click at [11, 11] on img at bounding box center [12, 10] width 15 height 15
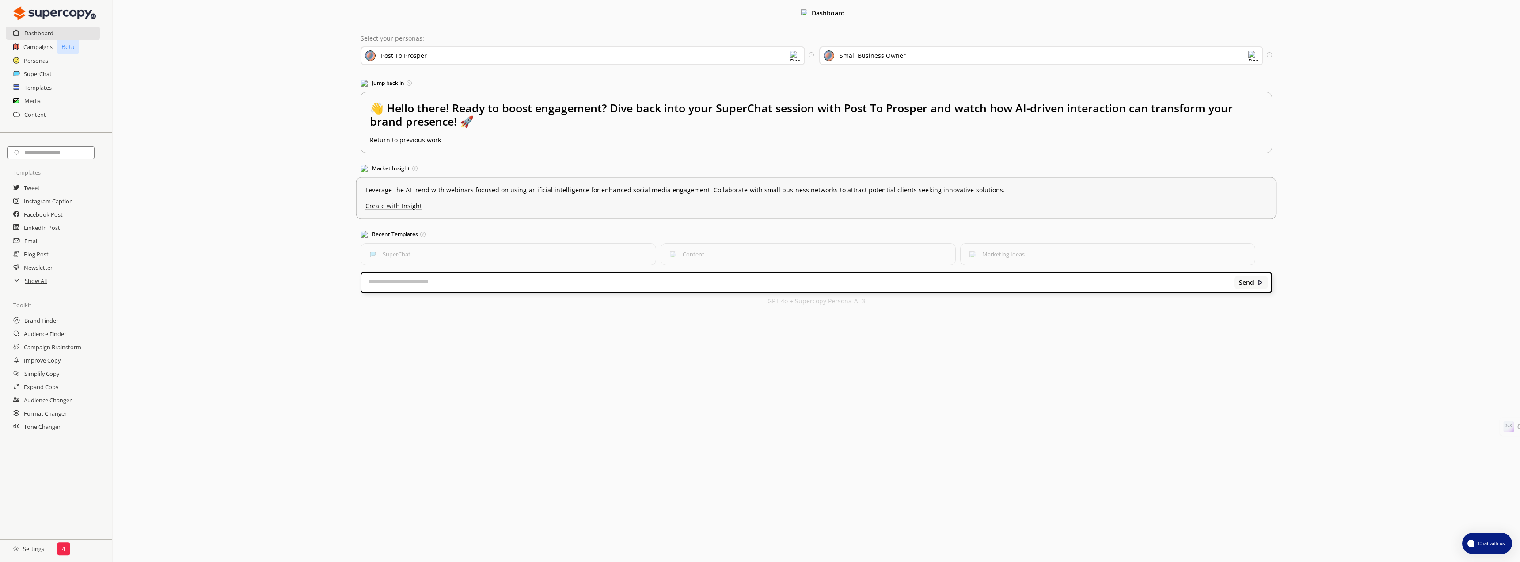
click at [389, 208] on u "Create with Insight" at bounding box center [817, 203] width 902 height 11
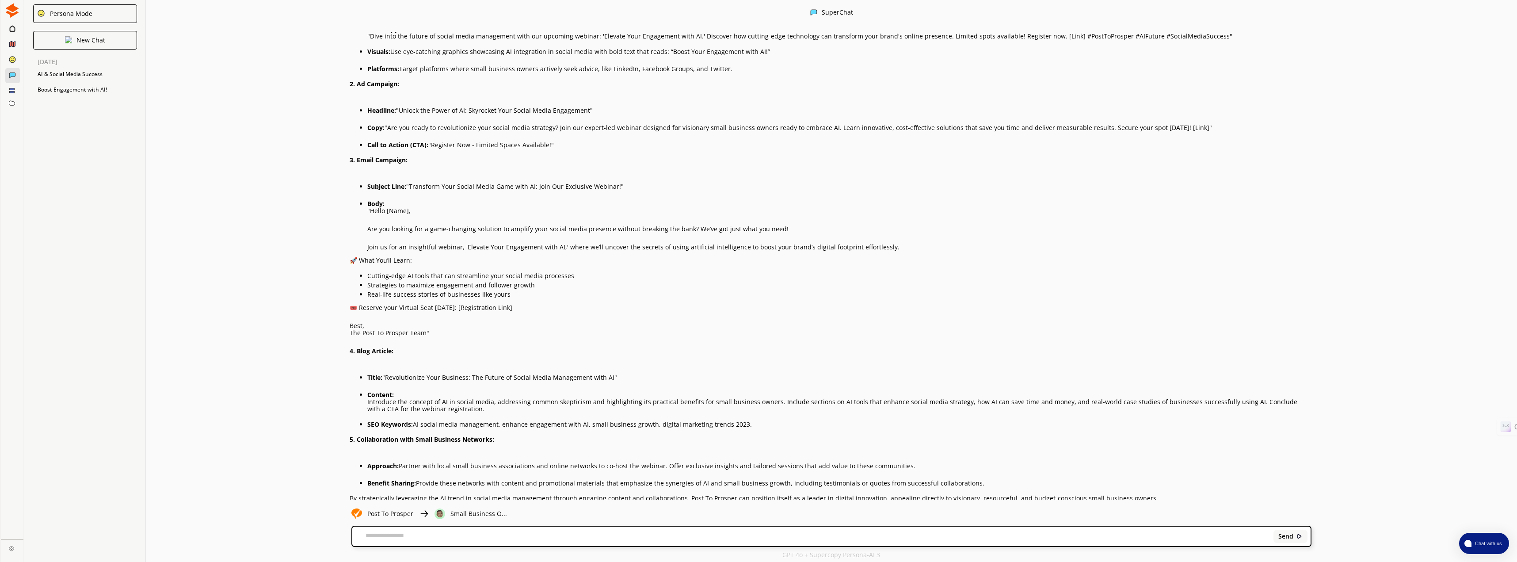
scroll to position [160, 0]
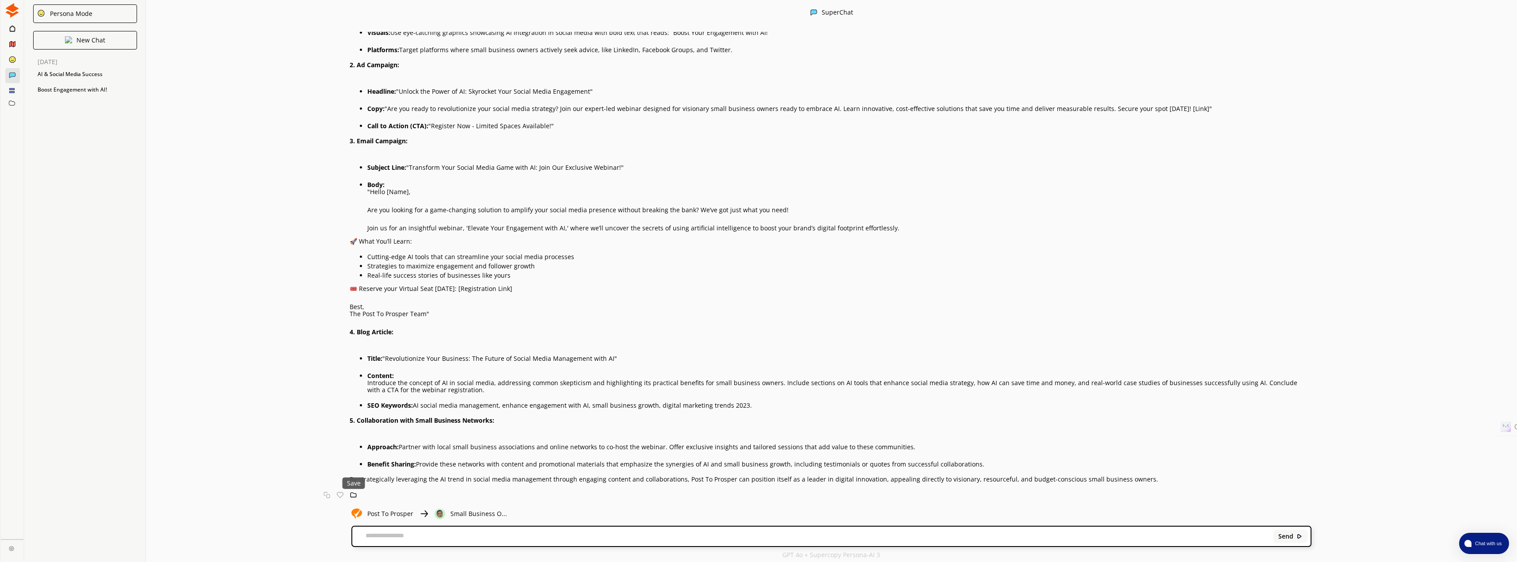
click at [354, 495] on img at bounding box center [353, 495] width 7 height 7
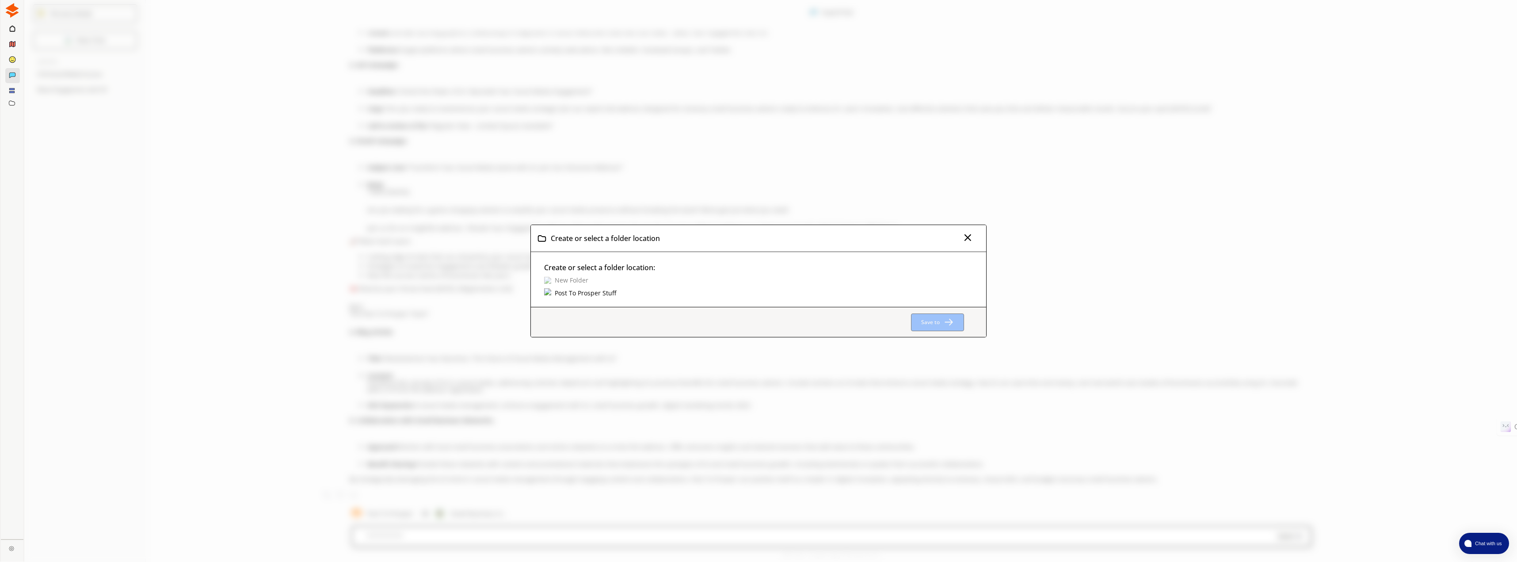
click at [642, 296] on div "Post To Prosper Stuff" at bounding box center [765, 293] width 442 height 10
click at [600, 298] on div "Create or select a folder location: New Folder Post To Prosper Stuff" at bounding box center [758, 279] width 455 height 55
click at [587, 290] on div "Post To Prosper Stuff" at bounding box center [585, 293] width 64 height 10
click at [551, 285] on img at bounding box center [548, 285] width 8 height 8
click at [892, 323] on b "Save to Post To Prosper Stuff" at bounding box center [903, 322] width 76 height 8
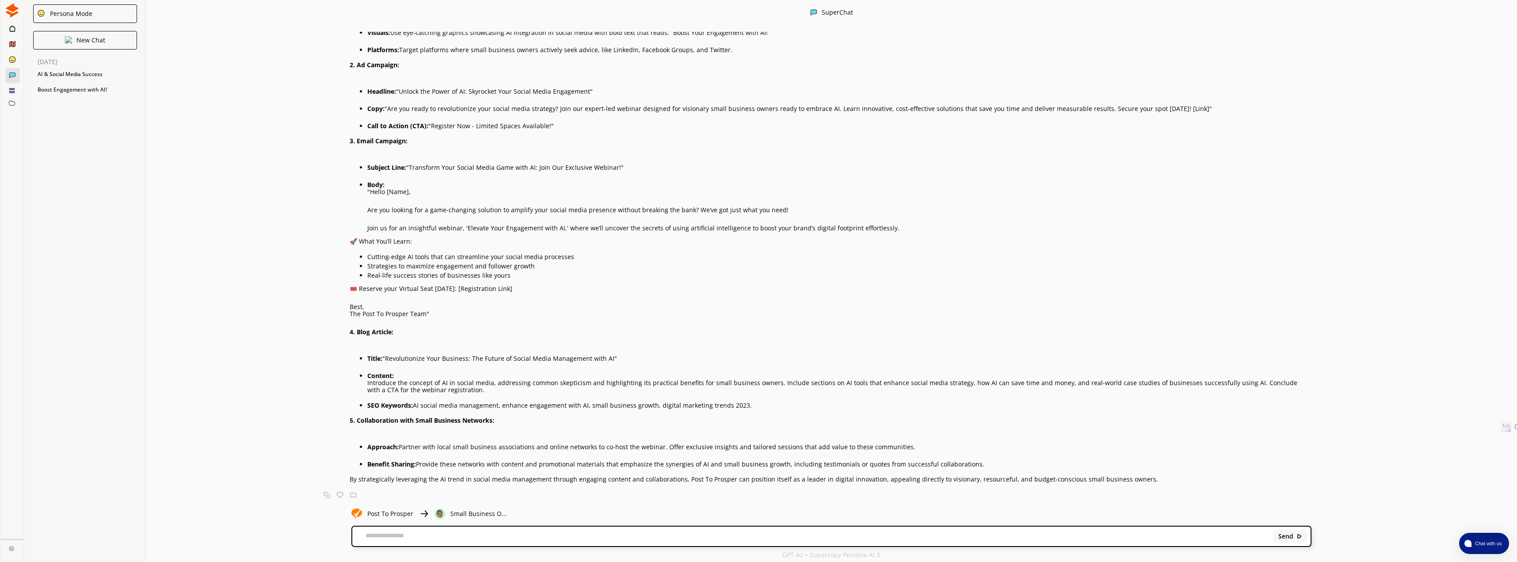
click at [12, 6] on img at bounding box center [12, 10] width 15 height 15
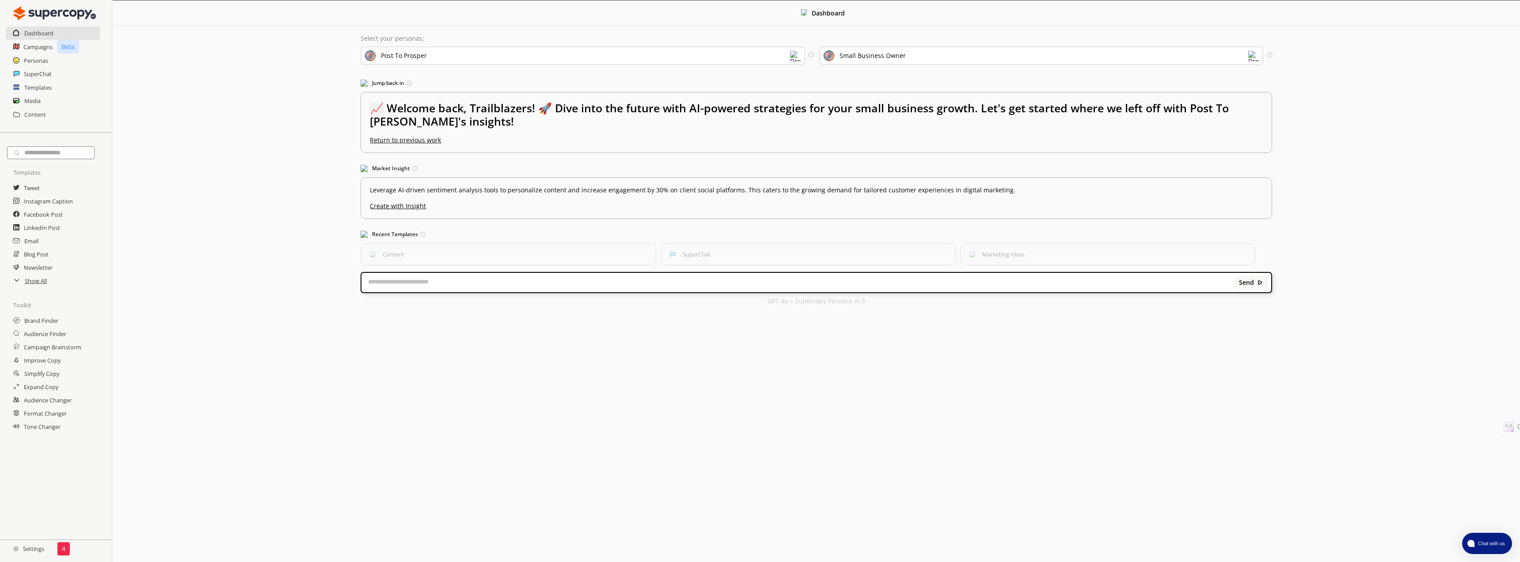
click at [28, 553] on h2 "Settings" at bounding box center [28, 549] width 57 height 18
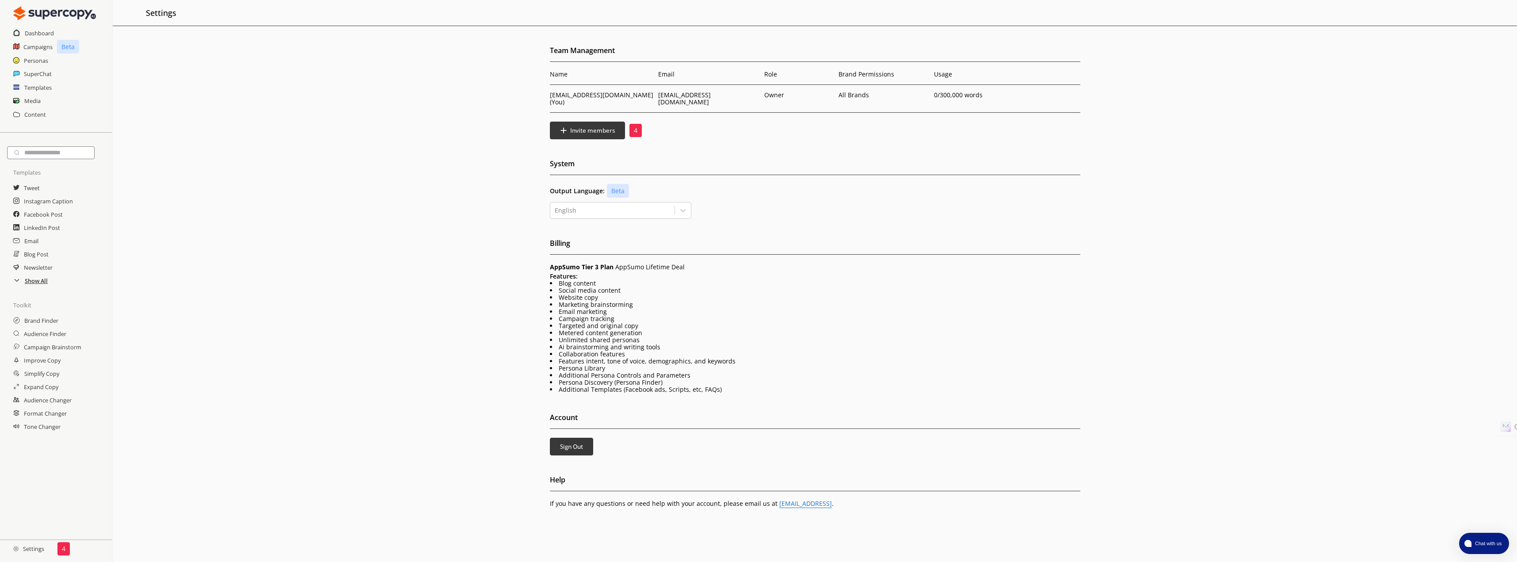
click at [37, 282] on h2 "Show All" at bounding box center [36, 280] width 23 height 13
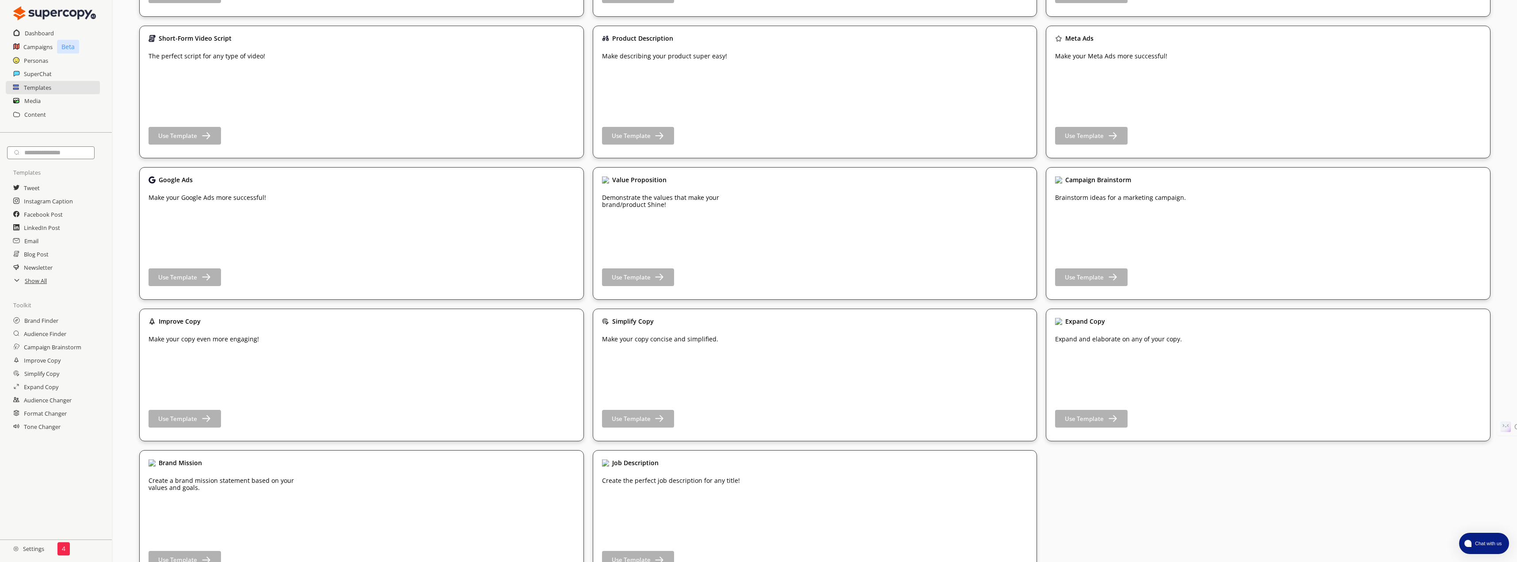
scroll to position [1633, 0]
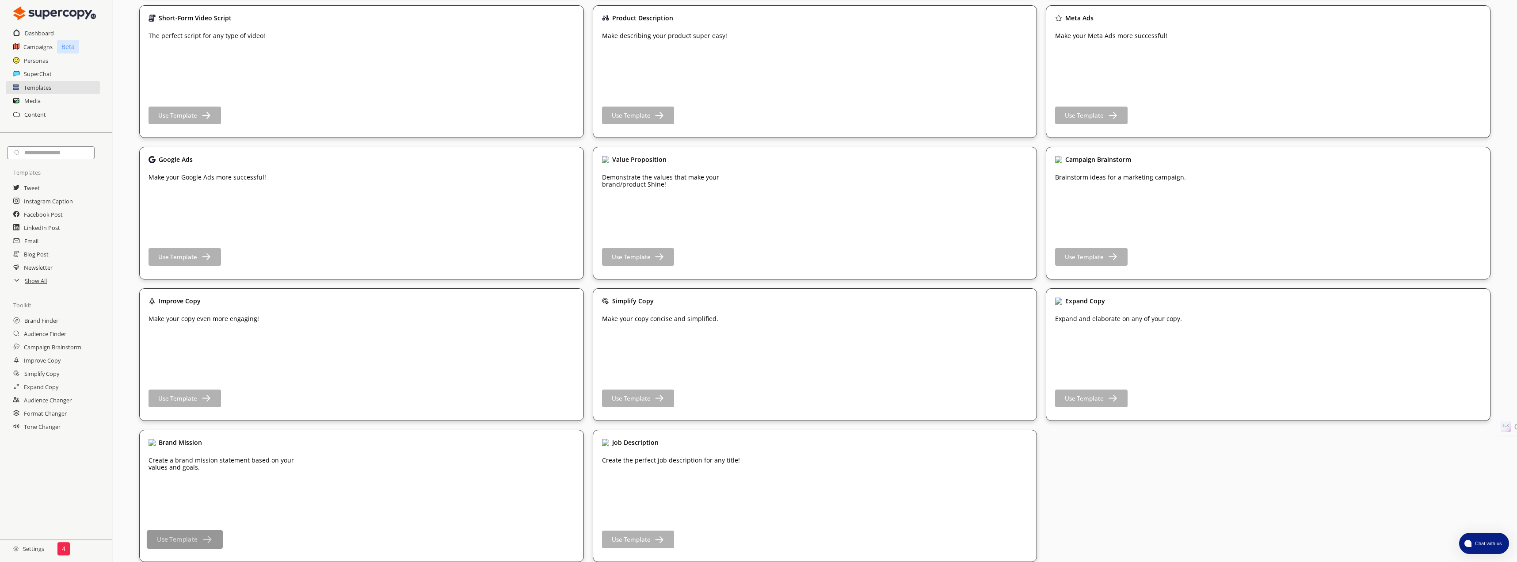
click at [206, 538] on img "button" at bounding box center [206, 539] width 11 height 11
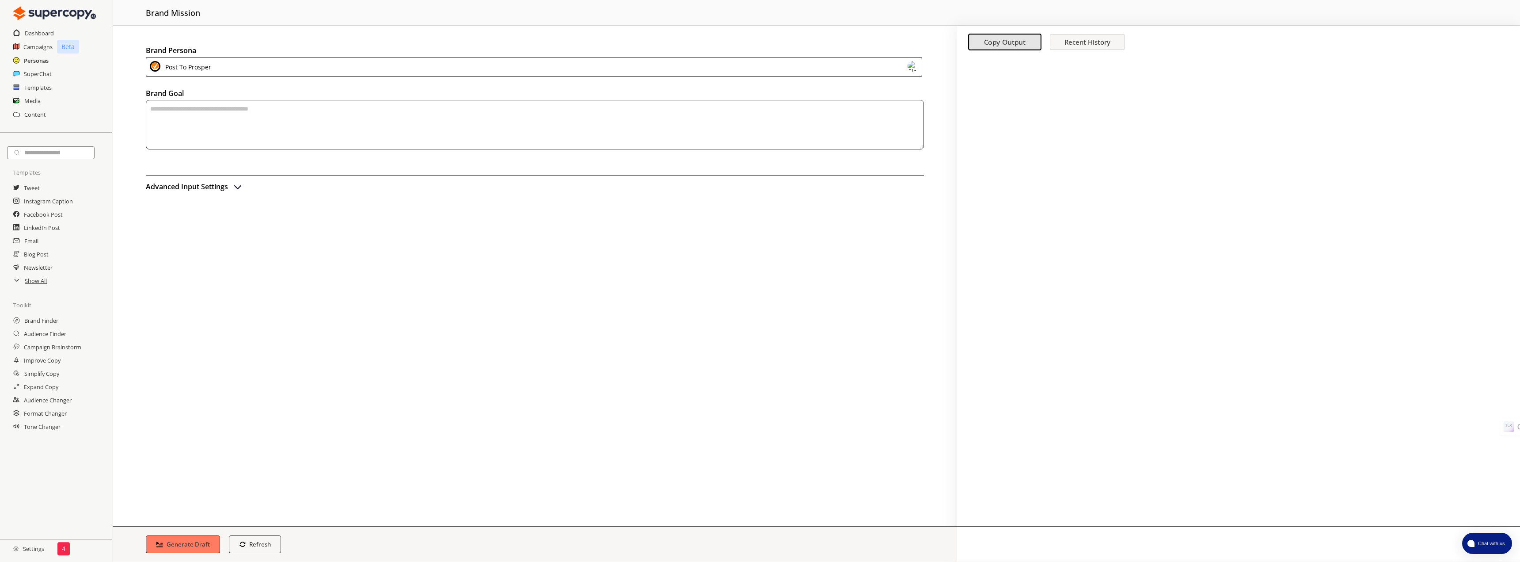
click at [28, 62] on h2 "Personas" at bounding box center [36, 60] width 25 height 13
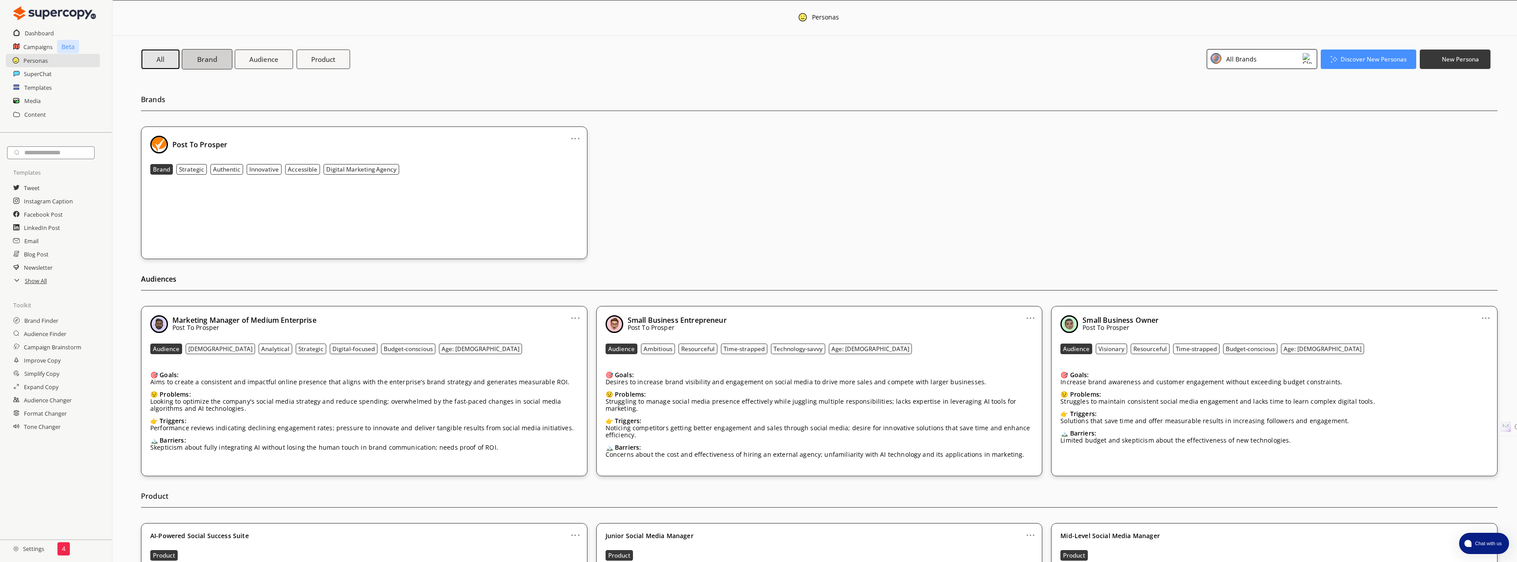
click at [204, 59] on b "Brand" at bounding box center [207, 58] width 20 height 9
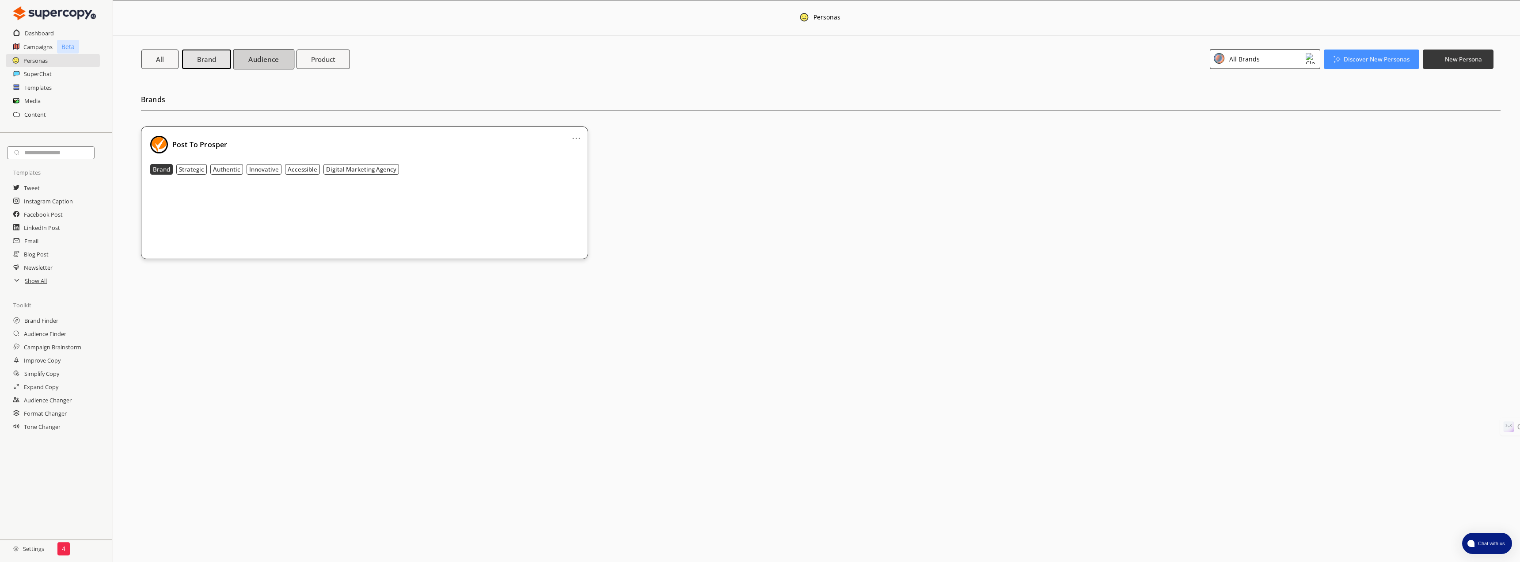
click at [264, 61] on b "Audience" at bounding box center [263, 58] width 30 height 9
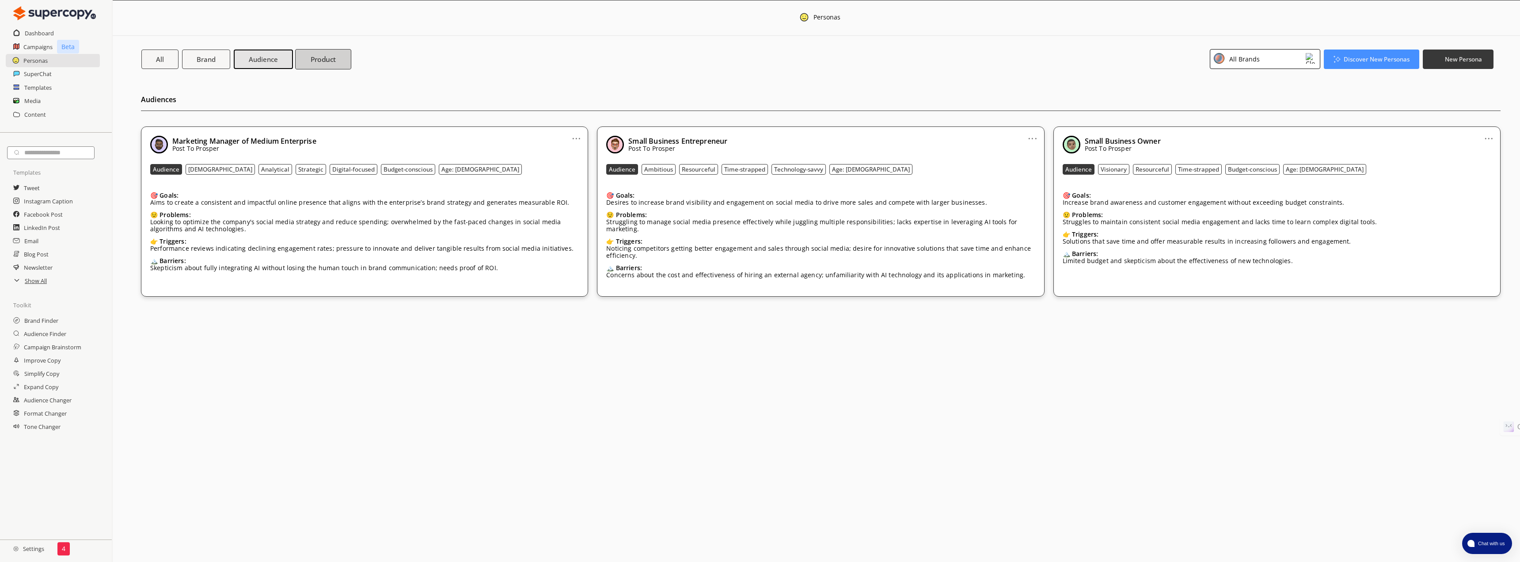
click at [328, 57] on b "Product" at bounding box center [324, 58] width 26 height 9
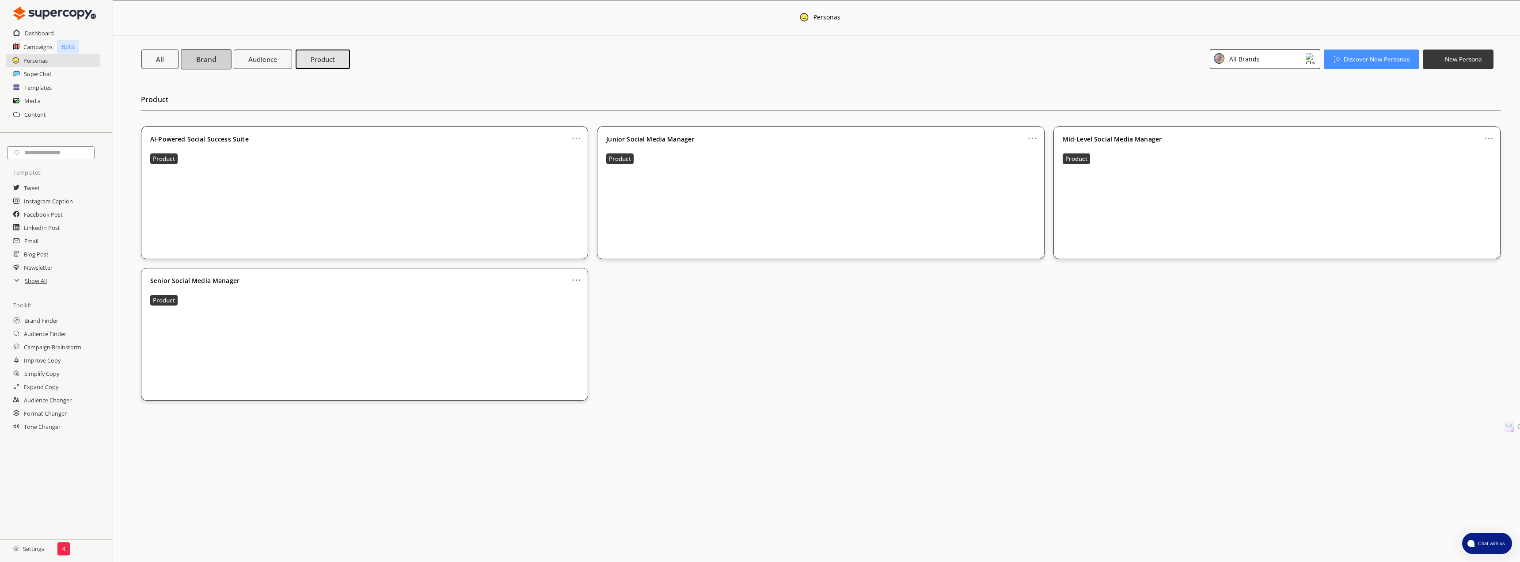
click at [189, 61] on button "Brand" at bounding box center [206, 59] width 50 height 20
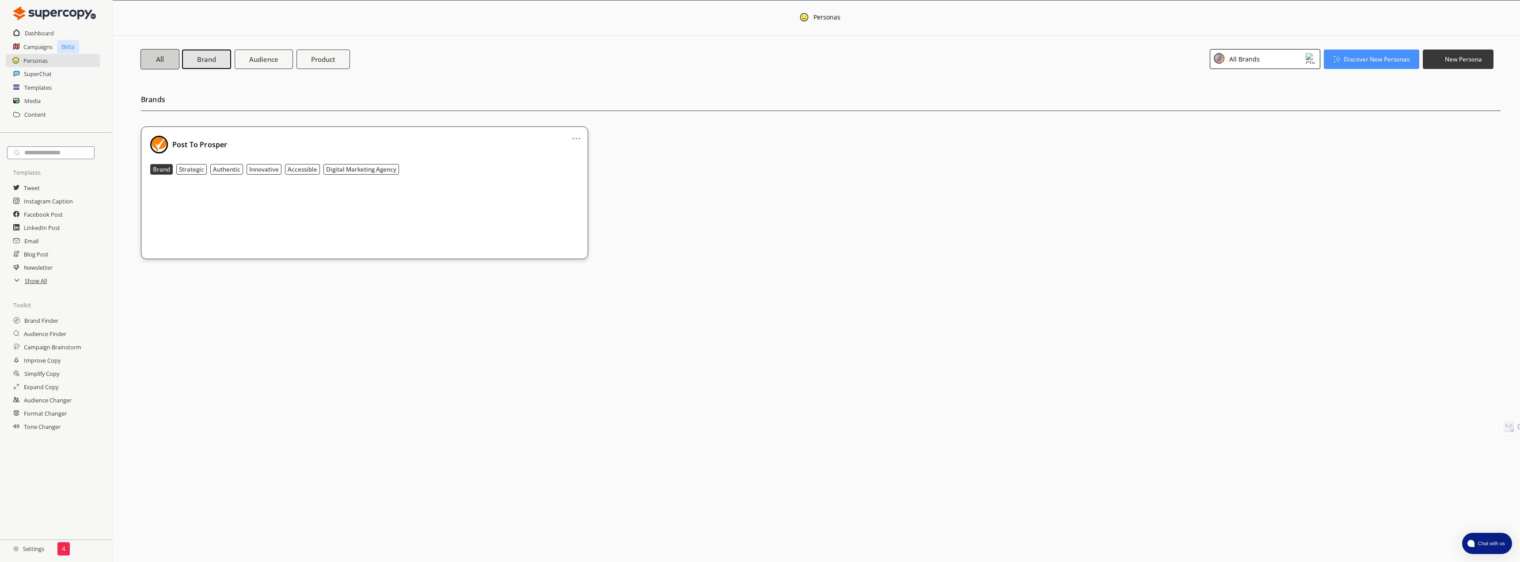
click at [163, 58] on b "All" at bounding box center [160, 58] width 8 height 9
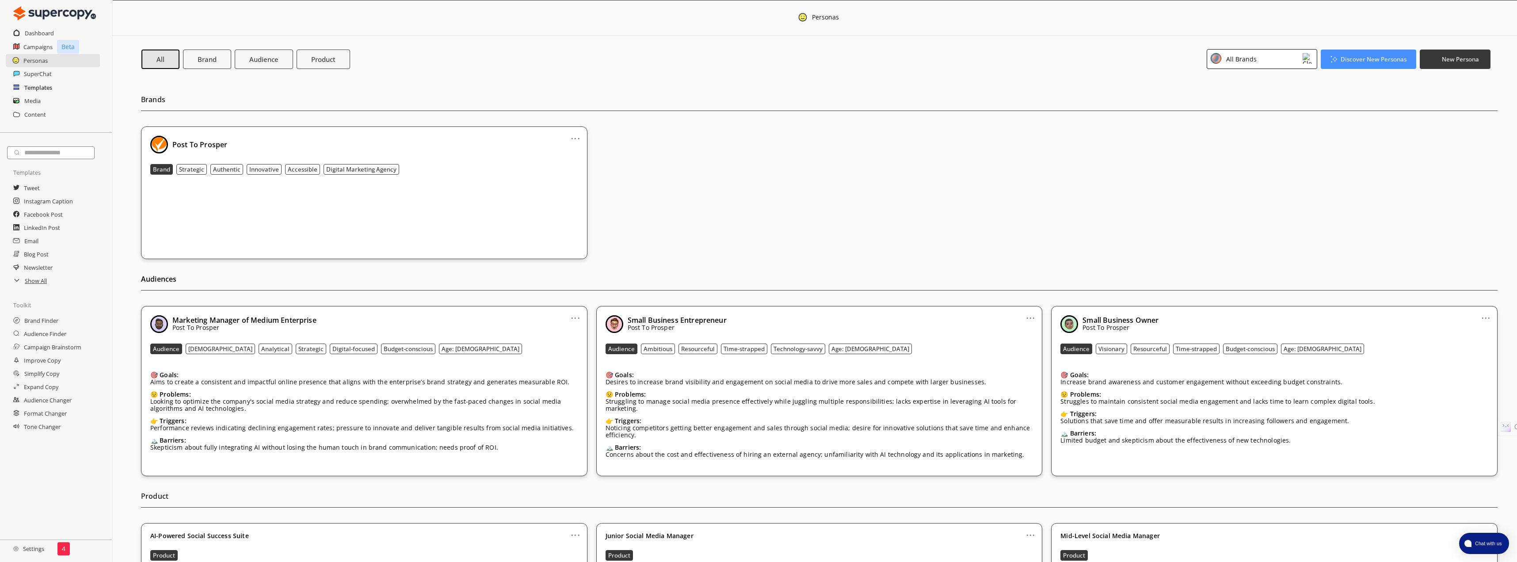
click at [42, 89] on h2 "Templates" at bounding box center [38, 87] width 28 height 13
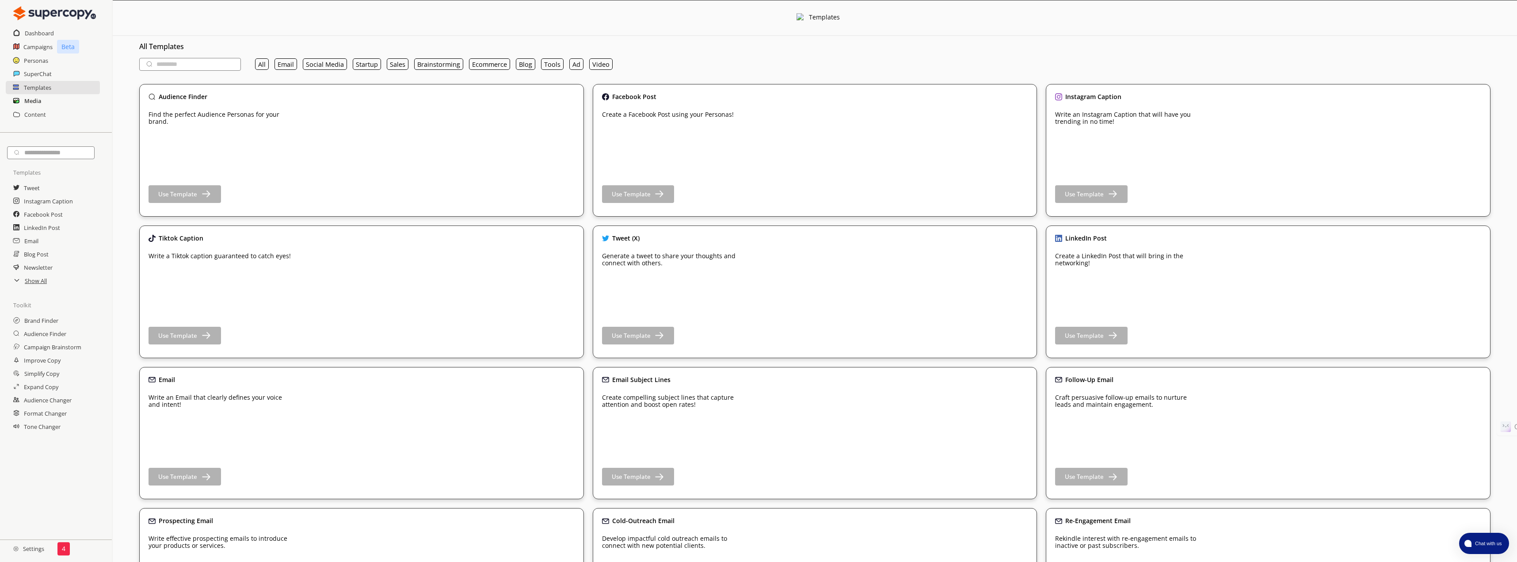
click at [32, 101] on h2 "Media" at bounding box center [32, 100] width 17 height 13
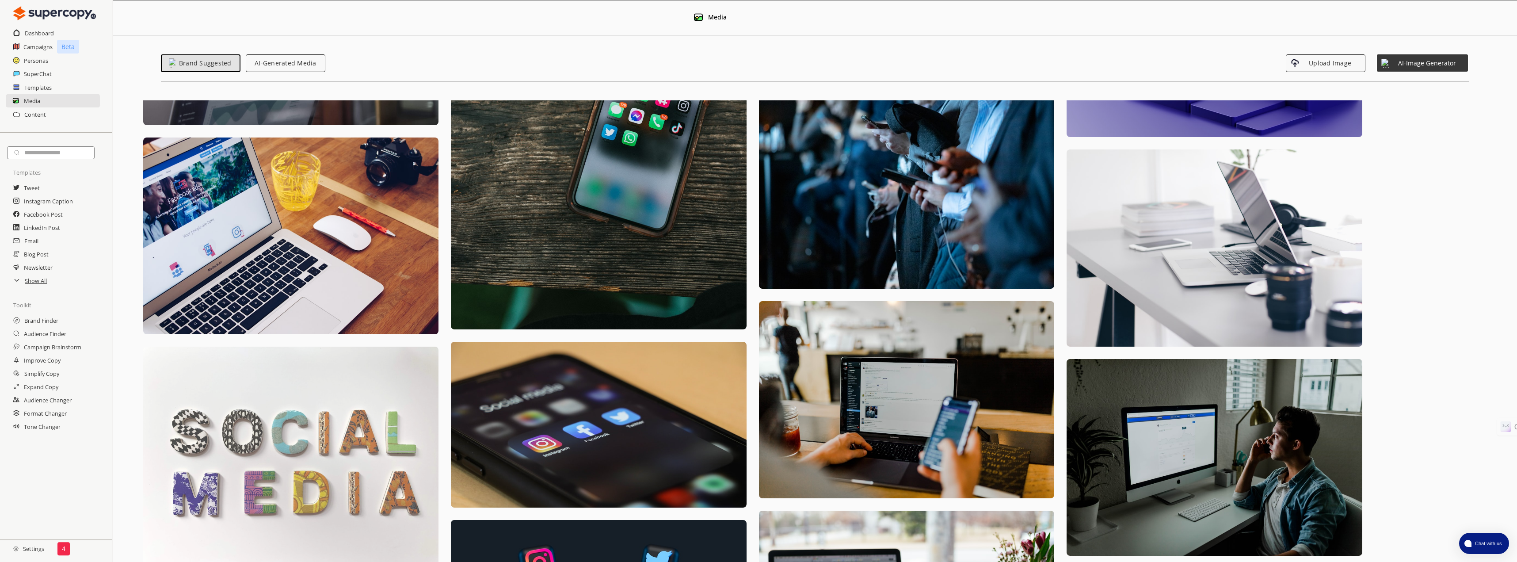
scroll to position [1238, 0]
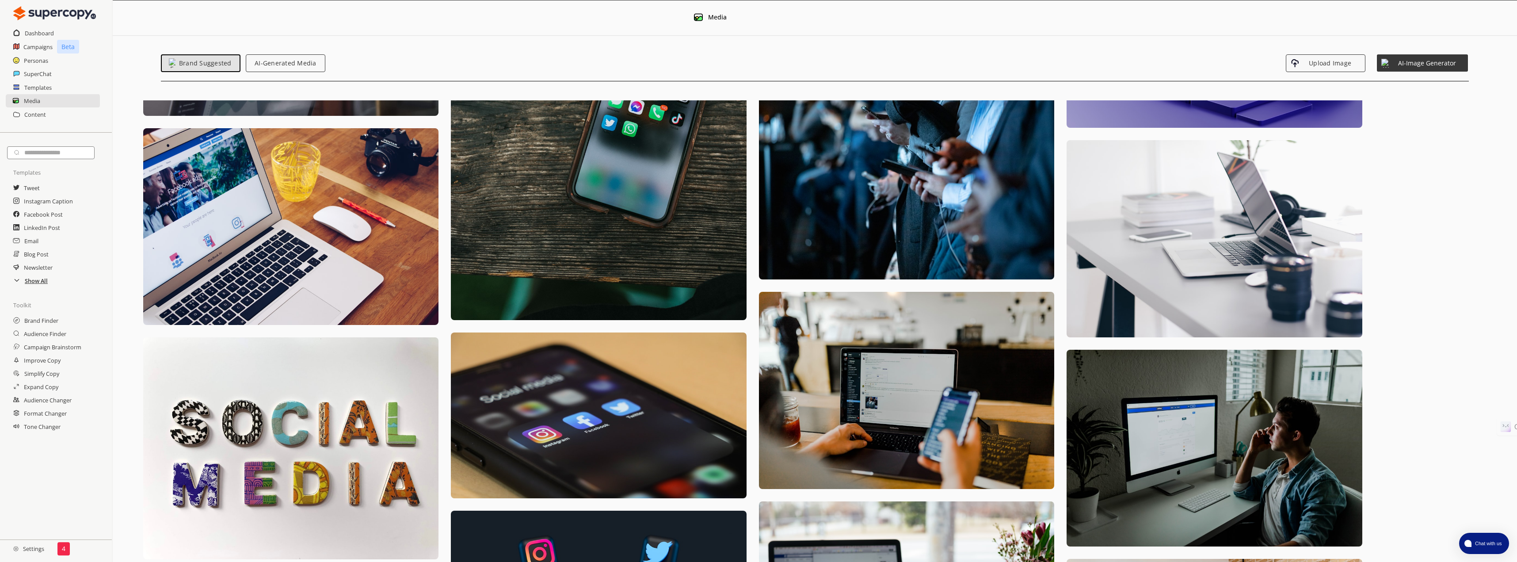
click at [36, 280] on h2 "Show All" at bounding box center [36, 280] width 23 height 13
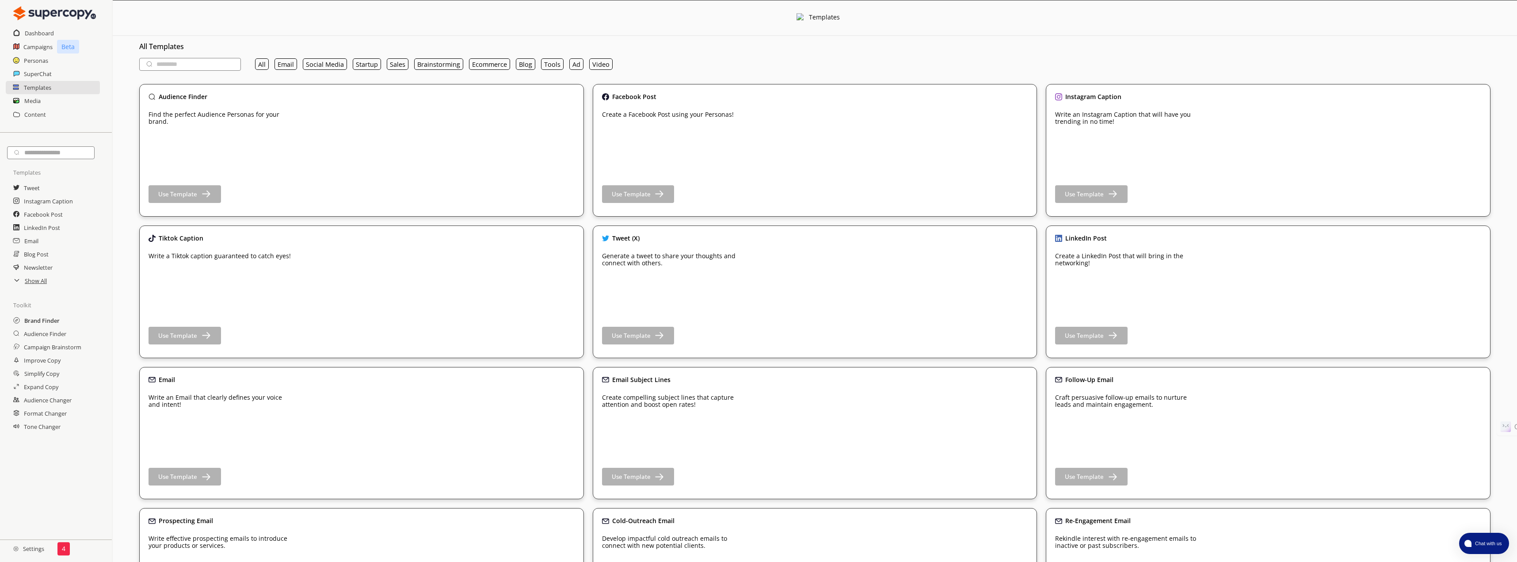
click at [34, 322] on h2 "Brand Finder" at bounding box center [41, 320] width 35 height 13
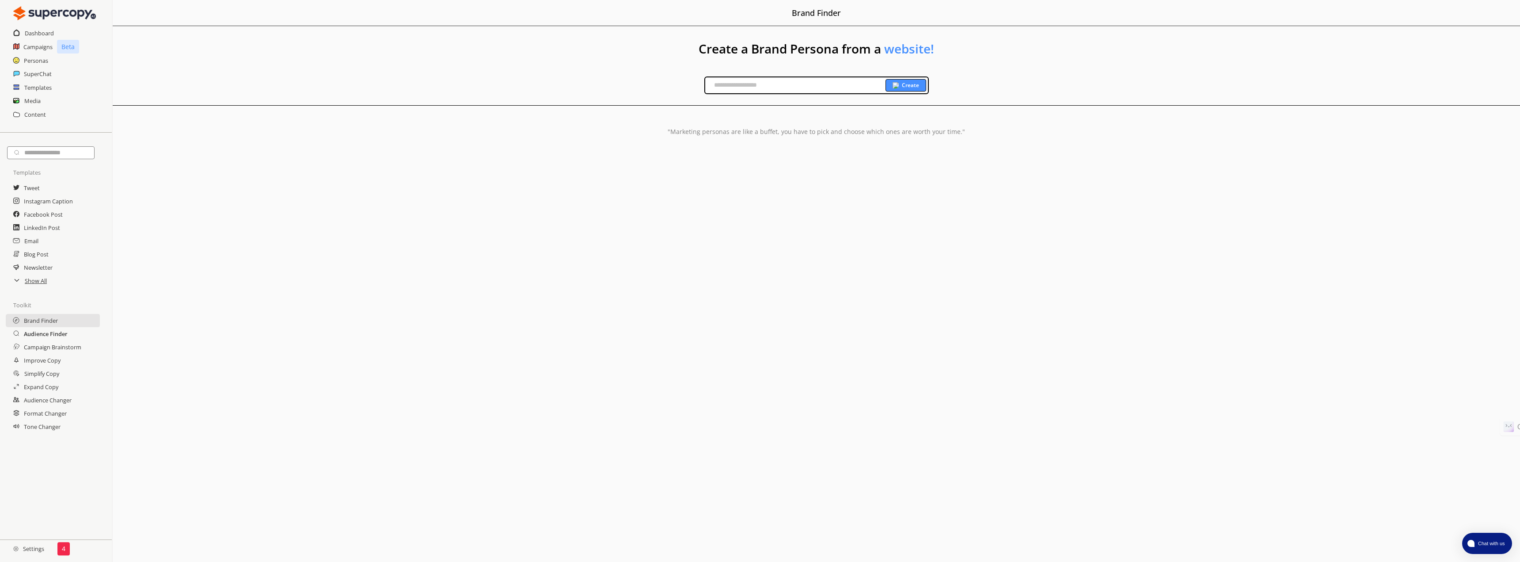
click at [39, 334] on h2 "Audience Finder" at bounding box center [46, 333] width 44 height 13
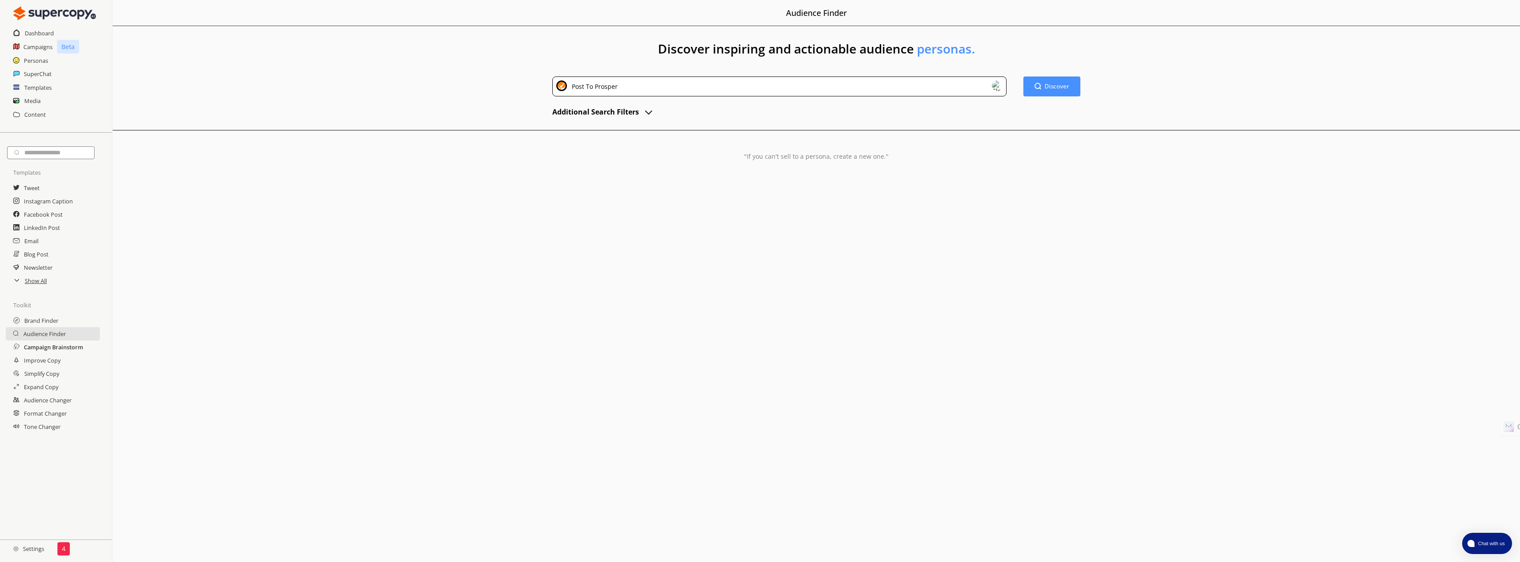
click at [45, 351] on h2 "Campaign Brainstorm" at bounding box center [53, 346] width 59 height 13
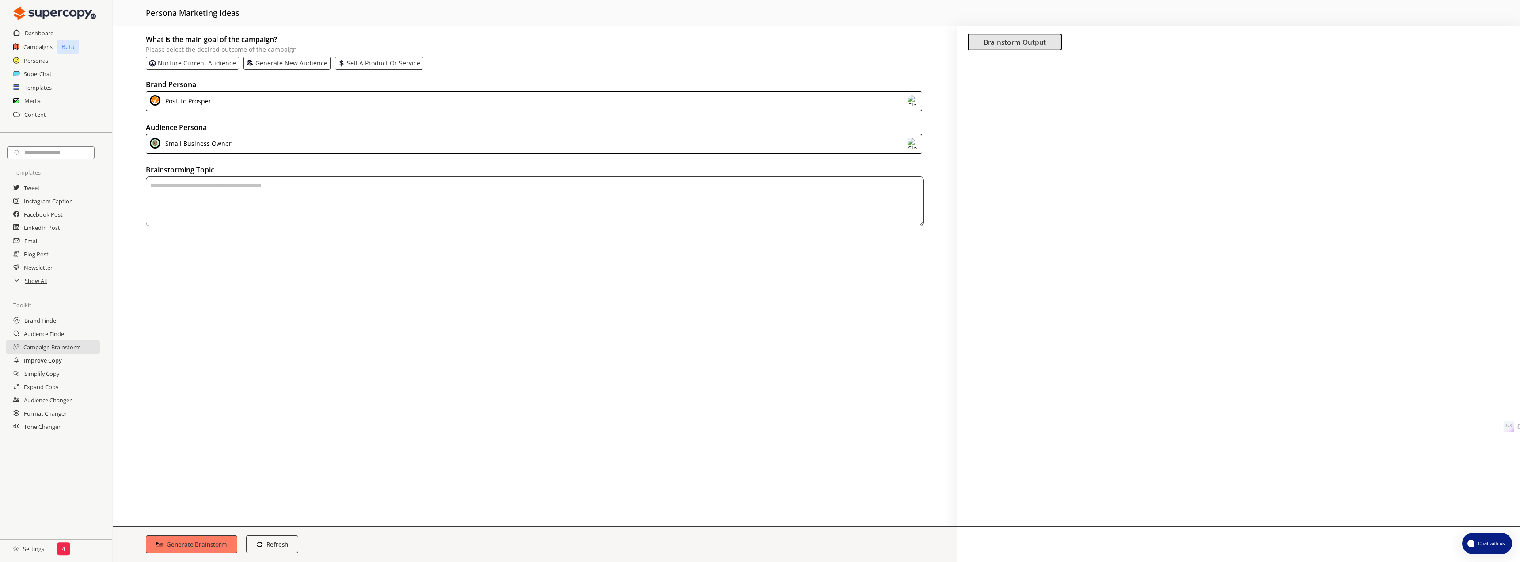
click at [43, 361] on h2 "Improve Copy" at bounding box center [43, 360] width 38 height 13
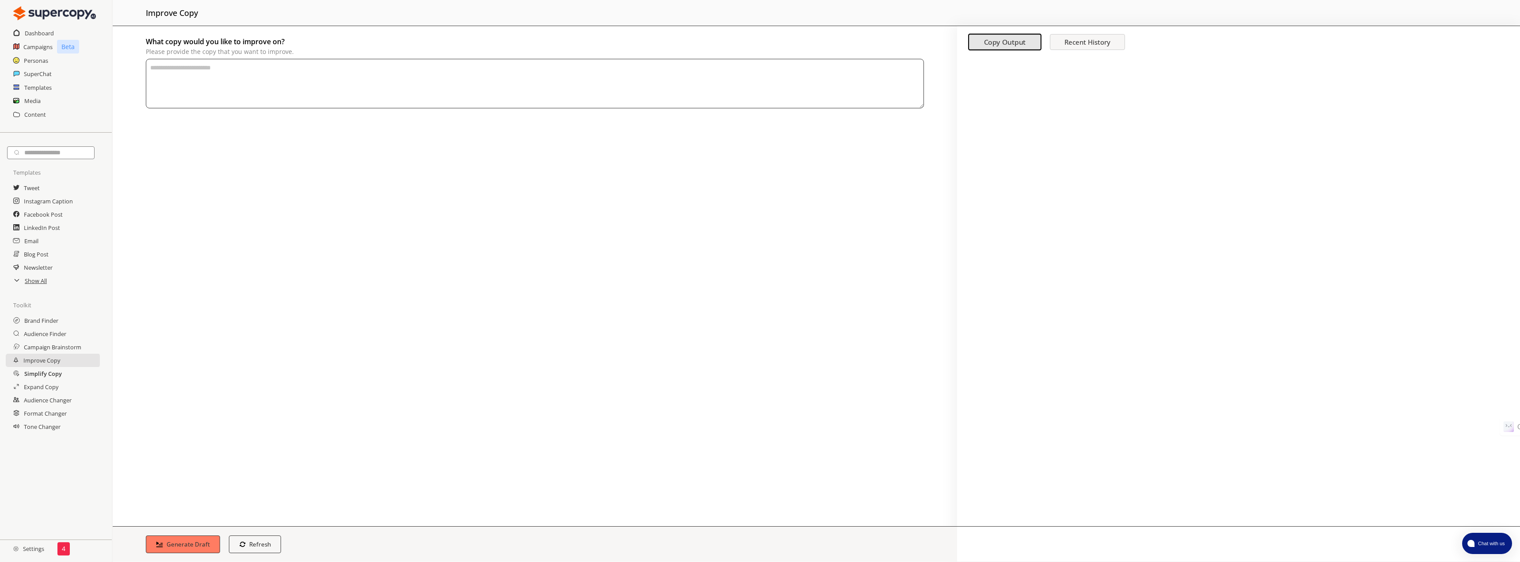
click at [41, 374] on h2 "Simplify Copy" at bounding box center [43, 373] width 38 height 13
click at [42, 388] on h2 "Expand Copy" at bounding box center [41, 386] width 35 height 13
click at [42, 402] on h2 "Audience Changer" at bounding box center [48, 399] width 49 height 13
click at [43, 417] on h2 "Format Changer" at bounding box center [46, 413] width 44 height 13
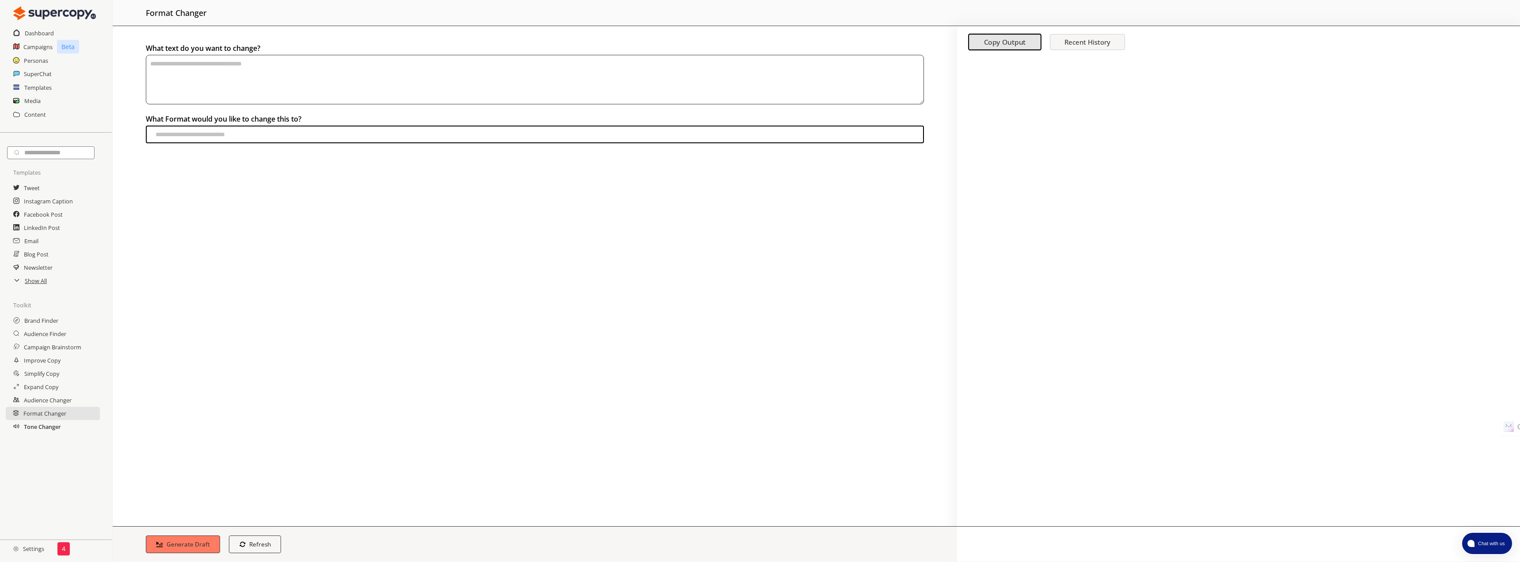
click at [42, 431] on h2 "Tone Changer" at bounding box center [42, 426] width 37 height 13
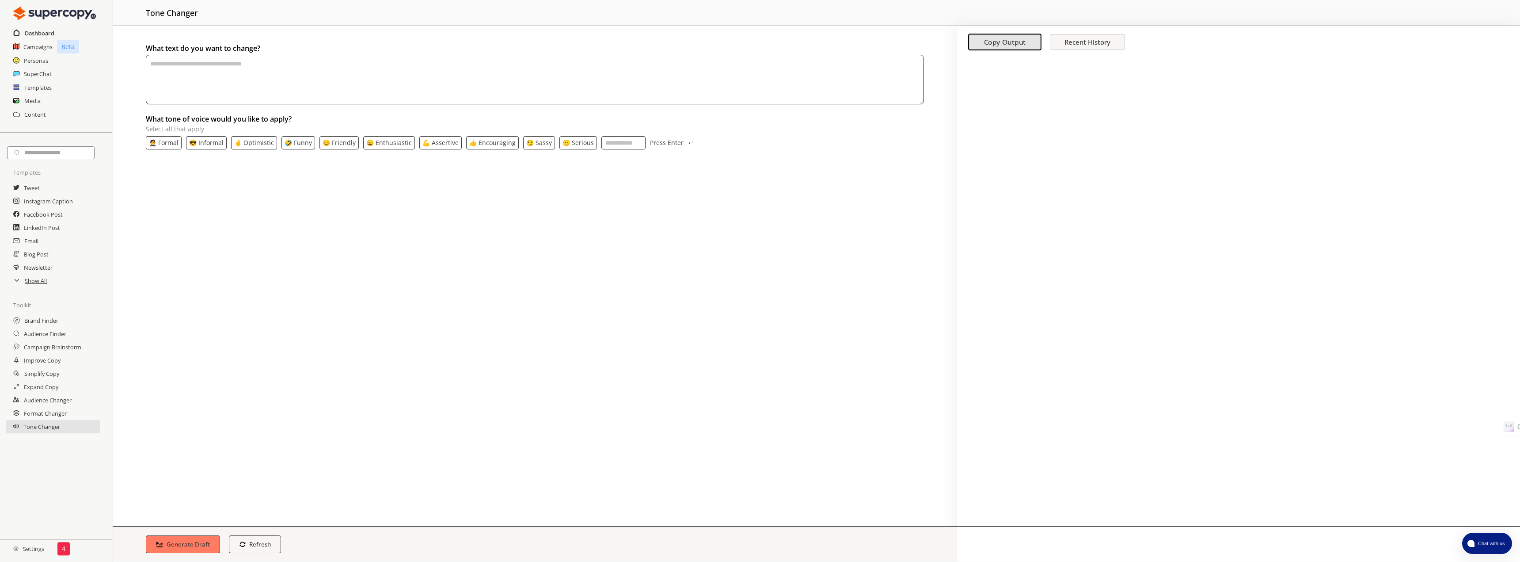
click at [45, 33] on h2 "Dashboard" at bounding box center [40, 33] width 30 height 13
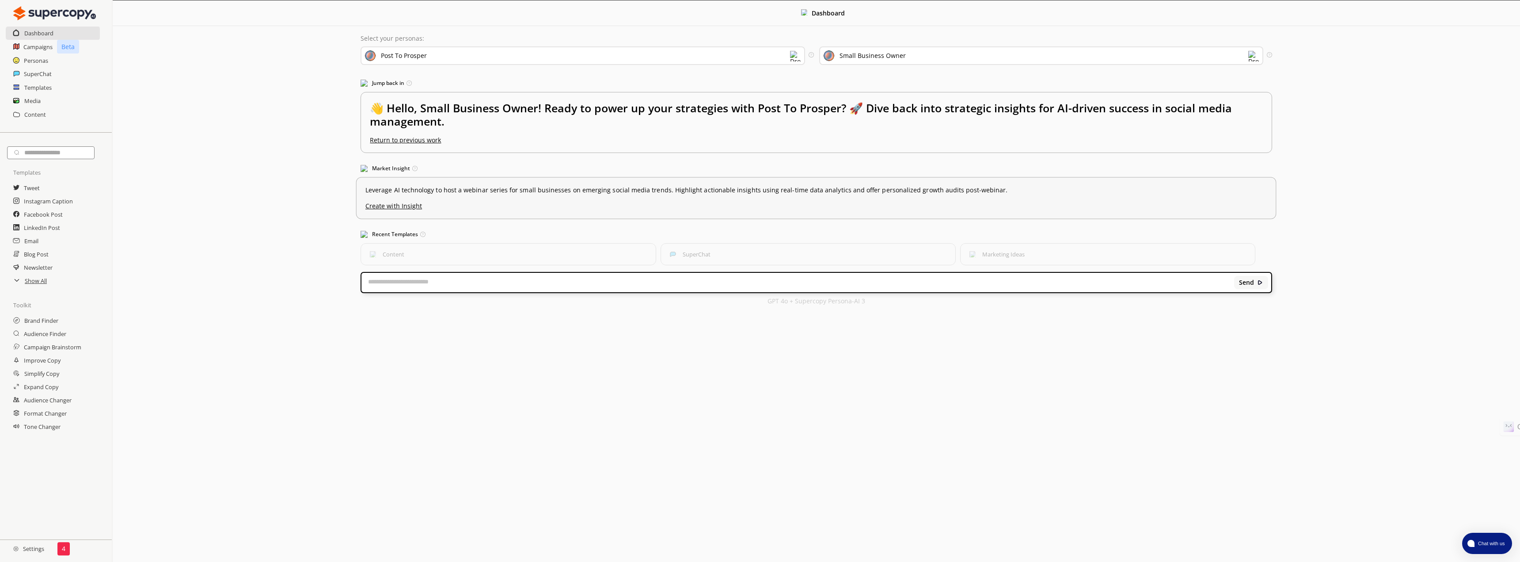
click at [412, 210] on u "Create with Insight" at bounding box center [817, 203] width 902 height 11
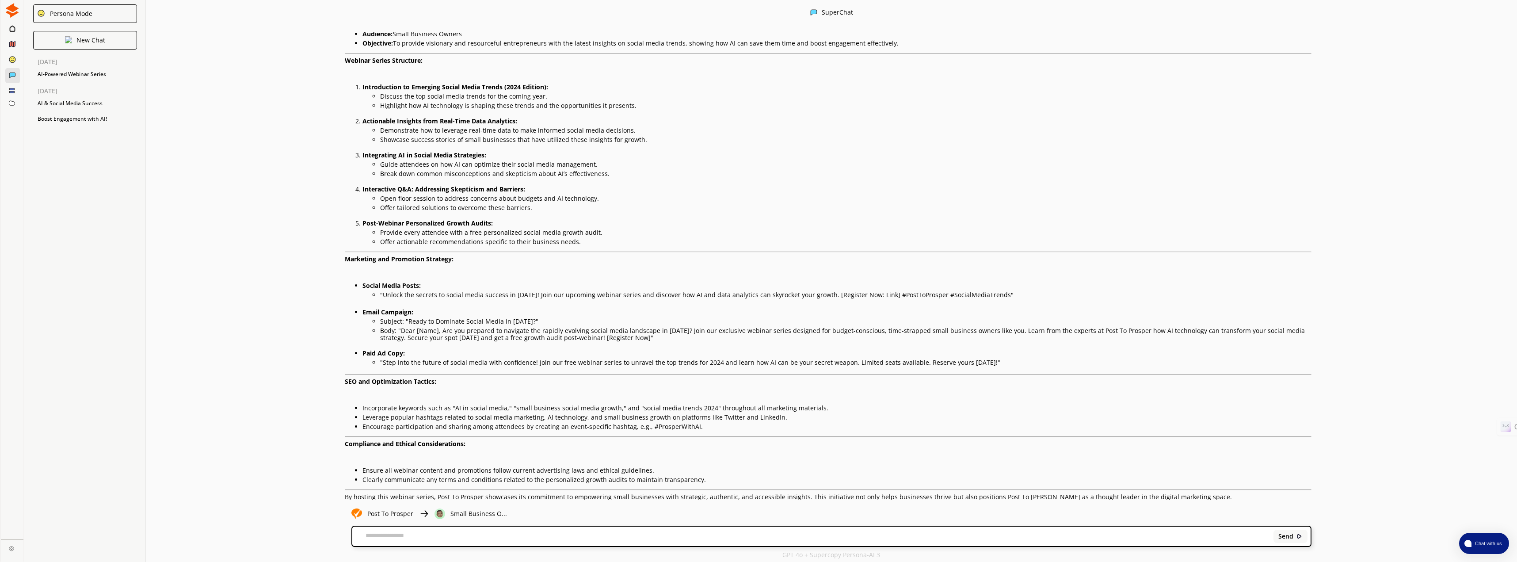
scroll to position [143, 0]
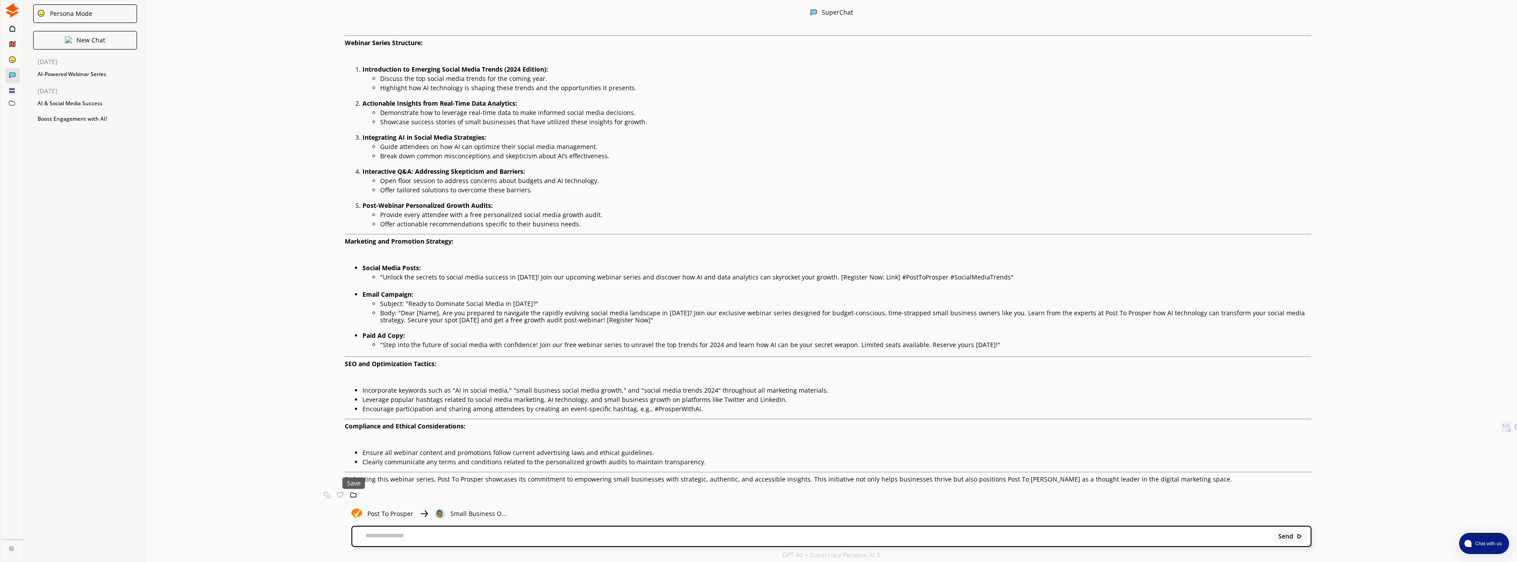
click at [352, 497] on img at bounding box center [353, 495] width 7 height 7
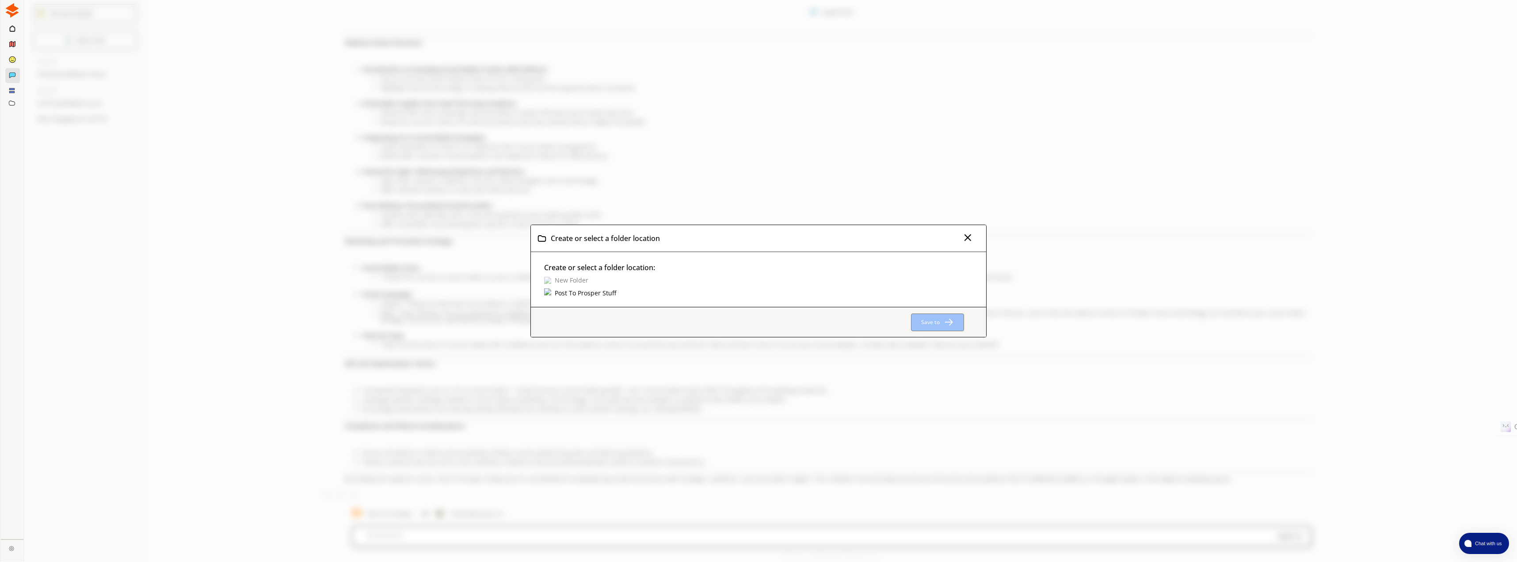
click at [586, 296] on div "Post To Prosper Stuff" at bounding box center [585, 293] width 64 height 10
click at [591, 289] on div "Post To Prosper Stuff" at bounding box center [588, 286] width 70 height 10
click at [911, 324] on b "Save to Post To Prosper Stuff" at bounding box center [903, 322] width 76 height 8
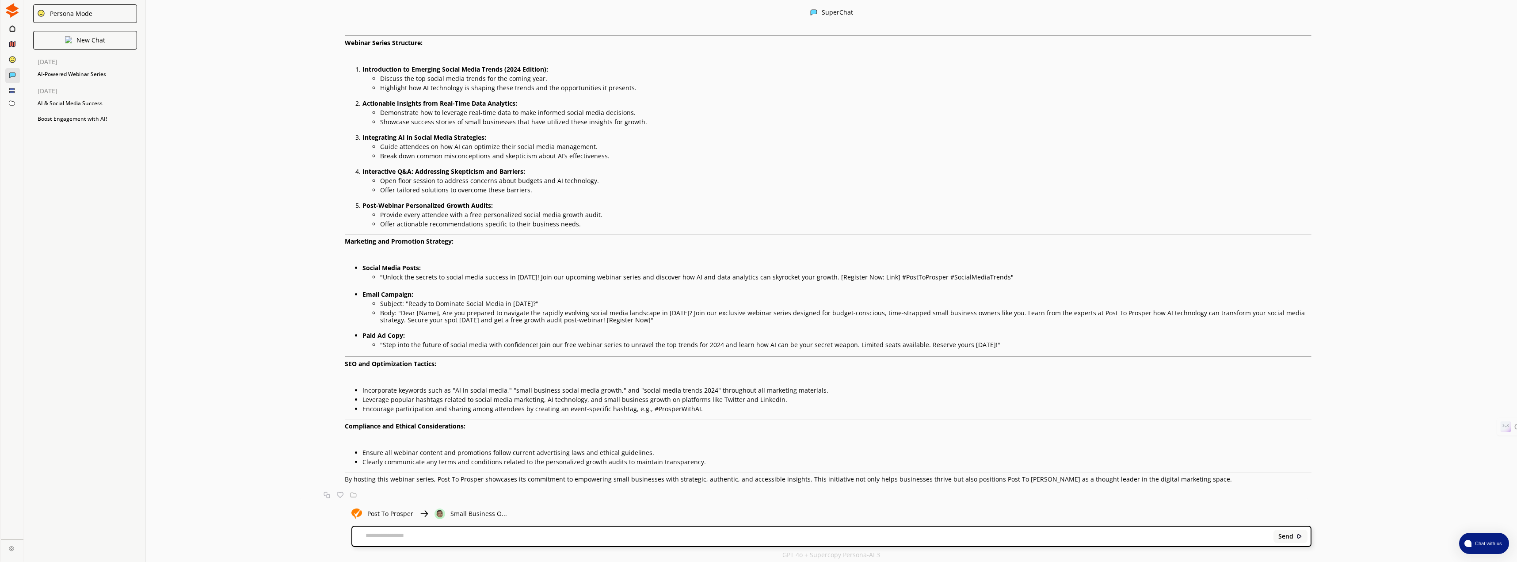
click at [10, 57] on icon at bounding box center [12, 59] width 8 height 8
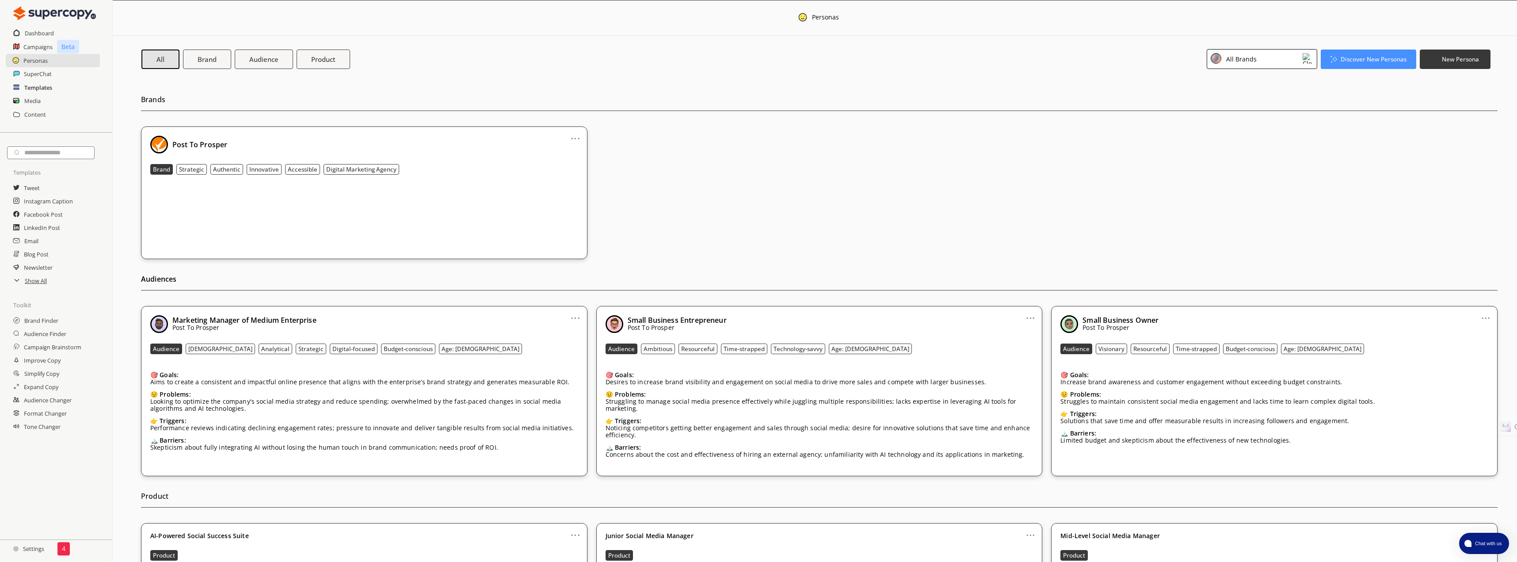
click at [32, 88] on h2 "Templates" at bounding box center [38, 87] width 28 height 13
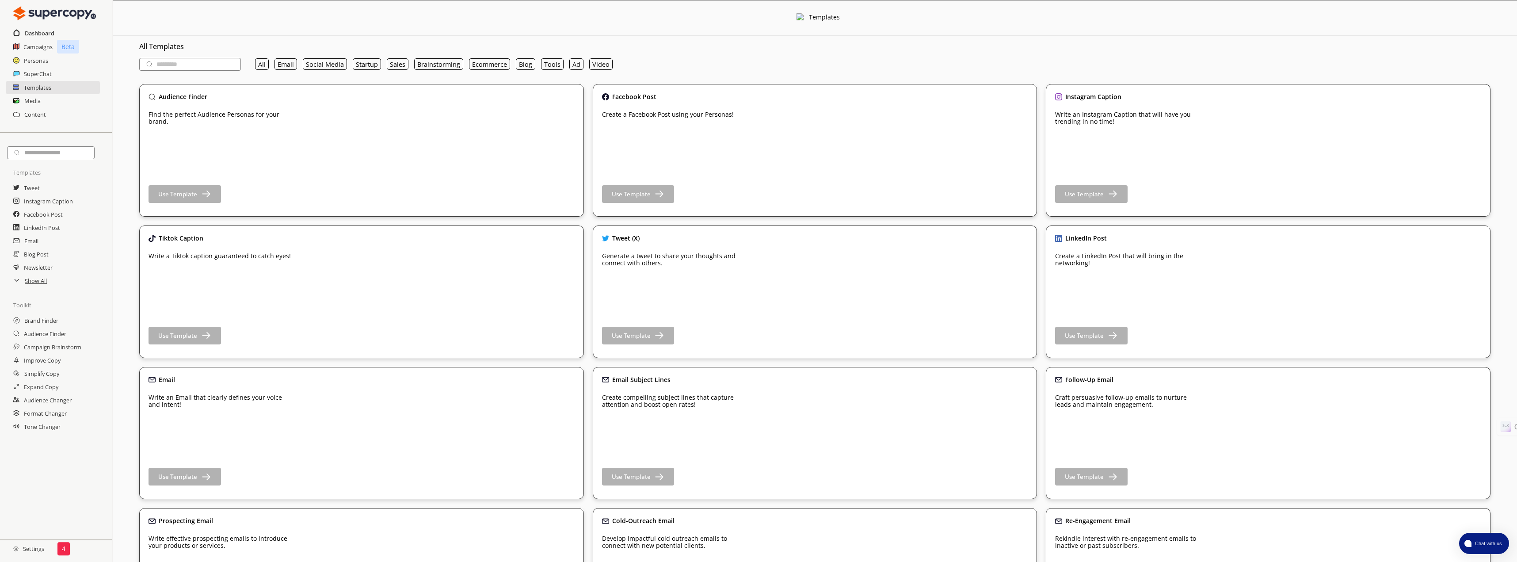
click at [33, 34] on h2 "Dashboard" at bounding box center [40, 33] width 30 height 13
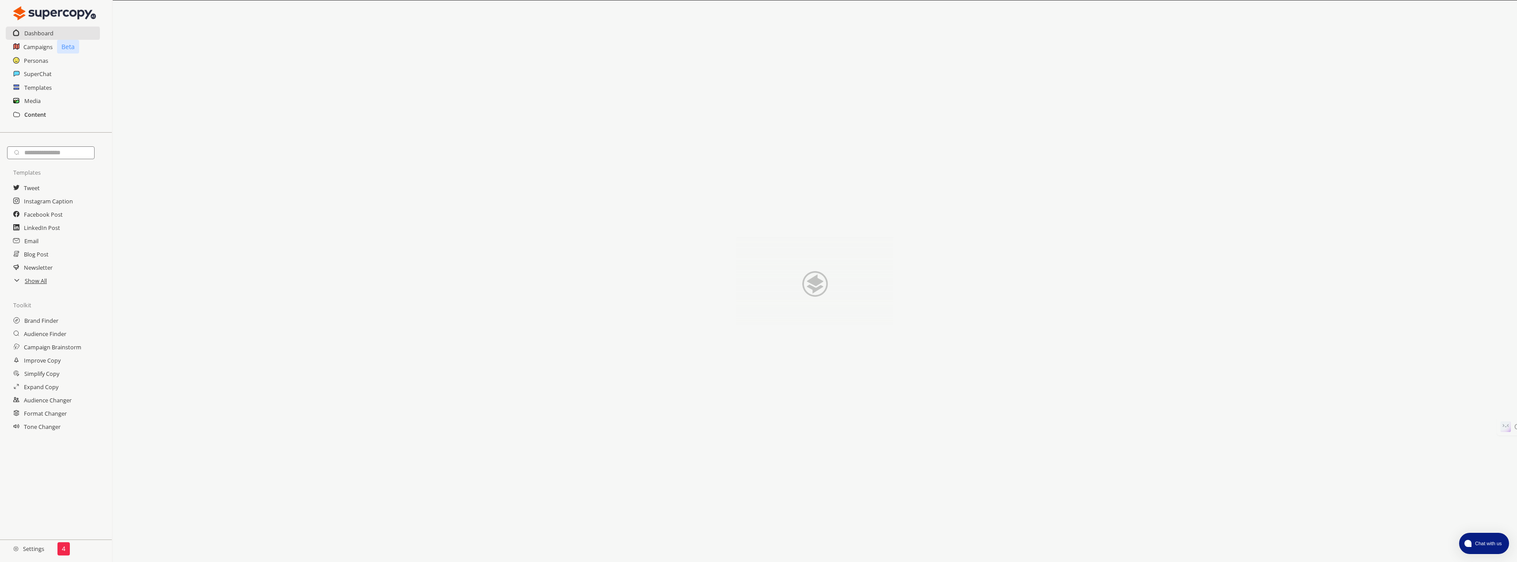
click at [25, 115] on h2 "Content" at bounding box center [35, 114] width 22 height 13
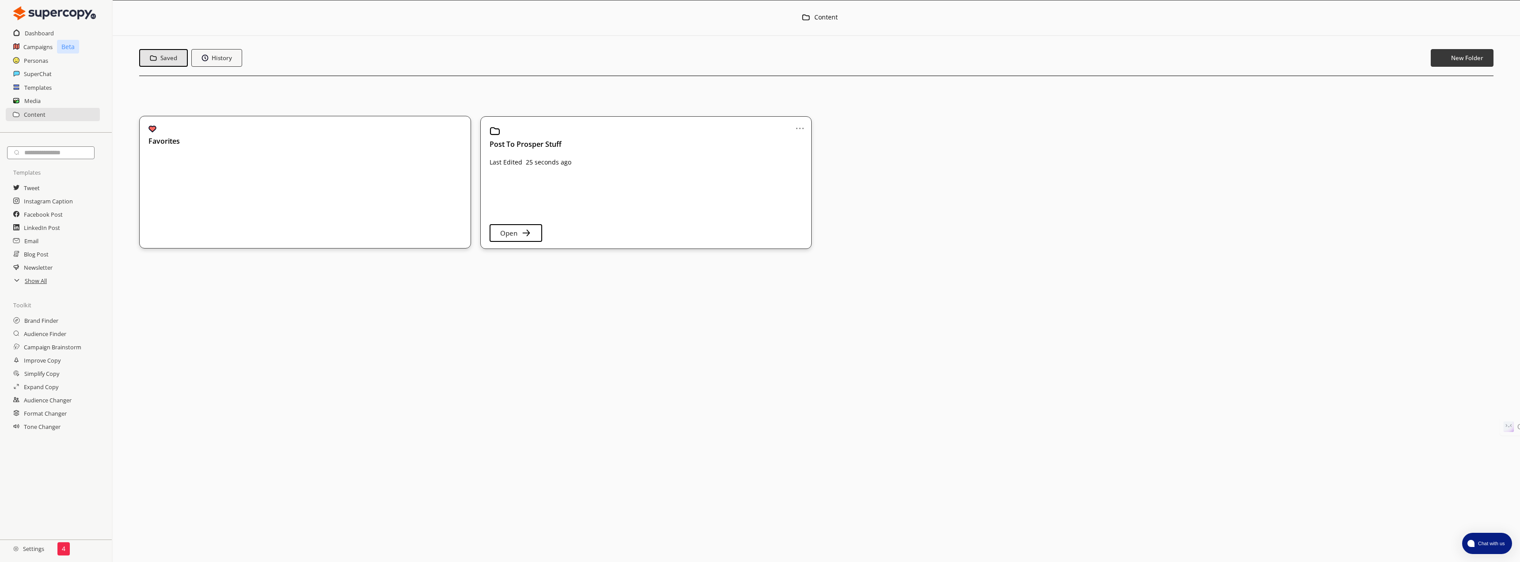
click at [30, 551] on h2 "Settings" at bounding box center [28, 549] width 57 height 18
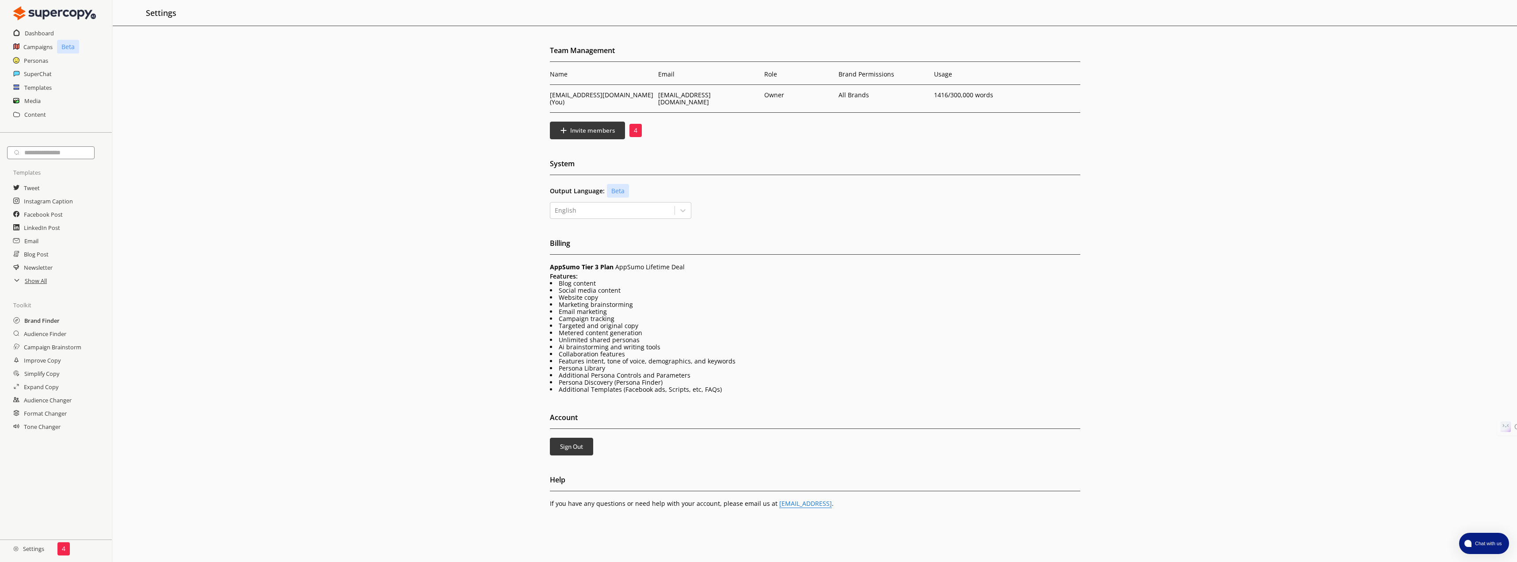
click at [27, 322] on h2 "Brand Finder" at bounding box center [41, 320] width 35 height 13
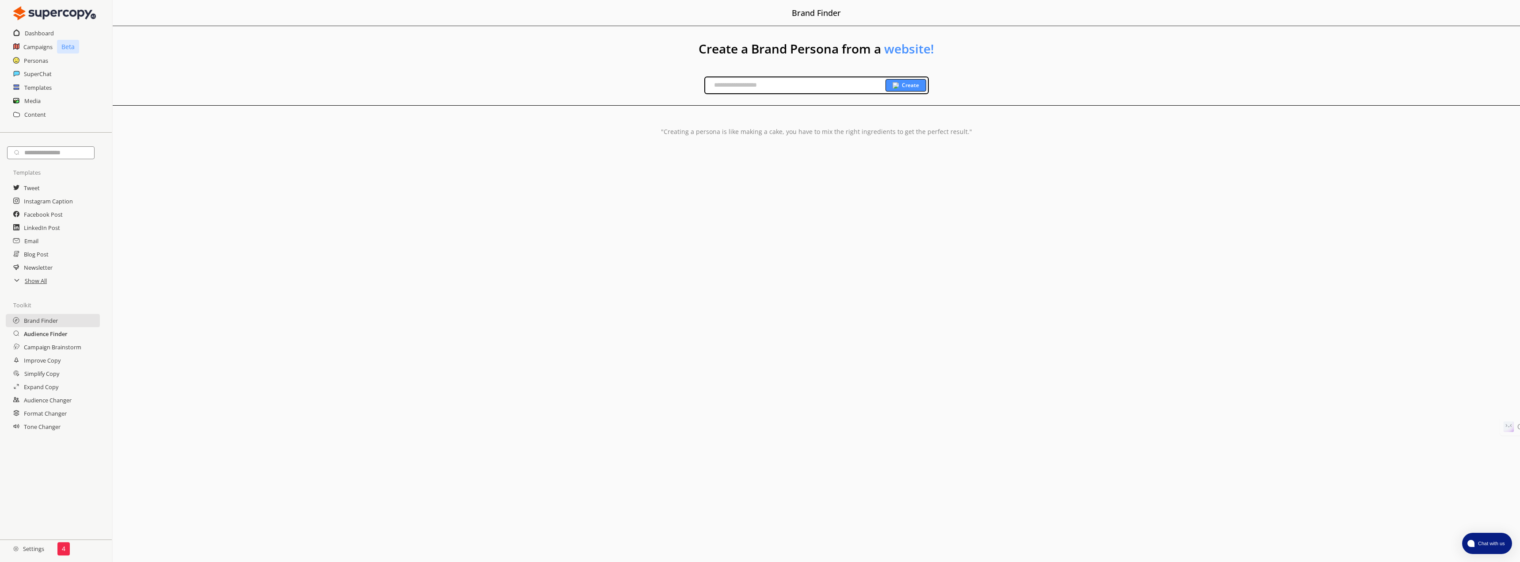
click at [34, 332] on h2 "Audience Finder" at bounding box center [46, 333] width 44 height 13
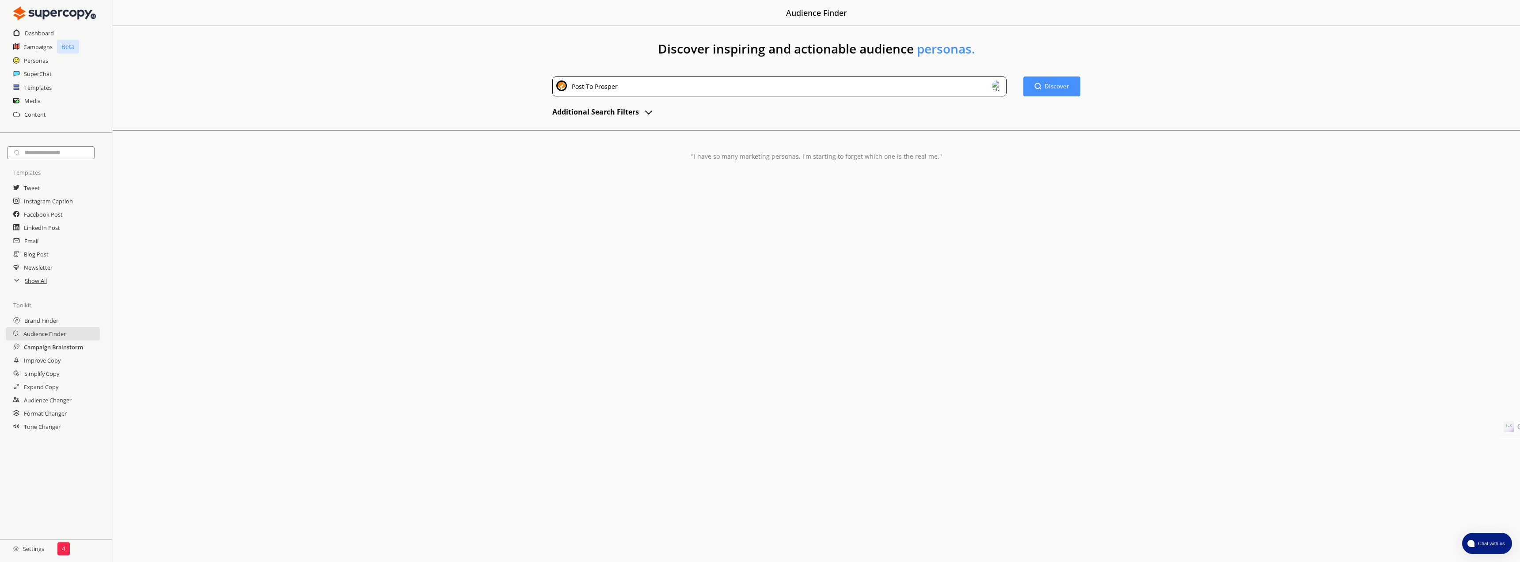
click at [34, 347] on h2 "Campaign Brainstorm" at bounding box center [53, 346] width 59 height 13
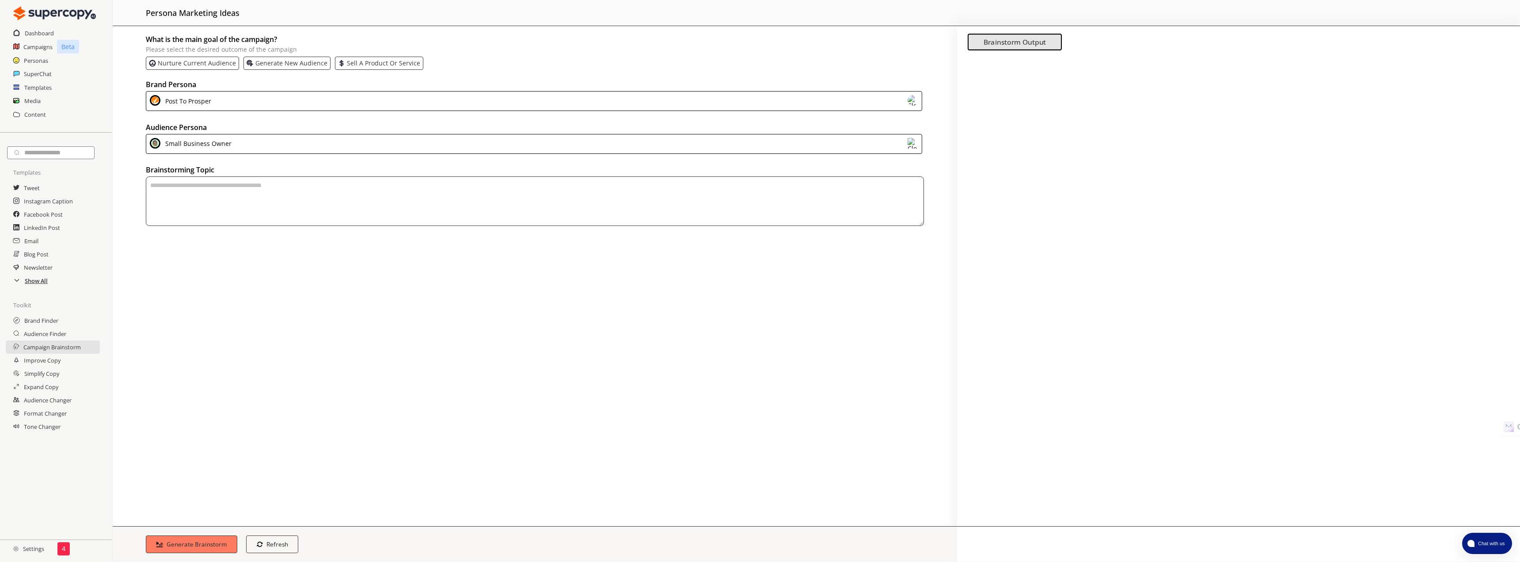
click at [35, 280] on h2 "Show All" at bounding box center [36, 280] width 23 height 13
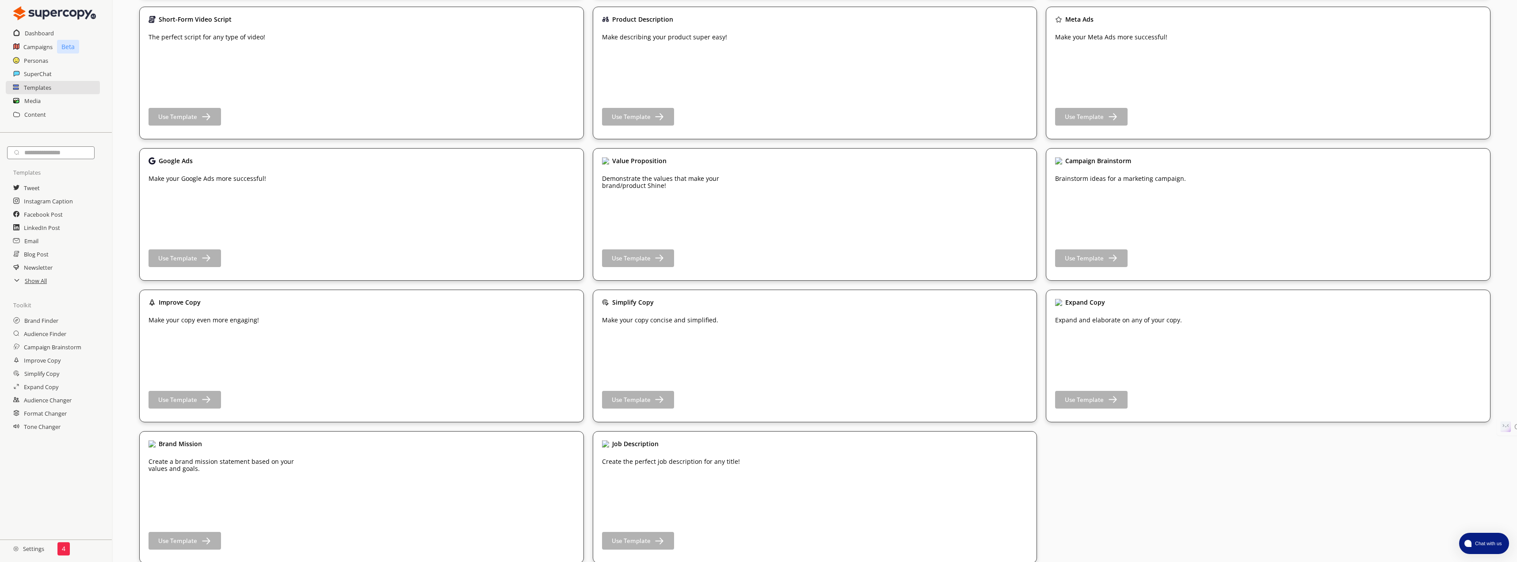
scroll to position [1633, 0]
click at [187, 538] on b "Use Template" at bounding box center [177, 539] width 41 height 8
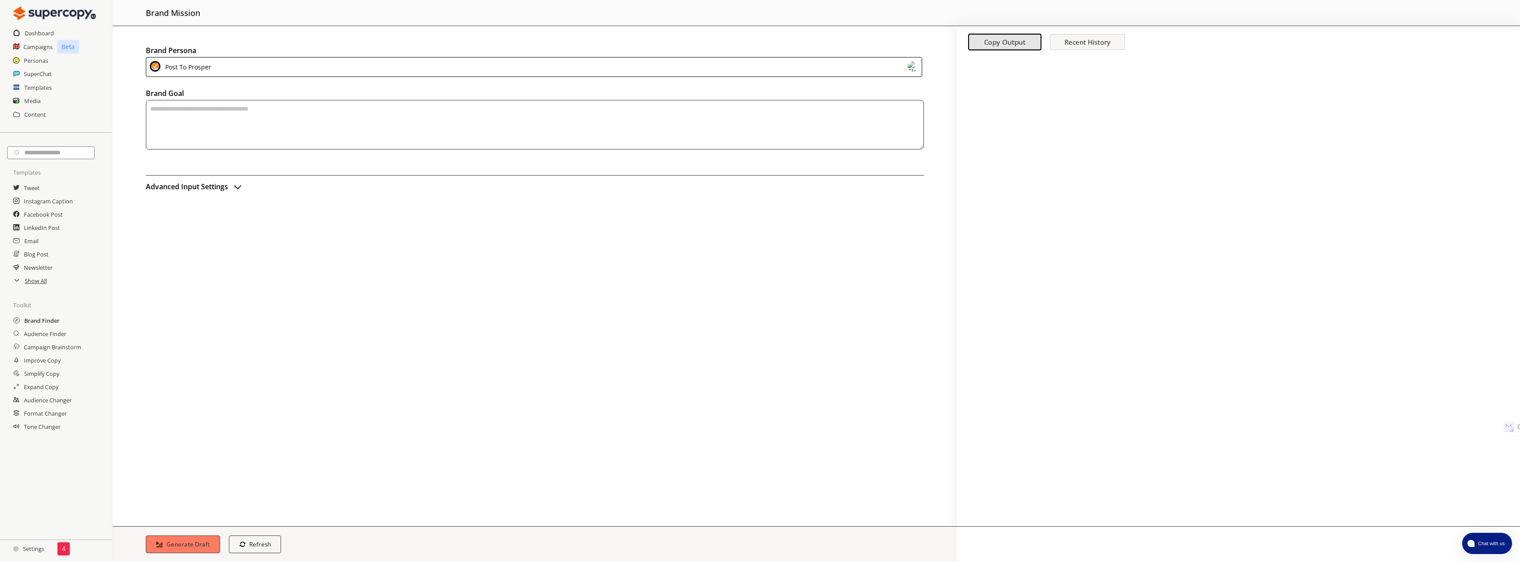
click at [32, 320] on h2 "Brand Finder" at bounding box center [41, 320] width 35 height 13
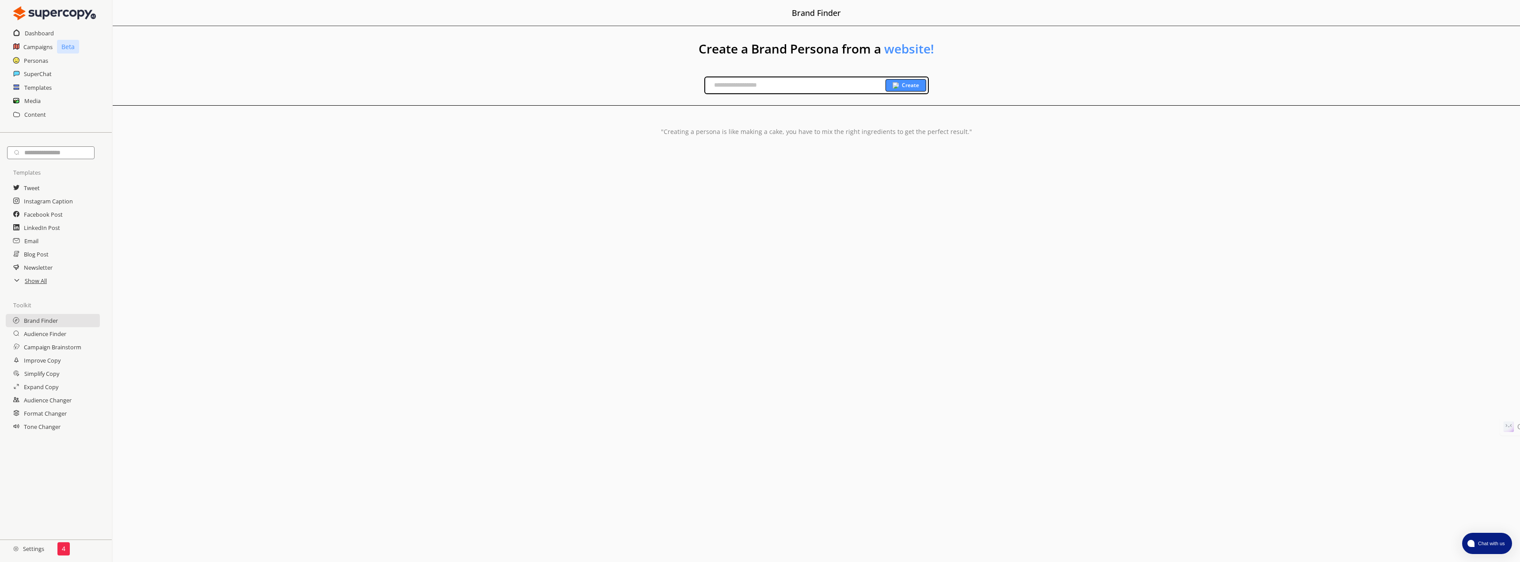
paste input "**********"
type input "**********"
click at [903, 82] on b "Create" at bounding box center [910, 85] width 17 height 7
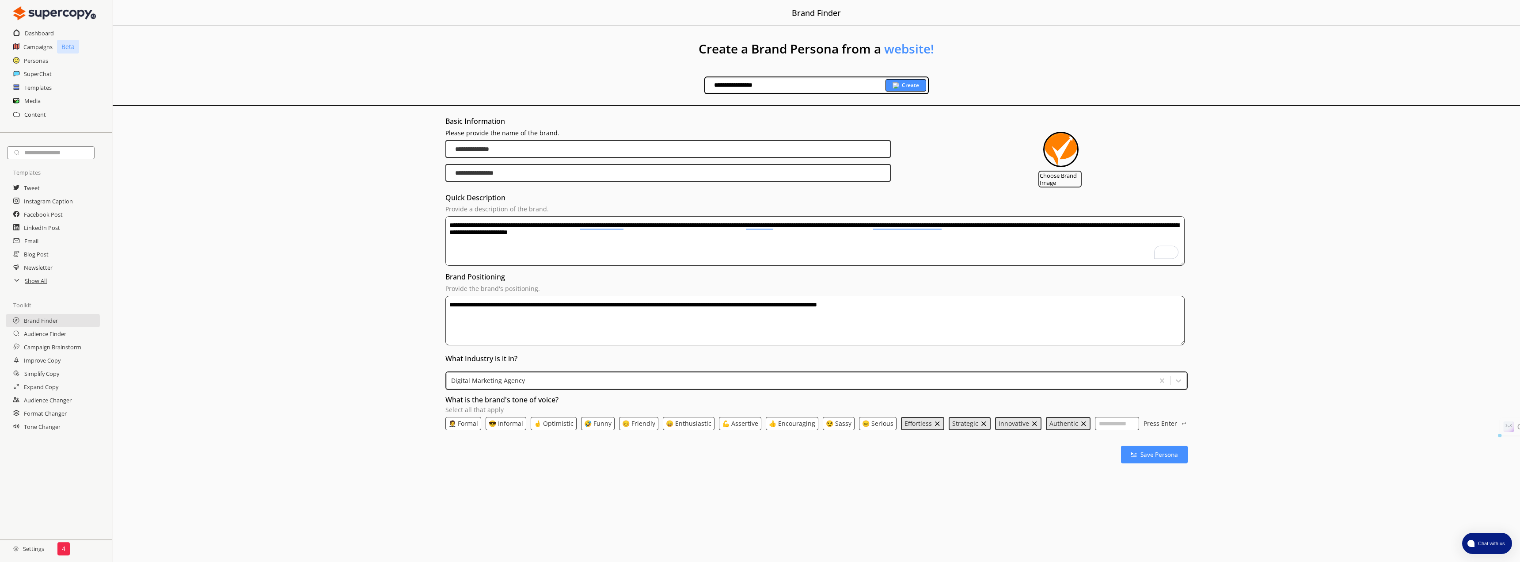
drag, startPoint x: 794, startPoint y: 236, endPoint x: 446, endPoint y: 209, distance: 348.5
click at [446, 209] on div "**********" at bounding box center [817, 285] width 1408 height 358
click at [36, 282] on h2 "Show All" at bounding box center [36, 280] width 23 height 13
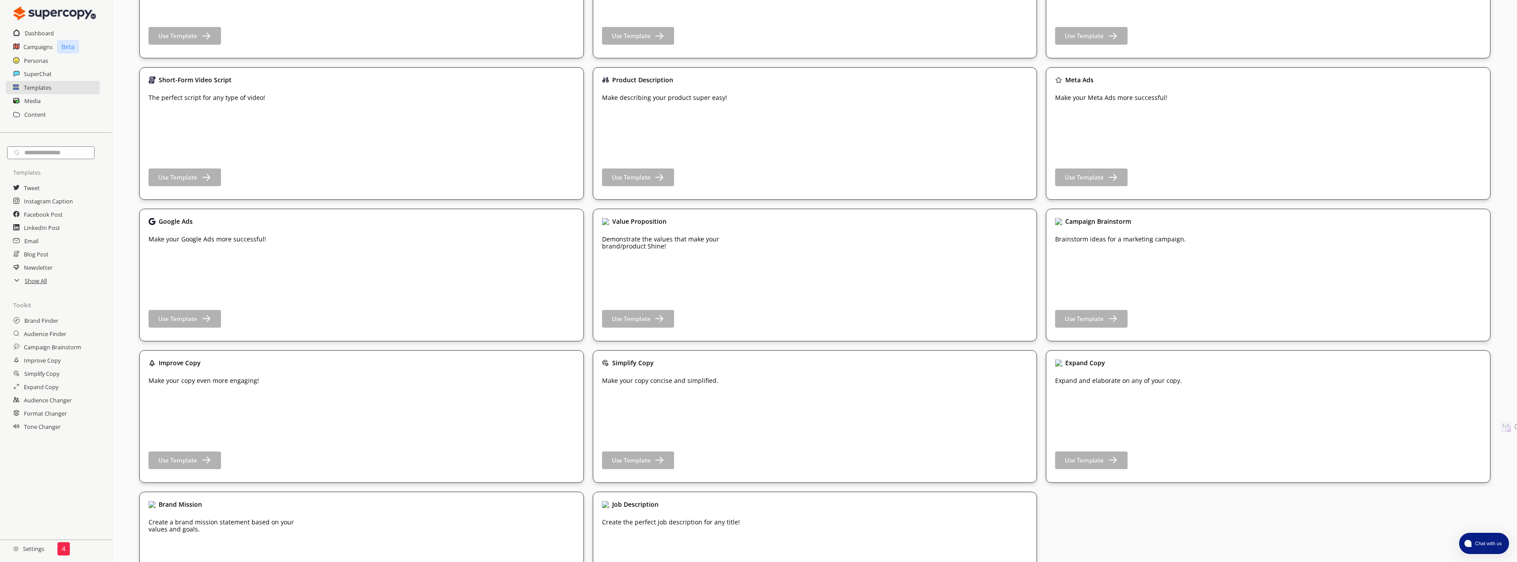
scroll to position [1633, 0]
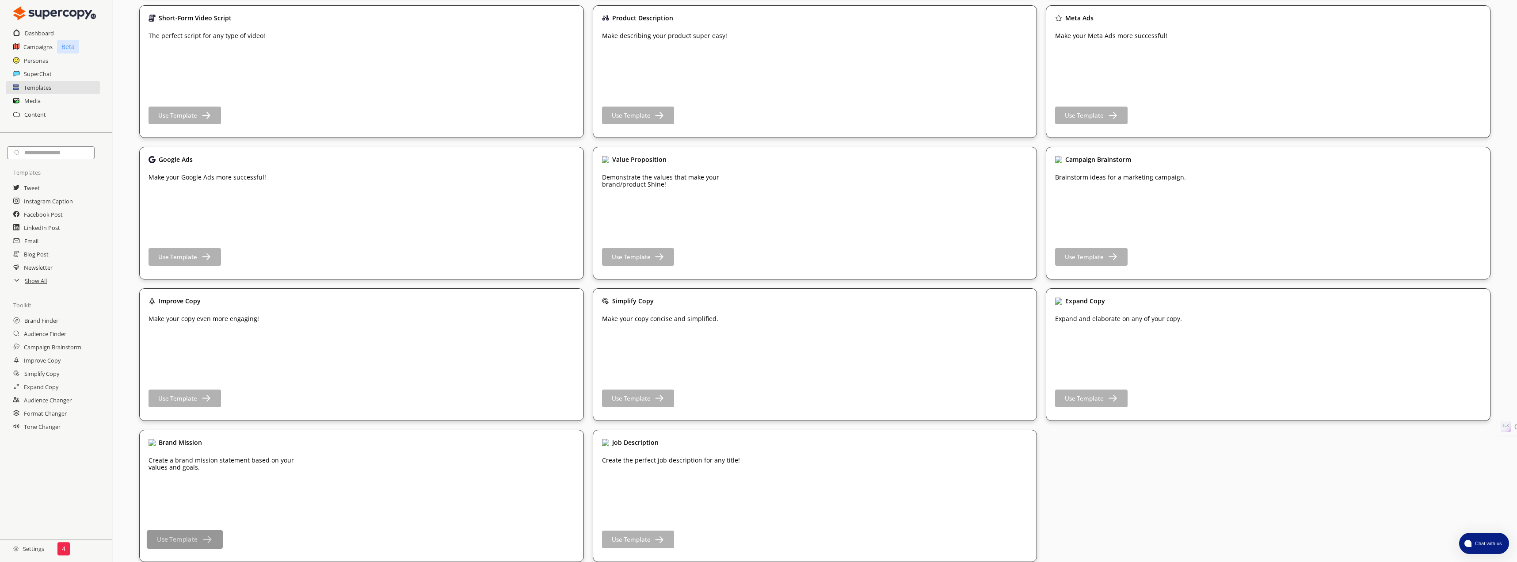
click at [179, 537] on b "Use Template" at bounding box center [177, 539] width 41 height 8
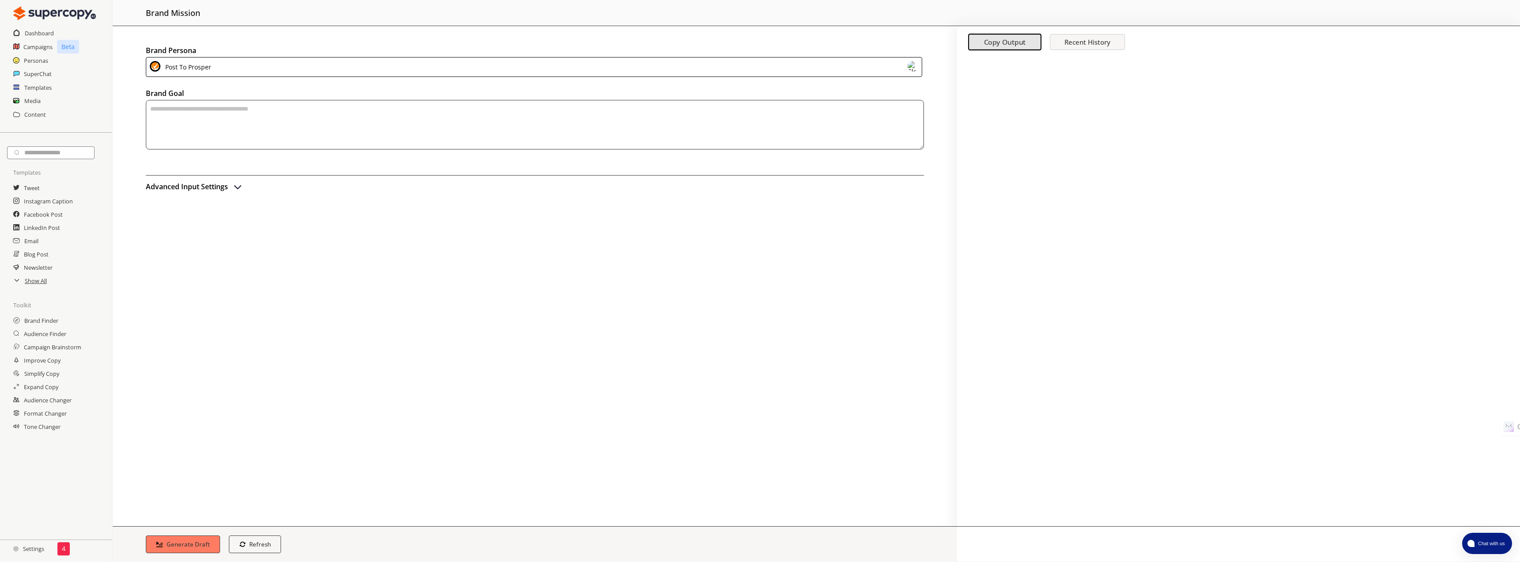
click at [255, 114] on textarea "textarea-textarea" at bounding box center [535, 125] width 778 height 50
paste textarea "**********"
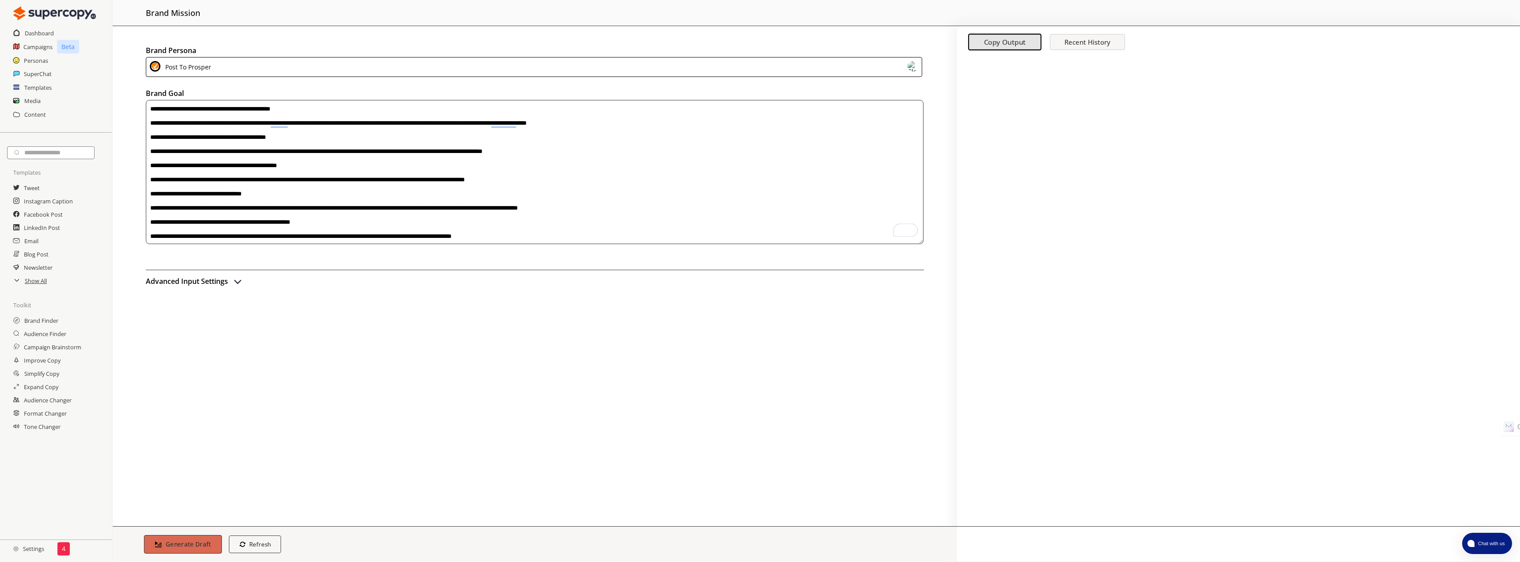
type textarea "**********"
click at [175, 540] on b "Generate Draft" at bounding box center [189, 544] width 46 height 8
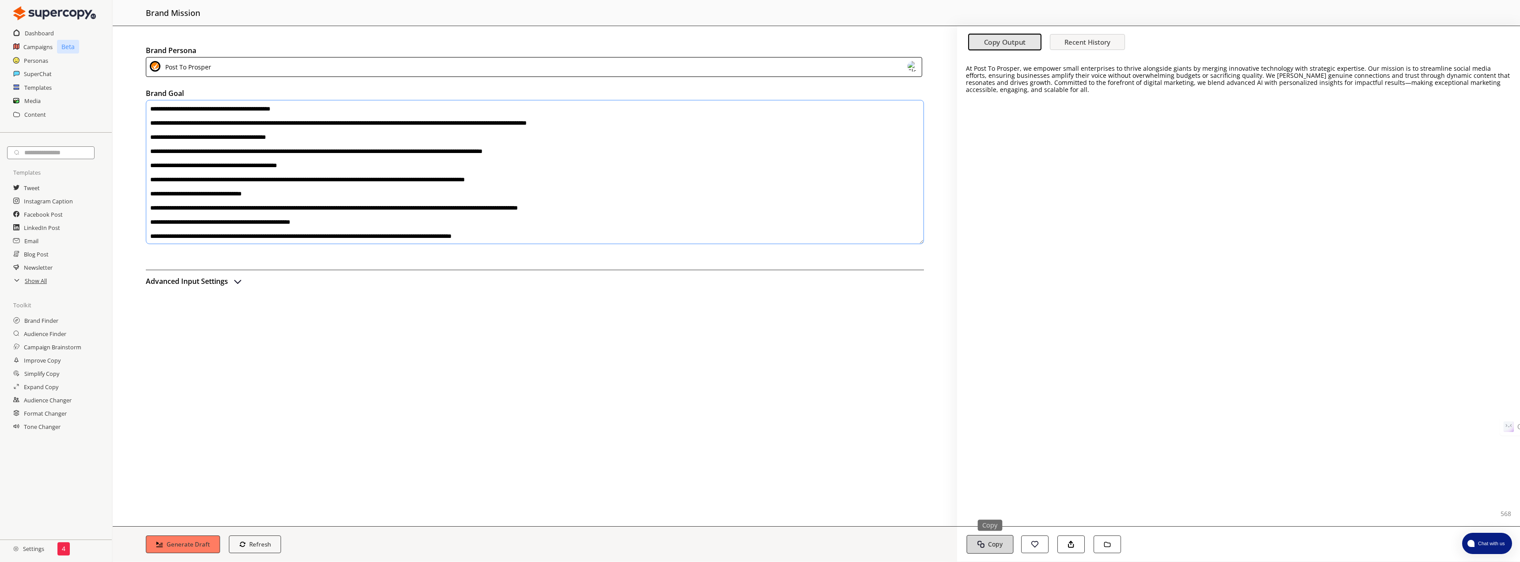
click at [996, 545] on b "Copy" at bounding box center [995, 544] width 15 height 8
click at [1112, 545] on button "Save to Folder" at bounding box center [1107, 544] width 29 height 19
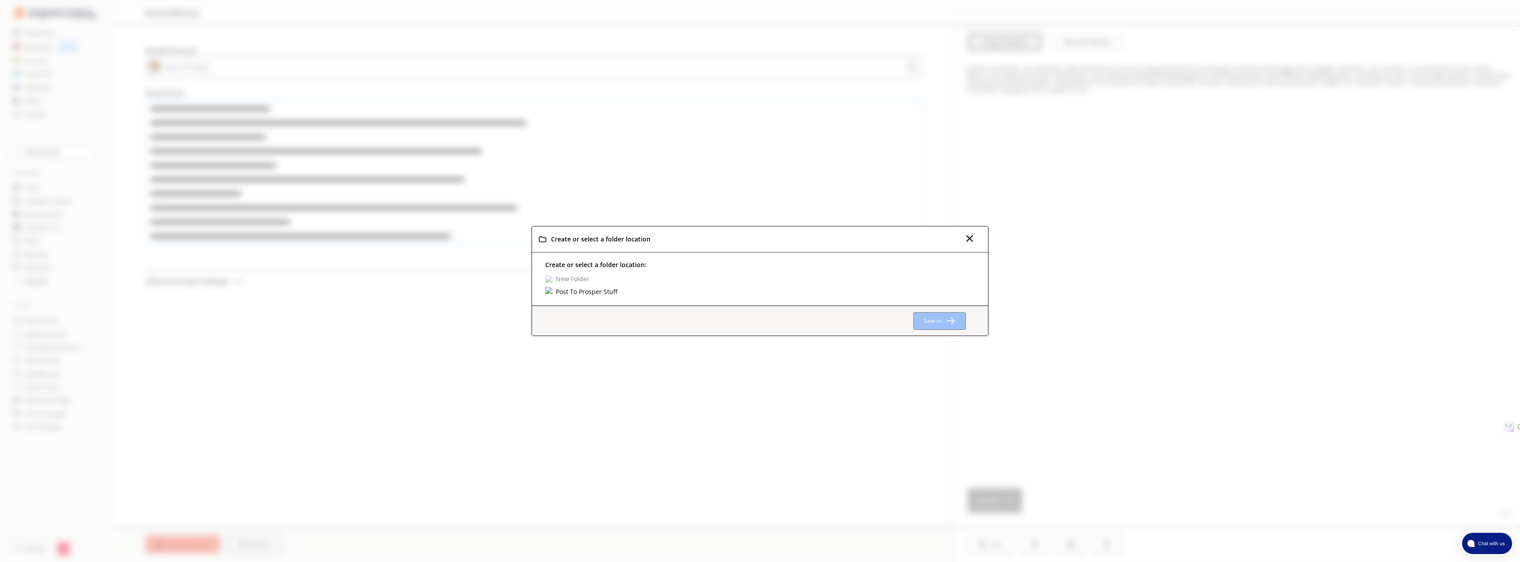
click at [606, 293] on div "Post To Prosper Stuff" at bounding box center [587, 292] width 64 height 10
click at [603, 284] on div "Post To Prosper Stuff" at bounding box center [590, 285] width 70 height 10
click at [927, 324] on b "Save to Post To Prosper Stuff" at bounding box center [905, 321] width 76 height 8
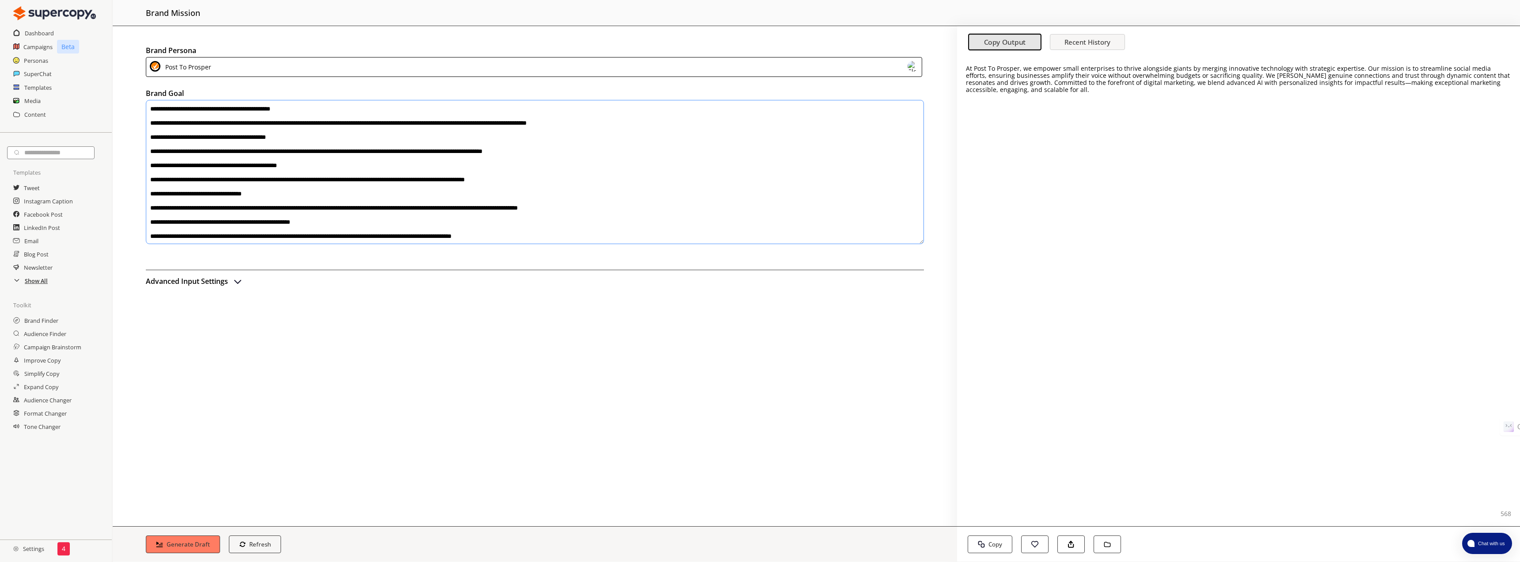
click at [37, 282] on h2 "Show All" at bounding box center [36, 280] width 23 height 13
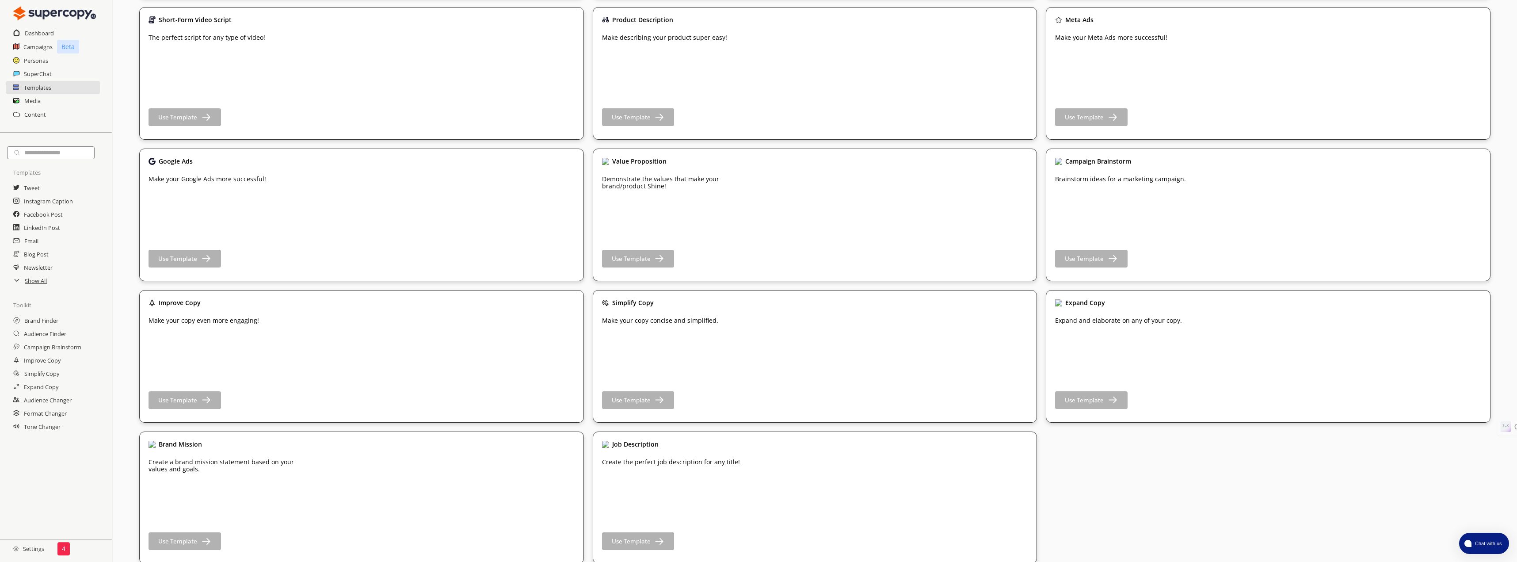
scroll to position [1633, 0]
click at [649, 255] on b "Use Template" at bounding box center [630, 256] width 41 height 8
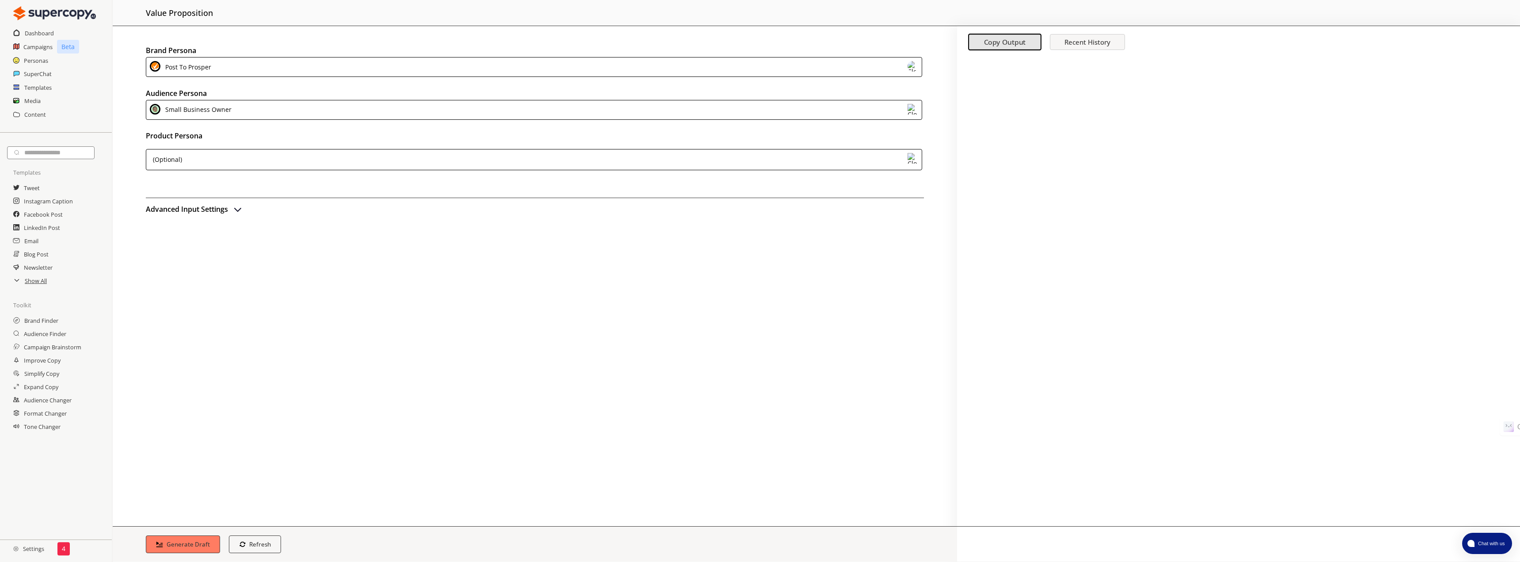
click at [913, 157] on img at bounding box center [913, 158] width 11 height 11
click at [200, 265] on div "Senior Social Media Manager" at bounding box center [459, 265] width 615 height 7
click at [203, 540] on b "Generate Draft" at bounding box center [189, 544] width 46 height 8
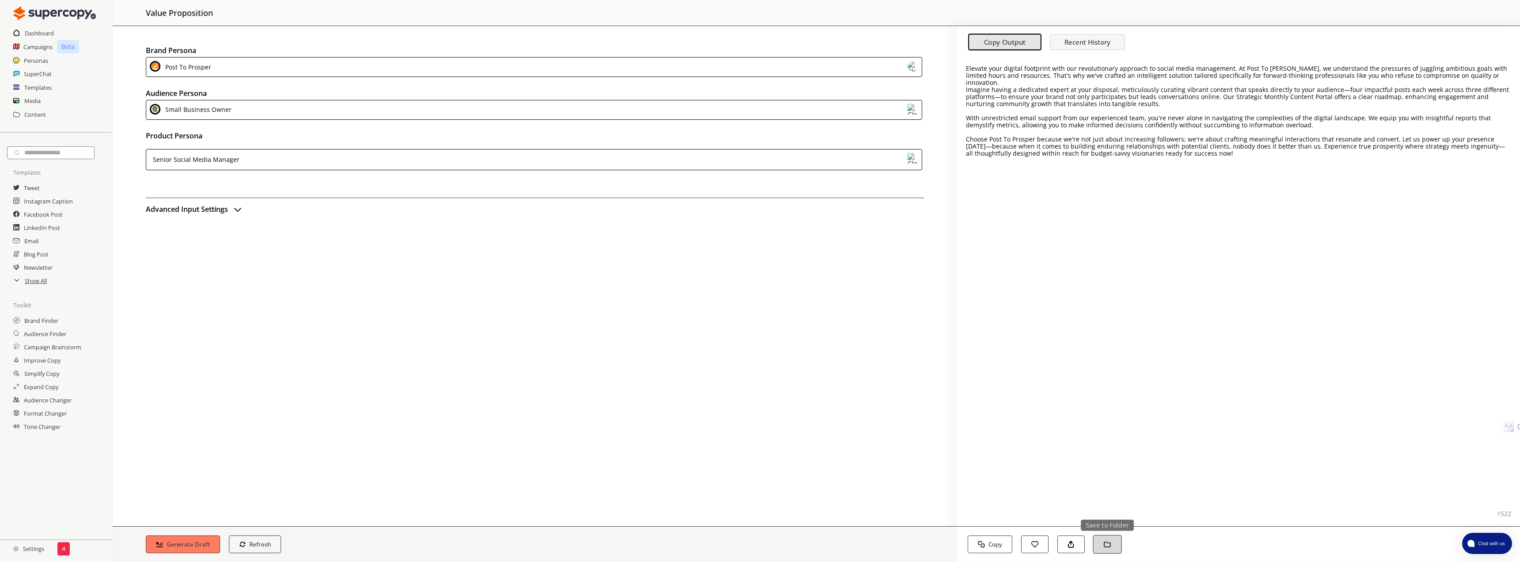
click at [1104, 546] on img "button" at bounding box center [1108, 545] width 8 height 8
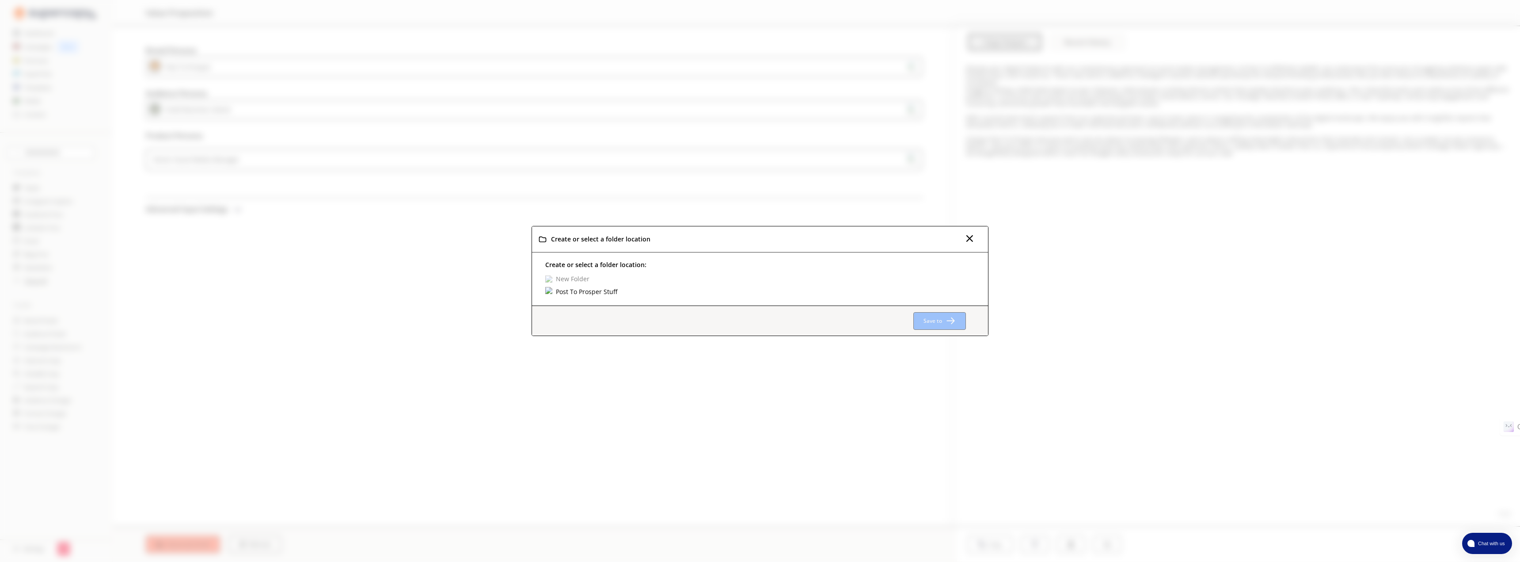
click at [601, 293] on div "Post To Prosper Stuff" at bounding box center [587, 292] width 64 height 10
click at [601, 286] on div "Post To Prosper Stuff" at bounding box center [590, 285] width 70 height 10
click at [912, 320] on b "Save to Post To Prosper Stuff" at bounding box center [905, 321] width 76 height 8
